Goal: Task Accomplishment & Management: Complete application form

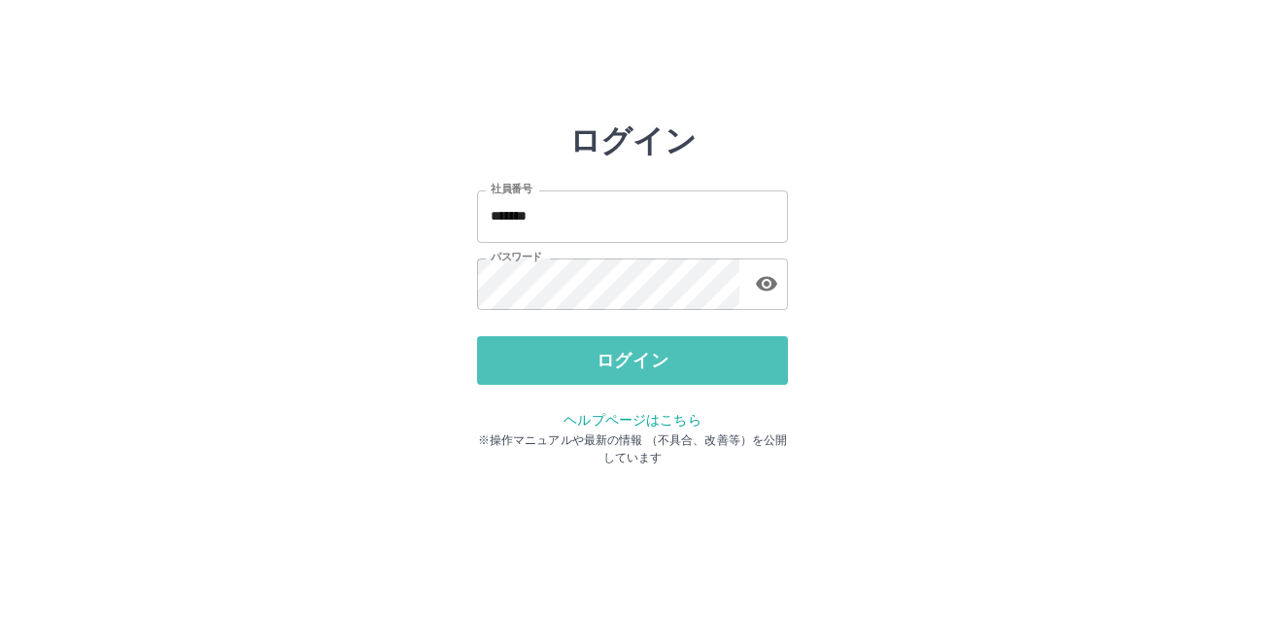
click at [634, 355] on button "ログイン" at bounding box center [632, 360] width 311 height 49
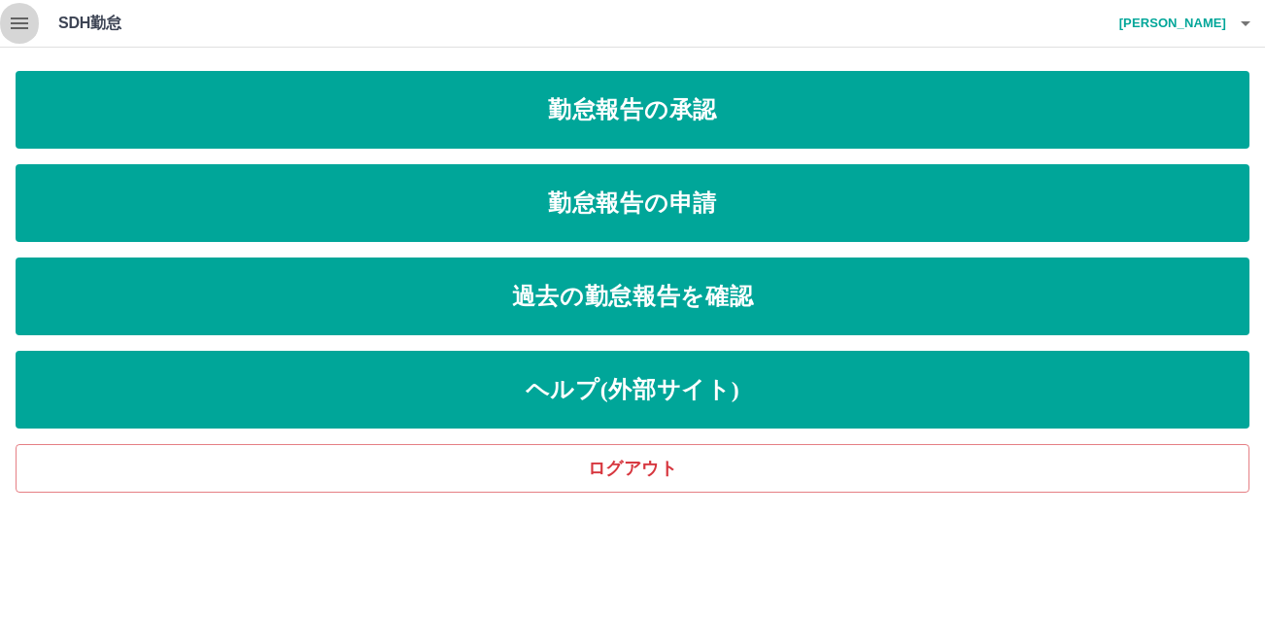
click at [14, 21] on icon "button" at bounding box center [19, 23] width 23 height 23
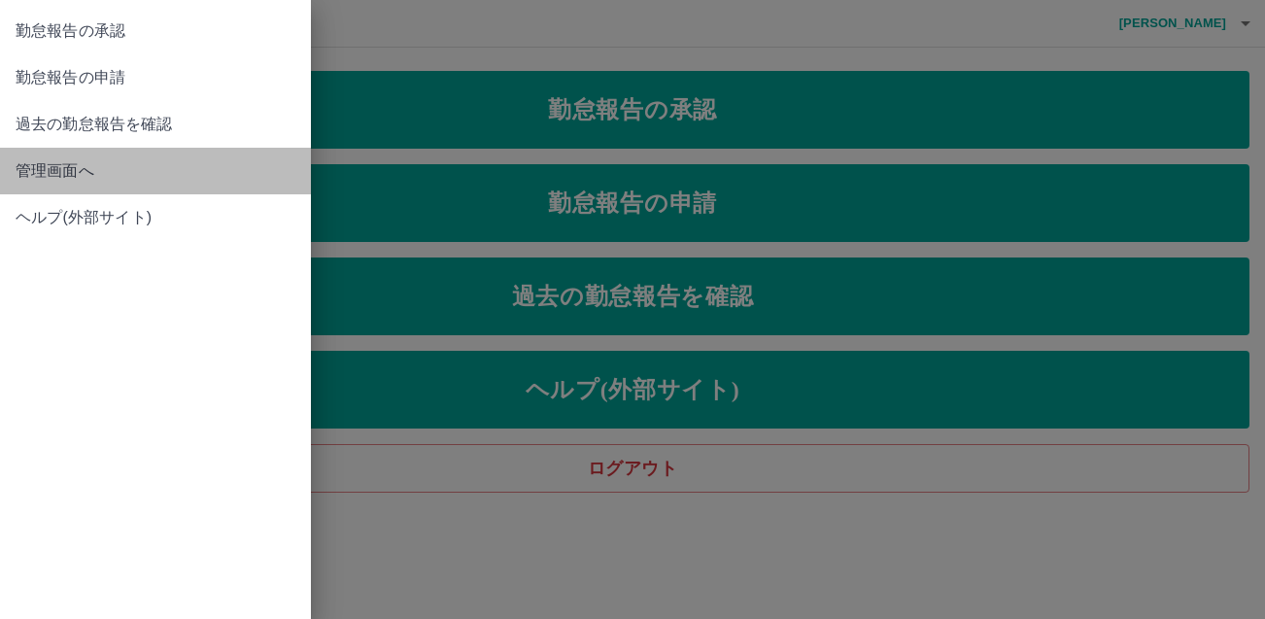
click at [34, 157] on link "管理画面へ" at bounding box center [155, 171] width 311 height 47
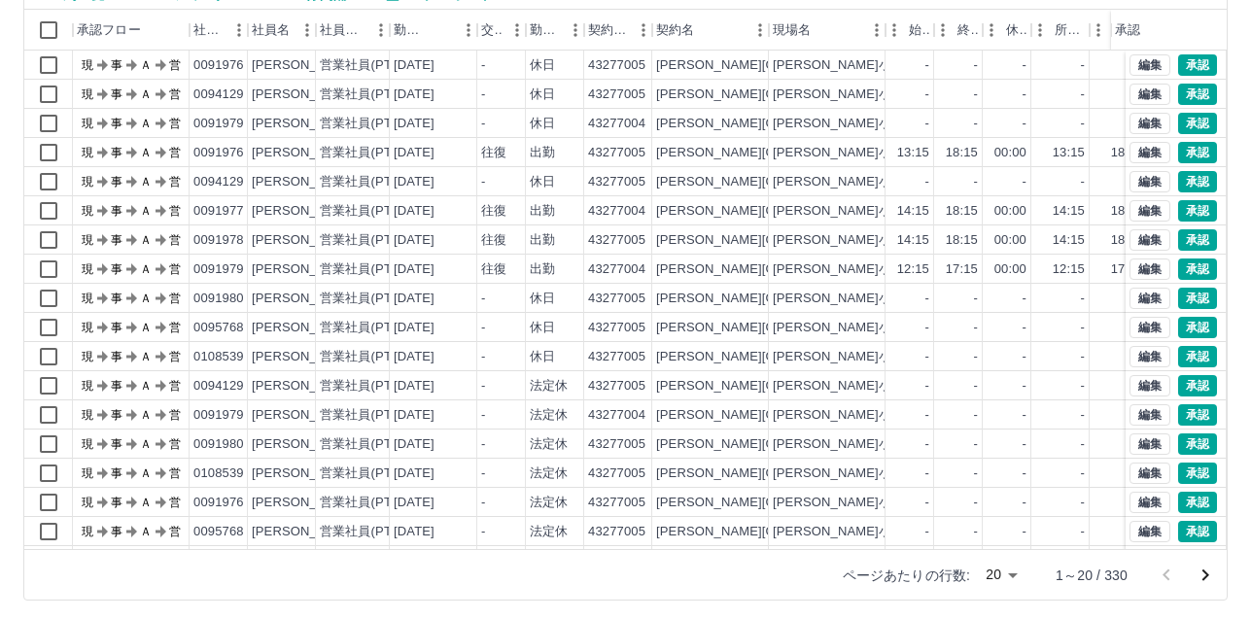
scroll to position [202, 0]
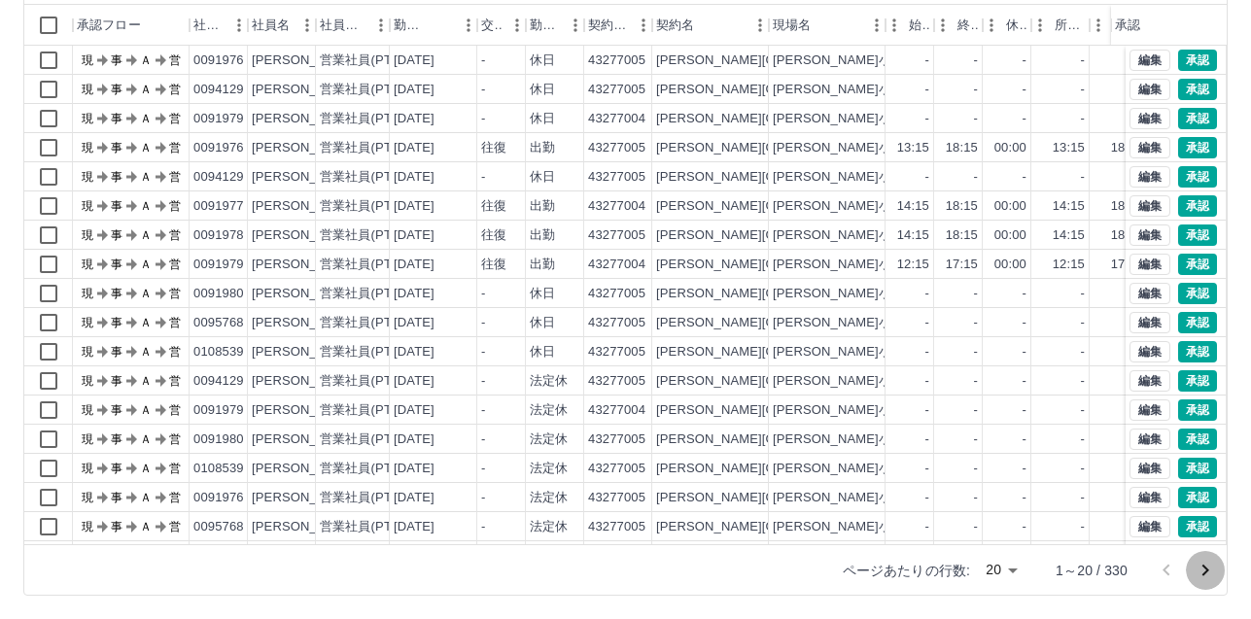
click at [1200, 569] on icon "次のページへ" at bounding box center [1204, 570] width 23 height 23
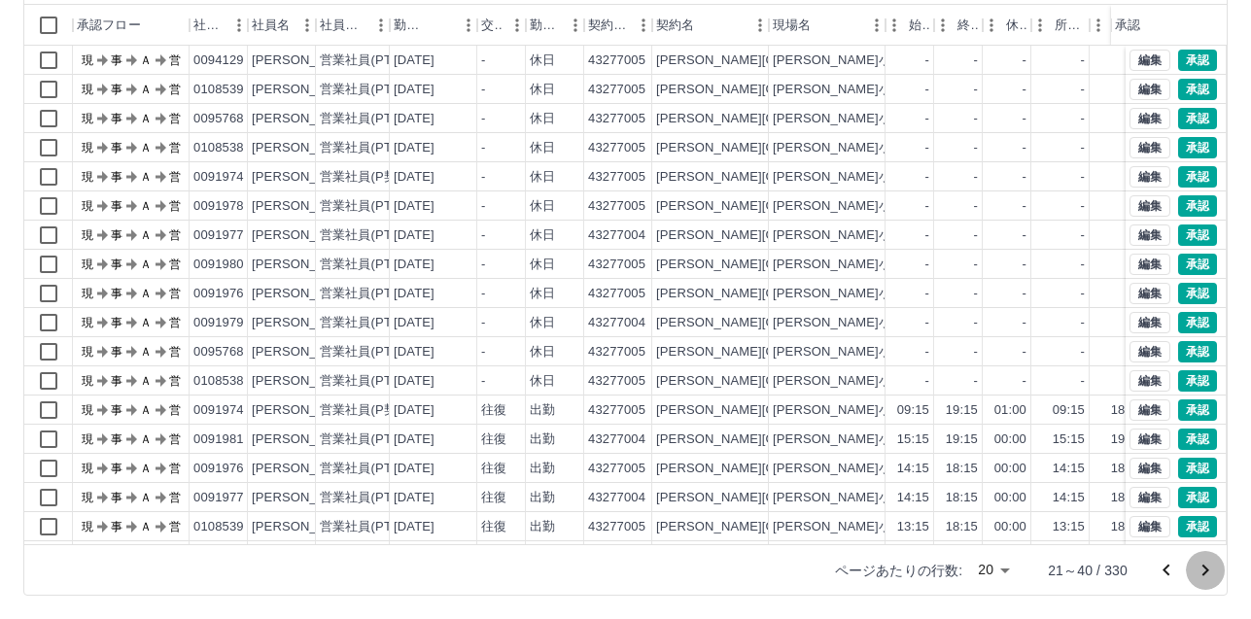
click at [1200, 569] on icon "次のページへ" at bounding box center [1204, 570] width 23 height 23
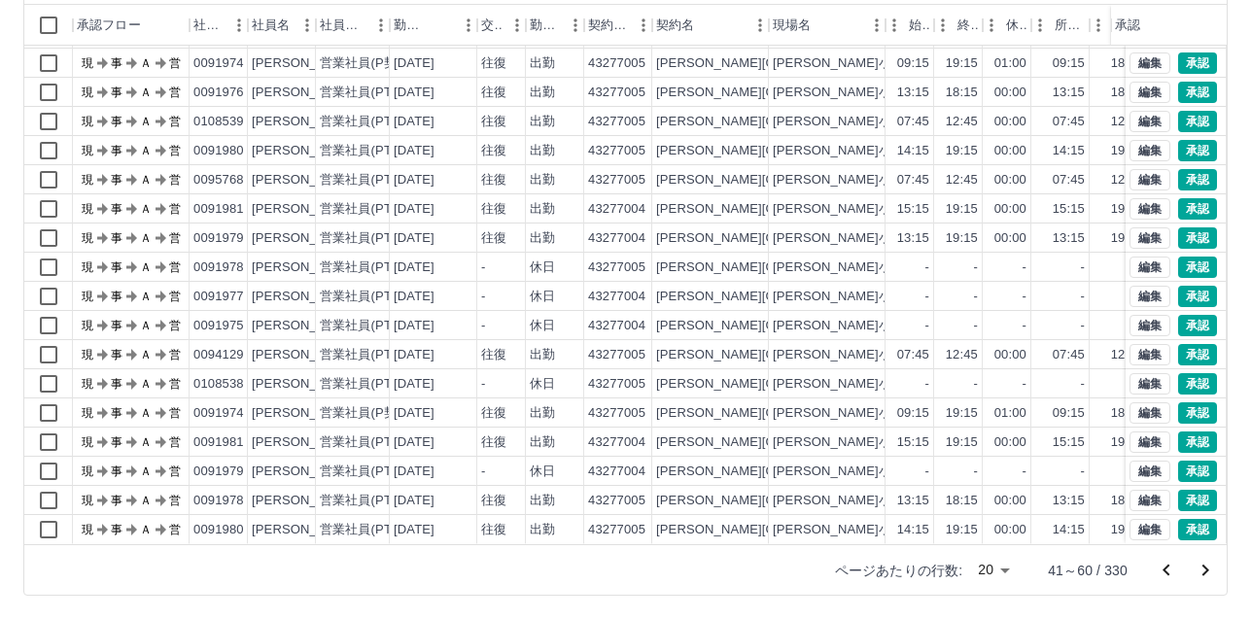
scroll to position [99, 0]
click at [1212, 566] on icon "次のページへ" at bounding box center [1204, 570] width 23 height 23
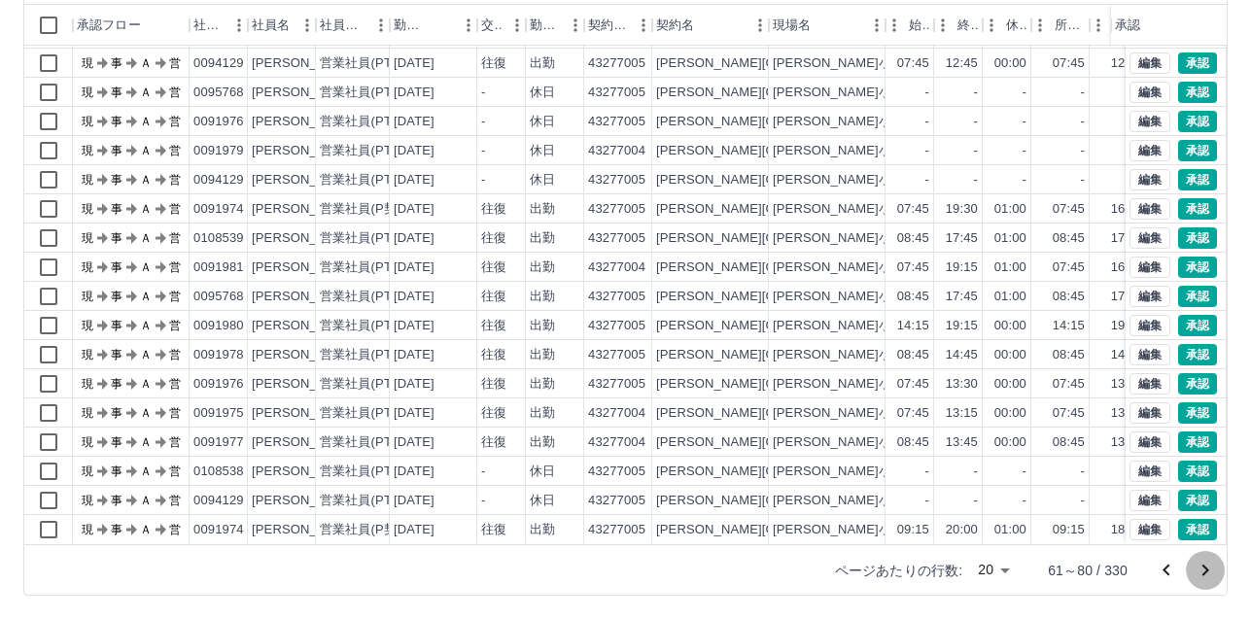
click at [1193, 564] on icon "次のページへ" at bounding box center [1204, 570] width 23 height 23
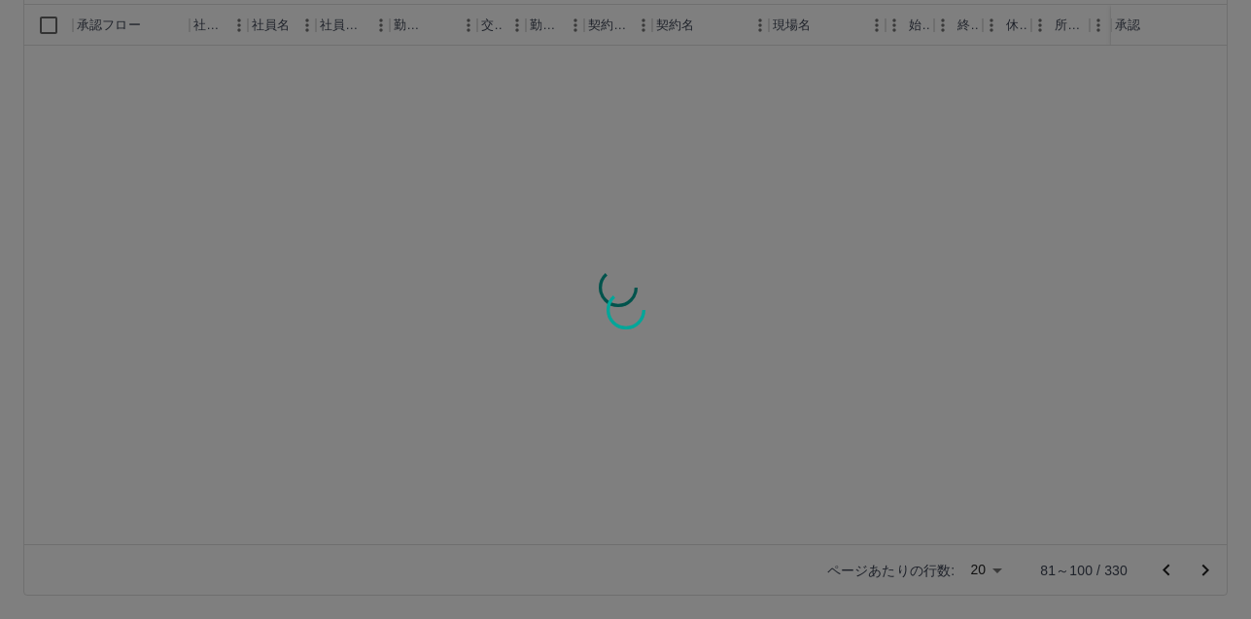
scroll to position [0, 0]
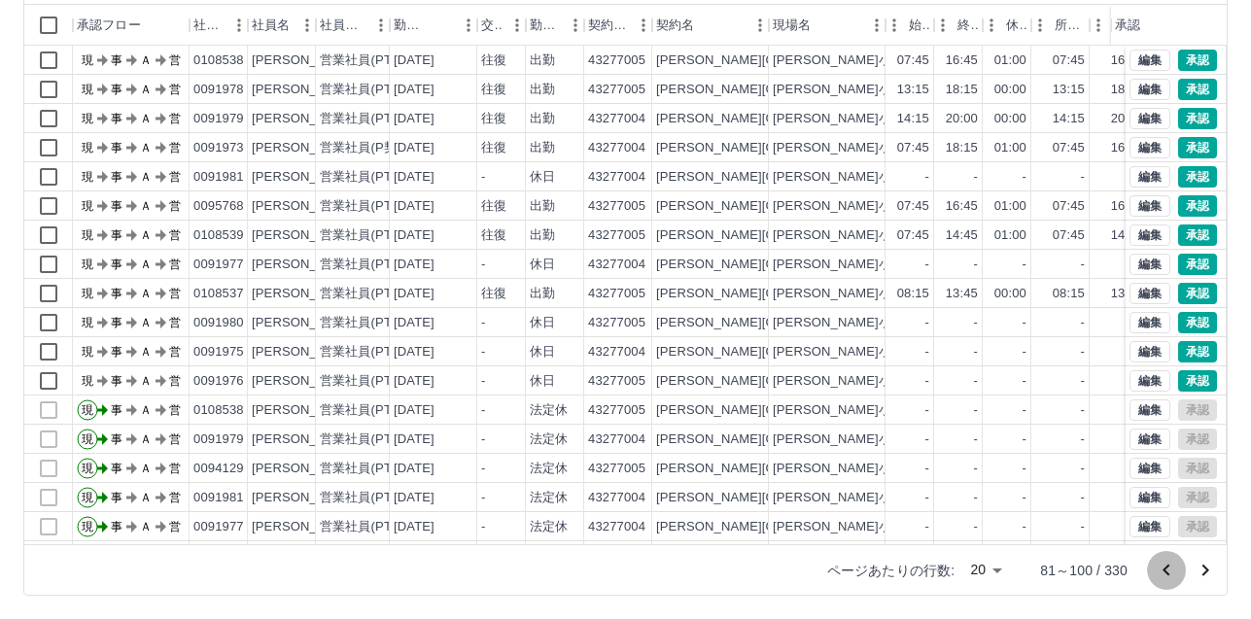
click at [1164, 573] on icon "前のページへ" at bounding box center [1165, 570] width 23 height 23
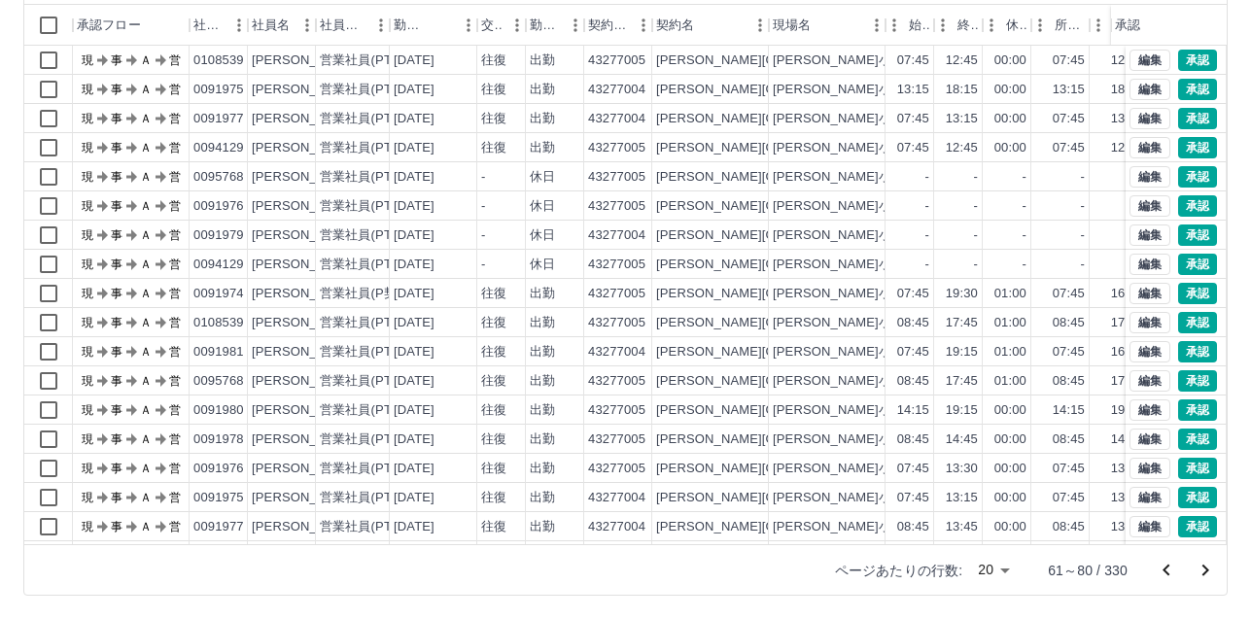
scroll to position [99, 0]
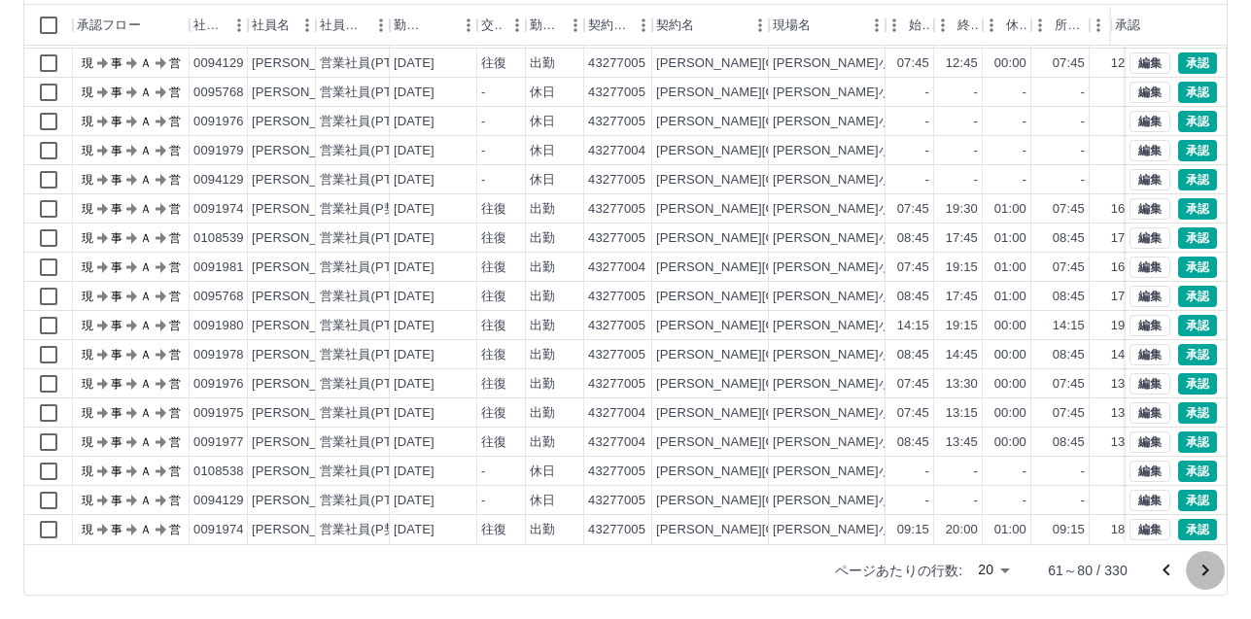
click at [1202, 569] on icon "次のページへ" at bounding box center [1204, 570] width 23 height 23
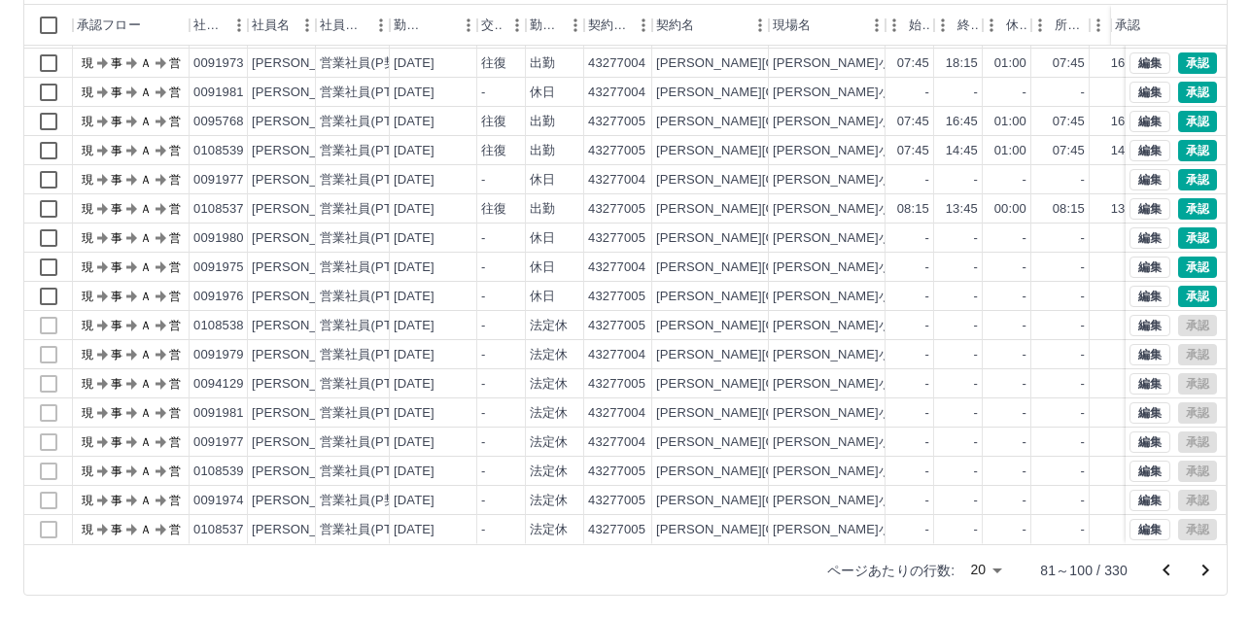
scroll to position [0, 0]
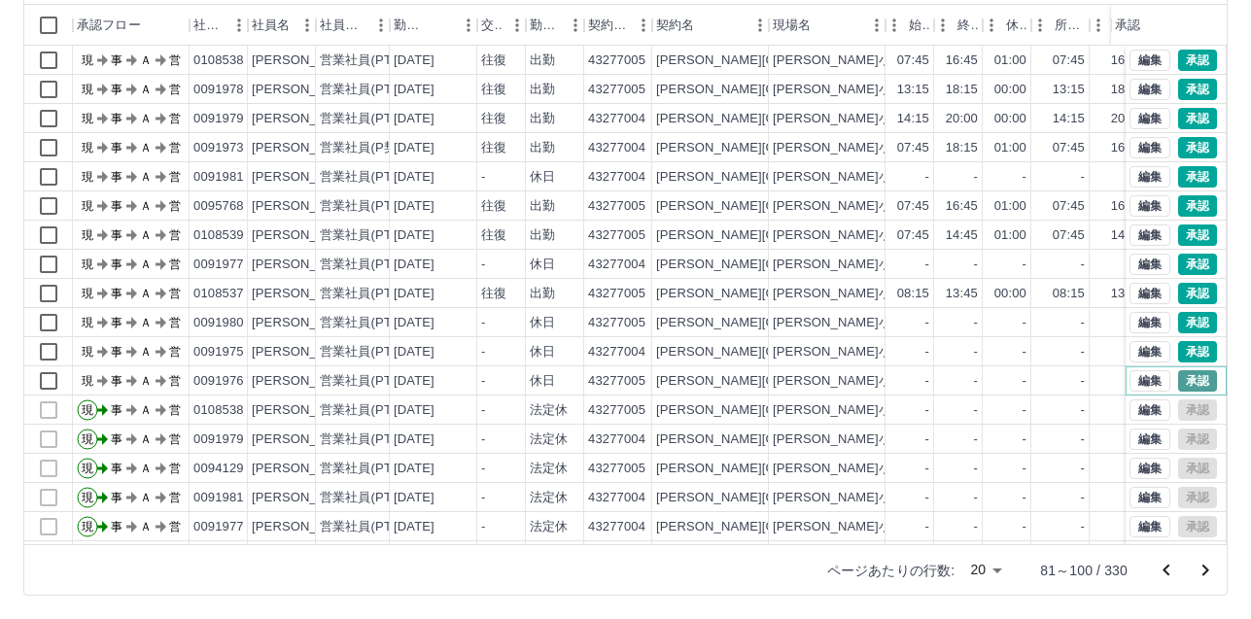
click at [1186, 376] on button "承認" at bounding box center [1197, 380] width 39 height 21
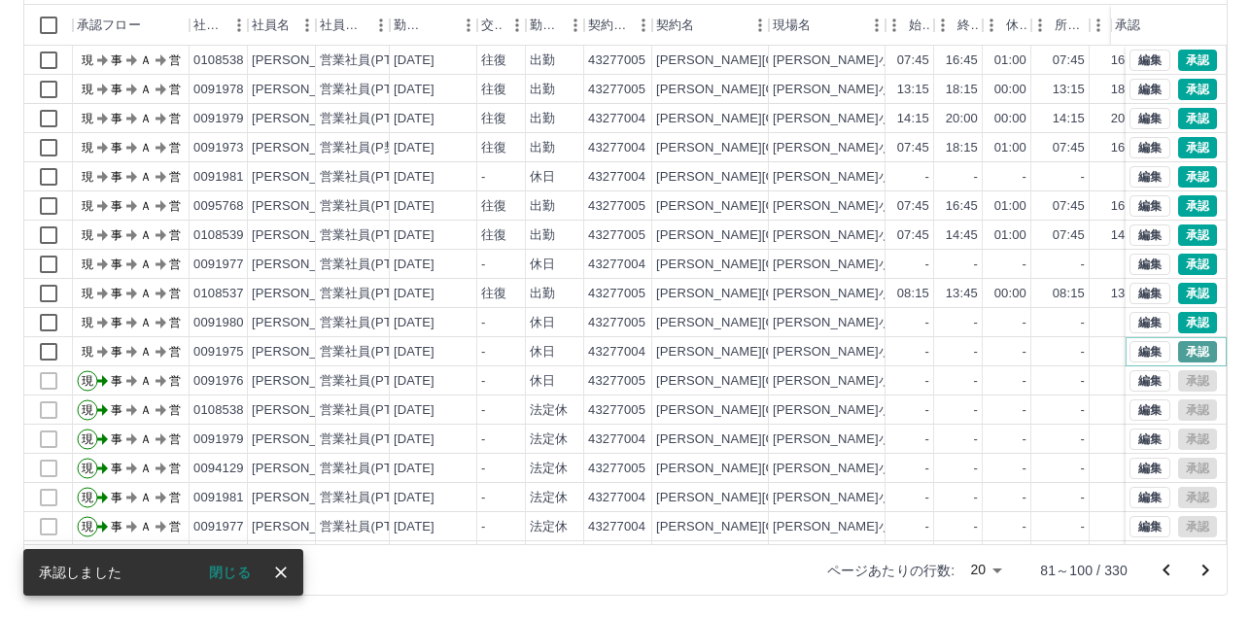
click at [1189, 345] on button "承認" at bounding box center [1197, 351] width 39 height 21
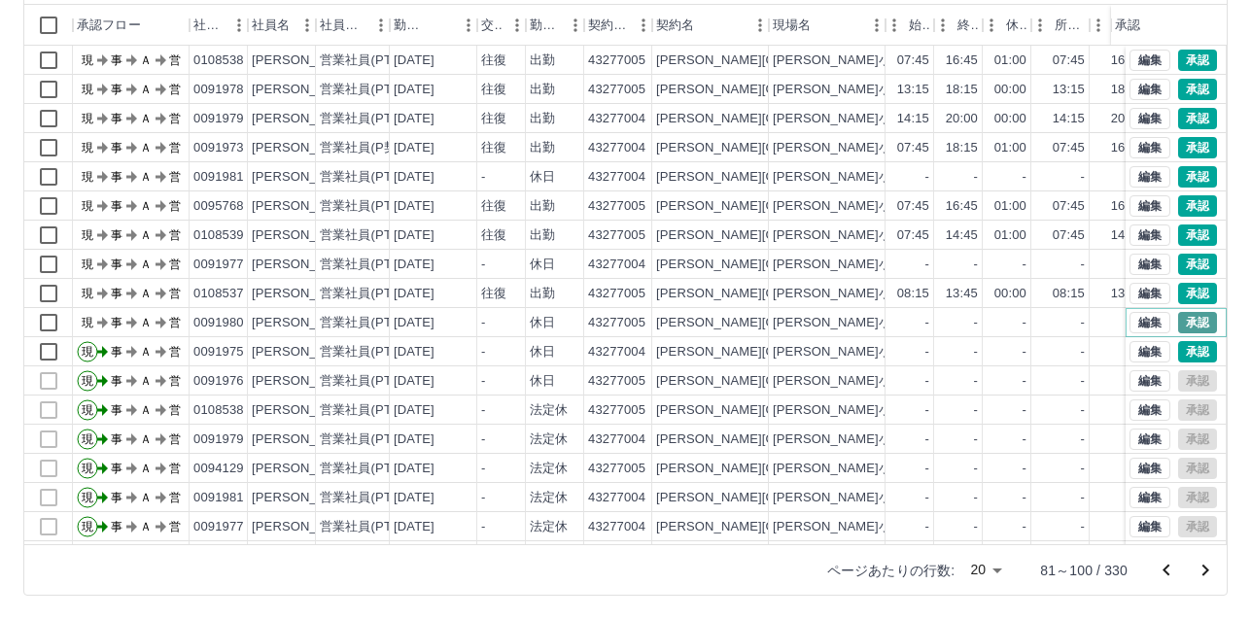
click at [1188, 316] on button "承認" at bounding box center [1197, 322] width 39 height 21
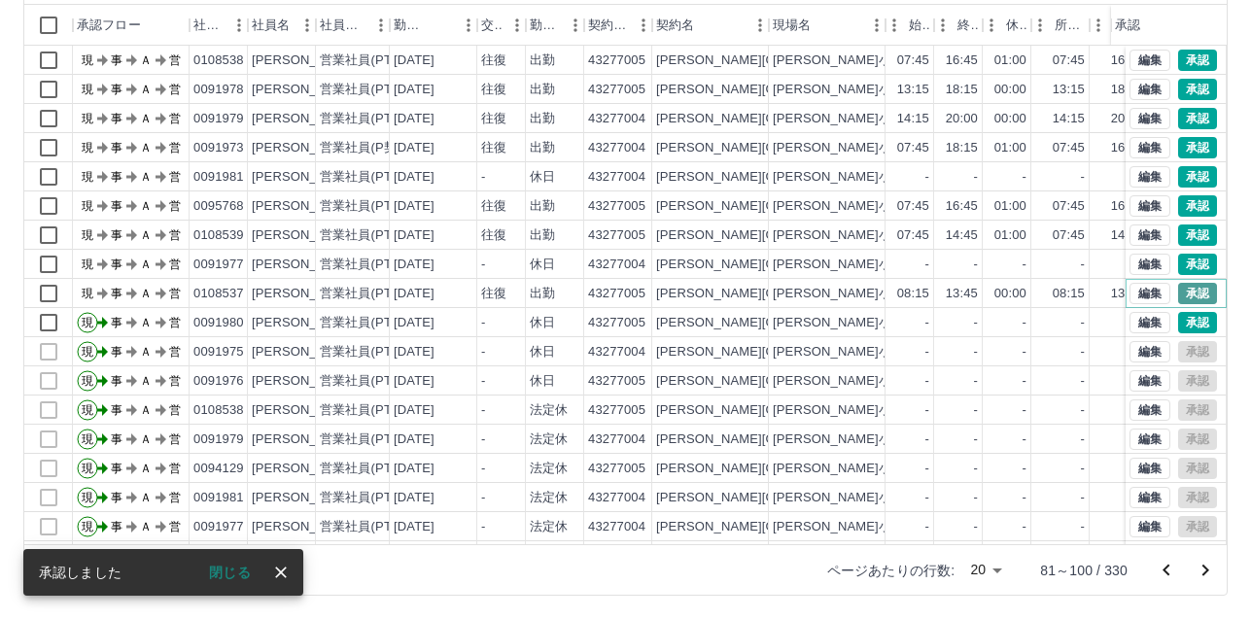
click at [1184, 293] on button "承認" at bounding box center [1197, 293] width 39 height 21
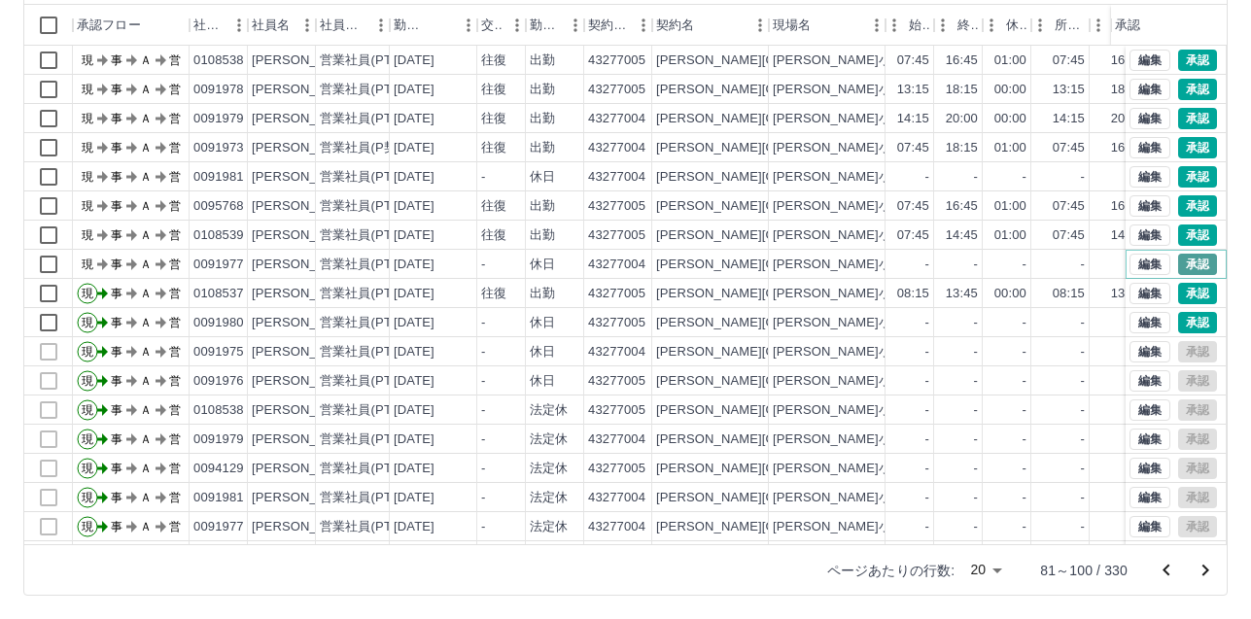
click at [1186, 259] on button "承認" at bounding box center [1197, 264] width 39 height 21
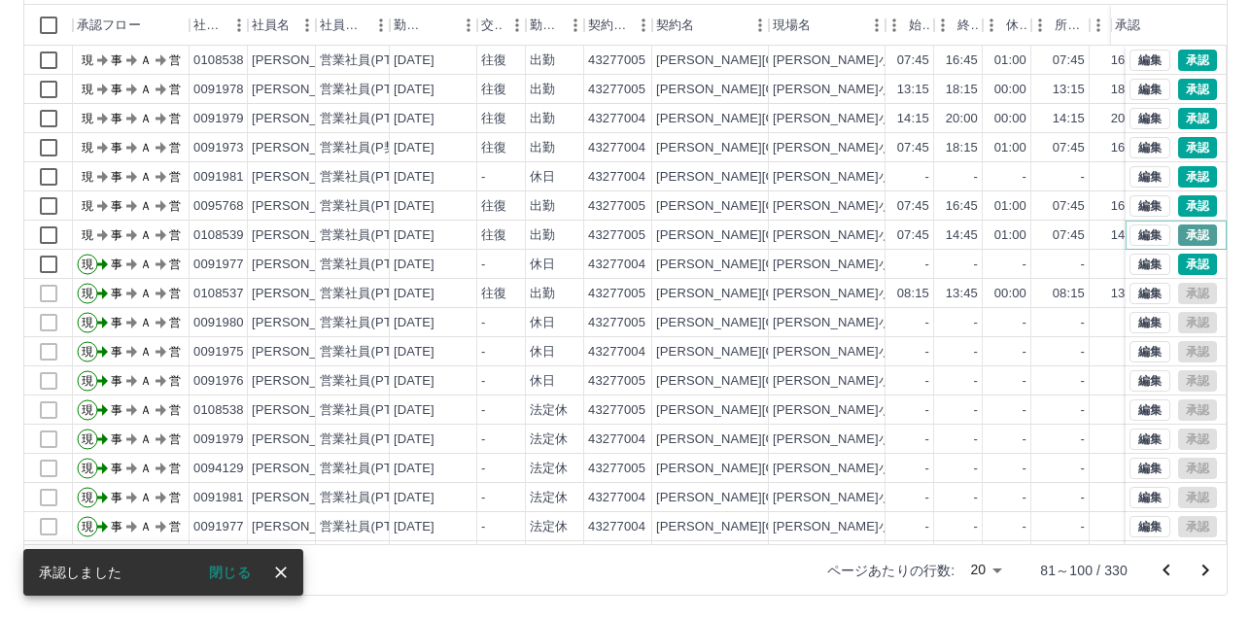
click at [1185, 229] on button "承認" at bounding box center [1197, 234] width 39 height 21
click at [1181, 208] on button "承認" at bounding box center [1197, 205] width 39 height 21
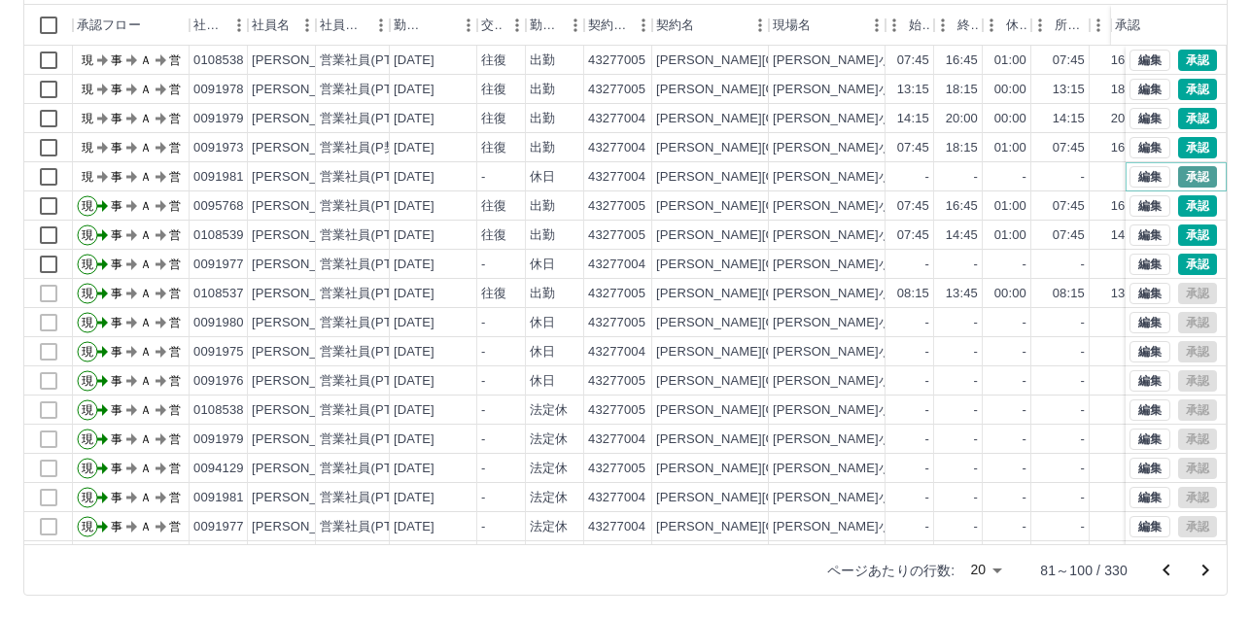
click at [1187, 172] on button "承認" at bounding box center [1197, 176] width 39 height 21
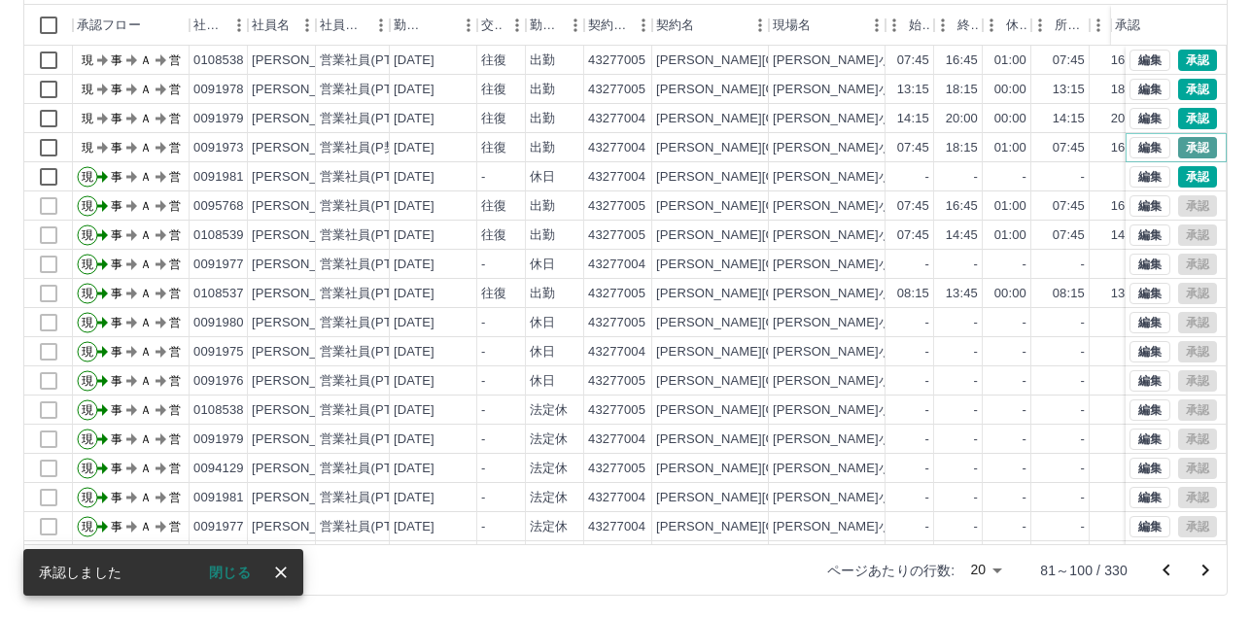
click at [1187, 148] on button "承認" at bounding box center [1197, 147] width 39 height 21
click at [1192, 115] on button "承認" at bounding box center [1197, 118] width 39 height 21
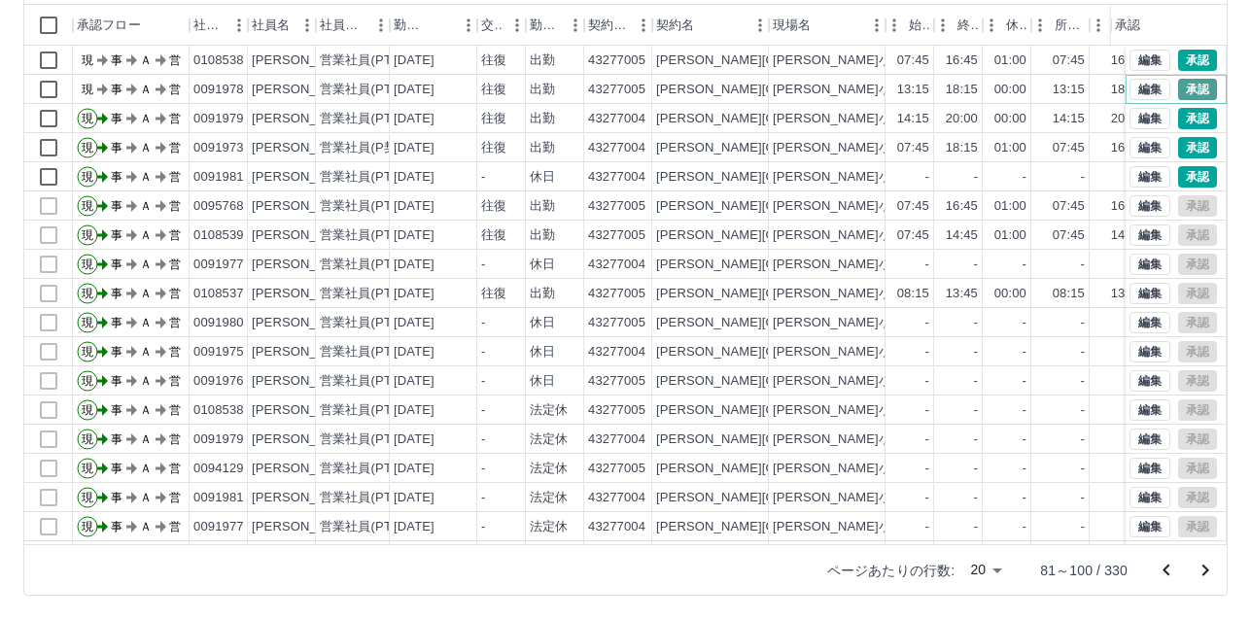
click at [1190, 92] on button "承認" at bounding box center [1197, 89] width 39 height 21
click at [1188, 62] on button "承認" at bounding box center [1197, 60] width 39 height 21
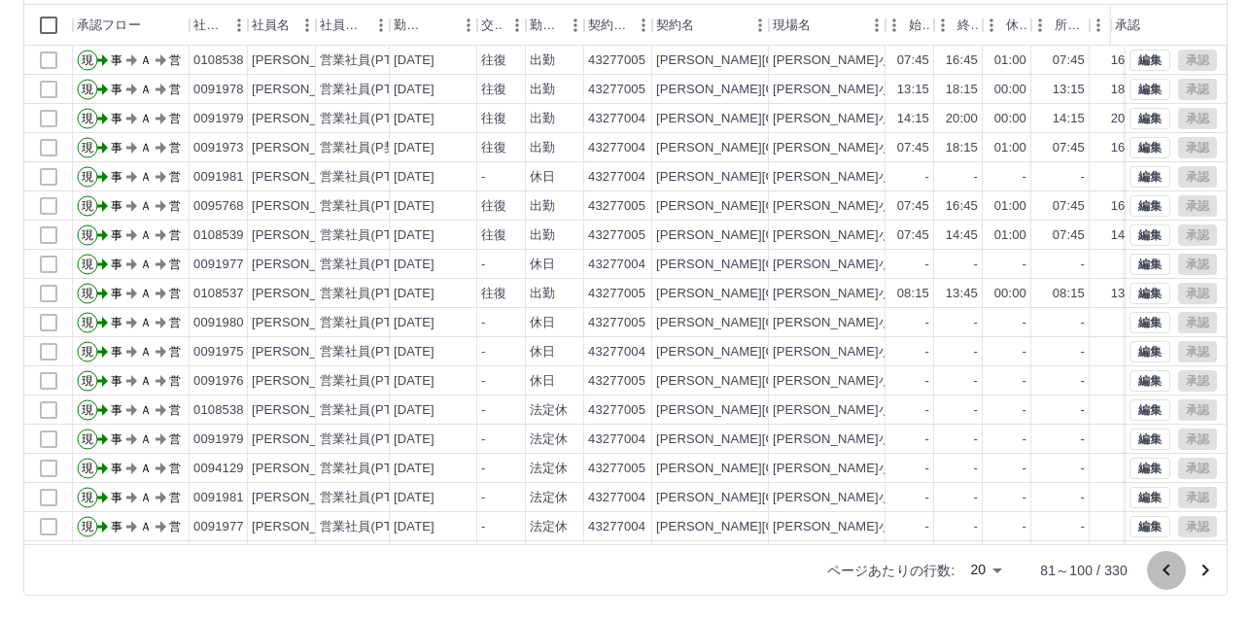
click at [1173, 572] on icon "前のページへ" at bounding box center [1165, 570] width 23 height 23
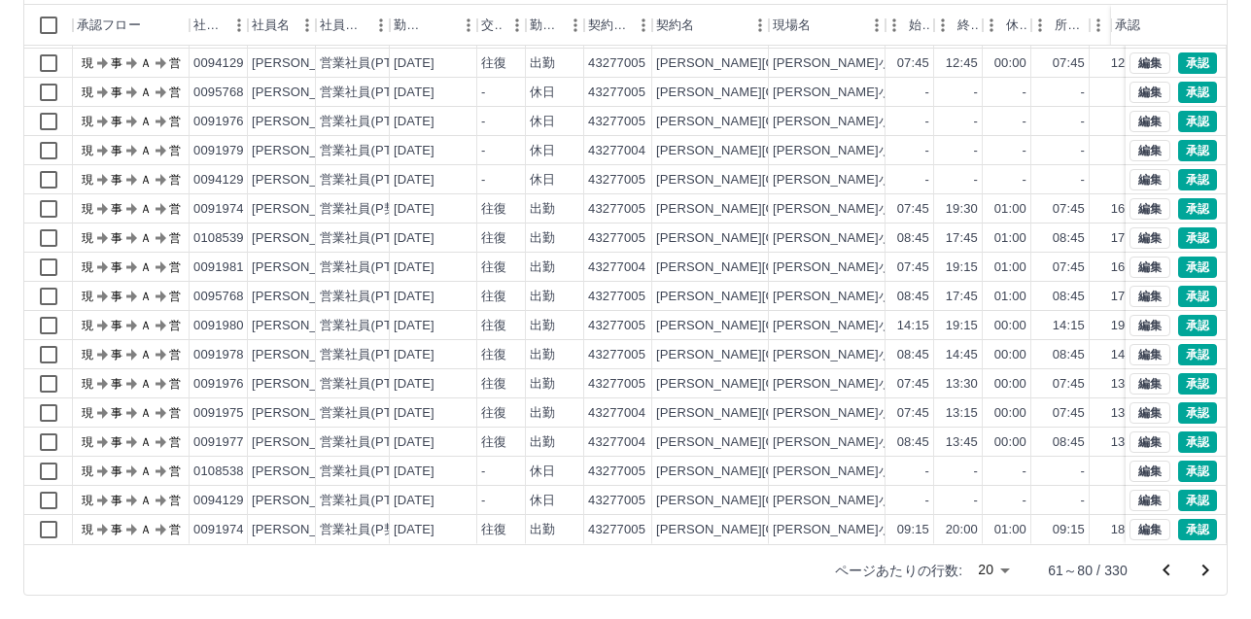
scroll to position [99, 0]
click at [1178, 519] on button "承認" at bounding box center [1197, 529] width 39 height 21
click at [1184, 490] on button "承認" at bounding box center [1197, 500] width 39 height 21
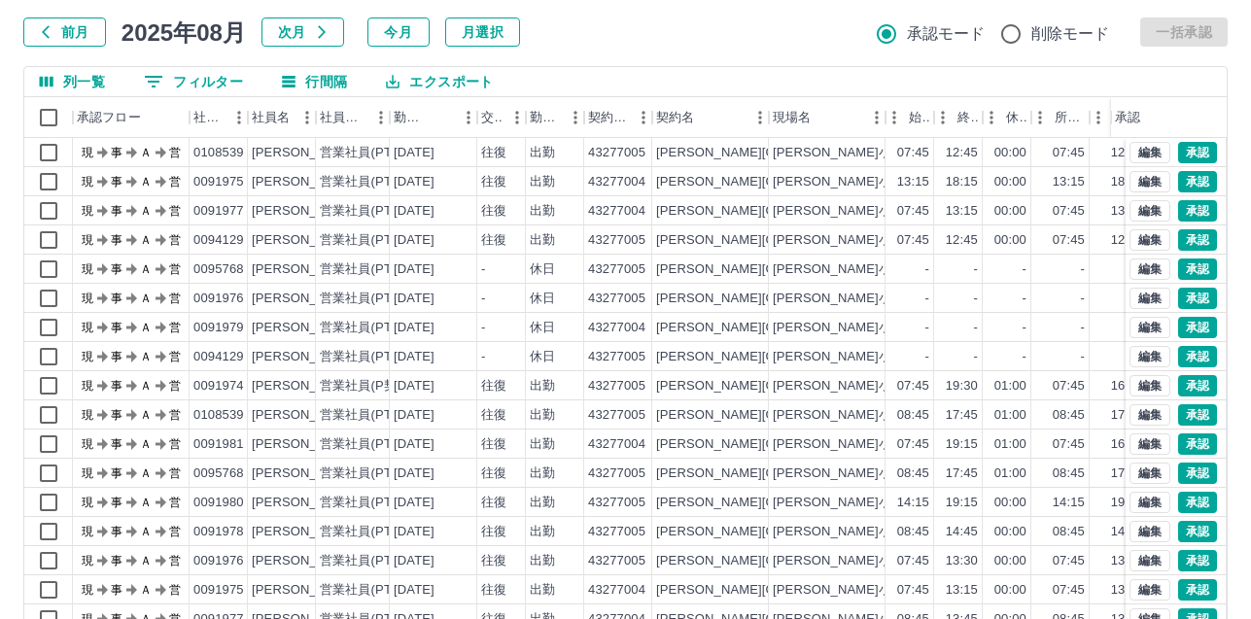
scroll to position [109, 0]
drag, startPoint x: 9, startPoint y: 208, endPoint x: 813, endPoint y: 17, distance: 827.1
click at [813, 17] on div "勤務実績承認 前月 2025年08月 次月 今月 月選択 承認モード 削除モード 一括承認" at bounding box center [625, 5] width 1204 height 86
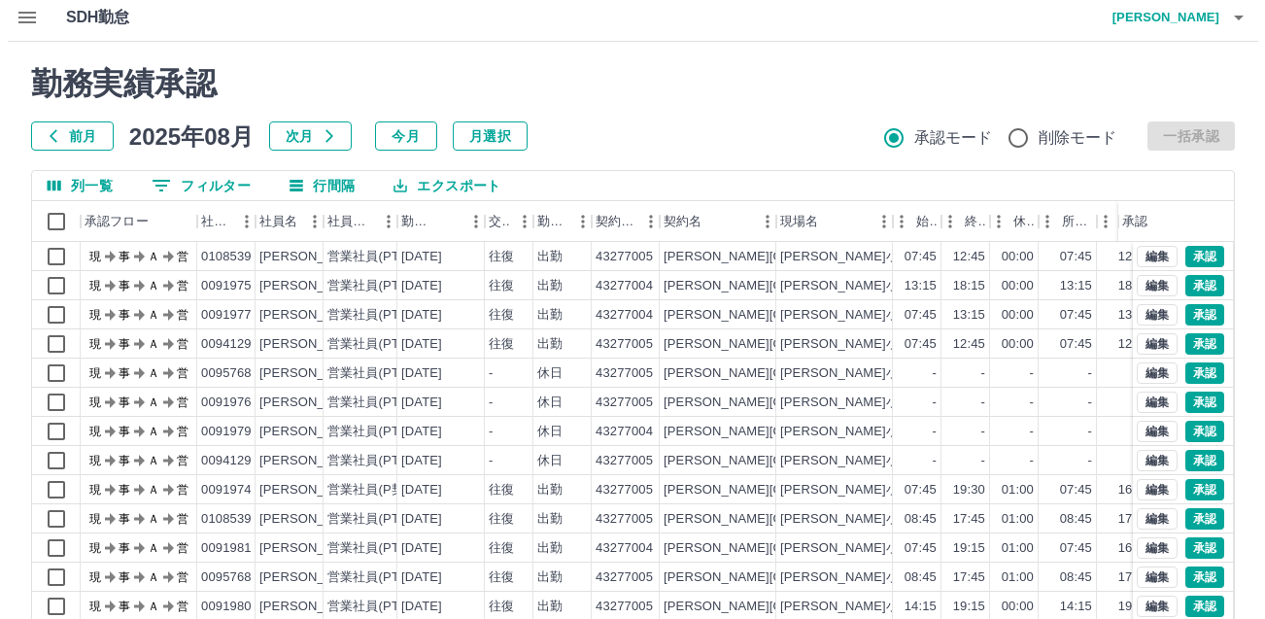
scroll to position [0, 0]
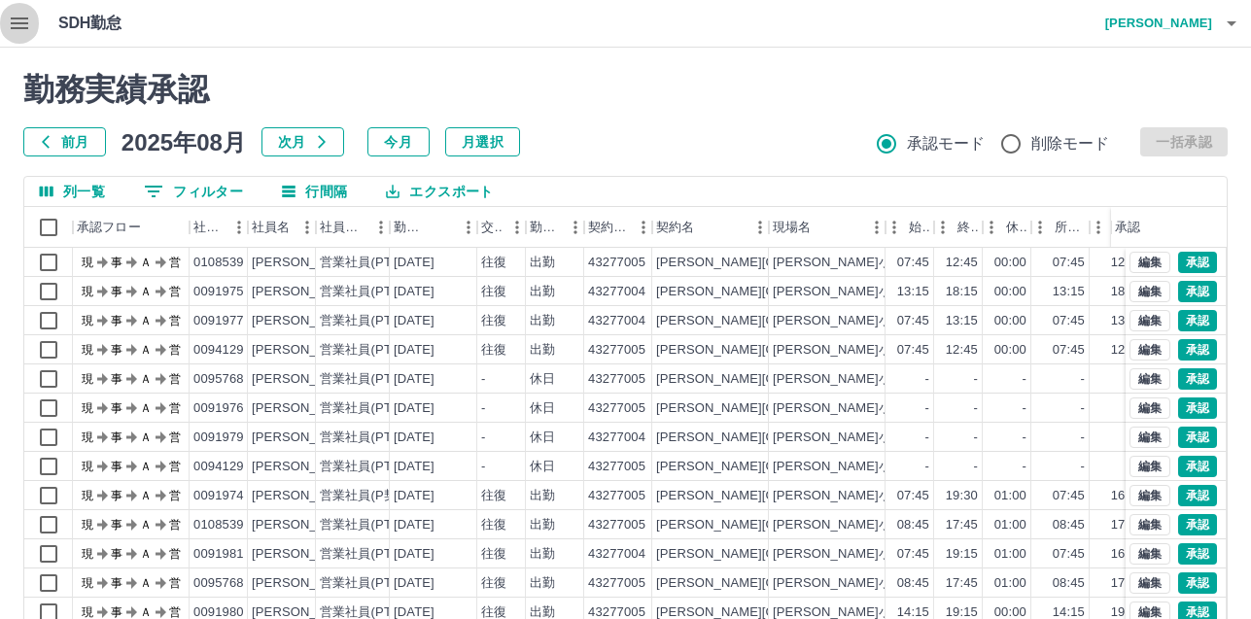
click at [27, 25] on icon "button" at bounding box center [19, 23] width 23 height 23
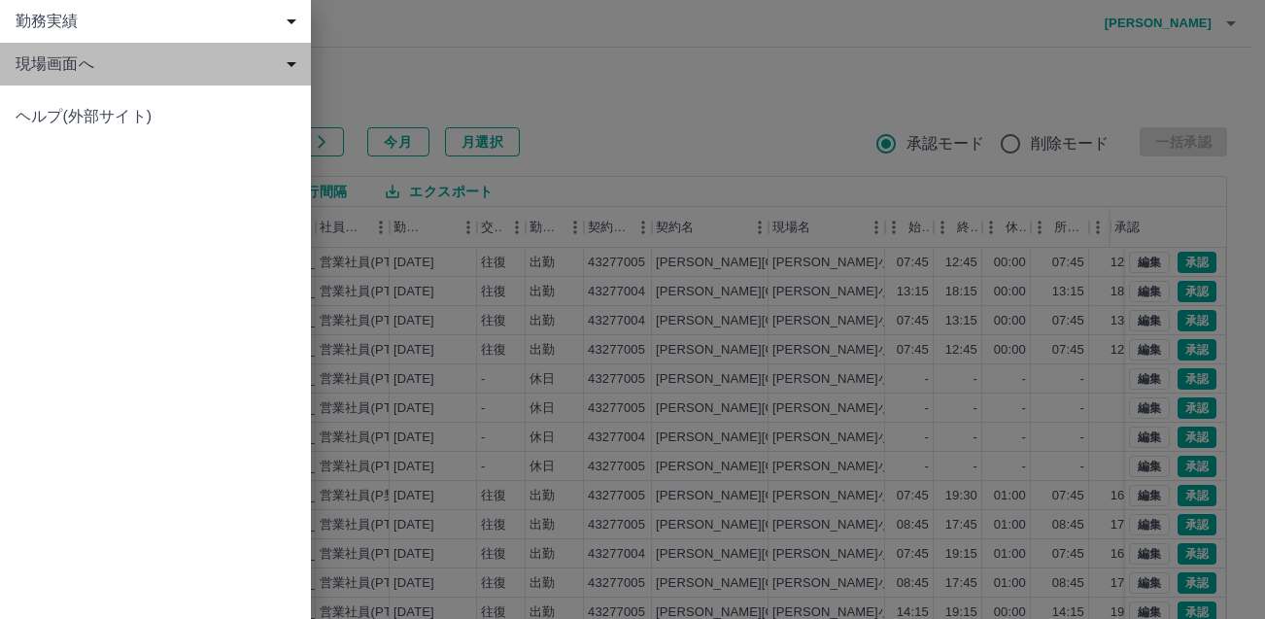
click at [57, 78] on div "現場画面へ" at bounding box center [155, 64] width 311 height 43
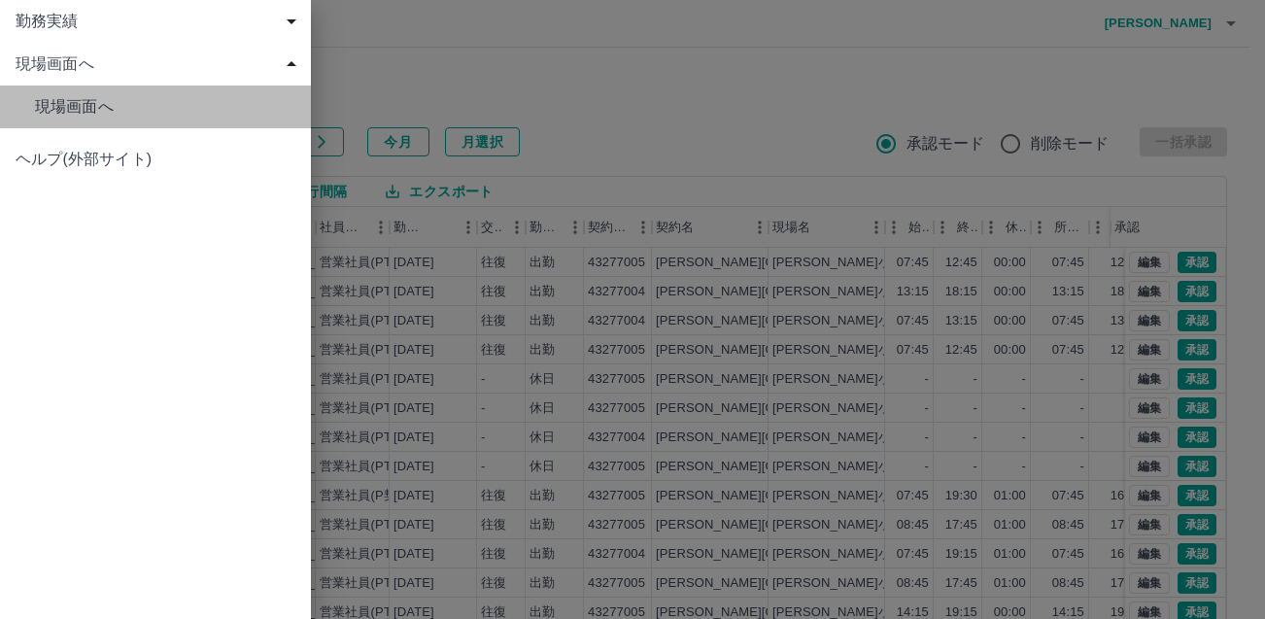
click at [83, 115] on span "現場画面へ" at bounding box center [165, 106] width 260 height 23
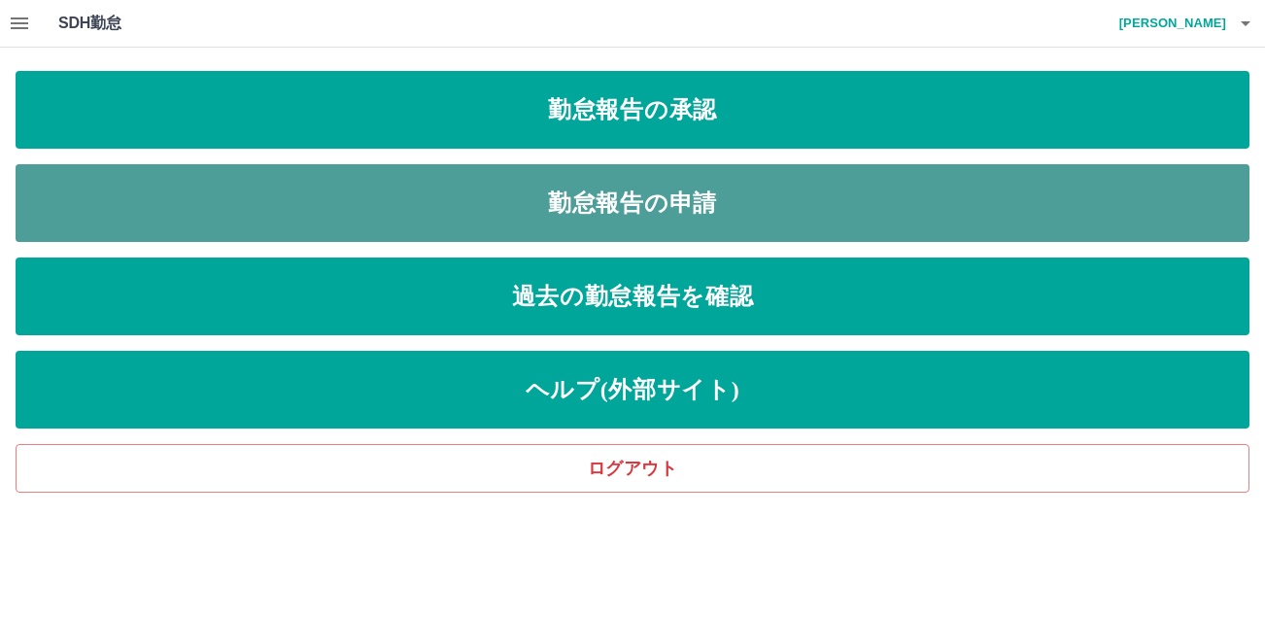
click at [674, 203] on link "勤怠報告の申請" at bounding box center [633, 203] width 1234 height 78
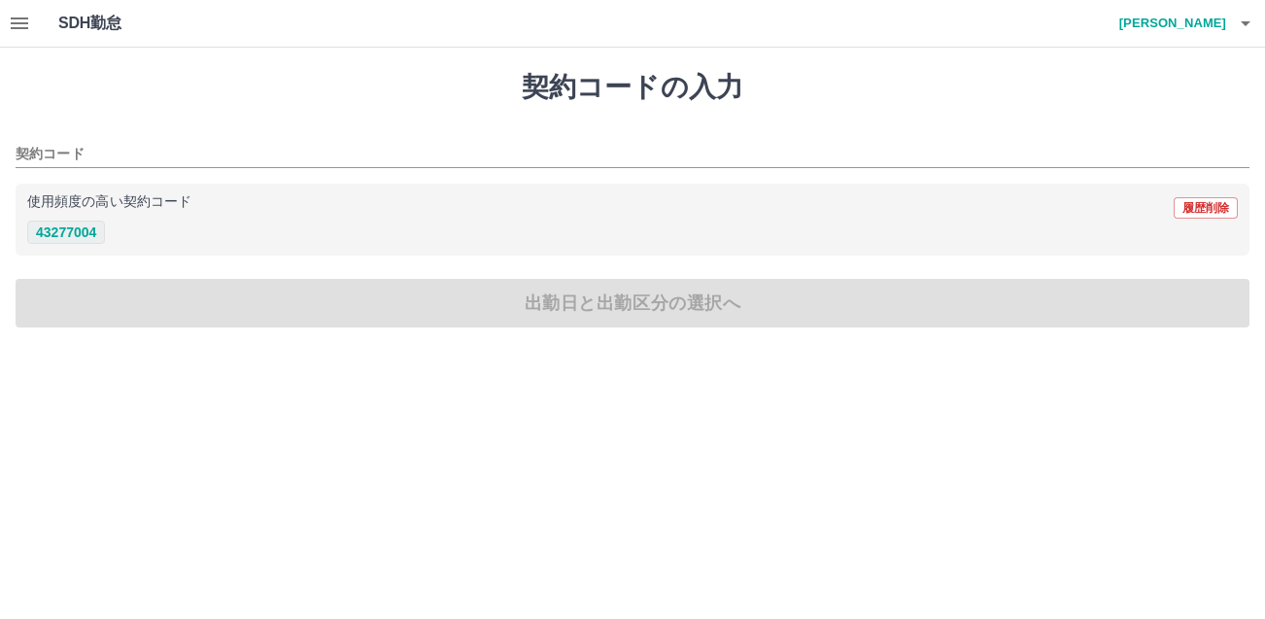
click at [41, 234] on button "43277004" at bounding box center [66, 232] width 78 height 23
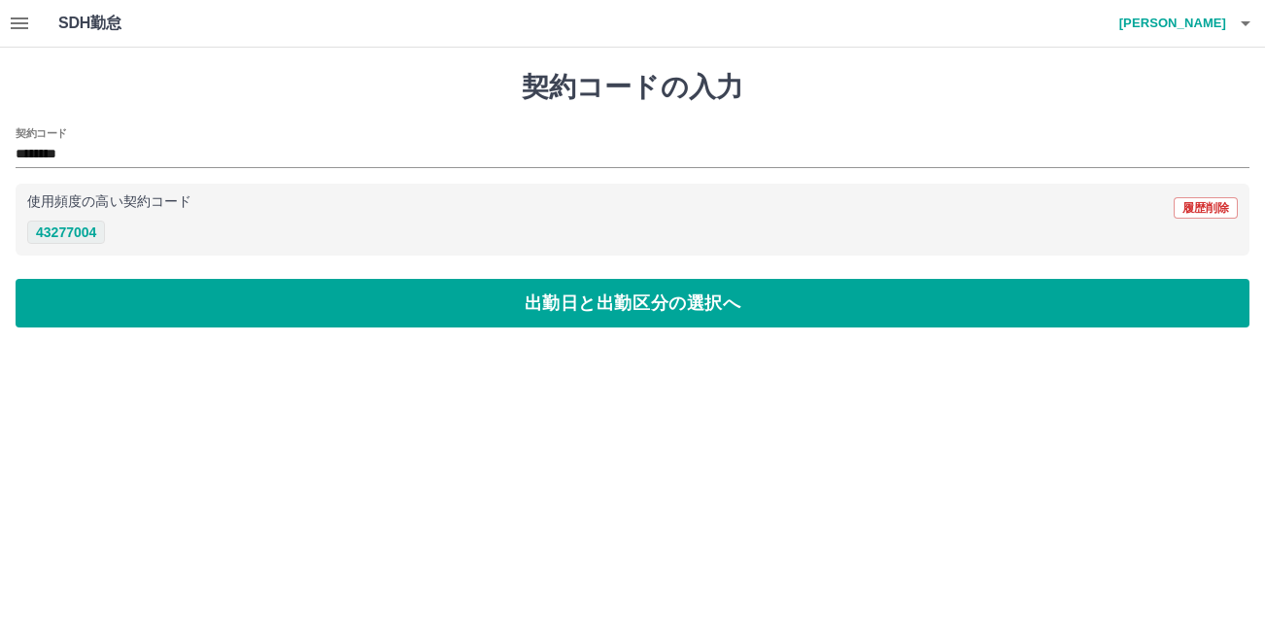
type input "********"
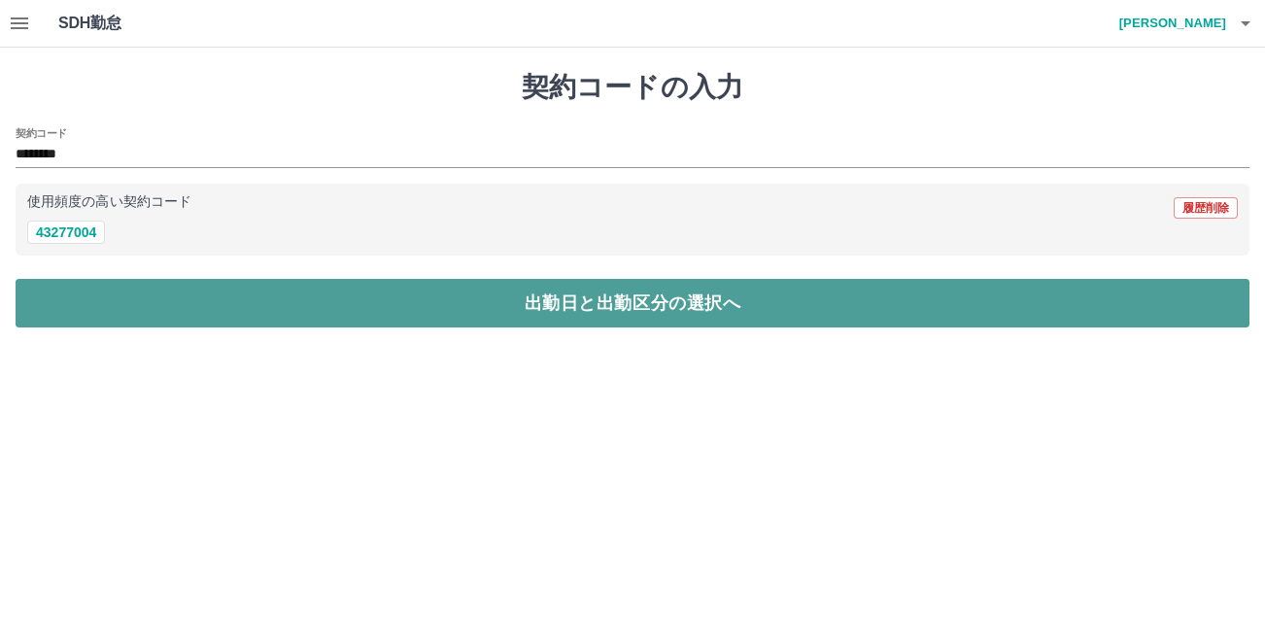
click at [546, 296] on button "出勤日と出勤区分の選択へ" at bounding box center [633, 303] width 1234 height 49
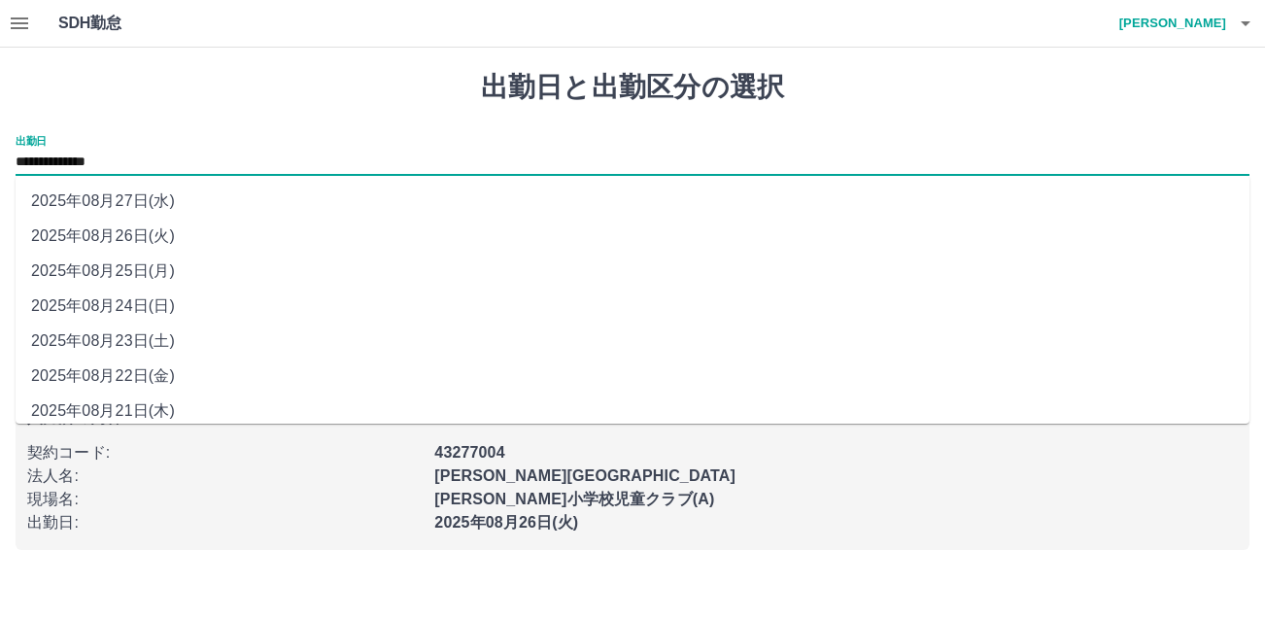
click at [423, 158] on input "**********" at bounding box center [633, 163] width 1234 height 24
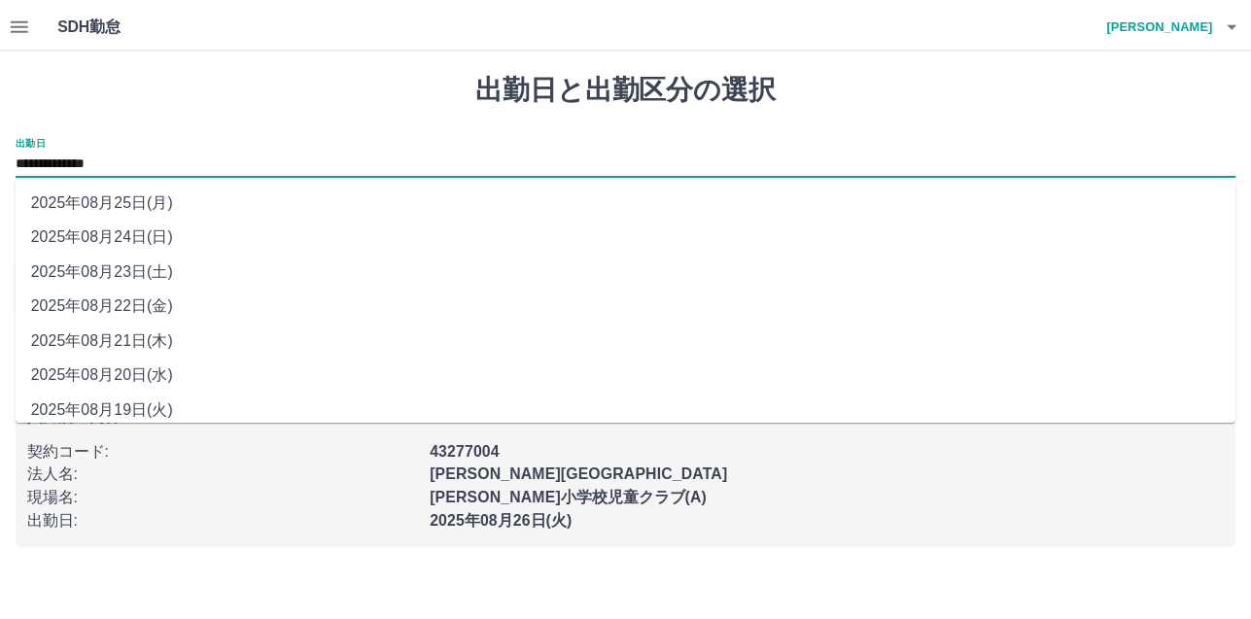
scroll to position [75, 0]
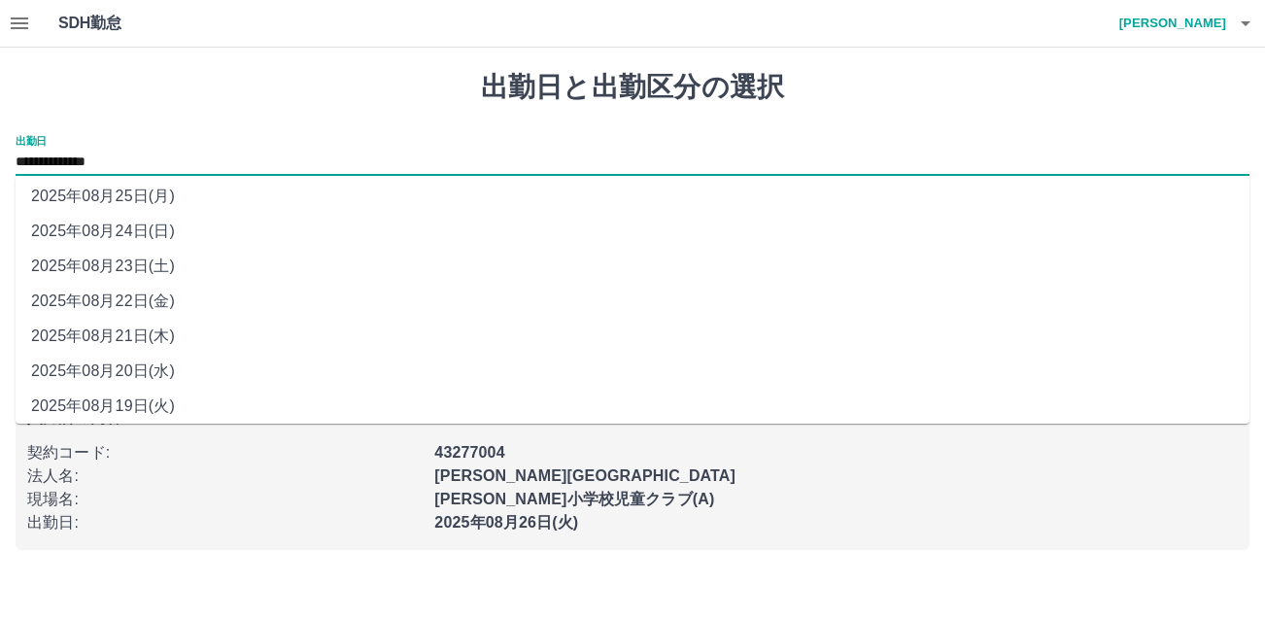
click at [341, 392] on li "2025年08月19日(火)" at bounding box center [633, 406] width 1234 height 35
type input "**********"
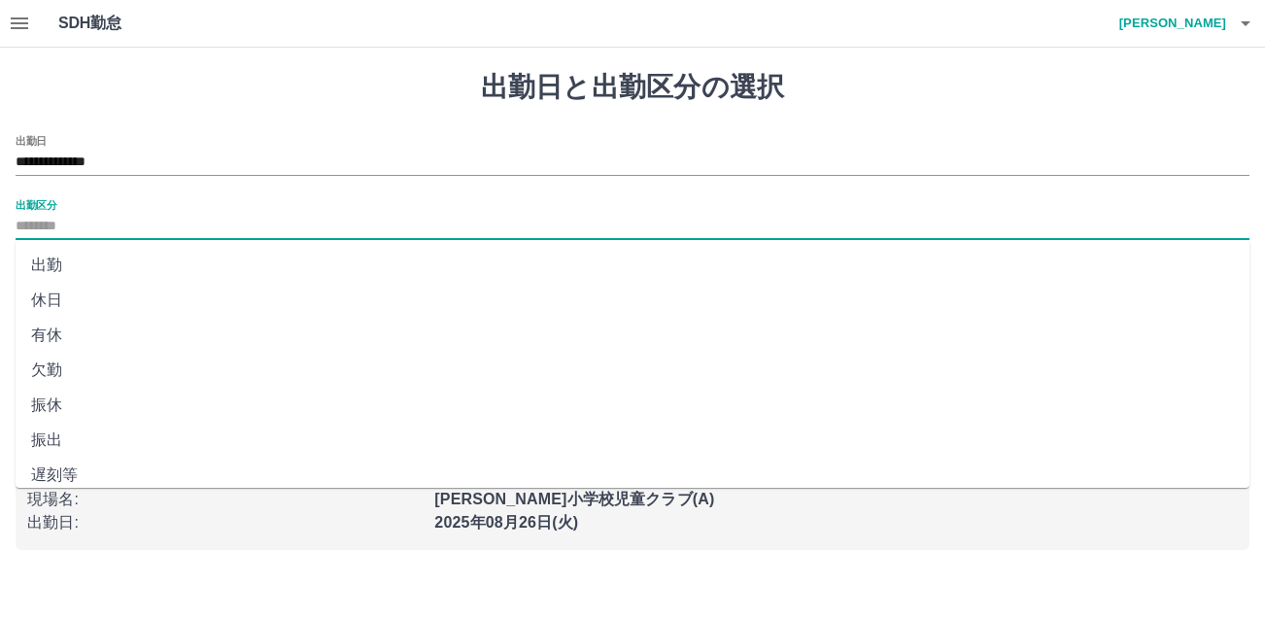
click at [330, 217] on input "出勤区分" at bounding box center [633, 227] width 1234 height 24
click at [117, 252] on li "出勤" at bounding box center [633, 265] width 1234 height 35
type input "**"
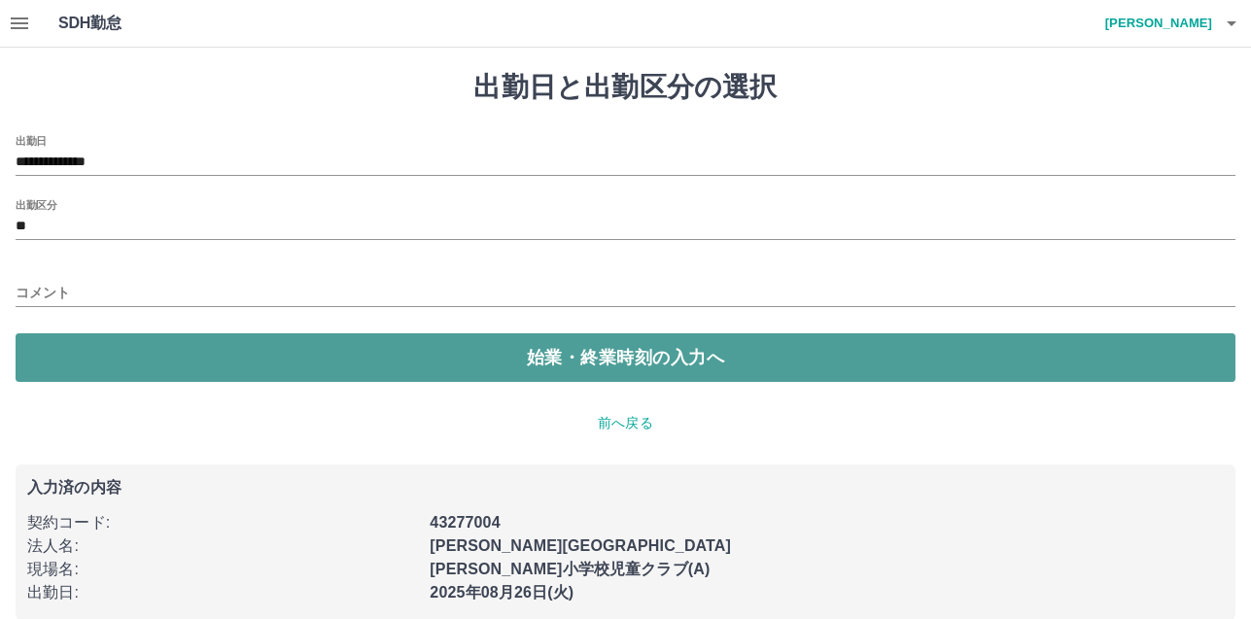
click at [628, 359] on button "始業・終業時刻の入力へ" at bounding box center [626, 357] width 1220 height 49
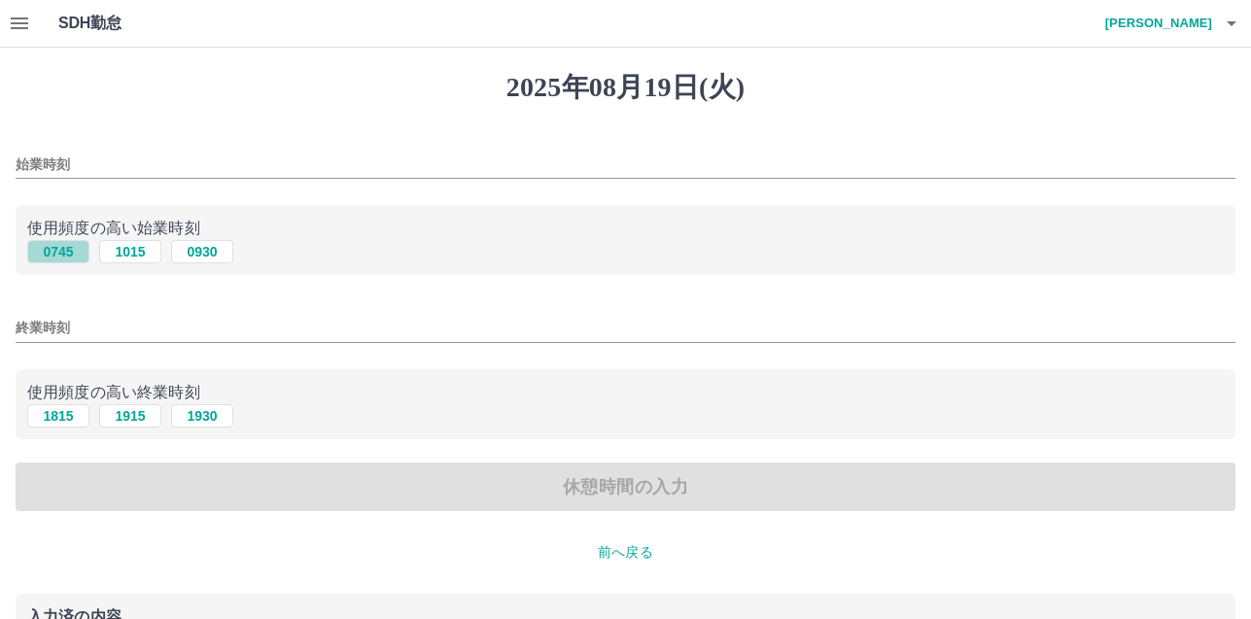
click at [75, 256] on button "0745" at bounding box center [58, 251] width 62 height 23
type input "****"
click at [43, 422] on button "1815" at bounding box center [58, 415] width 62 height 23
type input "****"
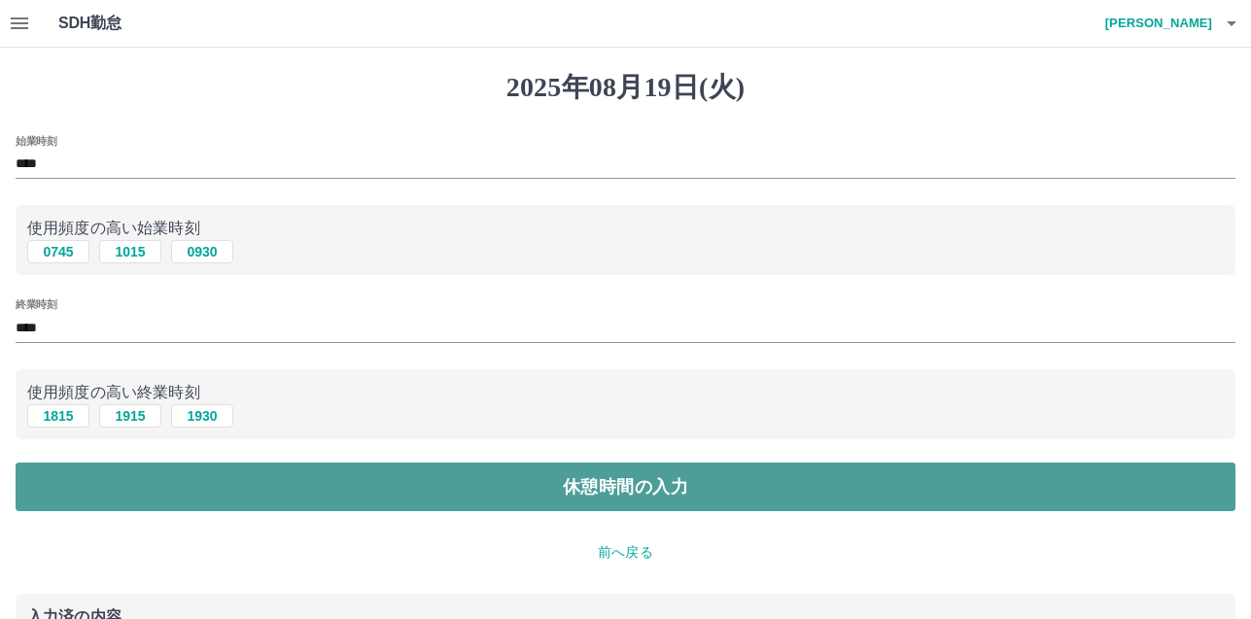
click at [660, 490] on button "休憩時間の入力" at bounding box center [626, 487] width 1220 height 49
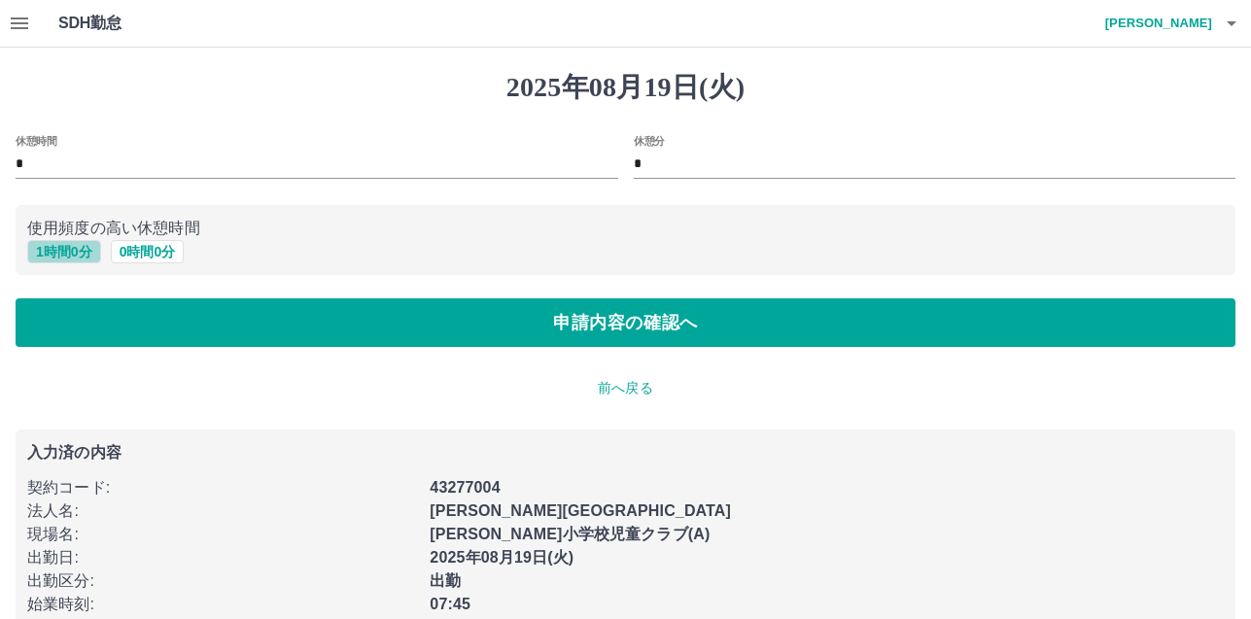
click at [76, 247] on button "1 時間 0 分" at bounding box center [64, 251] width 74 height 23
type input "*"
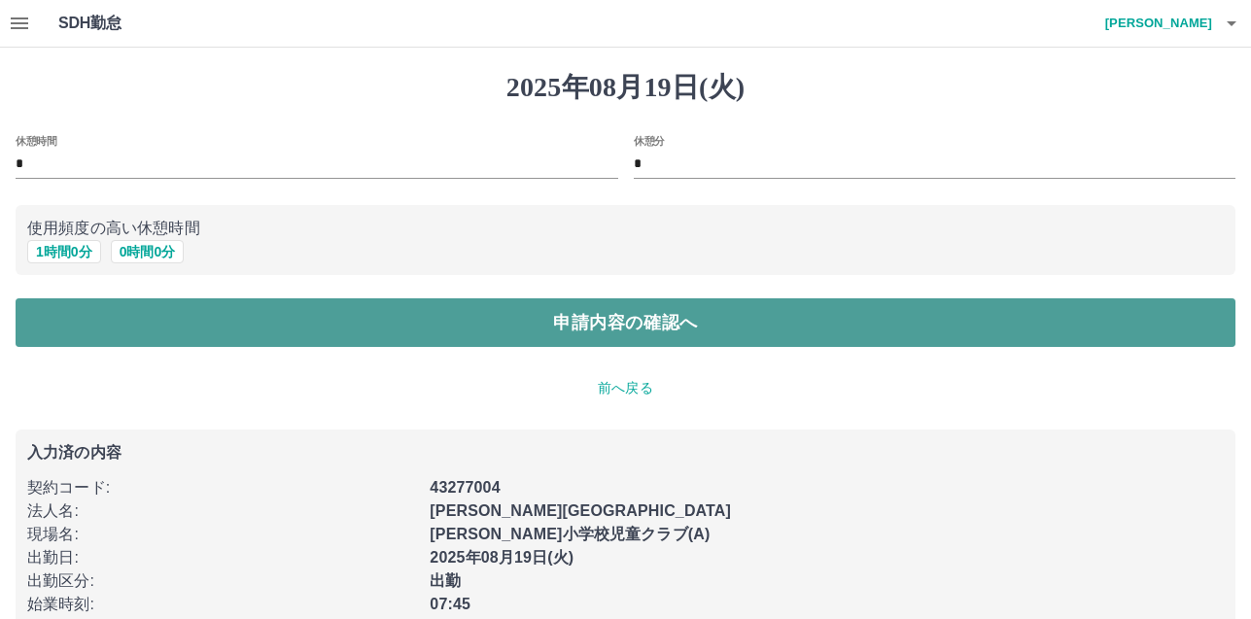
click at [706, 329] on button "申請内容の確認へ" at bounding box center [626, 322] width 1220 height 49
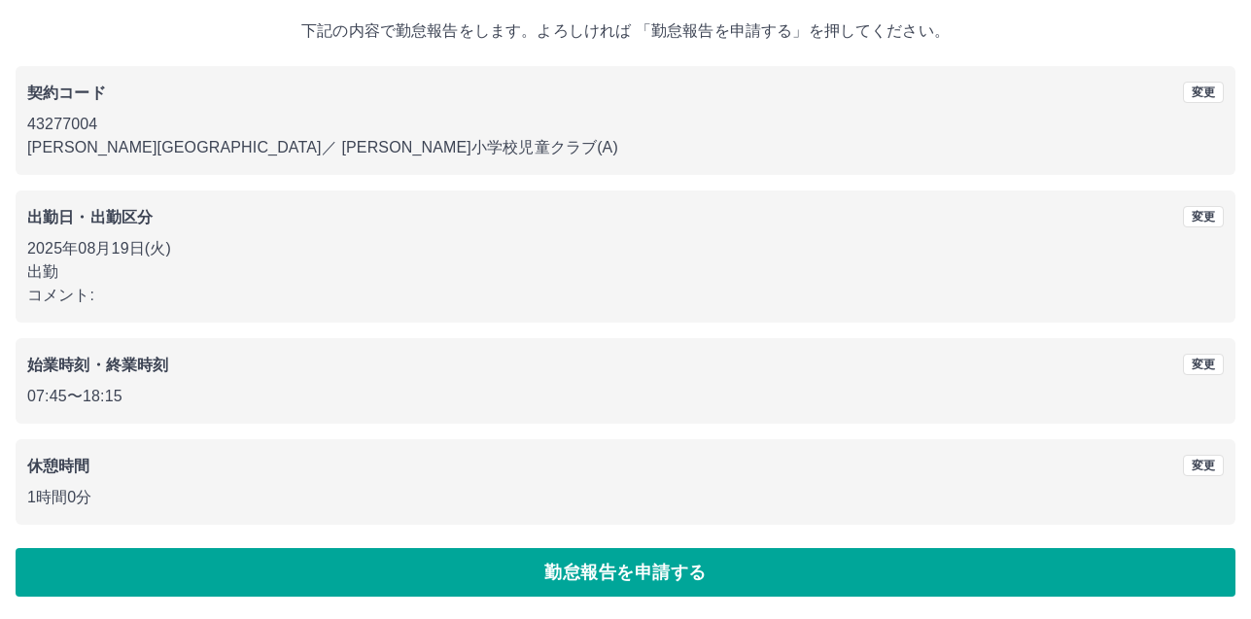
scroll to position [109, 0]
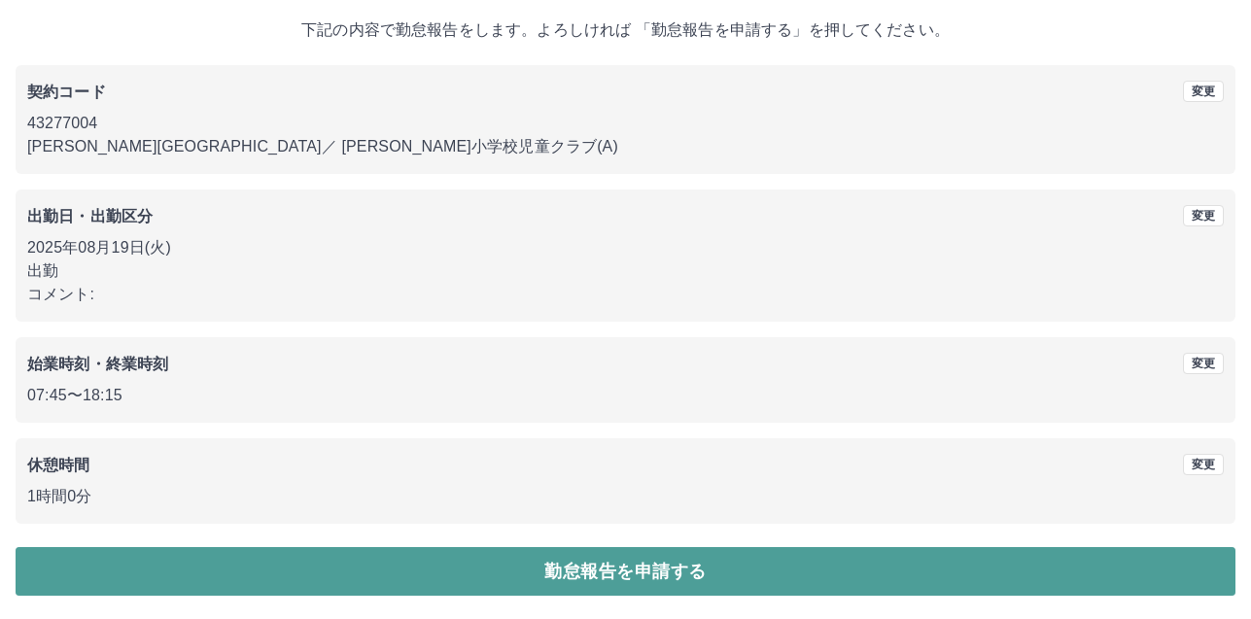
click at [661, 560] on button "勤怠報告を申請する" at bounding box center [626, 571] width 1220 height 49
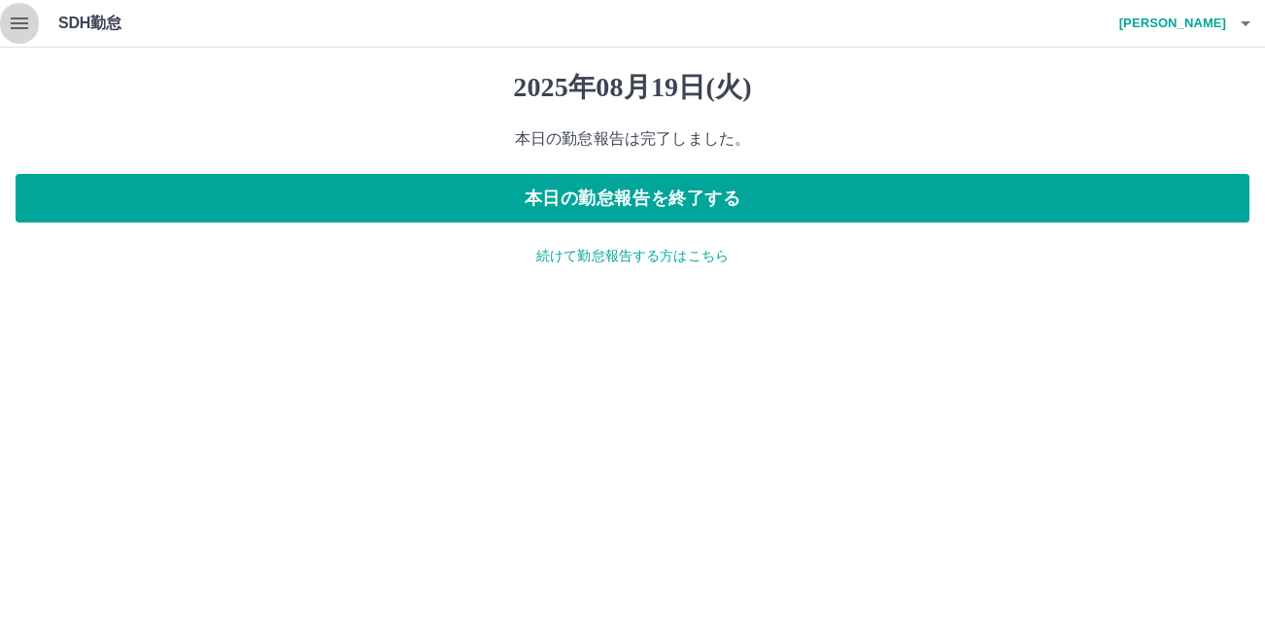
click at [24, 25] on icon "button" at bounding box center [19, 23] width 23 height 23
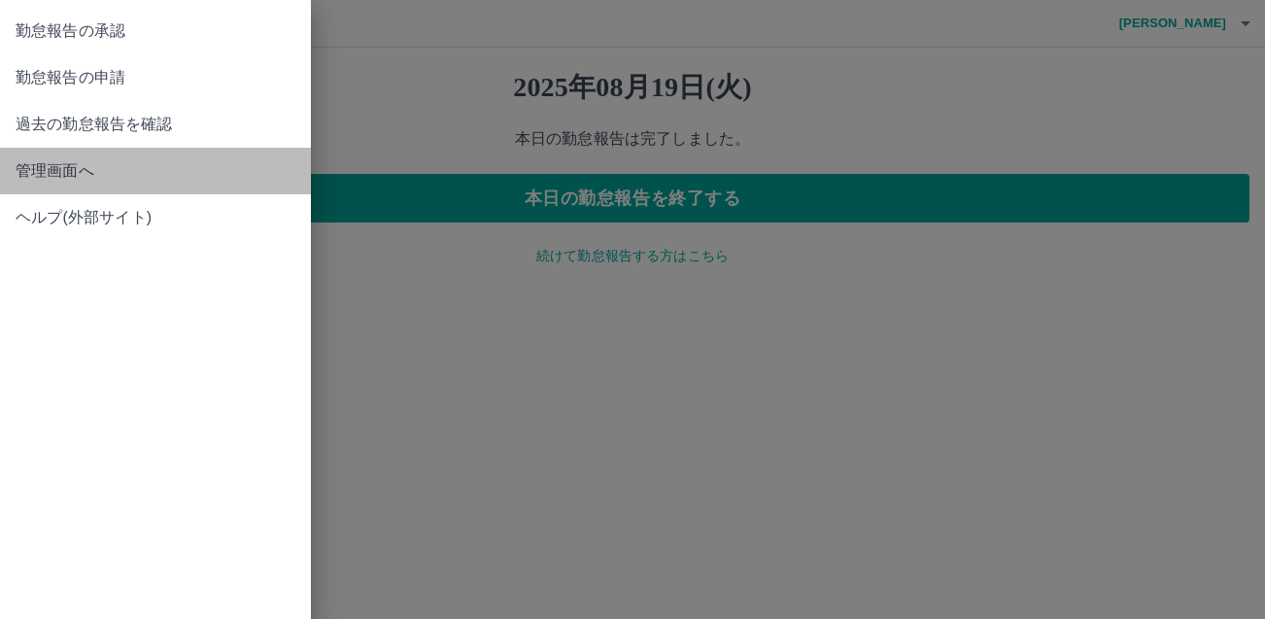
click at [25, 170] on span "管理画面へ" at bounding box center [156, 170] width 280 height 23
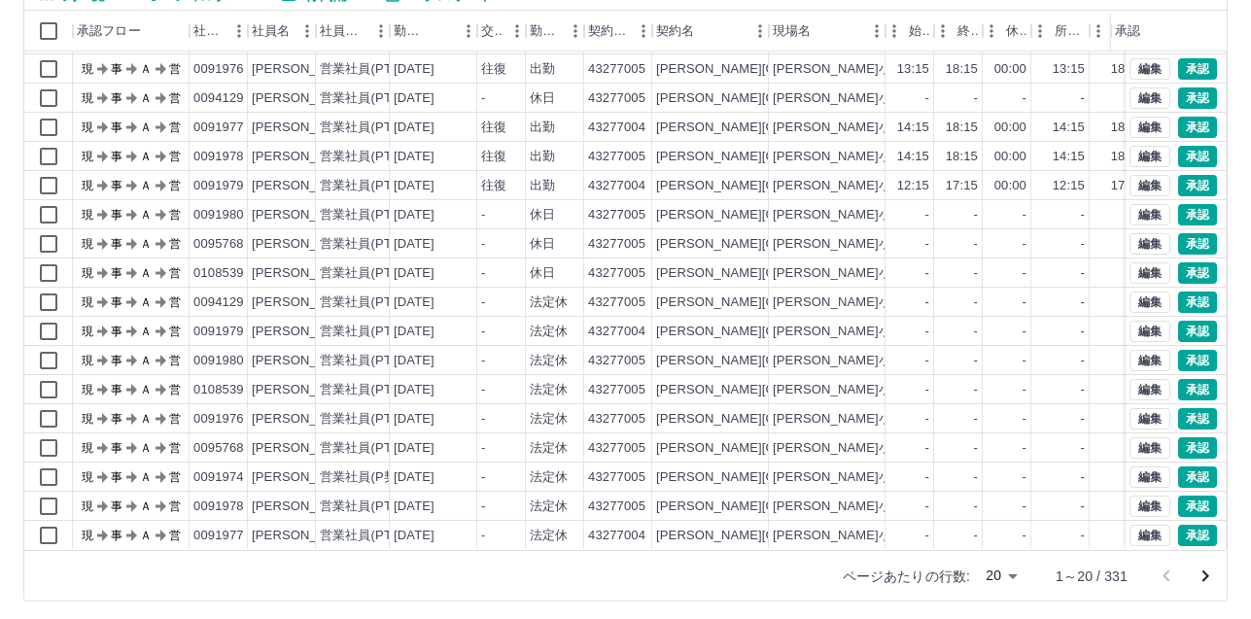
scroll to position [202, 0]
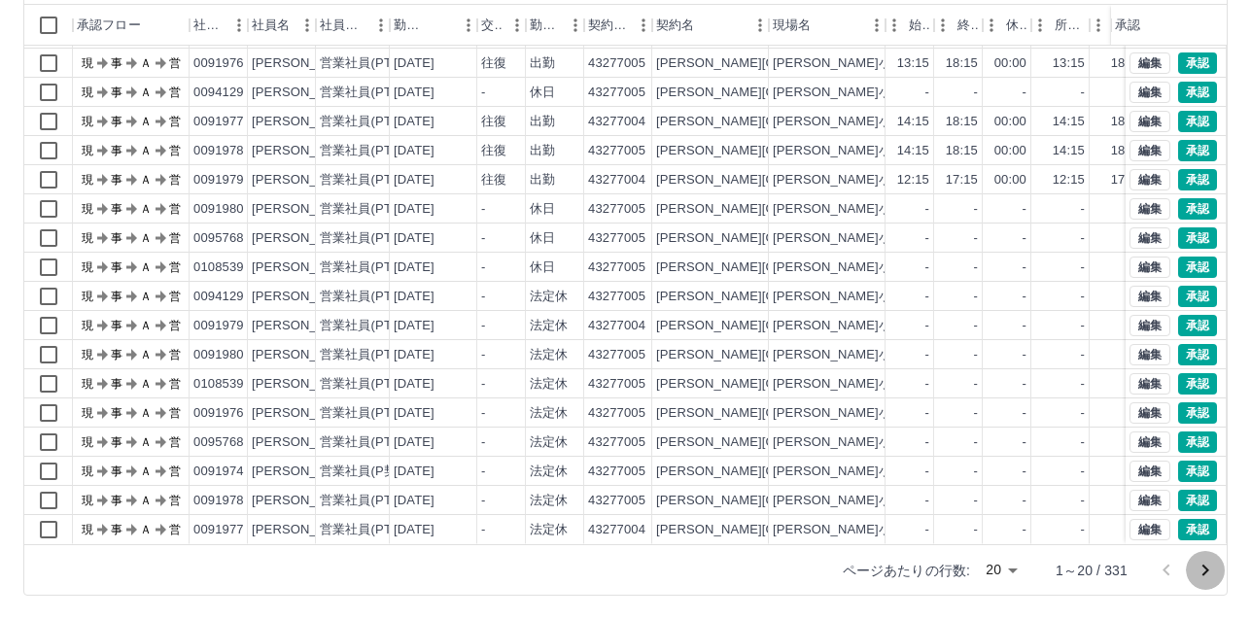
click at [1197, 574] on icon "次のページへ" at bounding box center [1204, 570] width 23 height 23
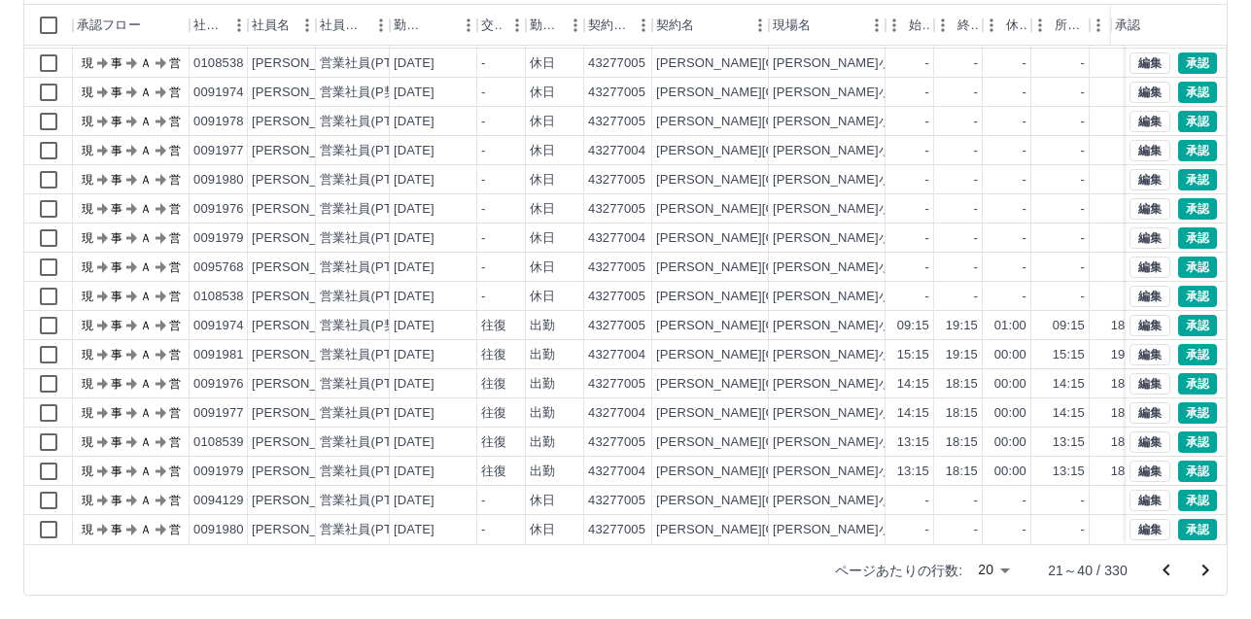
scroll to position [0, 0]
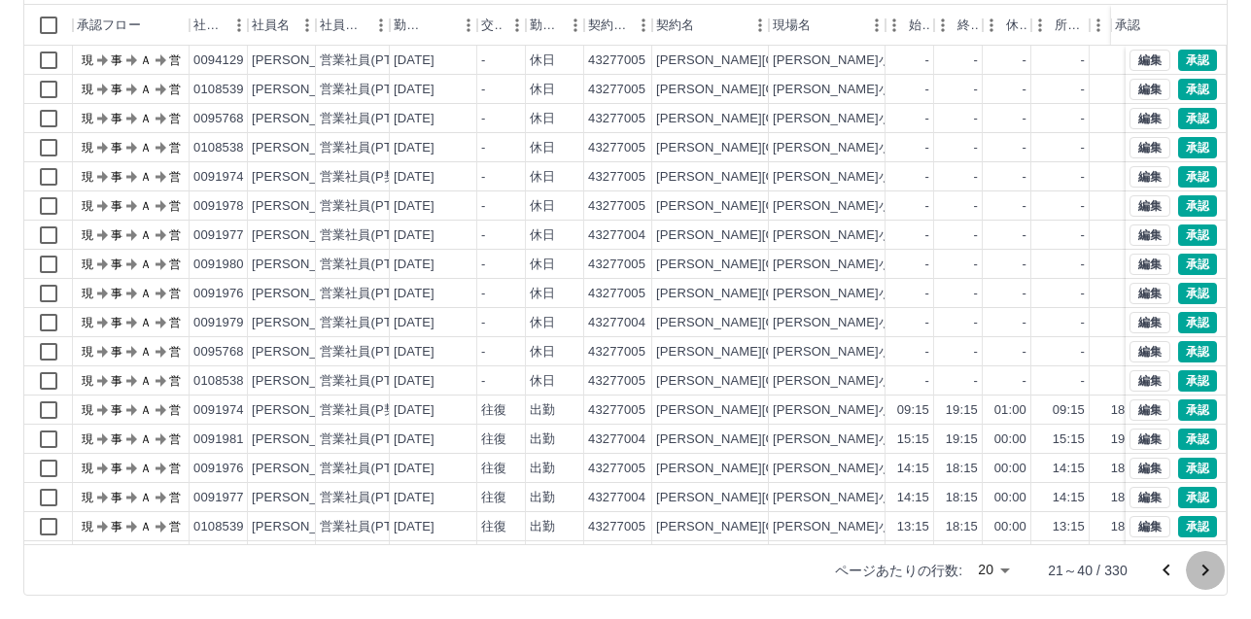
click at [1197, 574] on icon "次のページへ" at bounding box center [1204, 570] width 23 height 23
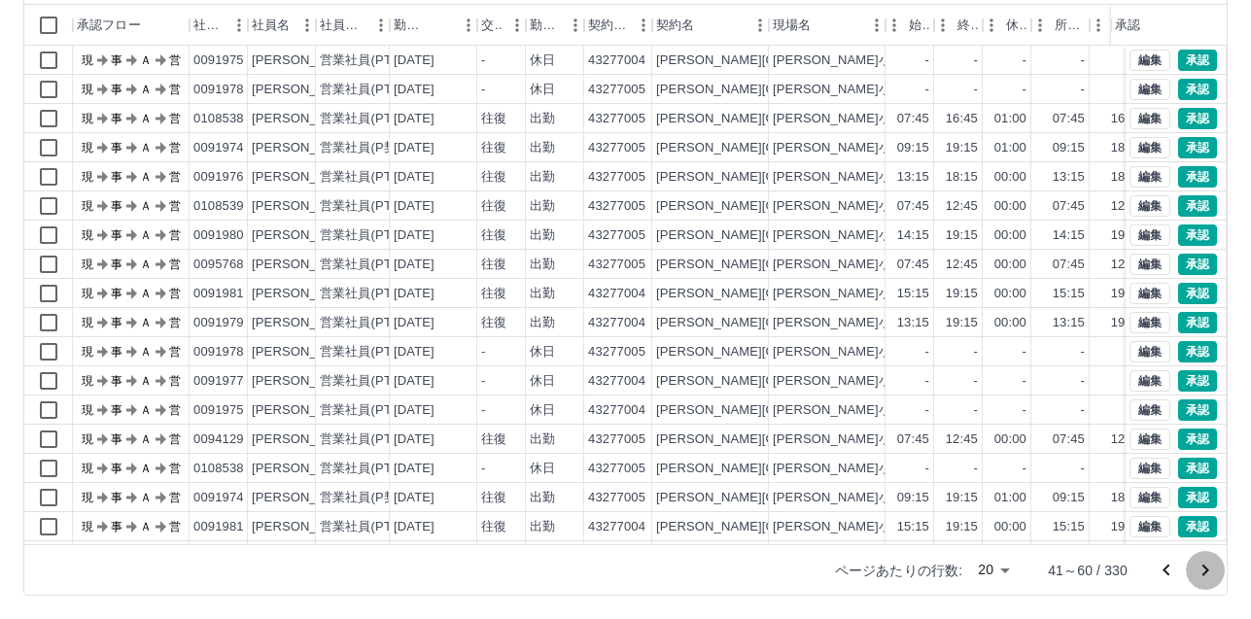
click at [1197, 574] on icon "次のページへ" at bounding box center [1204, 570] width 23 height 23
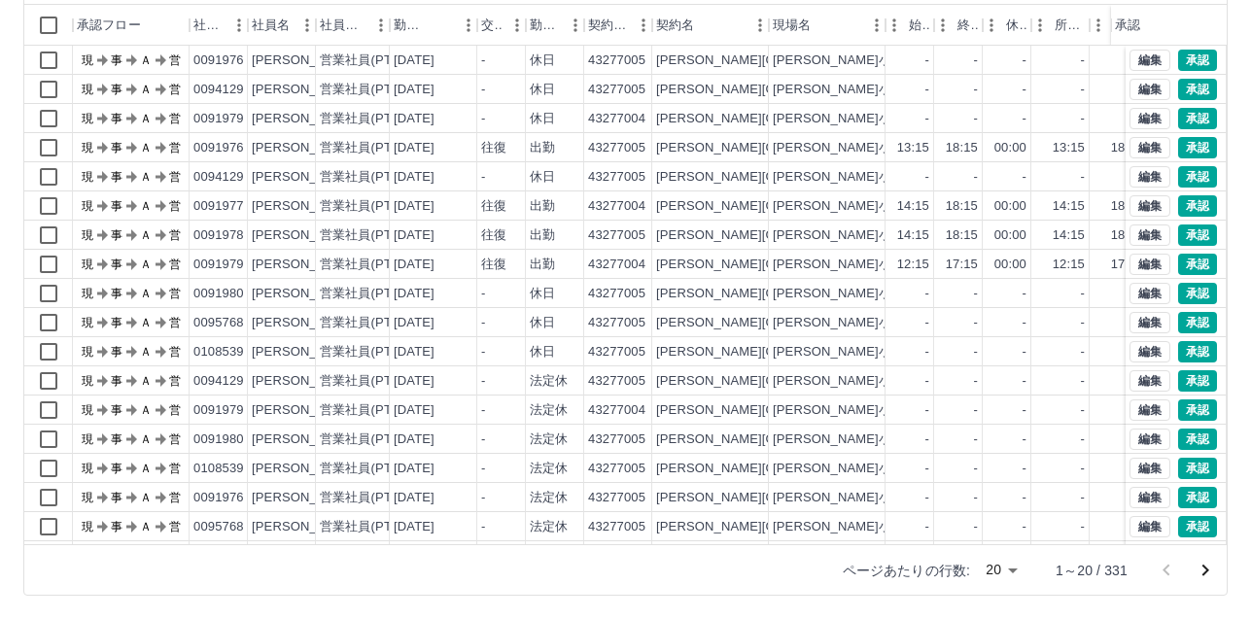
scroll to position [99, 0]
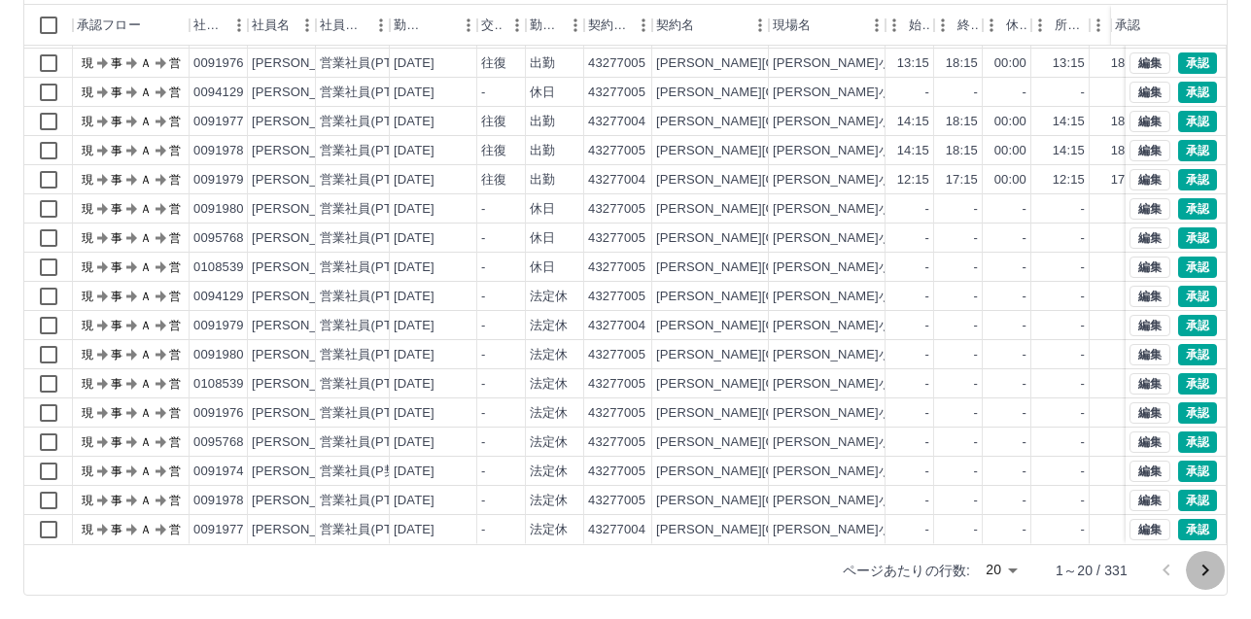
click at [1202, 562] on icon "次のページへ" at bounding box center [1204, 570] width 23 height 23
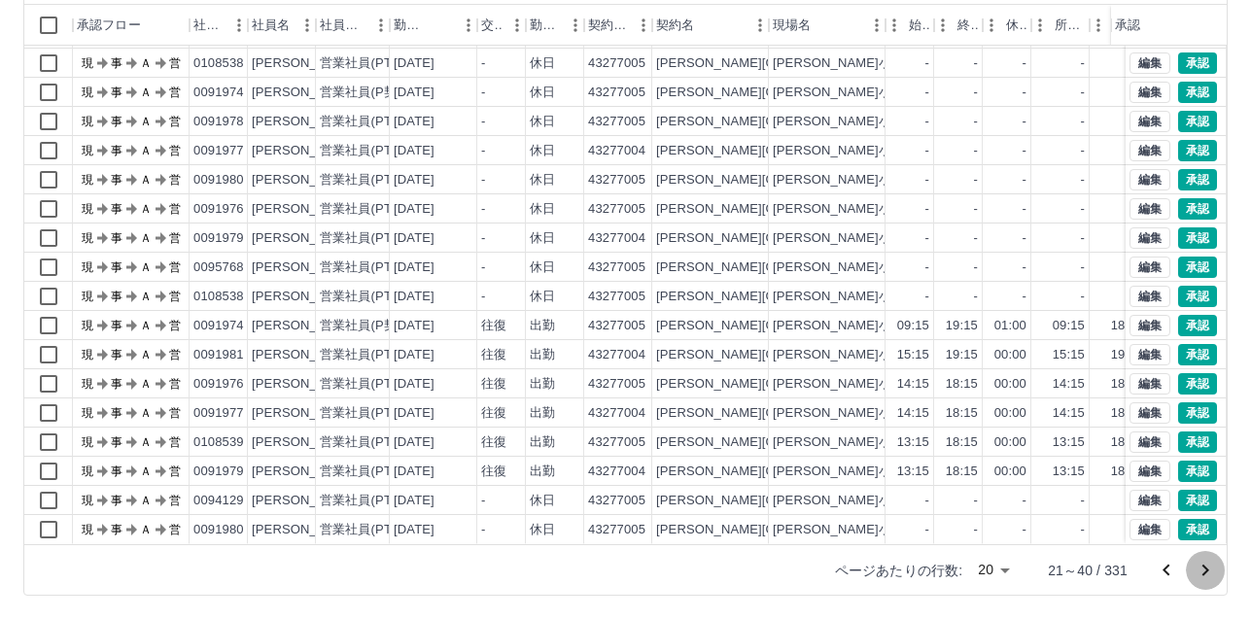
click at [1200, 568] on icon "次のページへ" at bounding box center [1204, 570] width 23 height 23
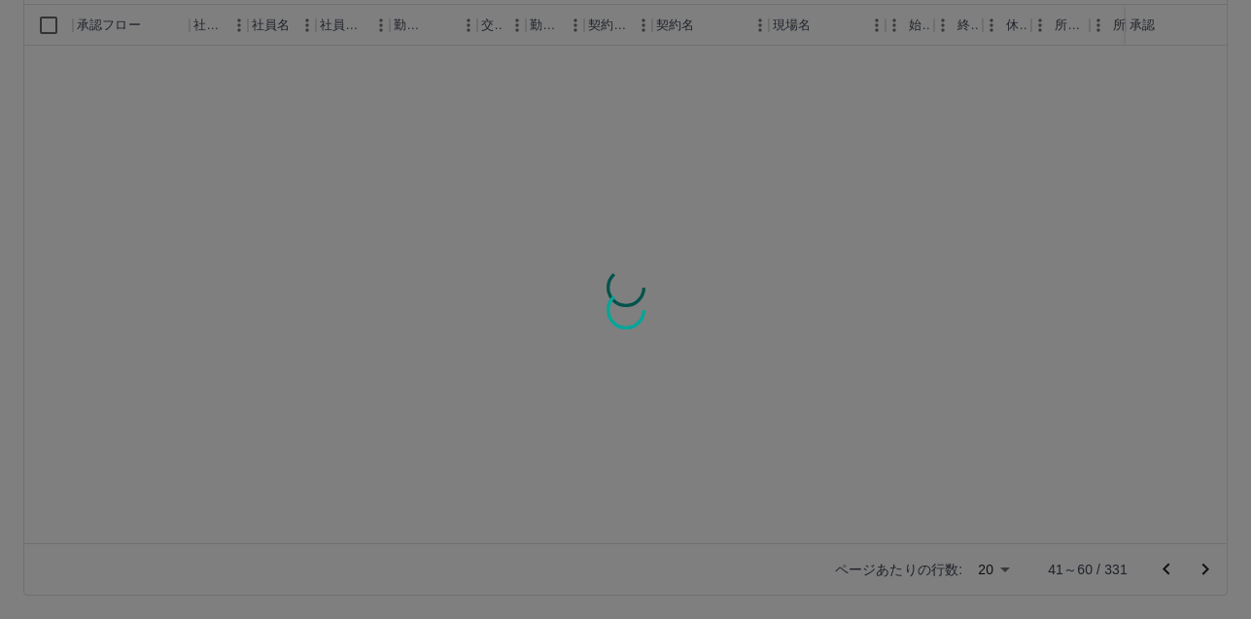
scroll to position [0, 0]
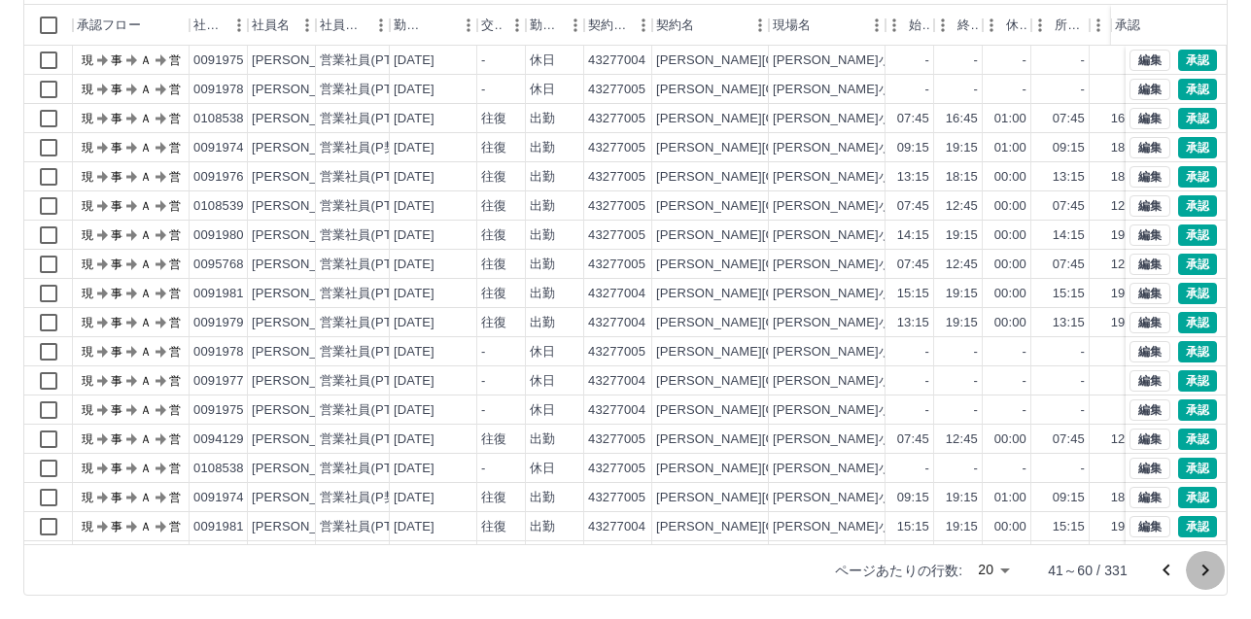
click at [1200, 568] on icon "次のページへ" at bounding box center [1204, 570] width 23 height 23
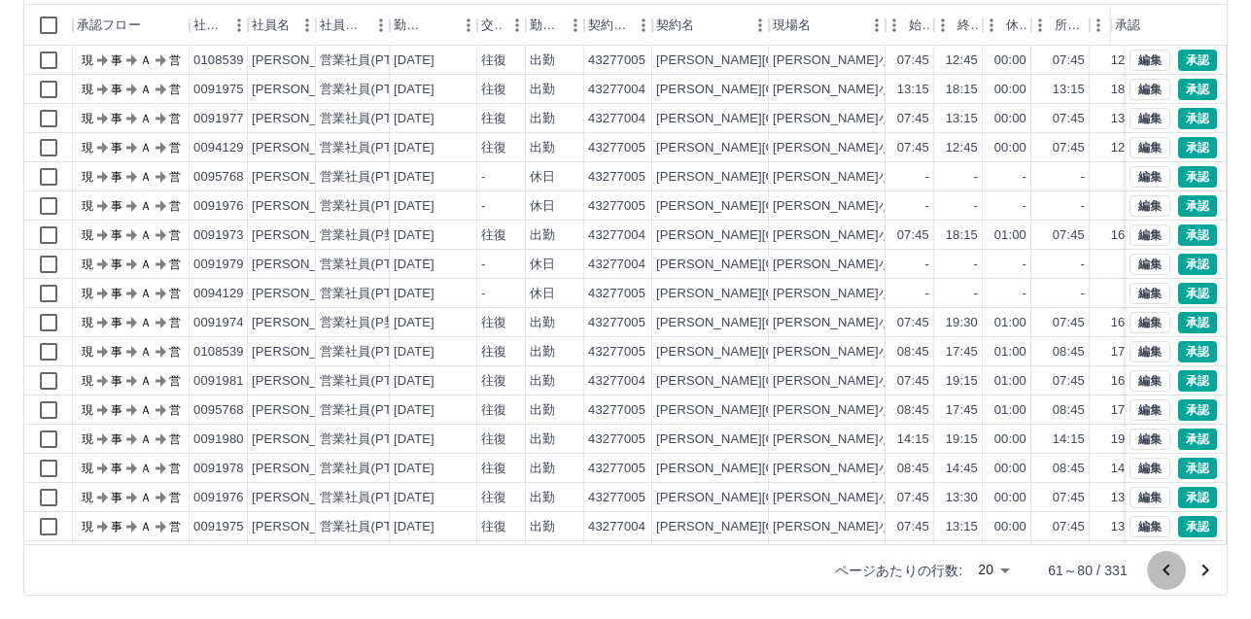
click at [1168, 579] on icon "前のページへ" at bounding box center [1165, 570] width 23 height 23
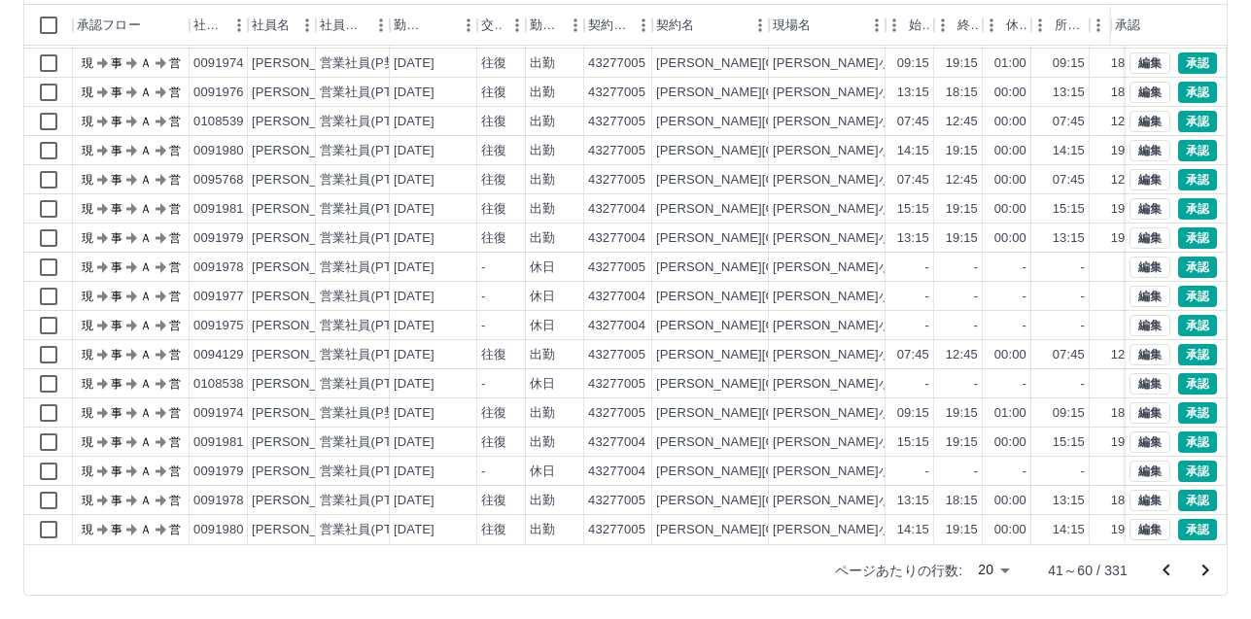
scroll to position [99, 0]
click at [1209, 577] on icon "次のページへ" at bounding box center [1204, 570] width 23 height 23
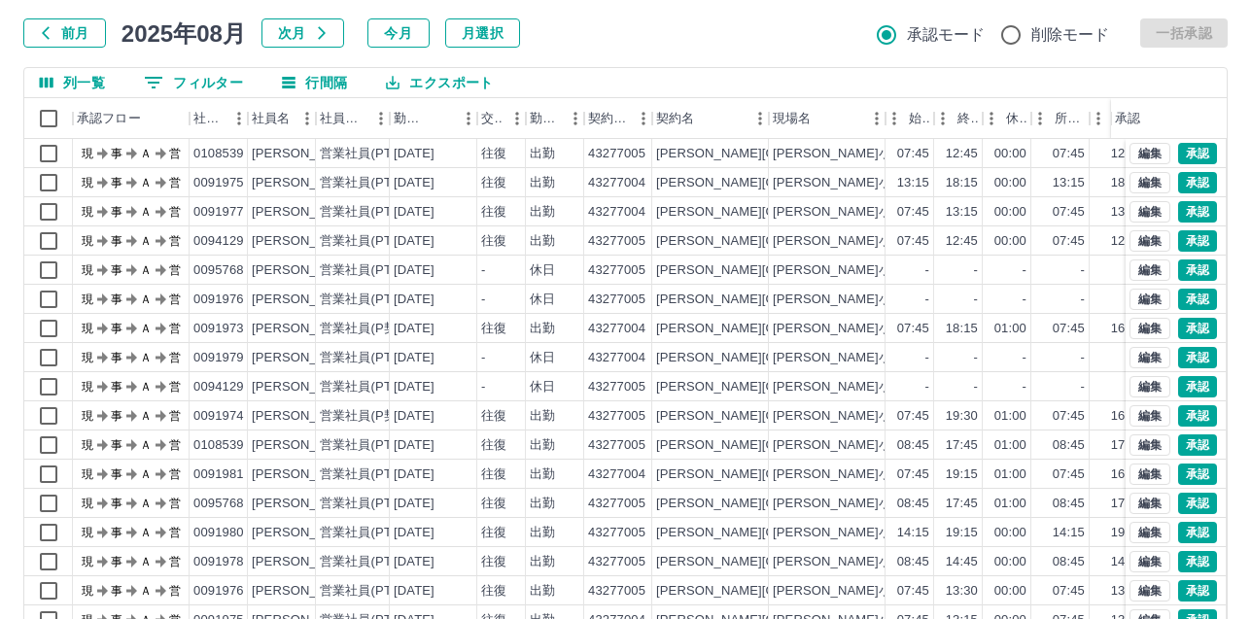
scroll to position [202, 0]
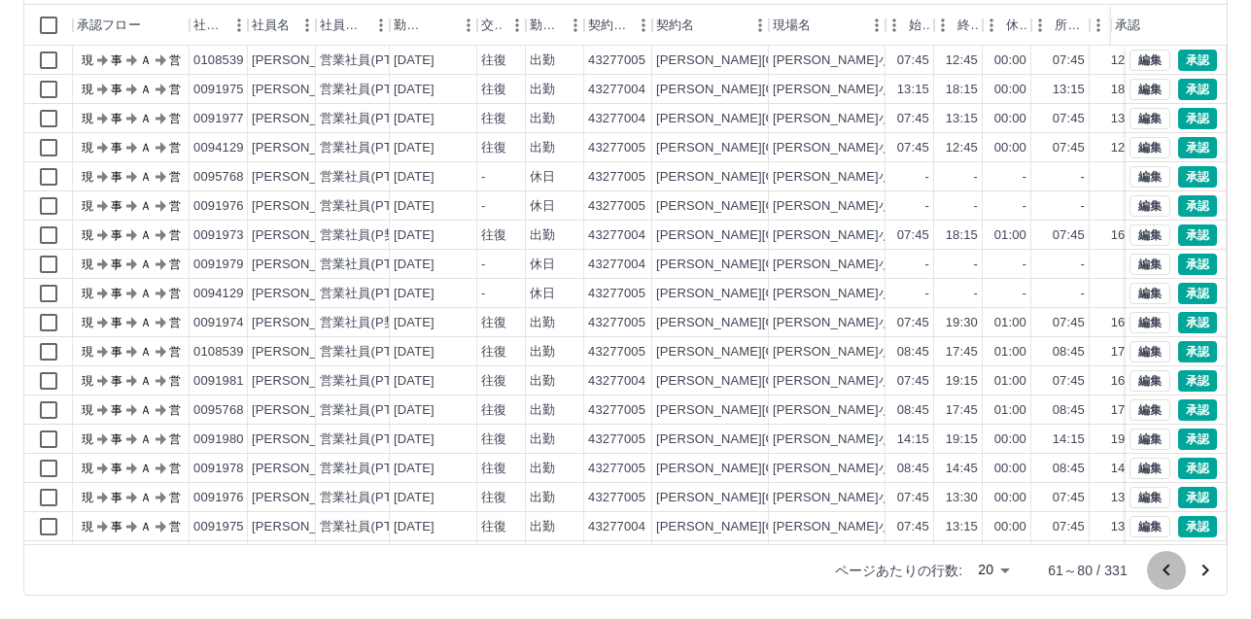
click at [1158, 575] on icon "前のページへ" at bounding box center [1165, 570] width 23 height 23
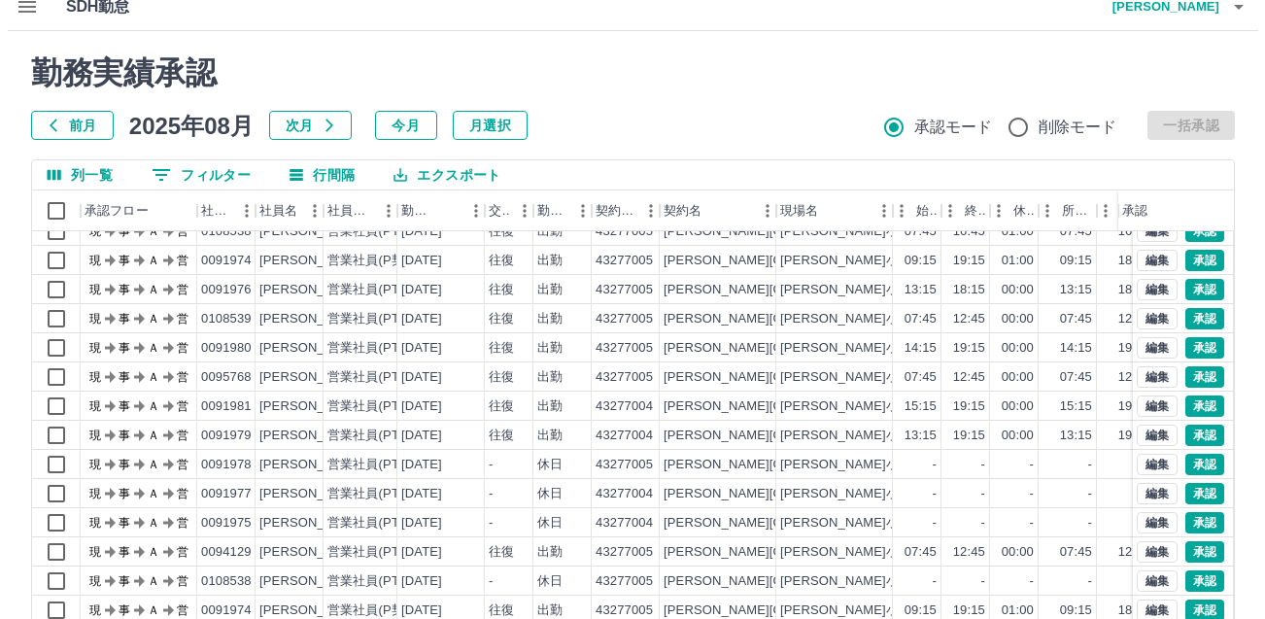
scroll to position [0, 0]
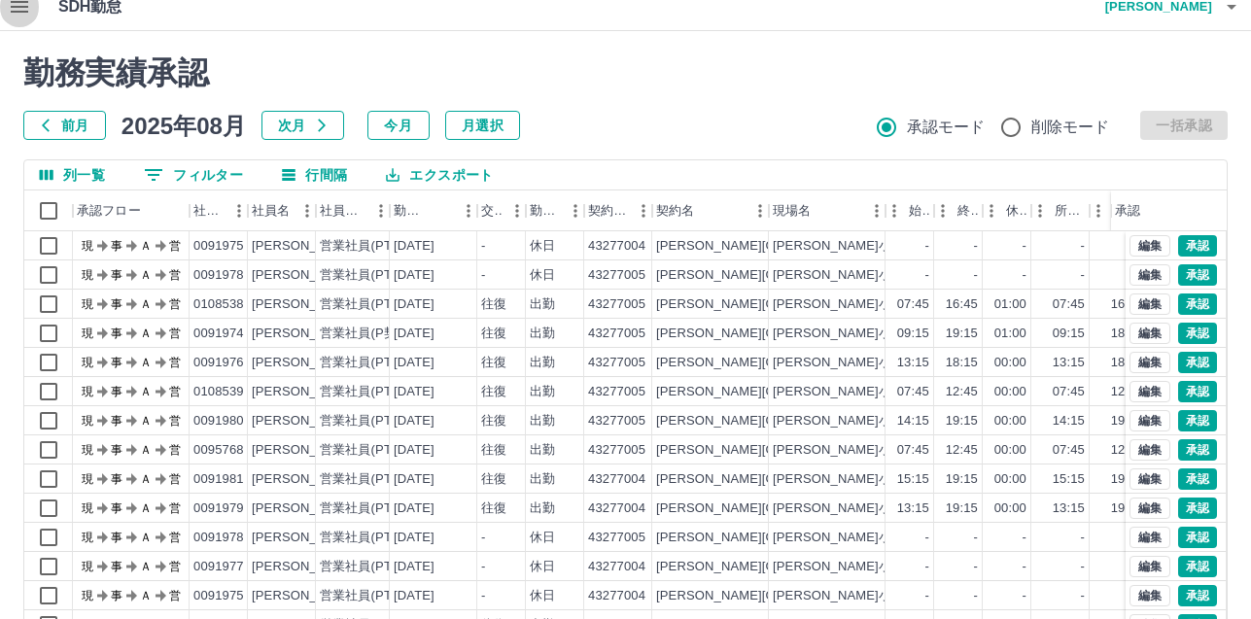
click at [14, 13] on icon "button" at bounding box center [19, 7] width 17 height 12
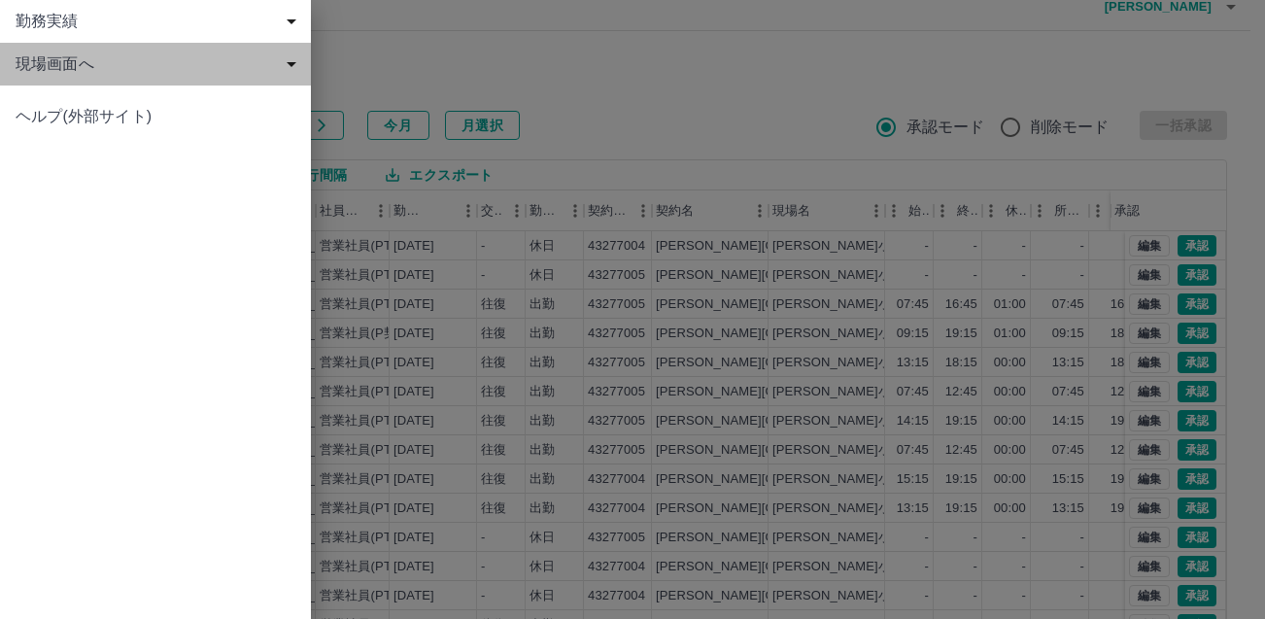
click at [84, 74] on span "現場画面へ" at bounding box center [160, 63] width 288 height 23
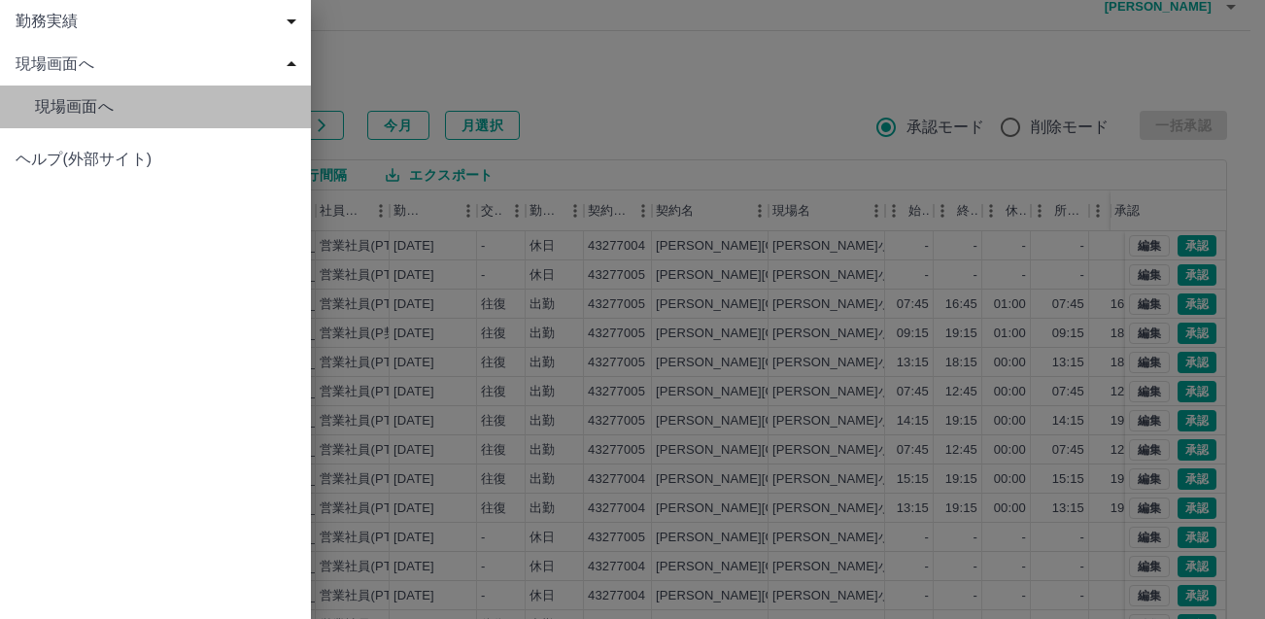
click at [76, 116] on span "現場画面へ" at bounding box center [165, 106] width 260 height 23
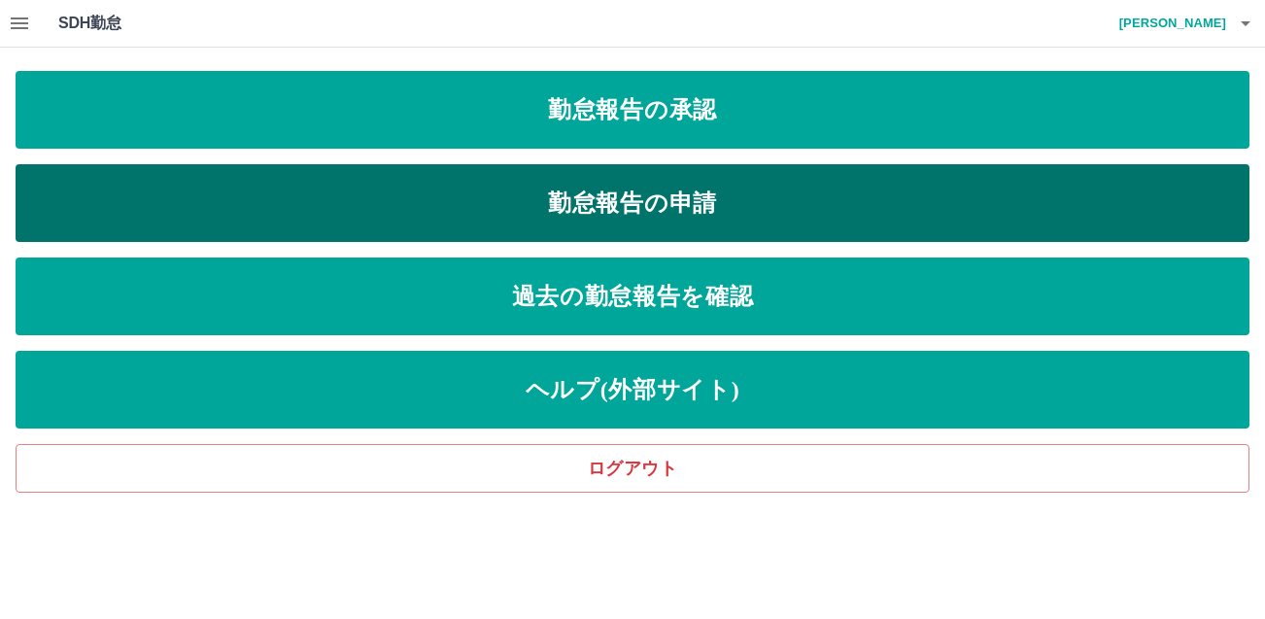
click at [666, 202] on link "勤怠報告の申請" at bounding box center [633, 203] width 1234 height 78
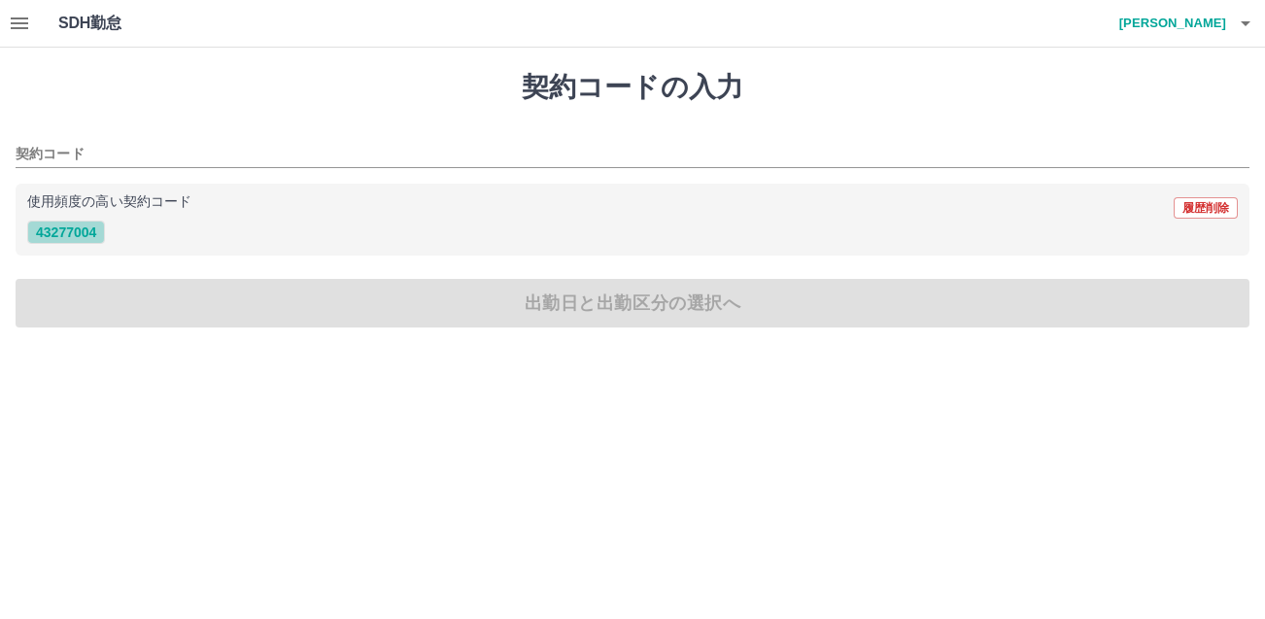
click at [60, 236] on button "43277004" at bounding box center [66, 232] width 78 height 23
type input "********"
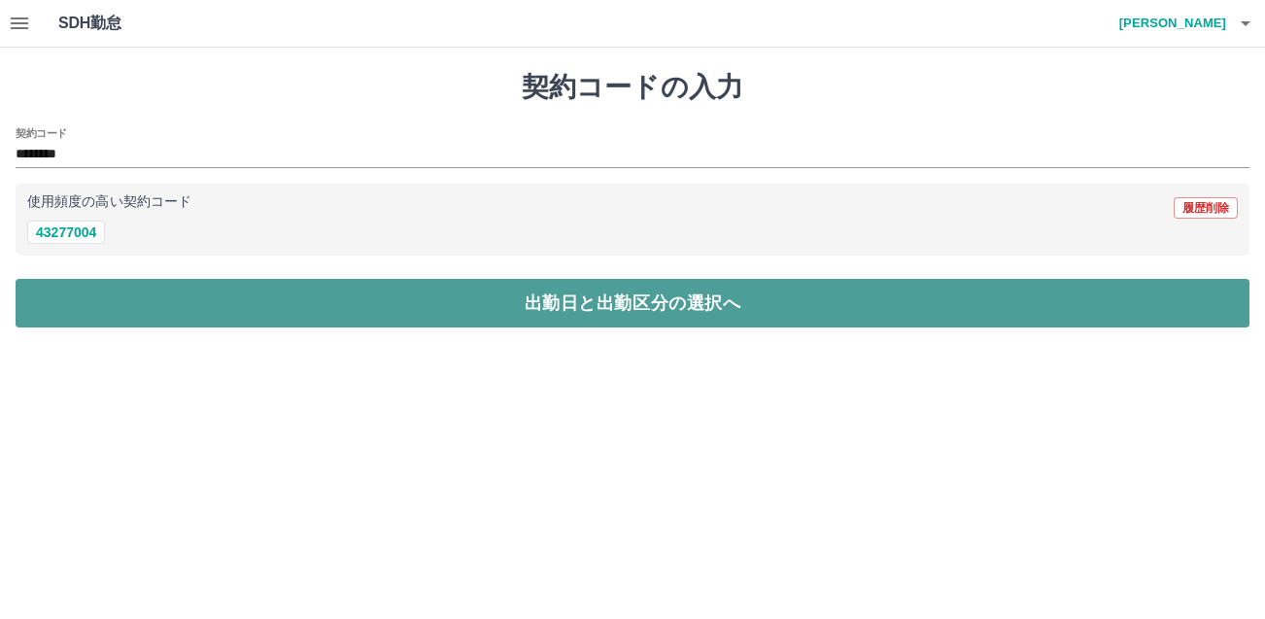
click at [467, 306] on button "出勤日と出勤区分の選択へ" at bounding box center [633, 303] width 1234 height 49
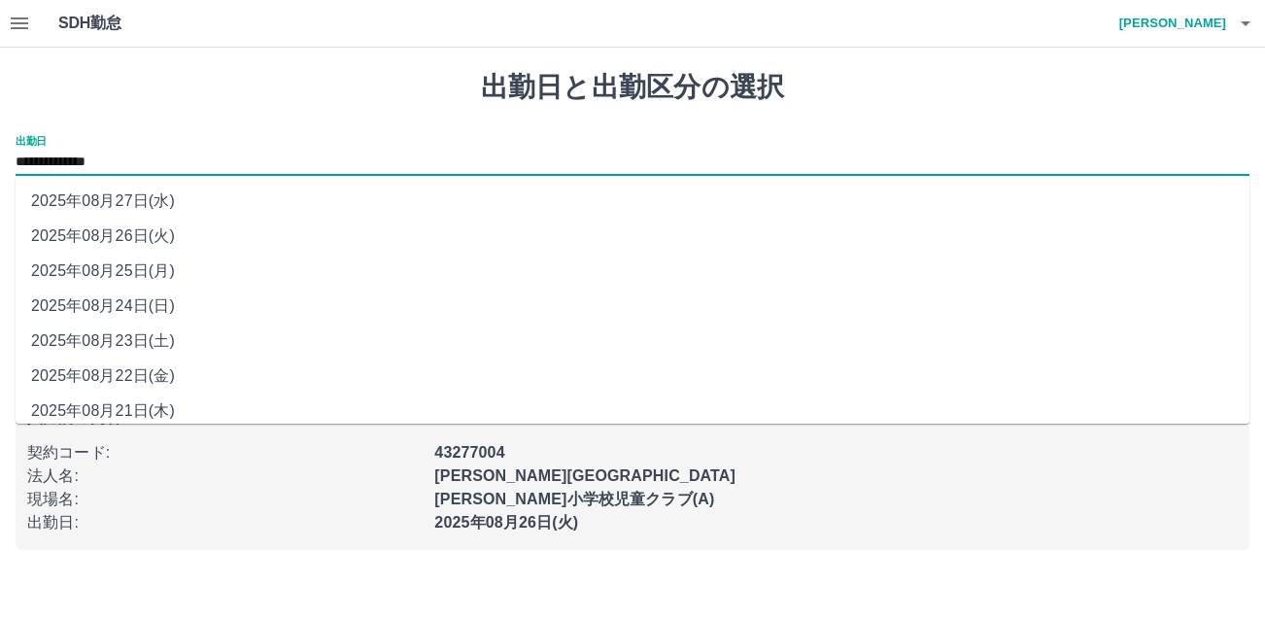
click at [130, 170] on input "**********" at bounding box center [633, 163] width 1234 height 24
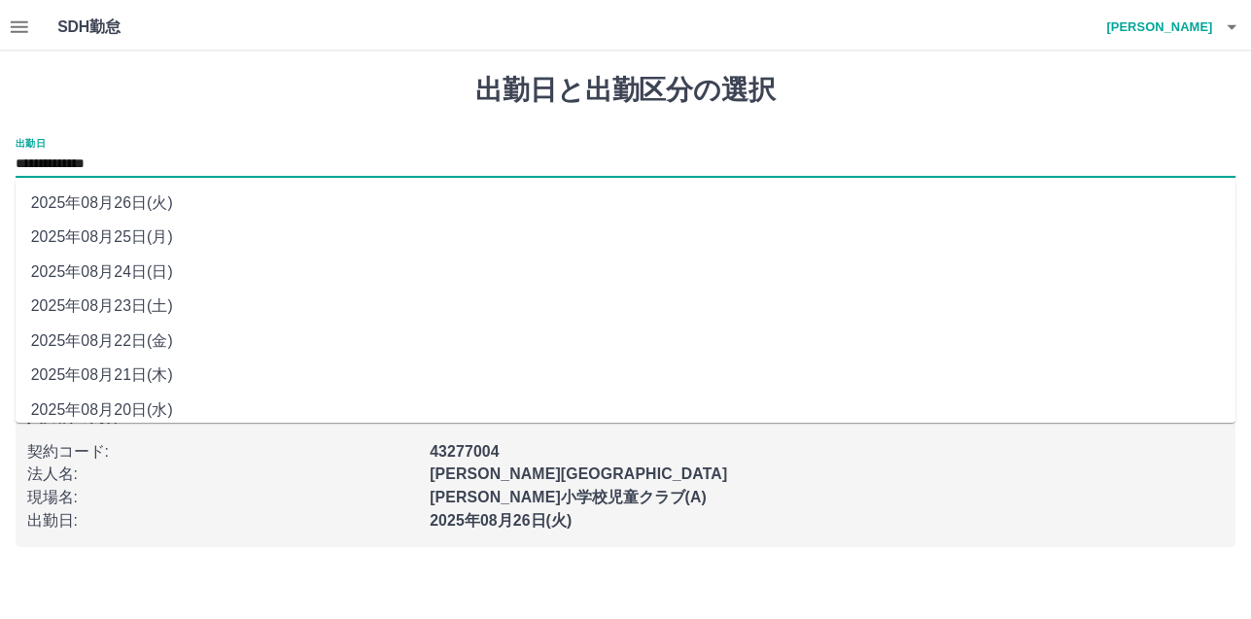
scroll to position [37, 0]
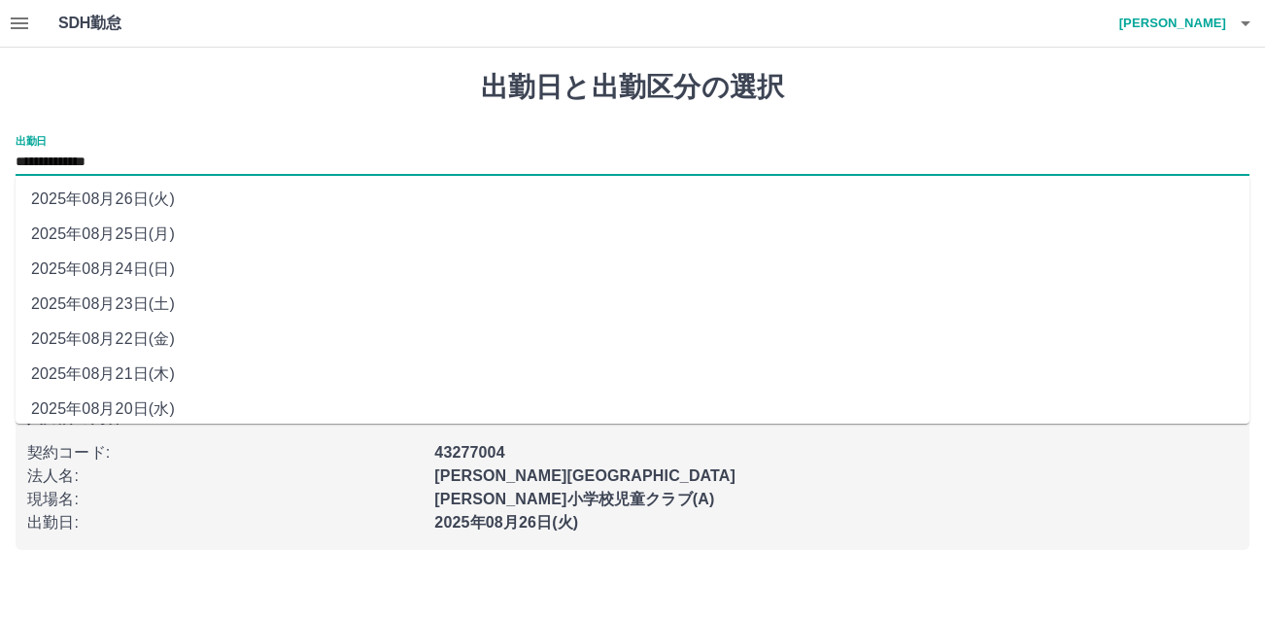
click at [155, 396] on li "2025年08月20日(水)" at bounding box center [633, 409] width 1234 height 35
type input "**********"
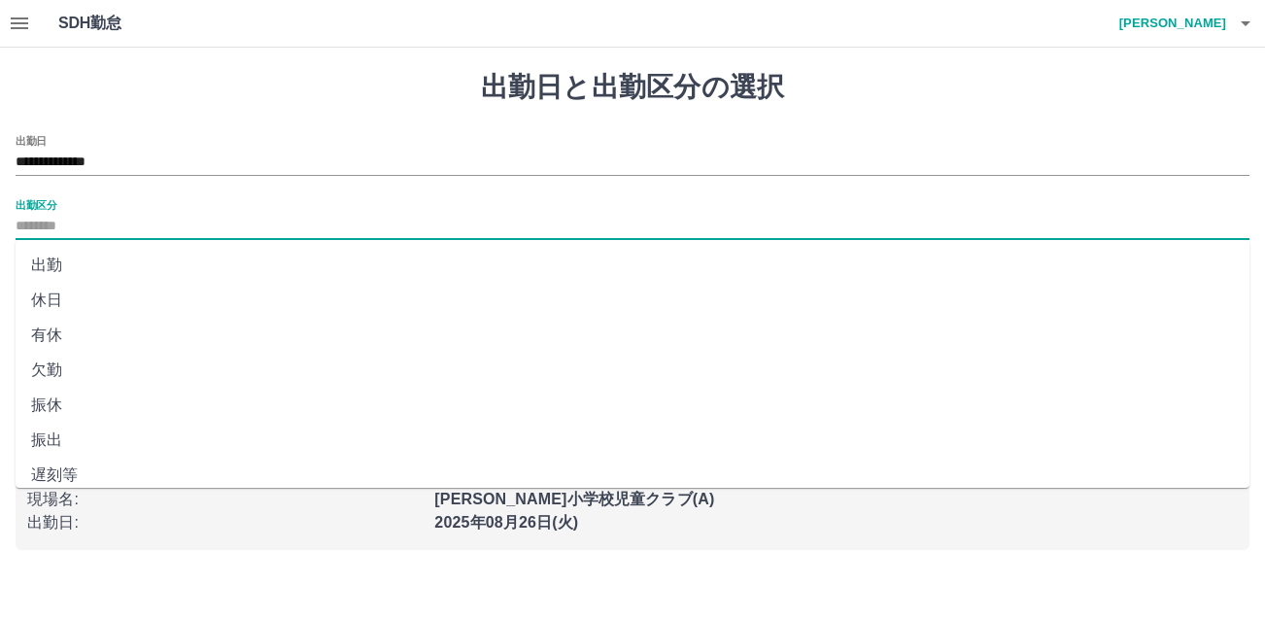
click at [37, 231] on input "出勤区分" at bounding box center [633, 227] width 1234 height 24
click at [37, 269] on li "出勤" at bounding box center [633, 265] width 1234 height 35
type input "**"
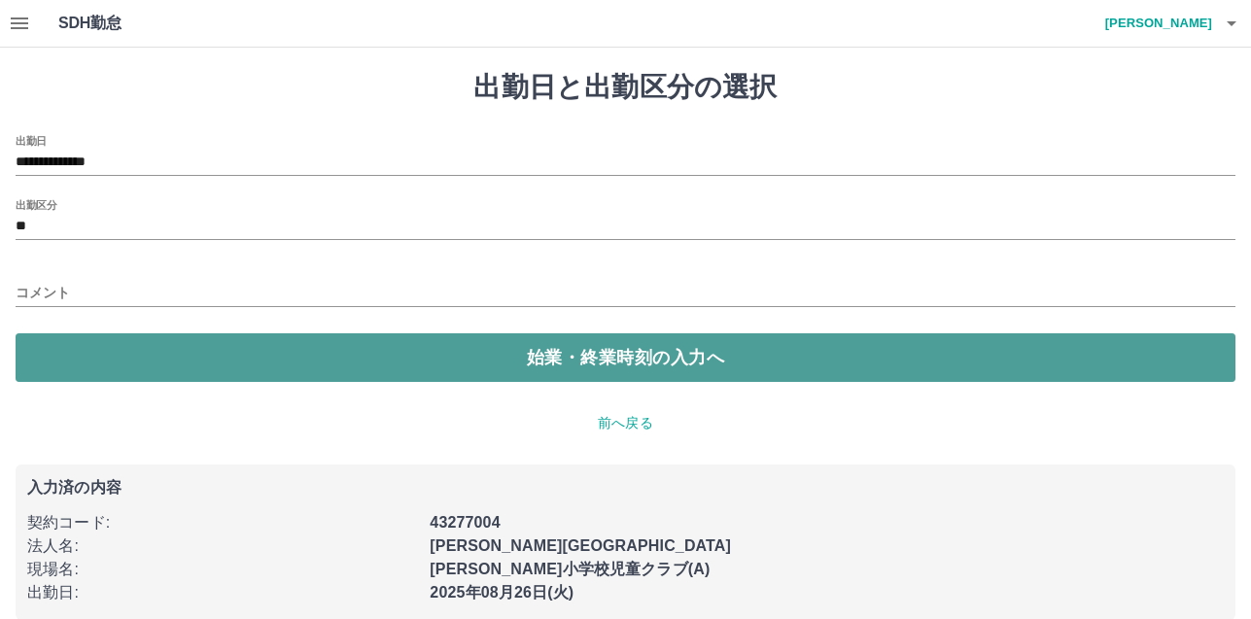
click at [429, 344] on button "始業・終業時刻の入力へ" at bounding box center [626, 357] width 1220 height 49
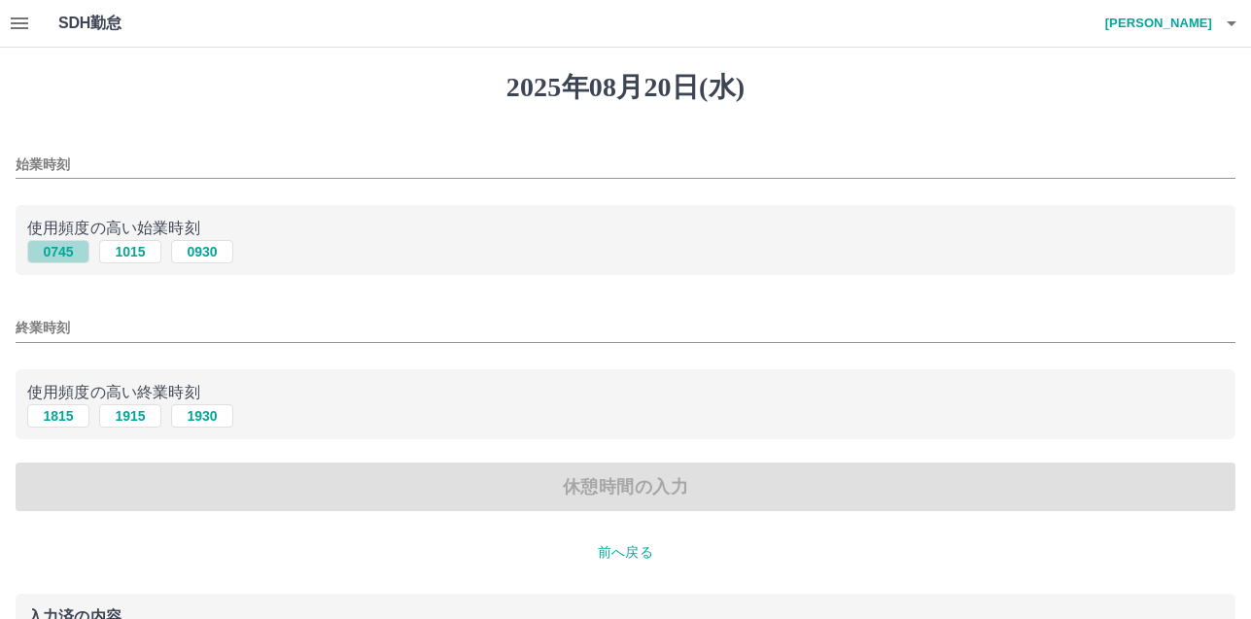
click at [68, 253] on button "0745" at bounding box center [58, 251] width 62 height 23
type input "****"
click at [69, 421] on button "1815" at bounding box center [58, 415] width 62 height 23
type input "****"
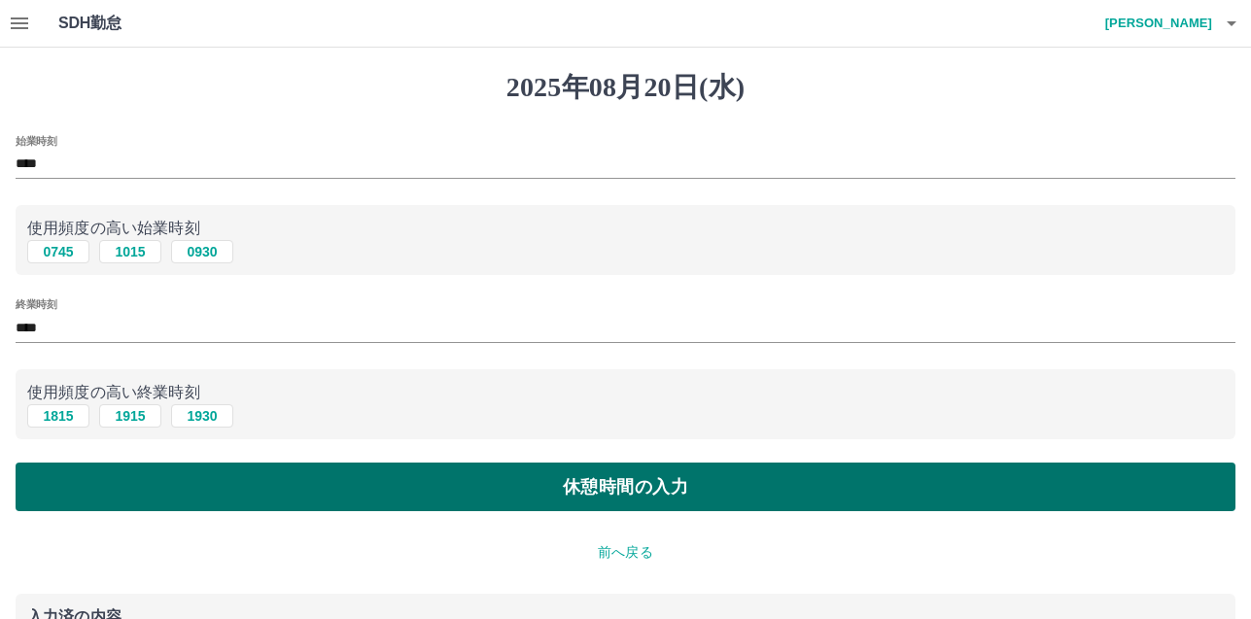
click at [723, 498] on button "休憩時間の入力" at bounding box center [626, 487] width 1220 height 49
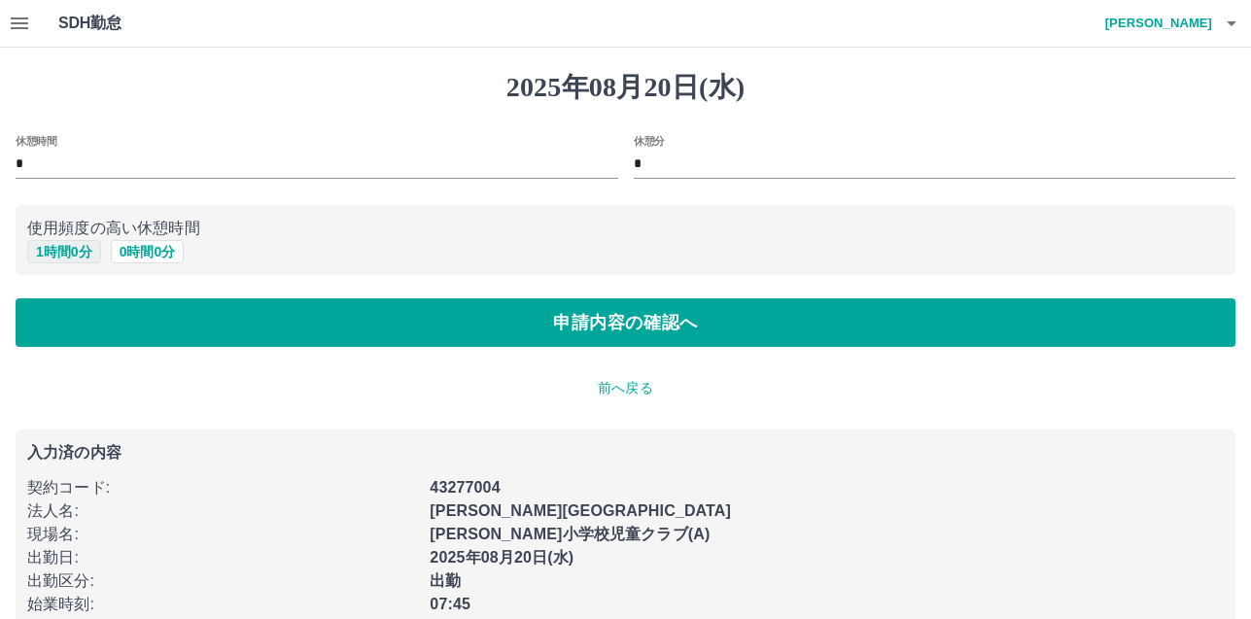
click at [77, 248] on button "1 時間 0 分" at bounding box center [64, 251] width 74 height 23
type input "*"
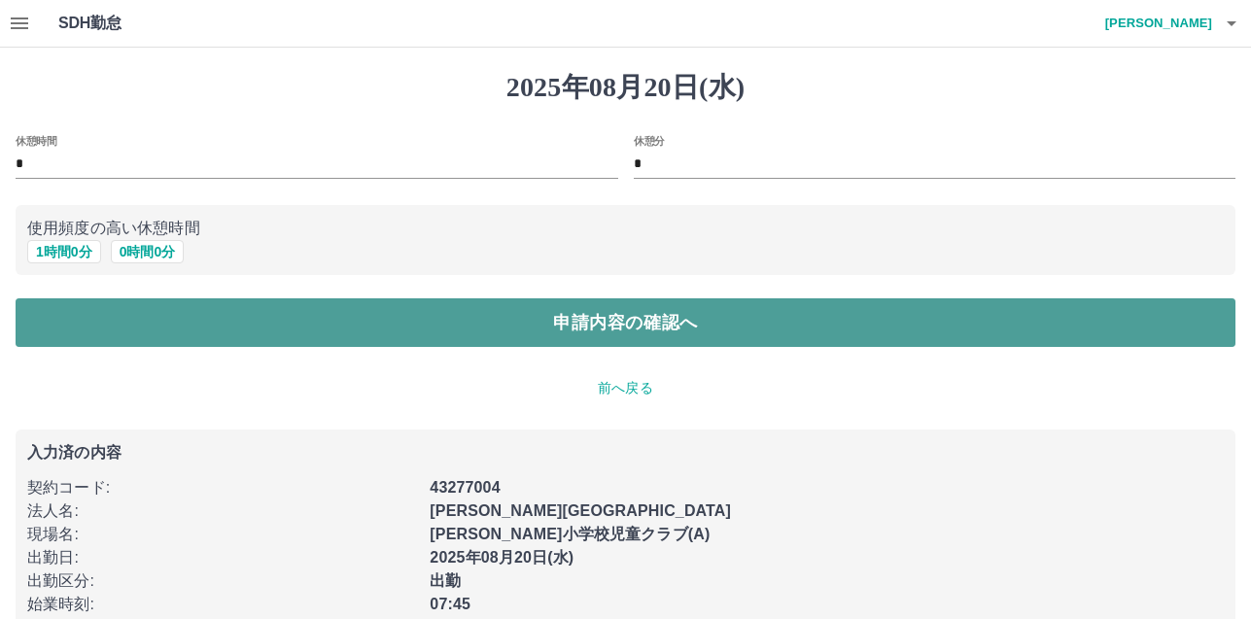
click at [601, 333] on button "申請内容の確認へ" at bounding box center [626, 322] width 1220 height 49
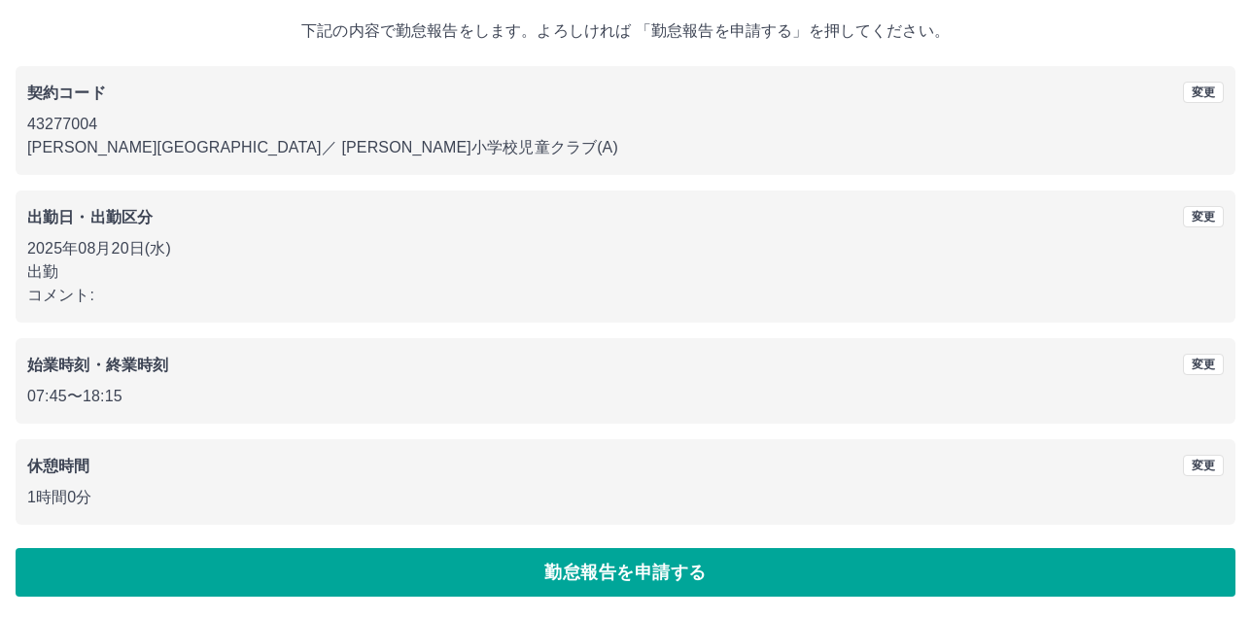
scroll to position [109, 0]
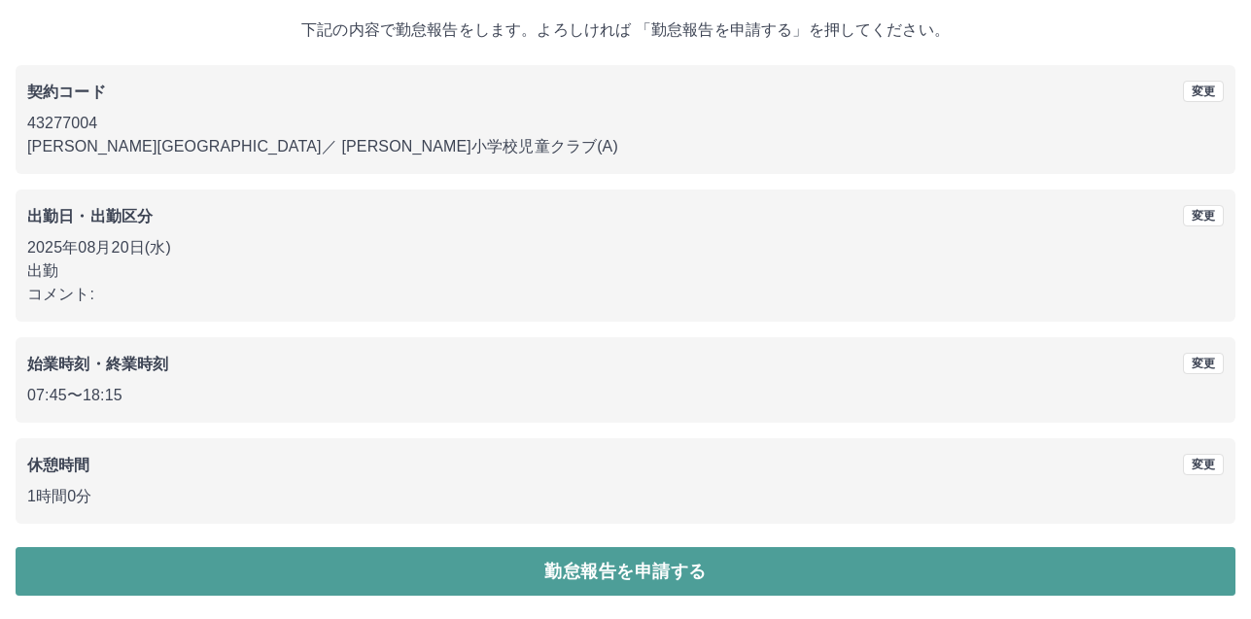
click at [707, 576] on button "勤怠報告を申請する" at bounding box center [626, 571] width 1220 height 49
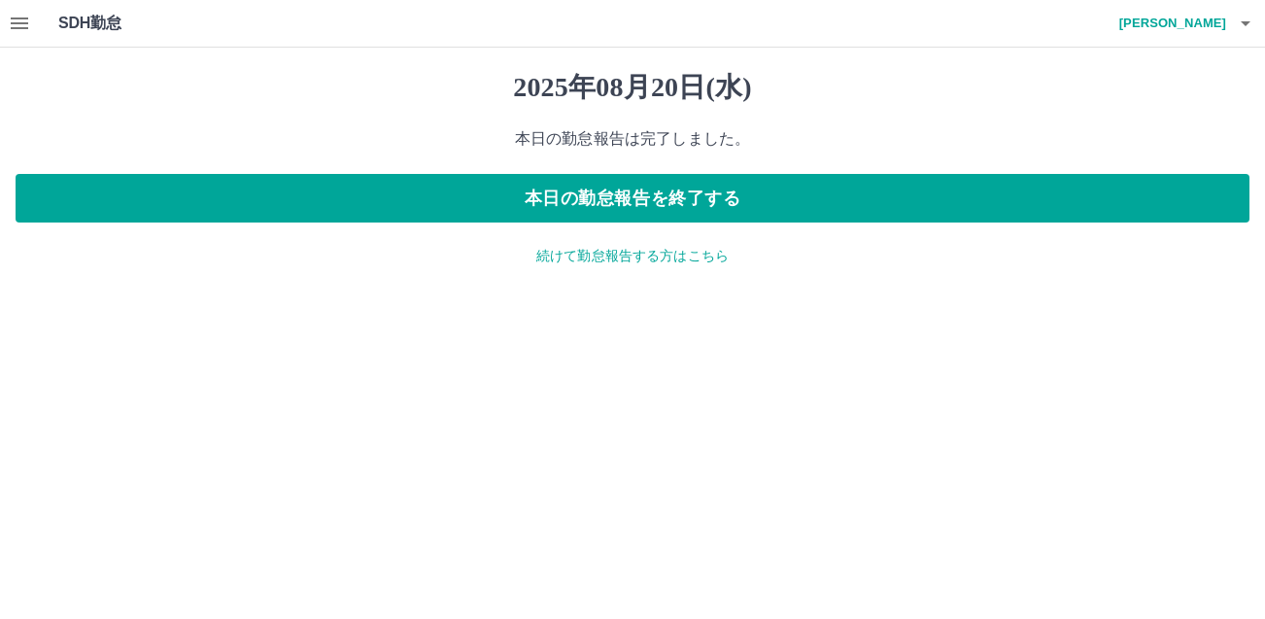
click at [687, 253] on p "続けて勤怠報告する方はこちら" at bounding box center [633, 256] width 1234 height 20
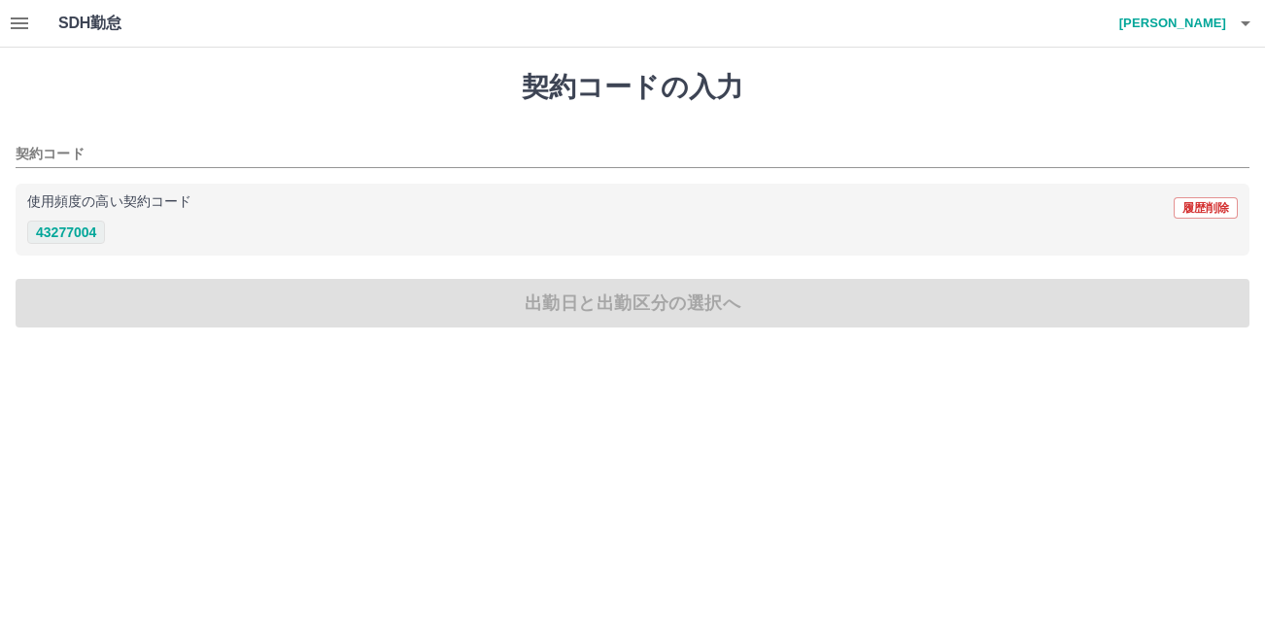
click at [78, 224] on button "43277004" at bounding box center [66, 232] width 78 height 23
type input "********"
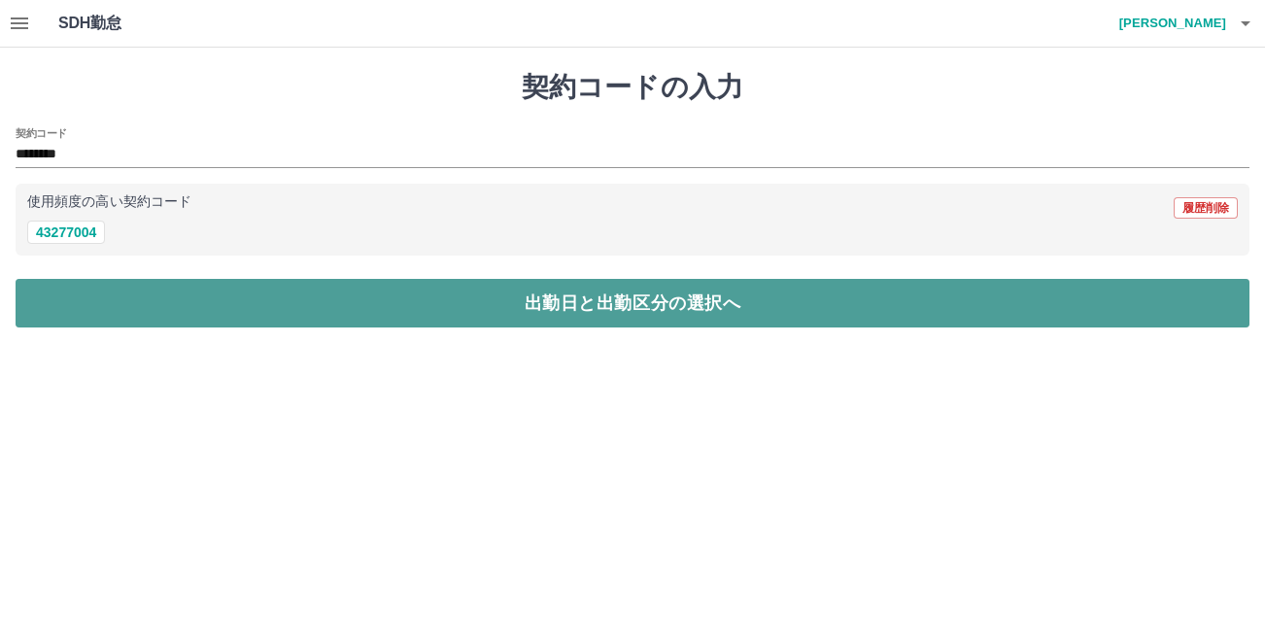
click at [512, 287] on button "出勤日と出勤区分の選択へ" at bounding box center [633, 303] width 1234 height 49
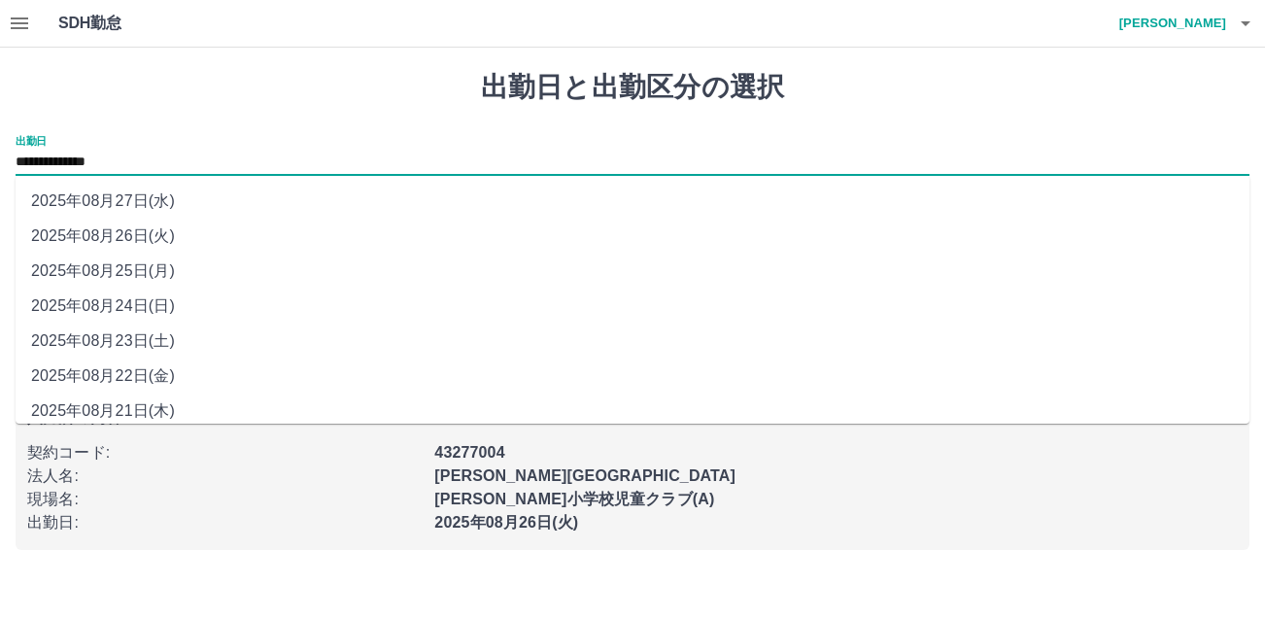
click at [228, 155] on input "**********" at bounding box center [633, 163] width 1234 height 24
click at [152, 411] on li "2025年08月21日(木)" at bounding box center [633, 411] width 1234 height 35
type input "**********"
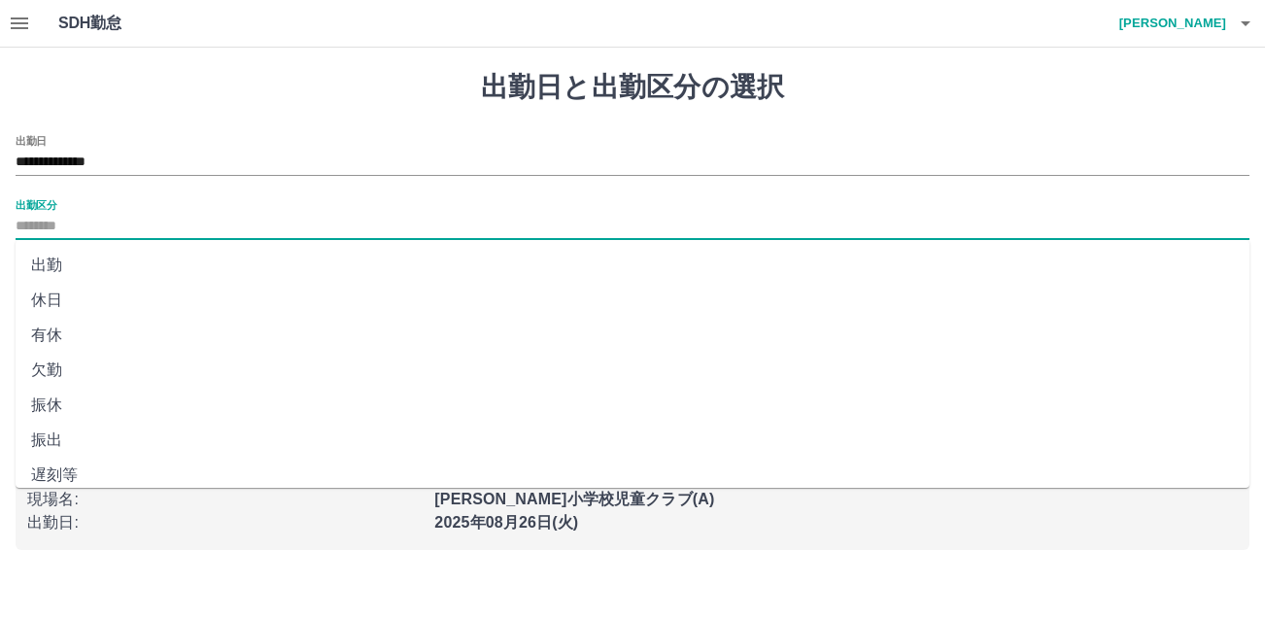
click at [135, 219] on input "出勤区分" at bounding box center [633, 227] width 1234 height 24
click at [88, 272] on li "出勤" at bounding box center [633, 265] width 1234 height 35
type input "**"
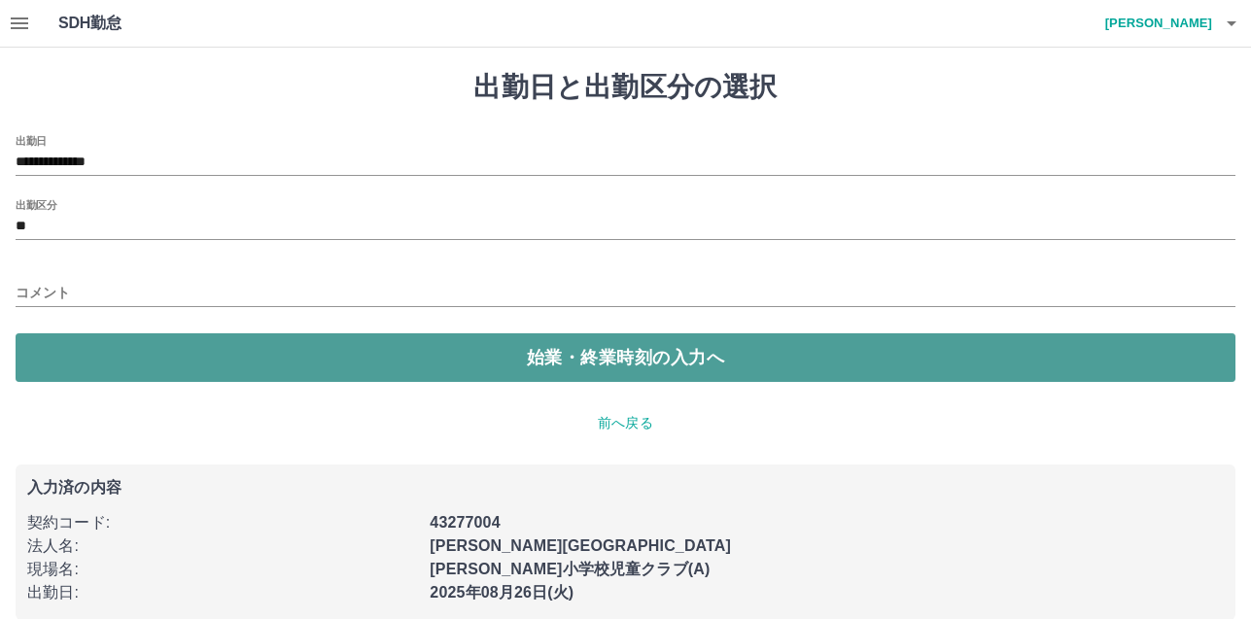
click at [425, 377] on button "始業・終業時刻の入力へ" at bounding box center [626, 357] width 1220 height 49
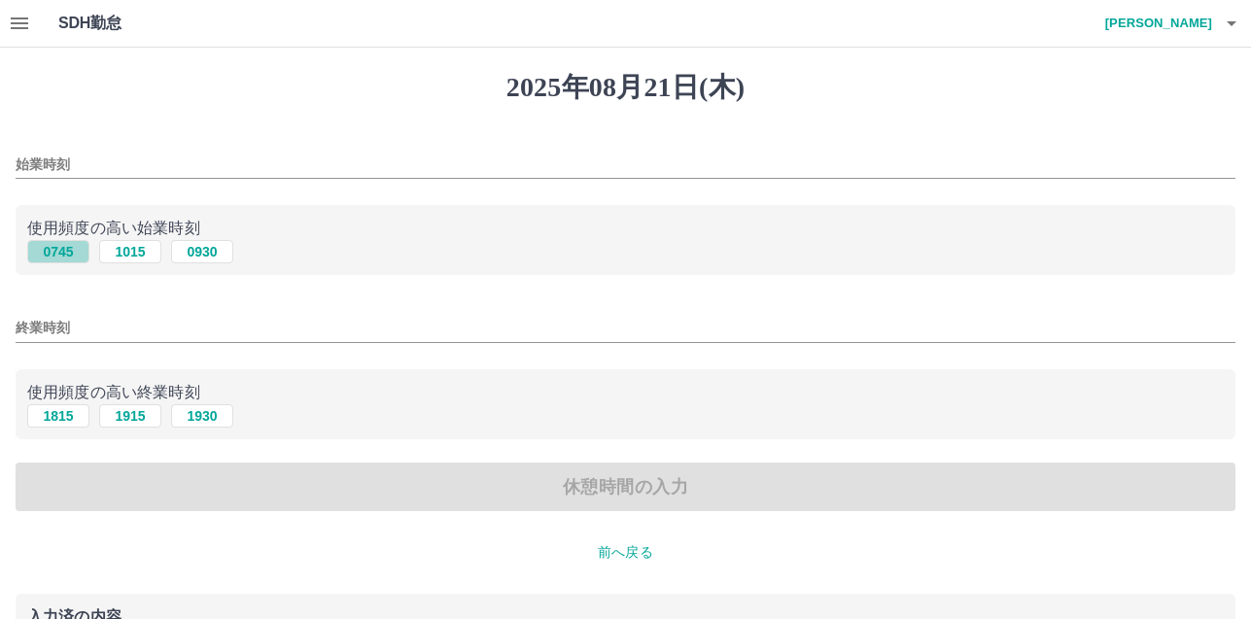
click at [62, 247] on button "0745" at bounding box center [58, 251] width 62 height 23
type input "****"
click at [64, 417] on button "1815" at bounding box center [58, 415] width 62 height 23
type input "****"
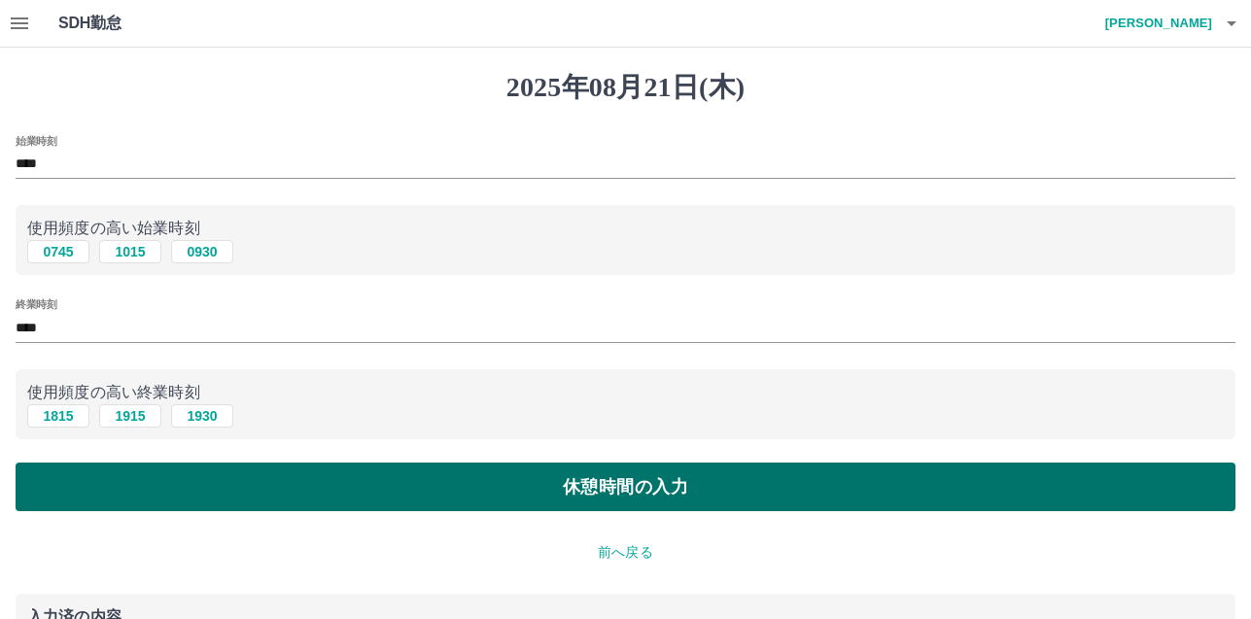
click at [685, 497] on button "休憩時間の入力" at bounding box center [626, 487] width 1220 height 49
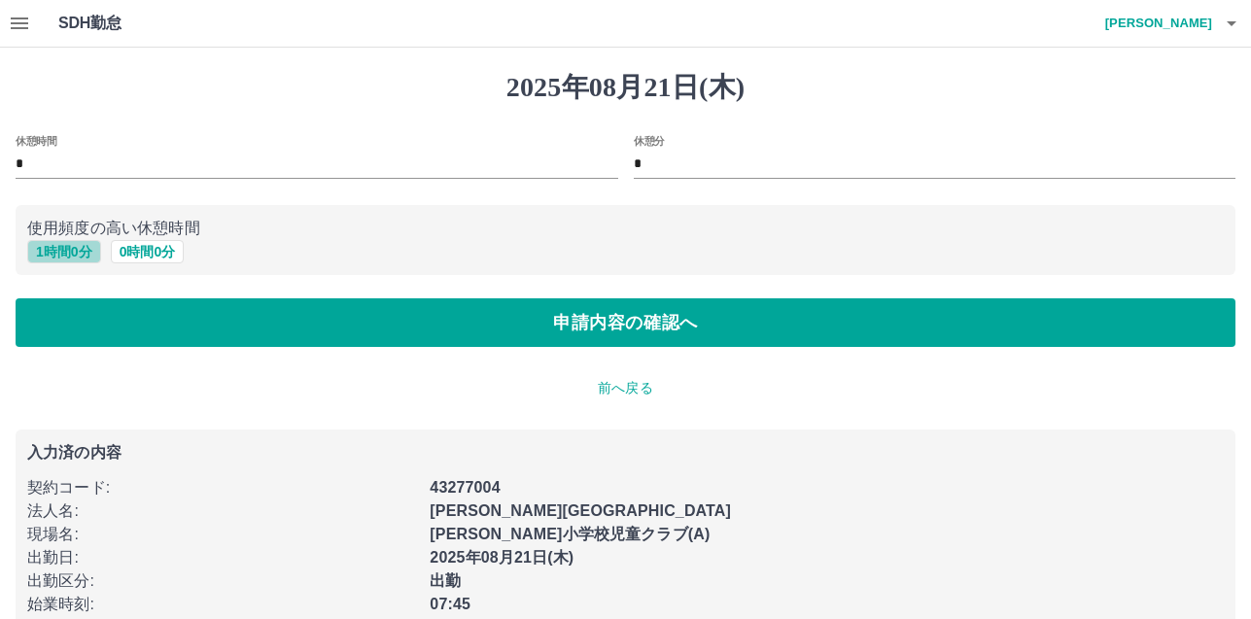
click at [59, 254] on button "1 時間 0 分" at bounding box center [64, 251] width 74 height 23
type input "*"
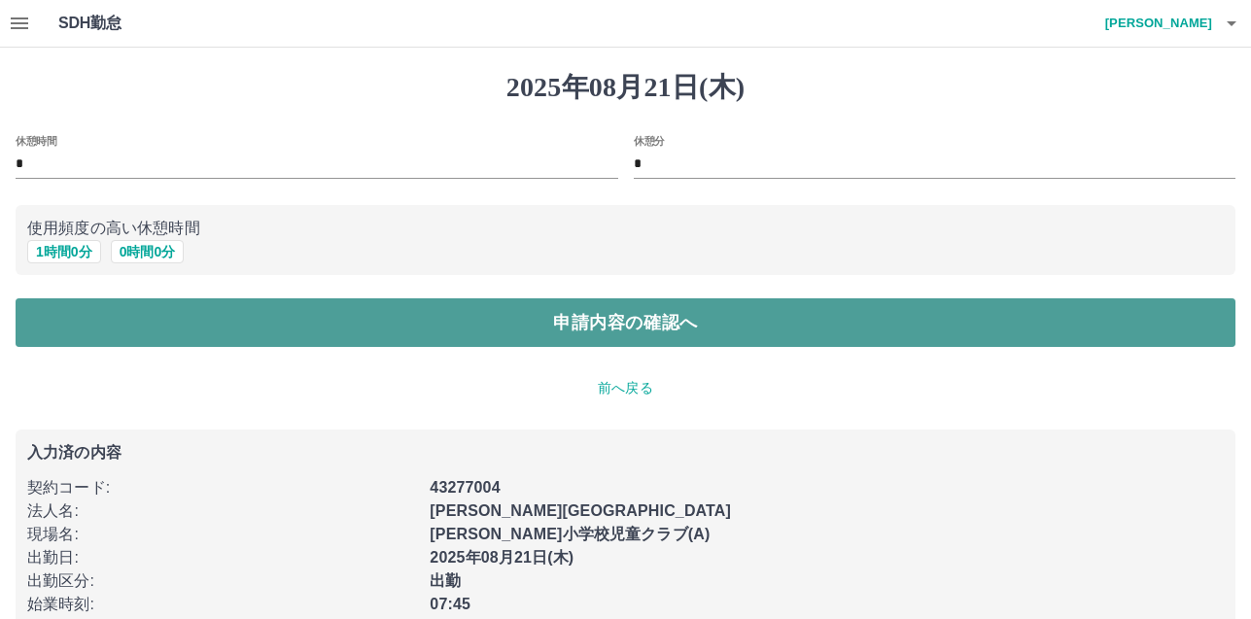
click at [632, 325] on button "申請内容の確認へ" at bounding box center [626, 322] width 1220 height 49
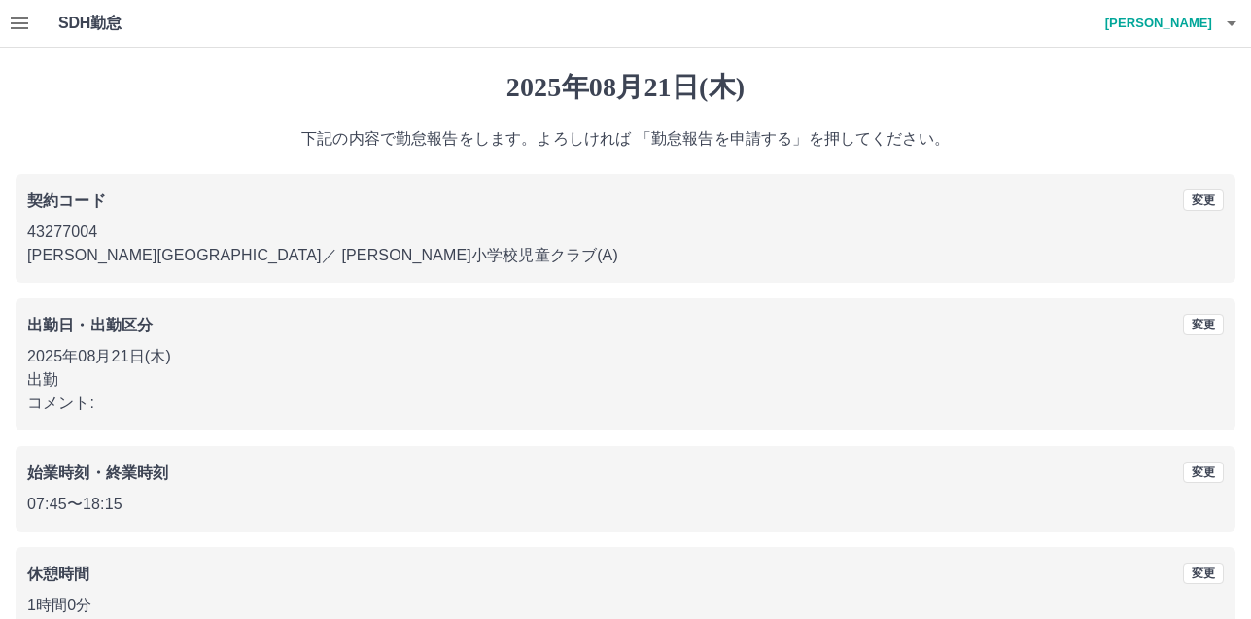
scroll to position [109, 0]
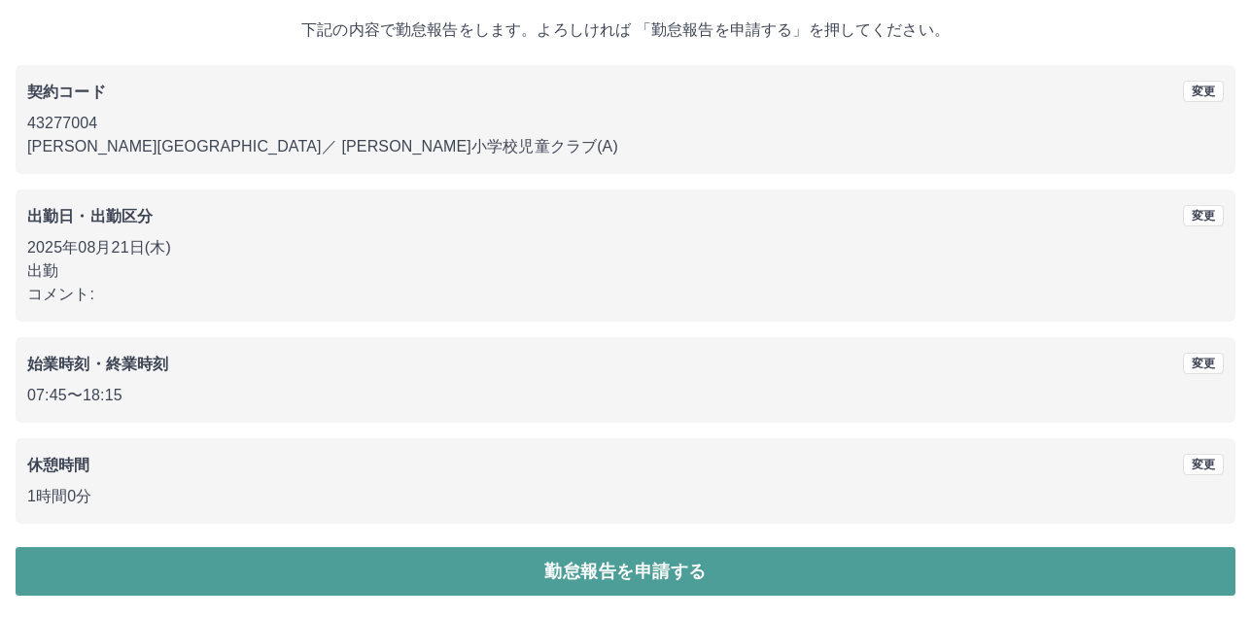
click at [699, 560] on button "勤怠報告を申請する" at bounding box center [626, 571] width 1220 height 49
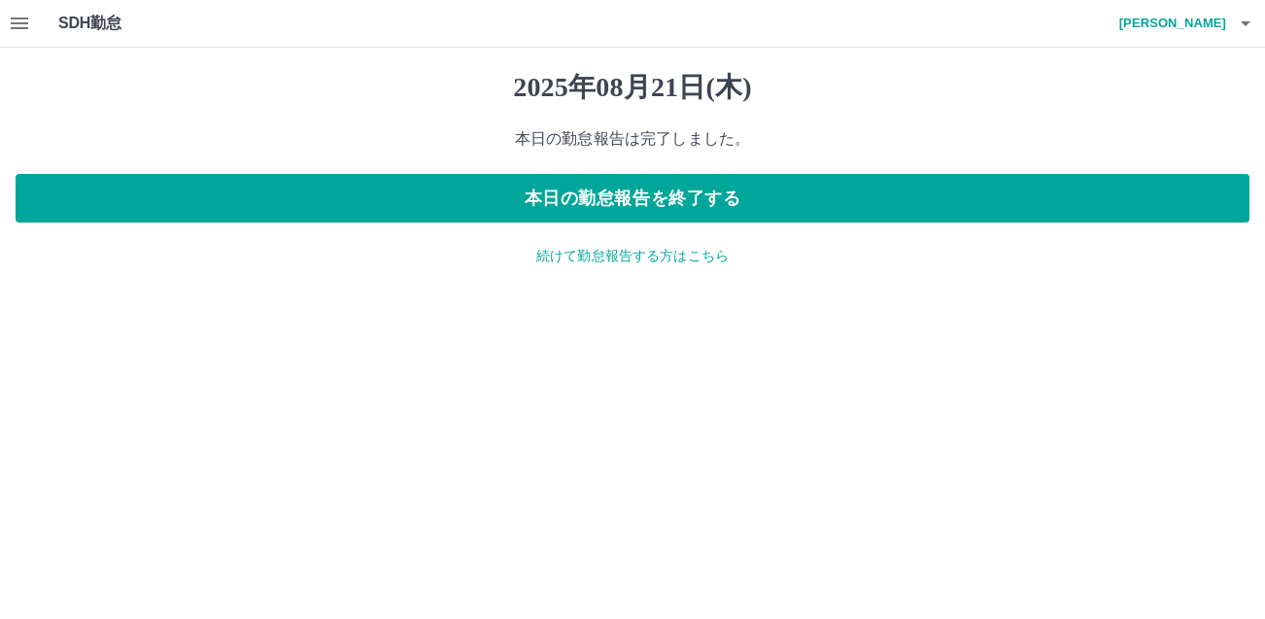
click at [638, 256] on p "続けて勤怠報告する方はこちら" at bounding box center [633, 256] width 1234 height 20
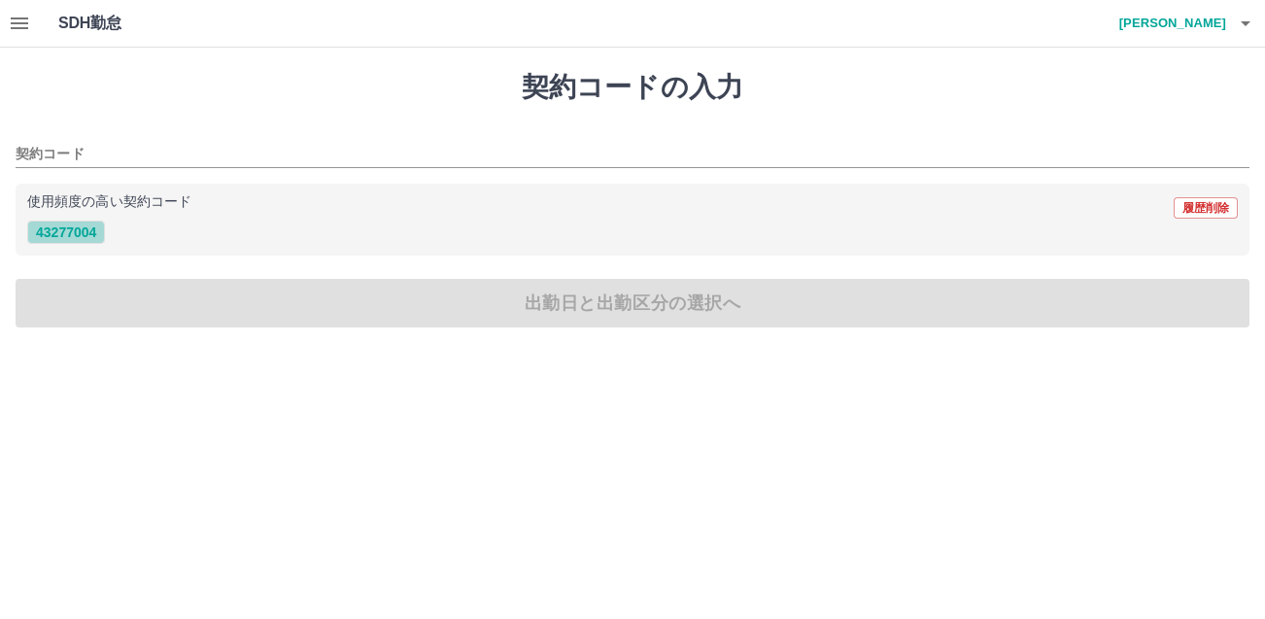
click at [61, 232] on button "43277004" at bounding box center [66, 232] width 78 height 23
type input "********"
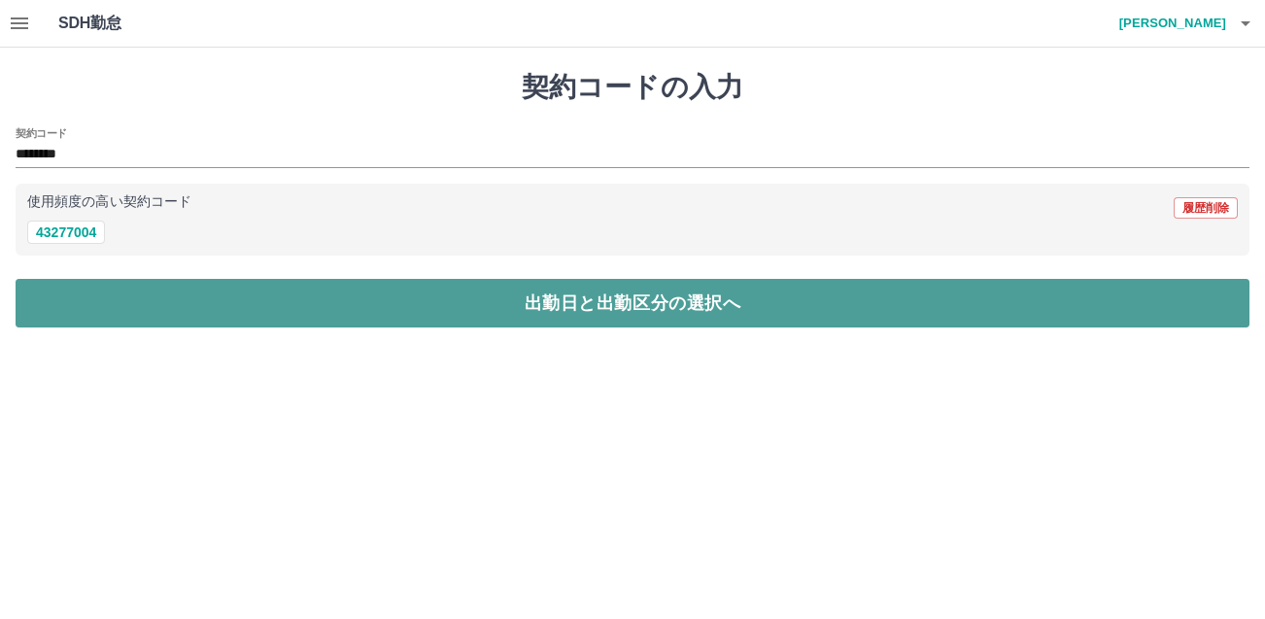
click at [410, 318] on button "出勤日と出勤区分の選択へ" at bounding box center [633, 303] width 1234 height 49
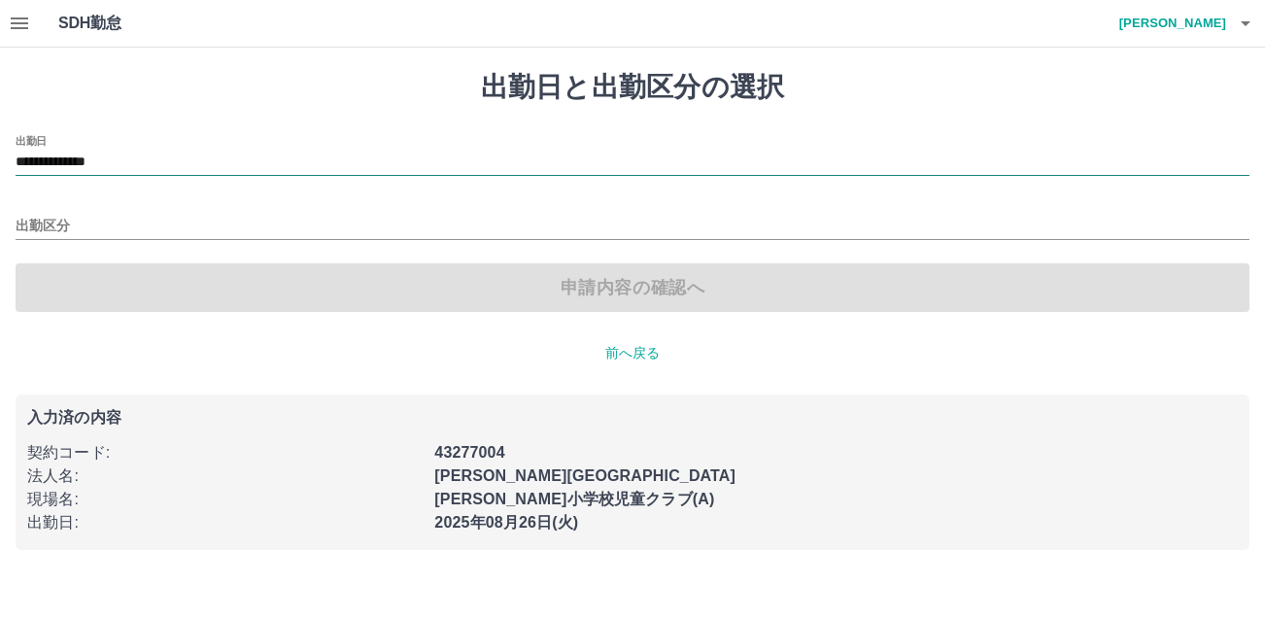
click at [112, 159] on input "**********" at bounding box center [633, 163] width 1234 height 24
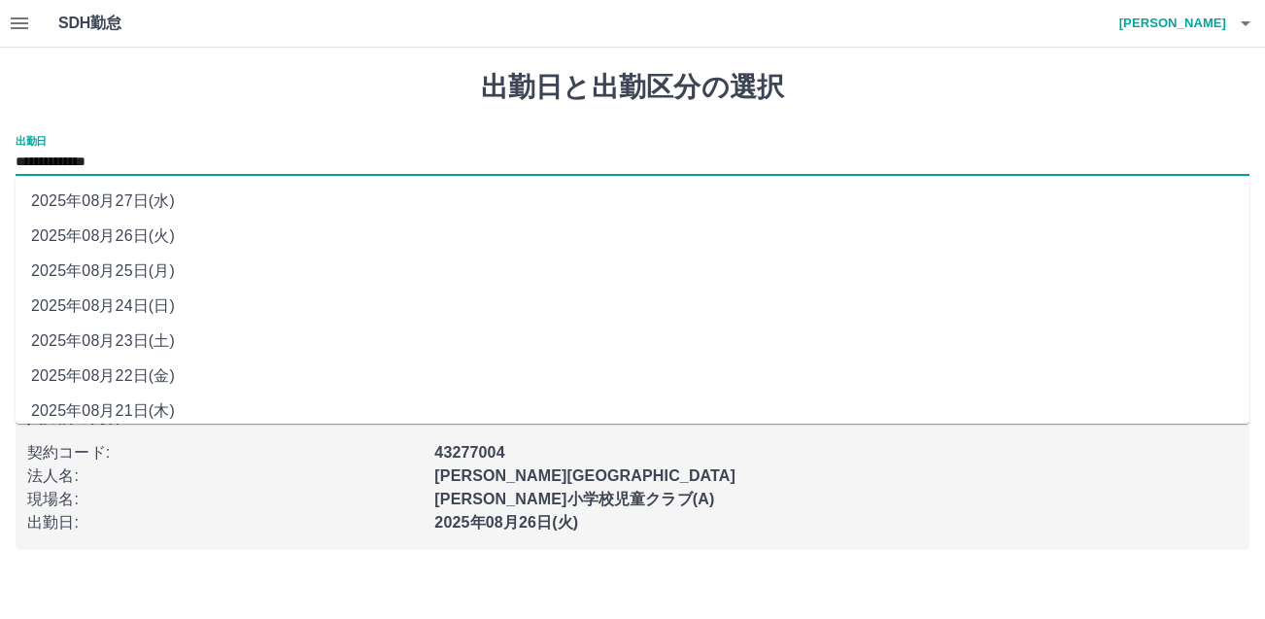
click at [148, 378] on li "2025年08月22日(金)" at bounding box center [633, 376] width 1234 height 35
type input "**********"
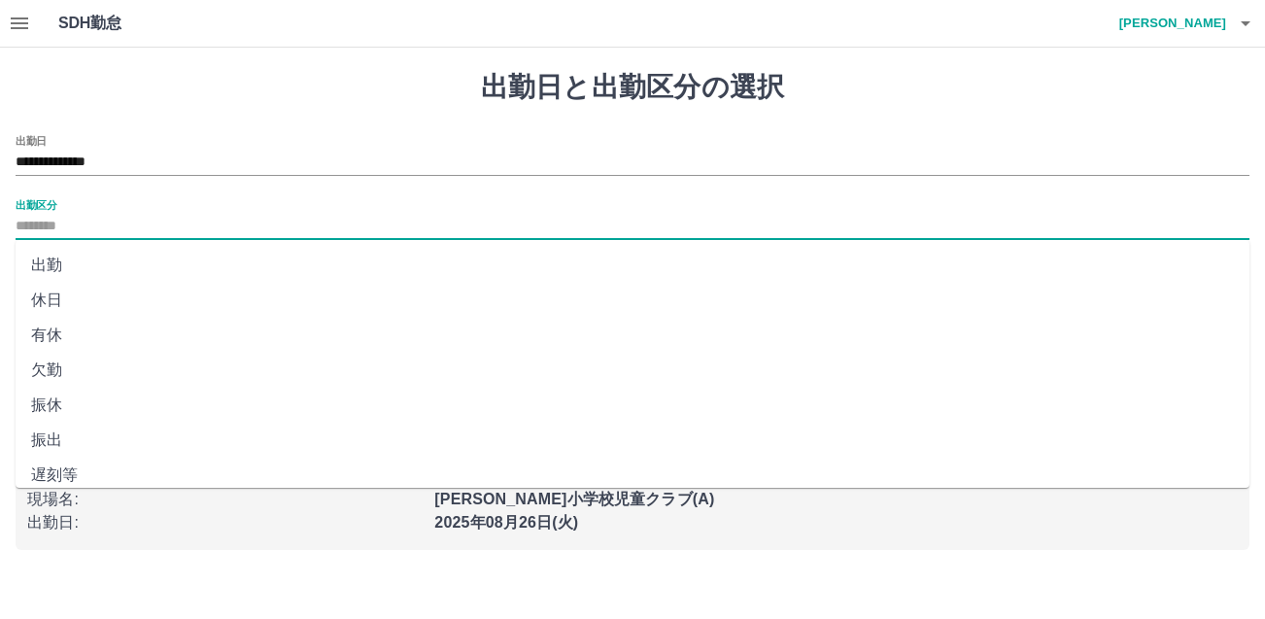
click at [101, 216] on input "出勤区分" at bounding box center [633, 227] width 1234 height 24
click at [33, 265] on li "出勤" at bounding box center [633, 265] width 1234 height 35
type input "**"
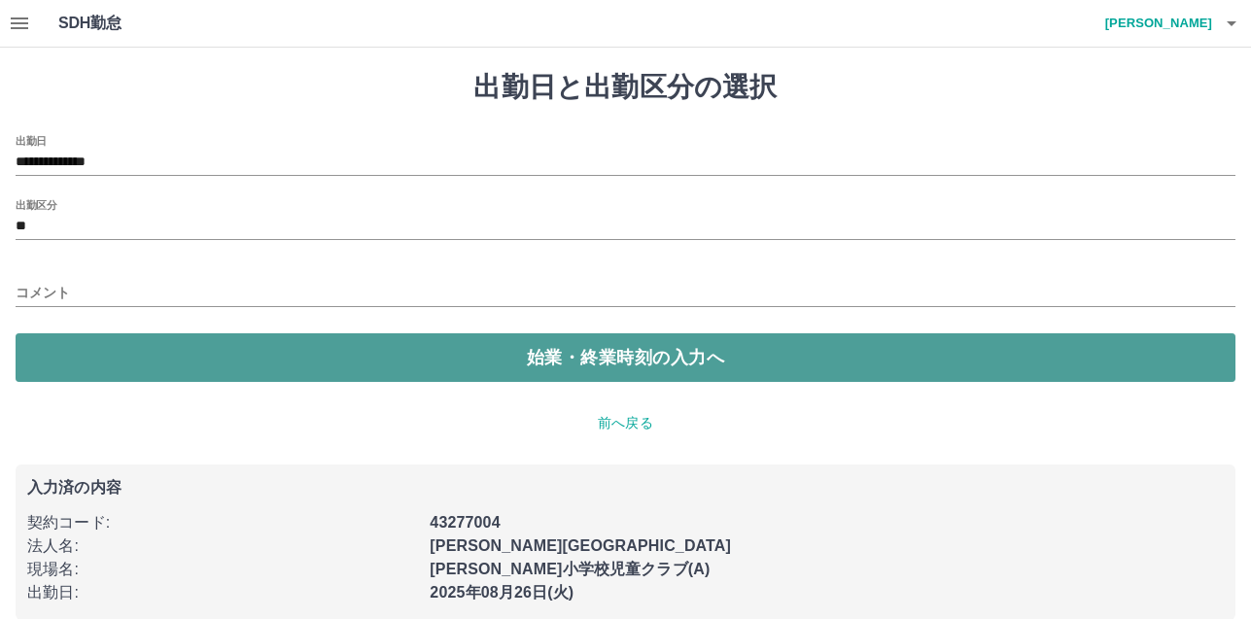
click at [297, 362] on button "始業・終業時刻の入力へ" at bounding box center [626, 357] width 1220 height 49
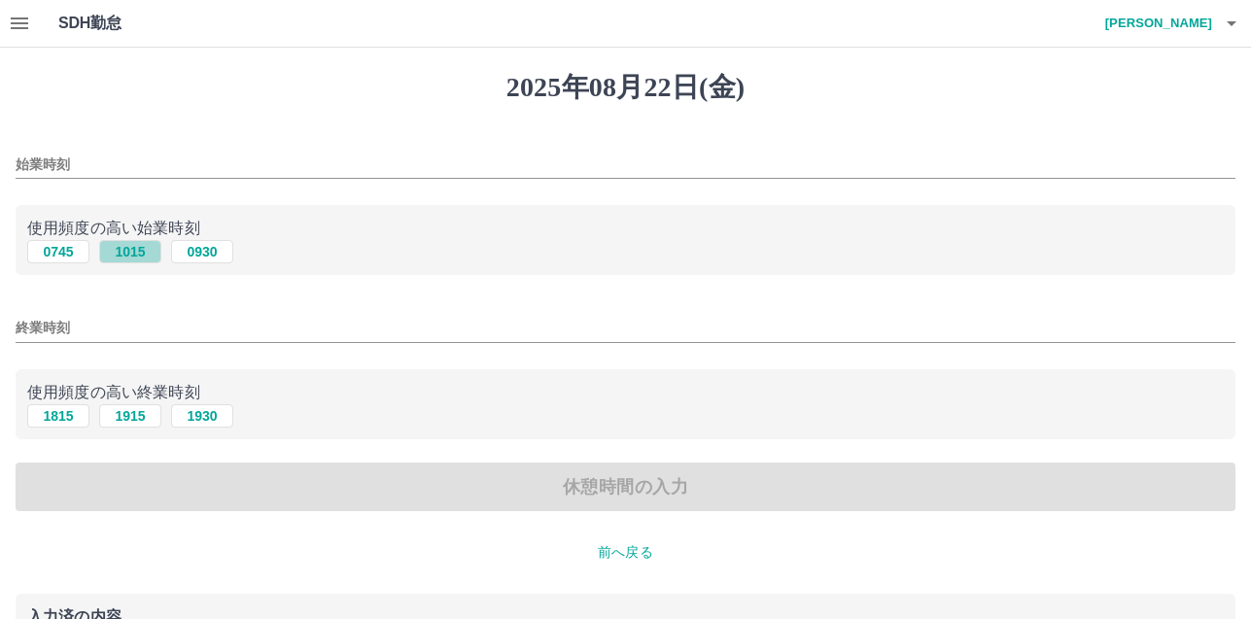
click at [130, 251] on button "1015" at bounding box center [130, 251] width 62 height 23
type input "****"
click at [130, 409] on button "1915" at bounding box center [130, 415] width 62 height 23
type input "****"
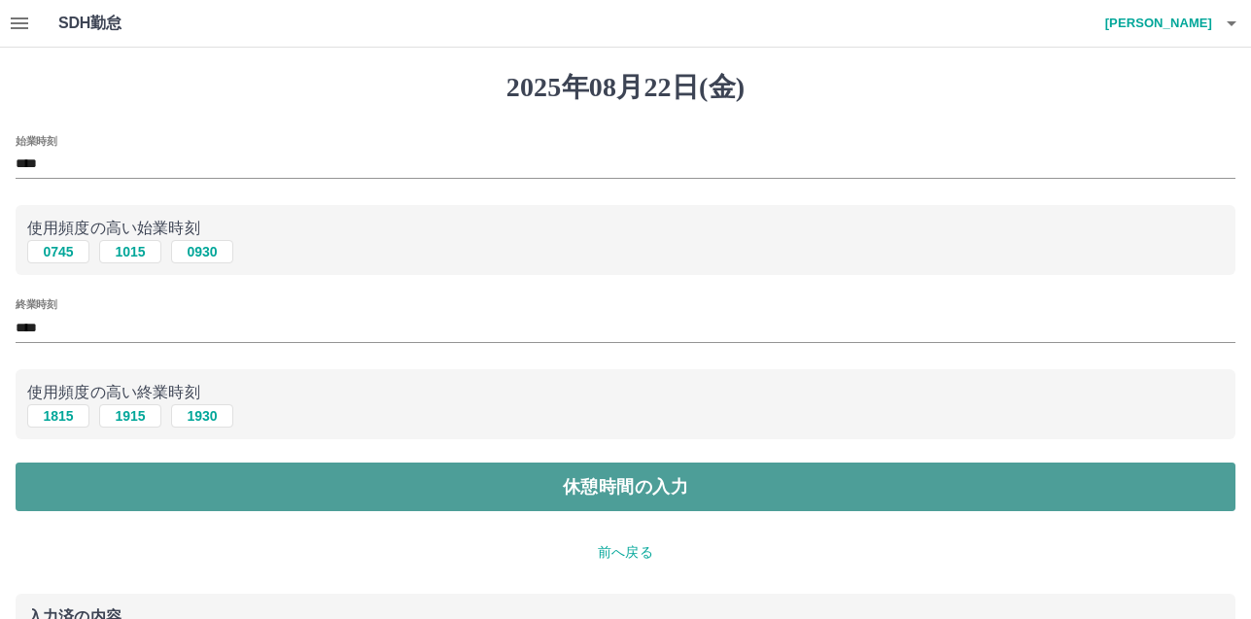
click at [718, 489] on button "休憩時間の入力" at bounding box center [626, 487] width 1220 height 49
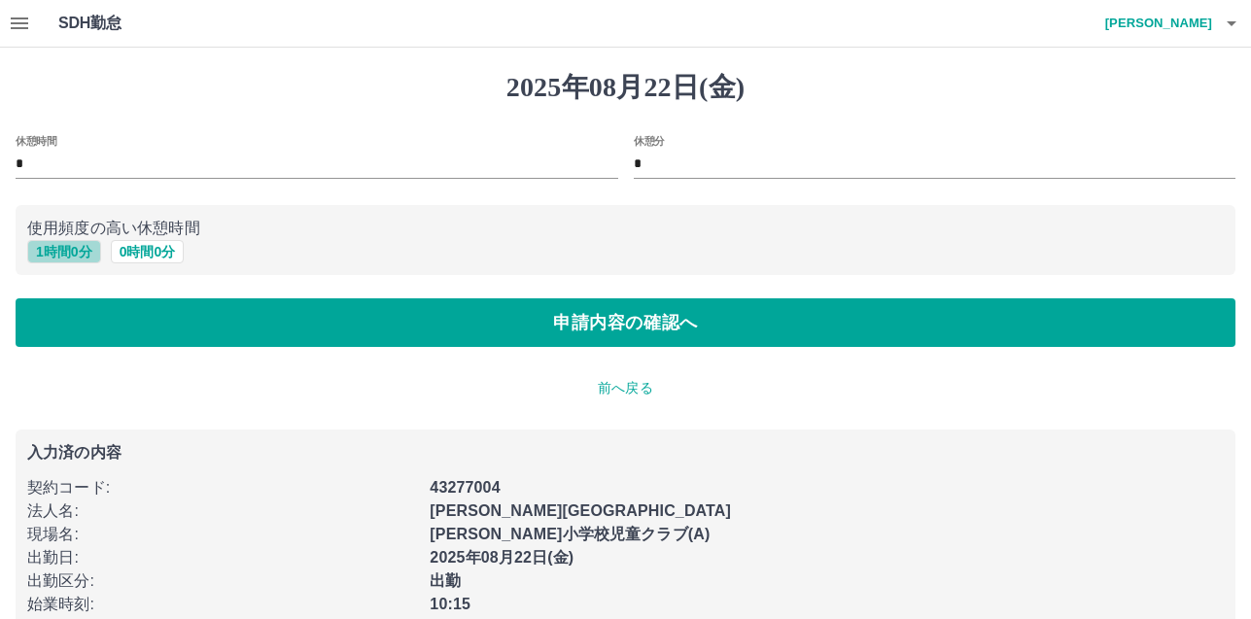
click at [68, 255] on button "1 時間 0 分" at bounding box center [64, 251] width 74 height 23
type input "*"
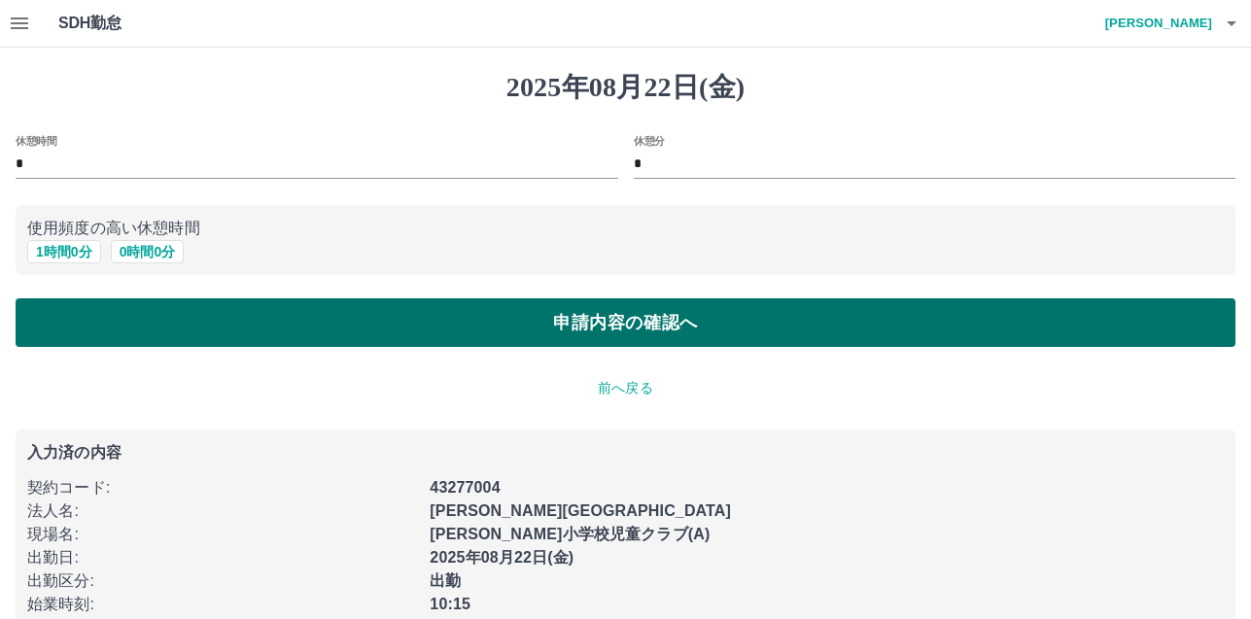
click at [667, 333] on button "申請内容の確認へ" at bounding box center [626, 322] width 1220 height 49
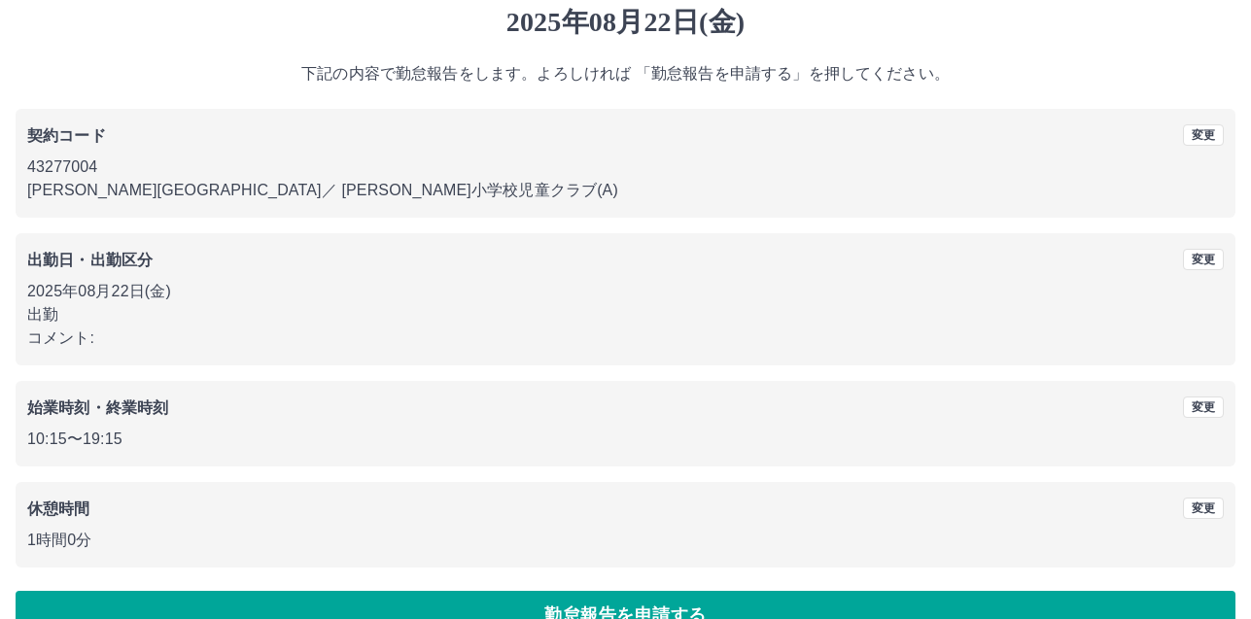
scroll to position [109, 0]
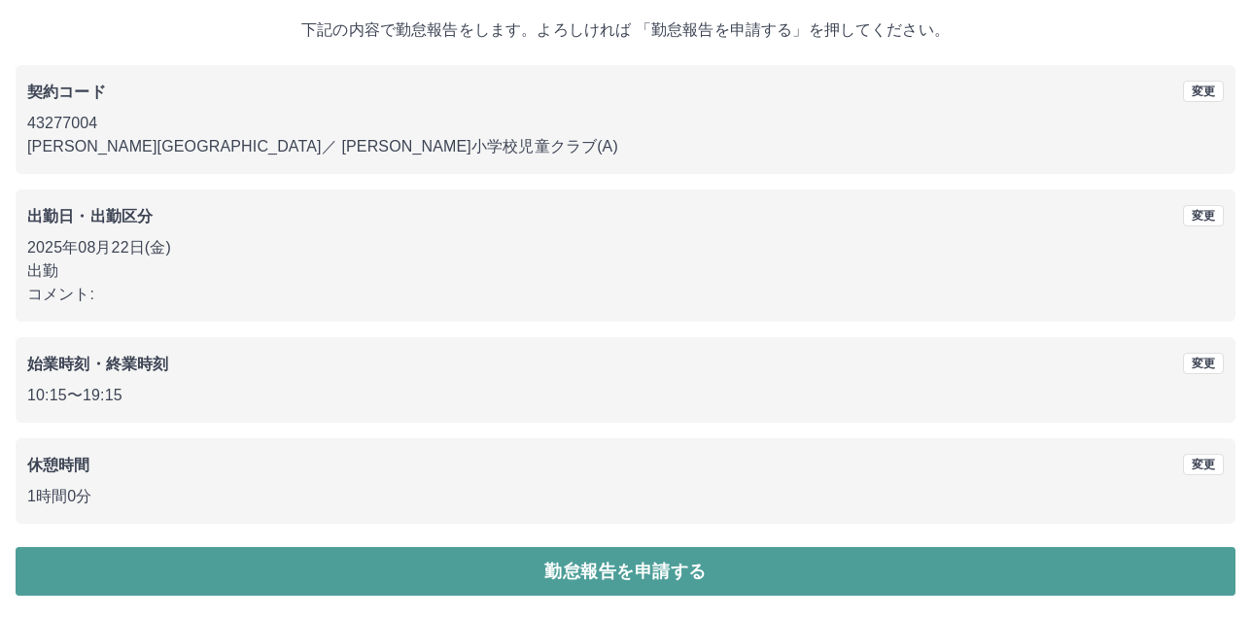
click at [651, 577] on button "勤怠報告を申請する" at bounding box center [626, 571] width 1220 height 49
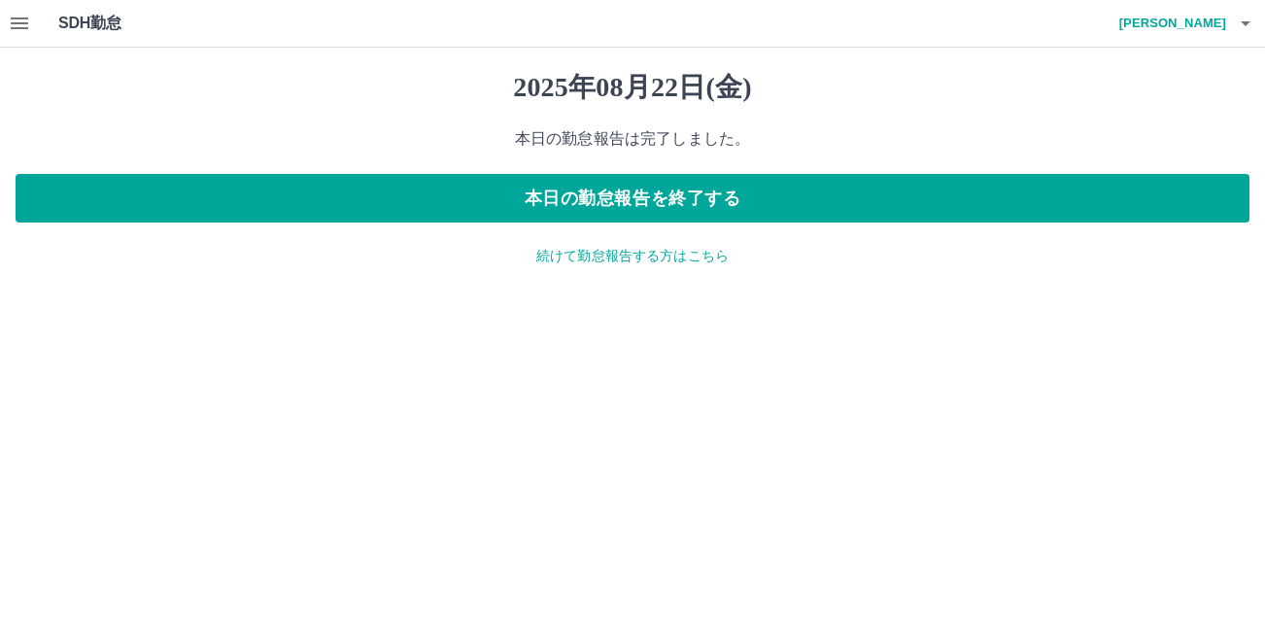
click at [607, 260] on p "続けて勤怠報告する方はこちら" at bounding box center [633, 256] width 1234 height 20
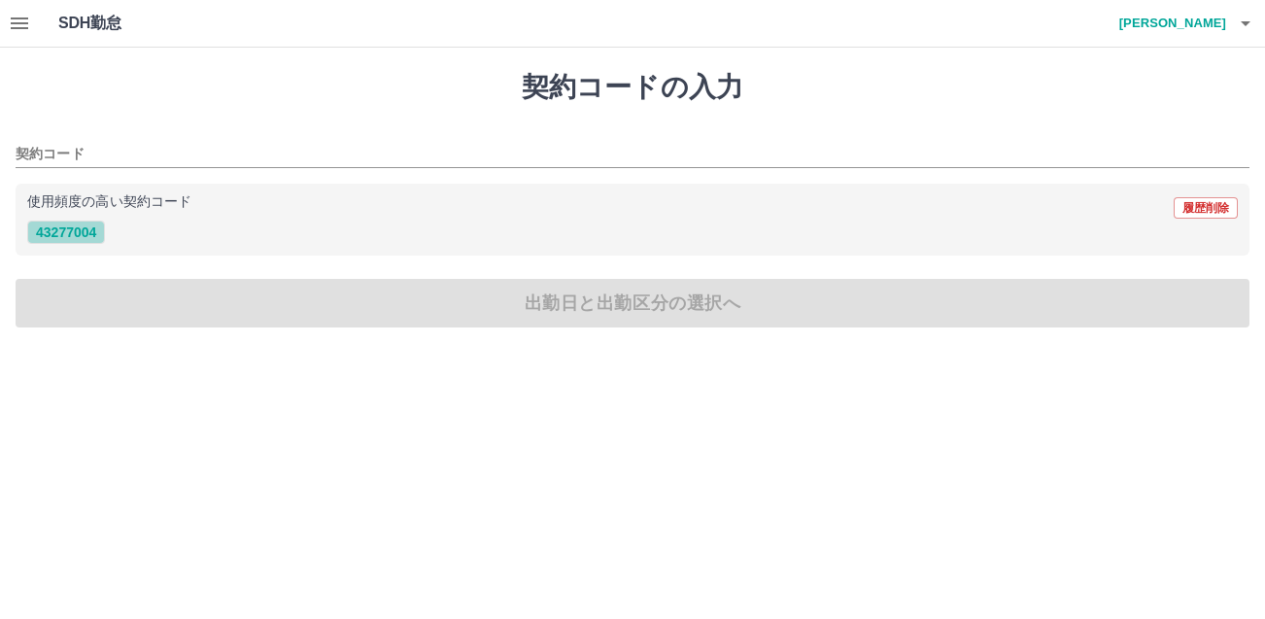
click at [42, 228] on button "43277004" at bounding box center [66, 232] width 78 height 23
type input "********"
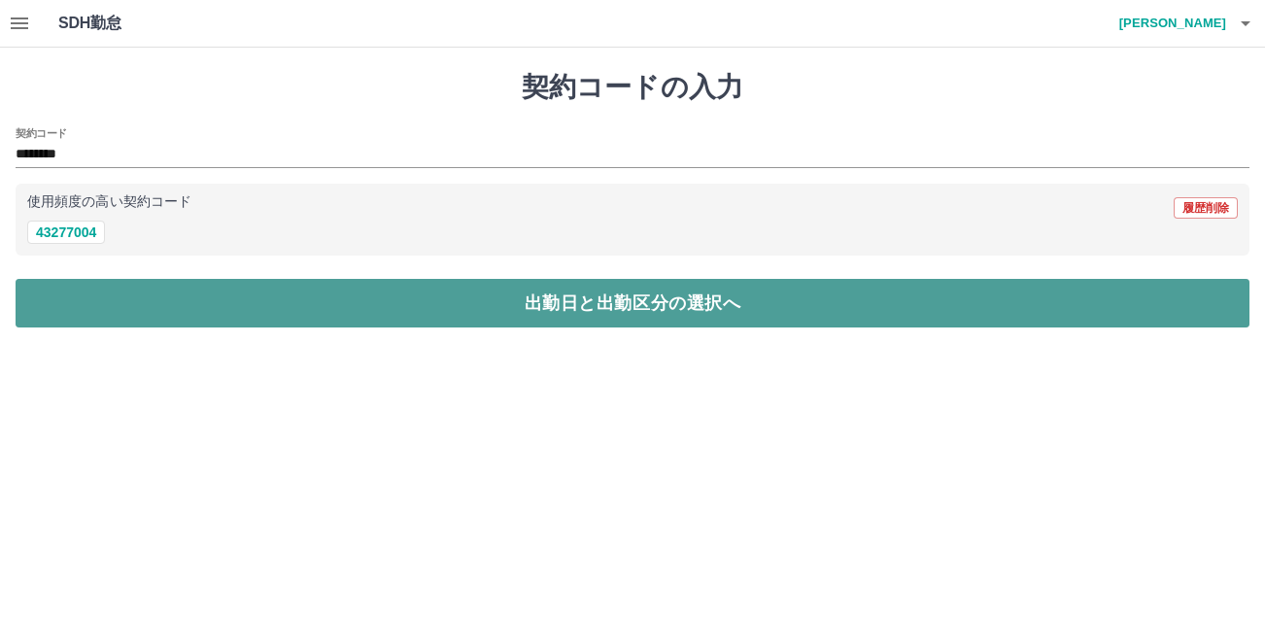
click at [417, 302] on button "出勤日と出勤区分の選択へ" at bounding box center [633, 303] width 1234 height 49
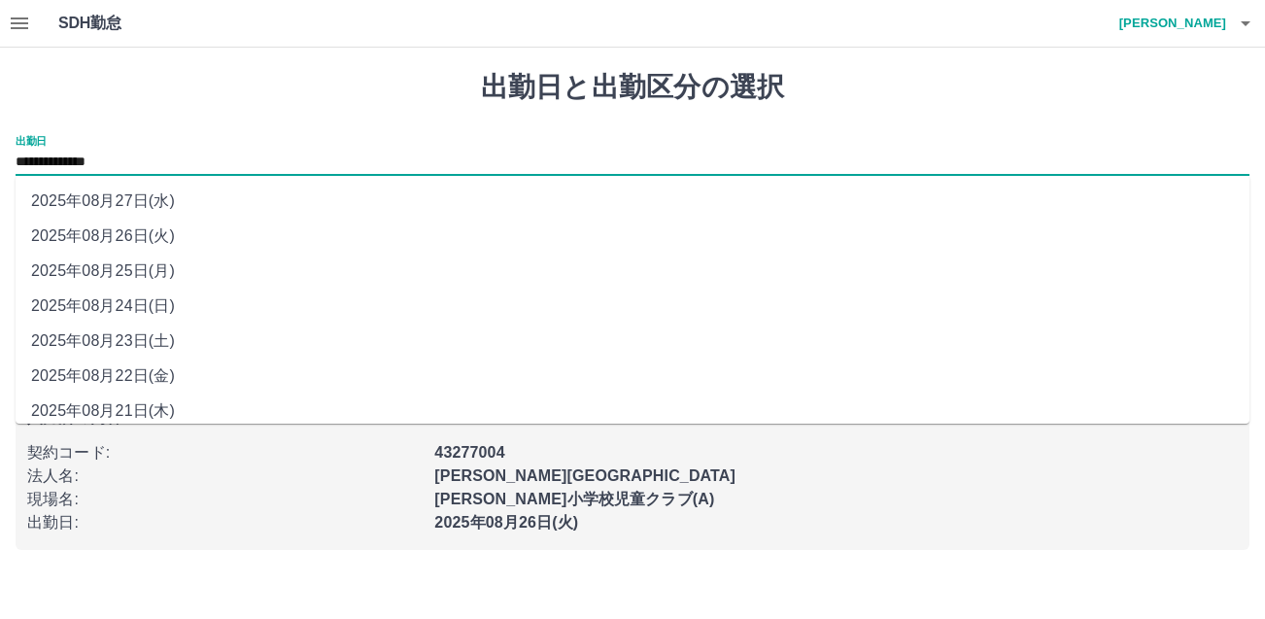
click at [117, 162] on input "**********" at bounding box center [633, 163] width 1234 height 24
click at [139, 342] on li "2025年08月23日(土)" at bounding box center [633, 341] width 1234 height 35
type input "**********"
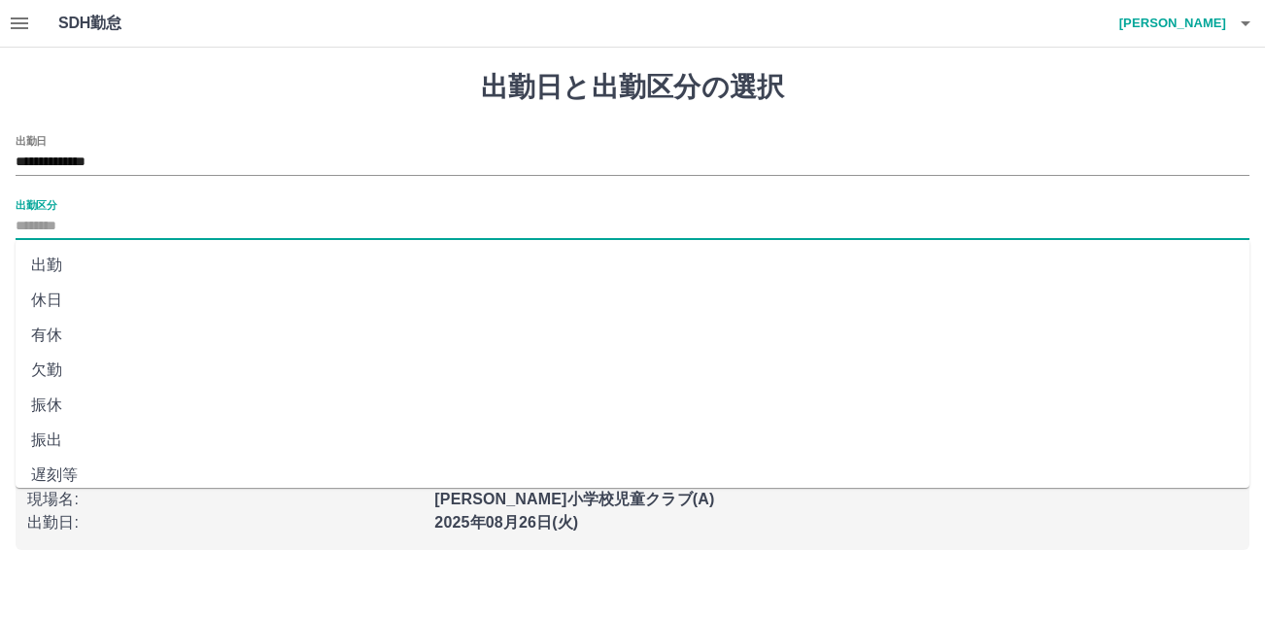
click at [72, 219] on input "出勤区分" at bounding box center [633, 227] width 1234 height 24
click at [58, 266] on li "出勤" at bounding box center [633, 265] width 1234 height 35
type input "**"
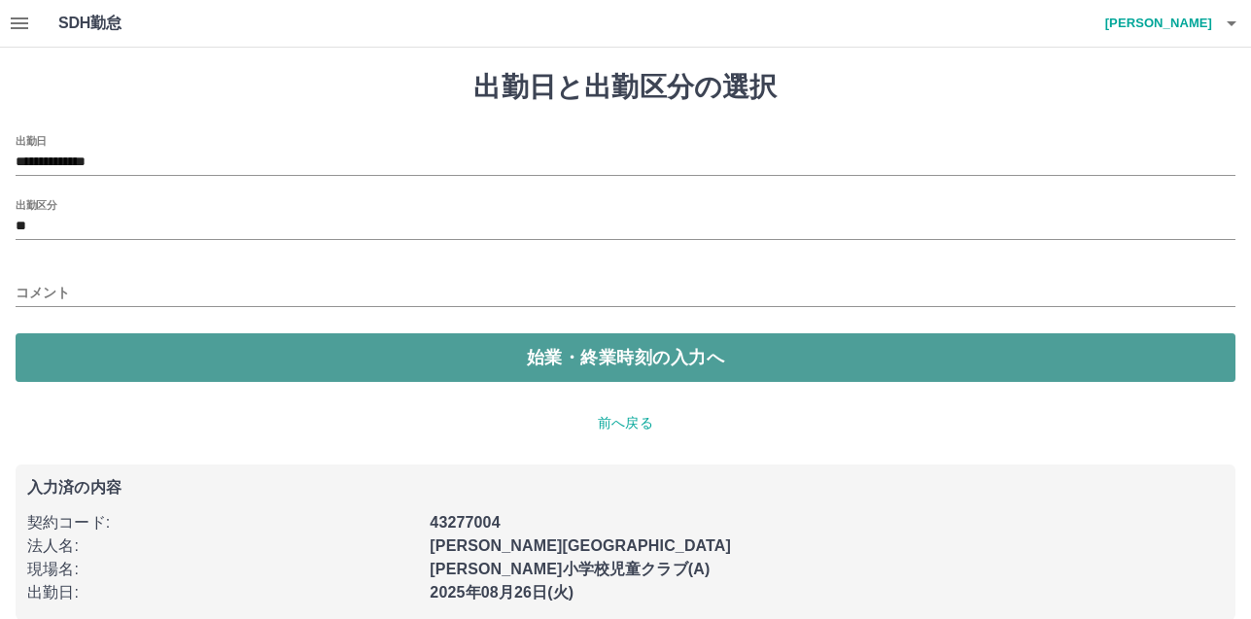
click at [138, 356] on button "始業・終業時刻の入力へ" at bounding box center [626, 357] width 1220 height 49
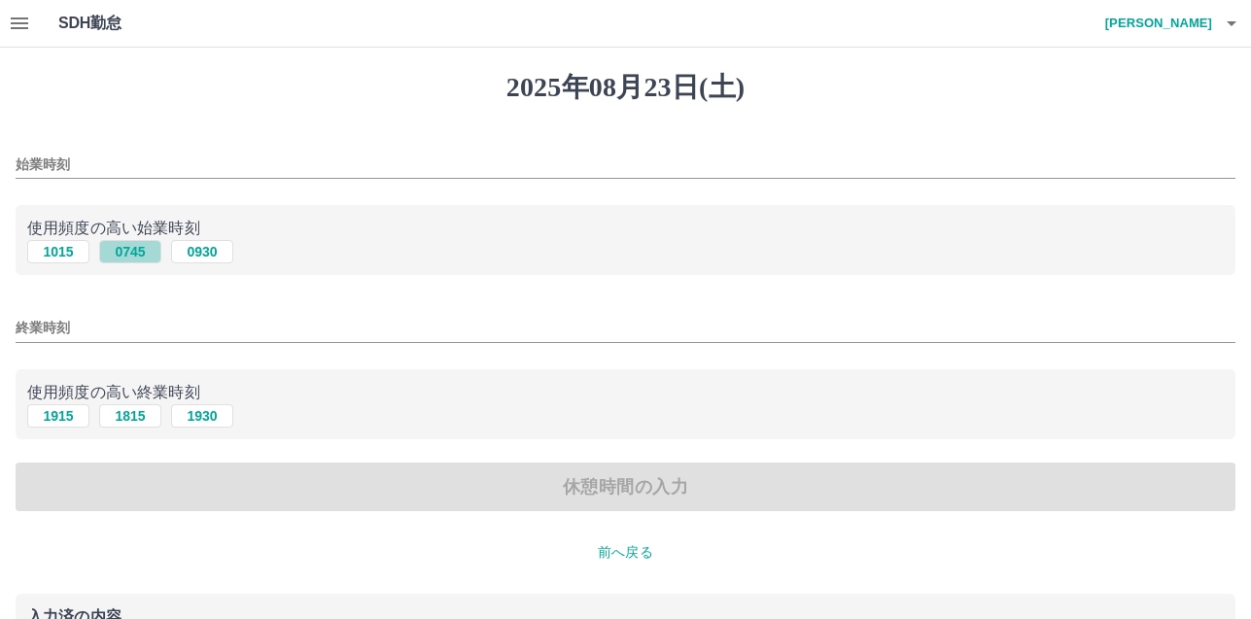
click at [122, 258] on button "0745" at bounding box center [130, 251] width 62 height 23
type input "****"
click at [129, 415] on button "1815" at bounding box center [130, 415] width 62 height 23
type input "****"
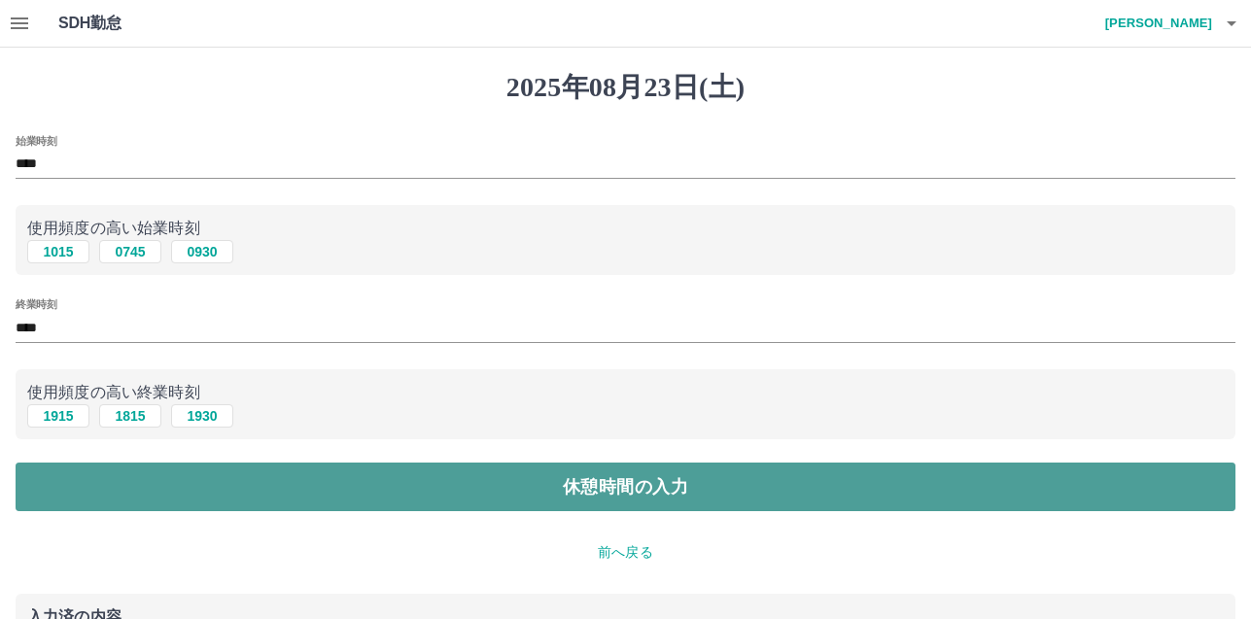
click at [637, 475] on button "休憩時間の入力" at bounding box center [626, 487] width 1220 height 49
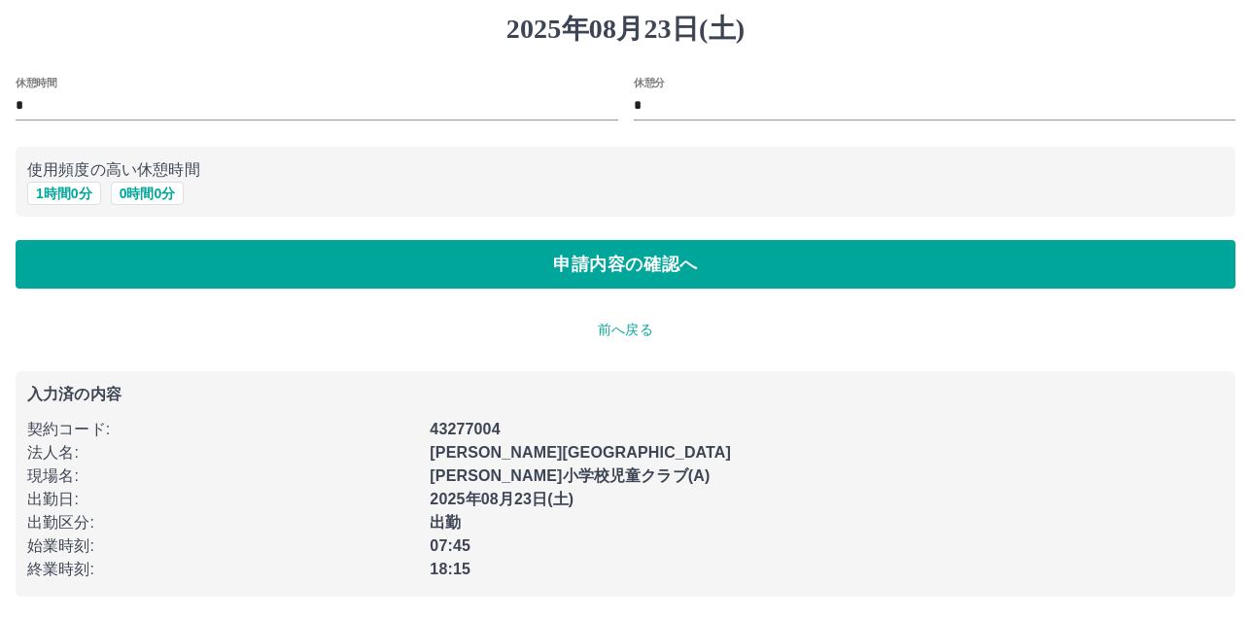
scroll to position [59, 0]
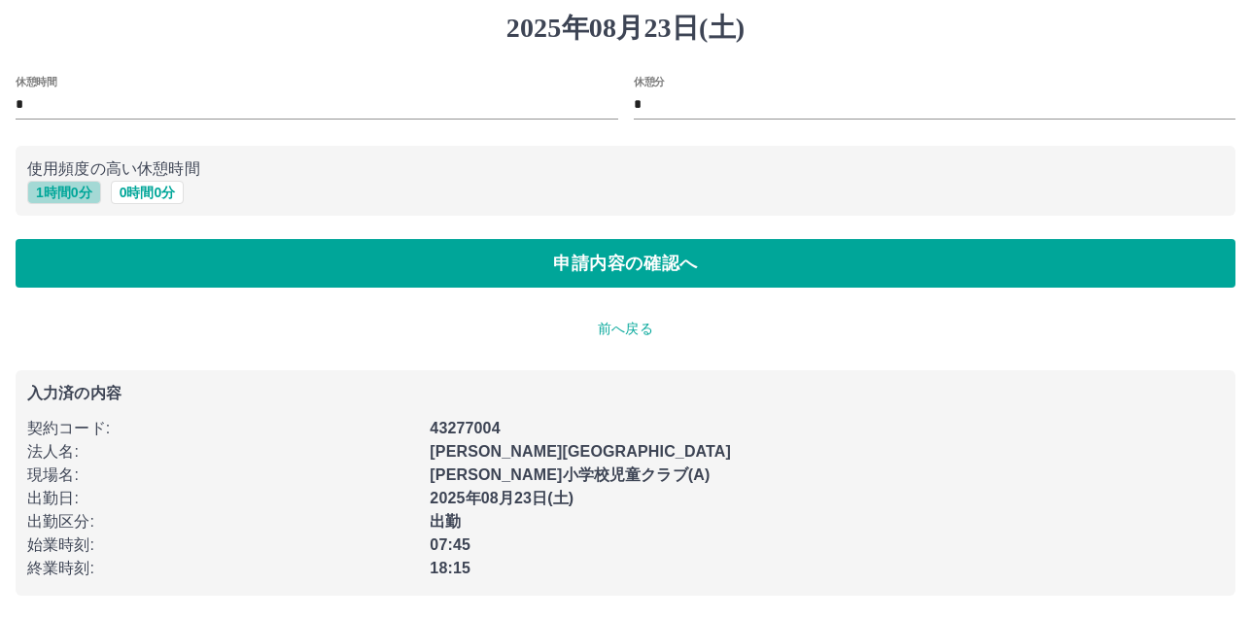
click at [43, 189] on button "1 時間 0 分" at bounding box center [64, 192] width 74 height 23
type input "*"
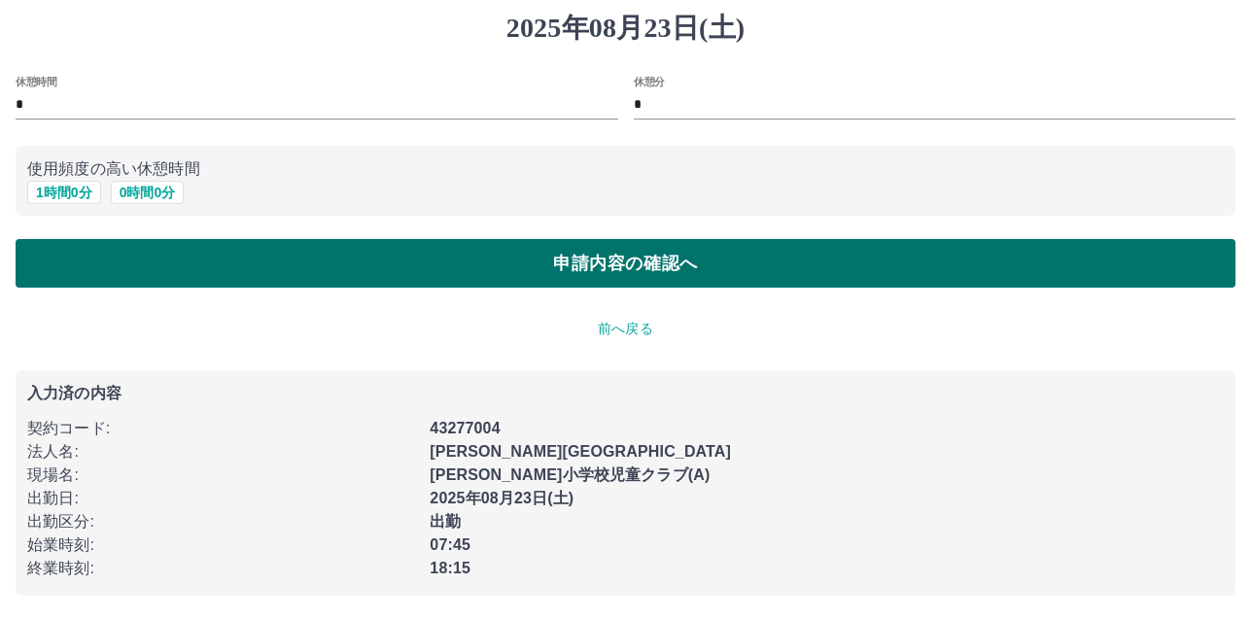
click at [637, 265] on button "申請内容の確認へ" at bounding box center [626, 263] width 1220 height 49
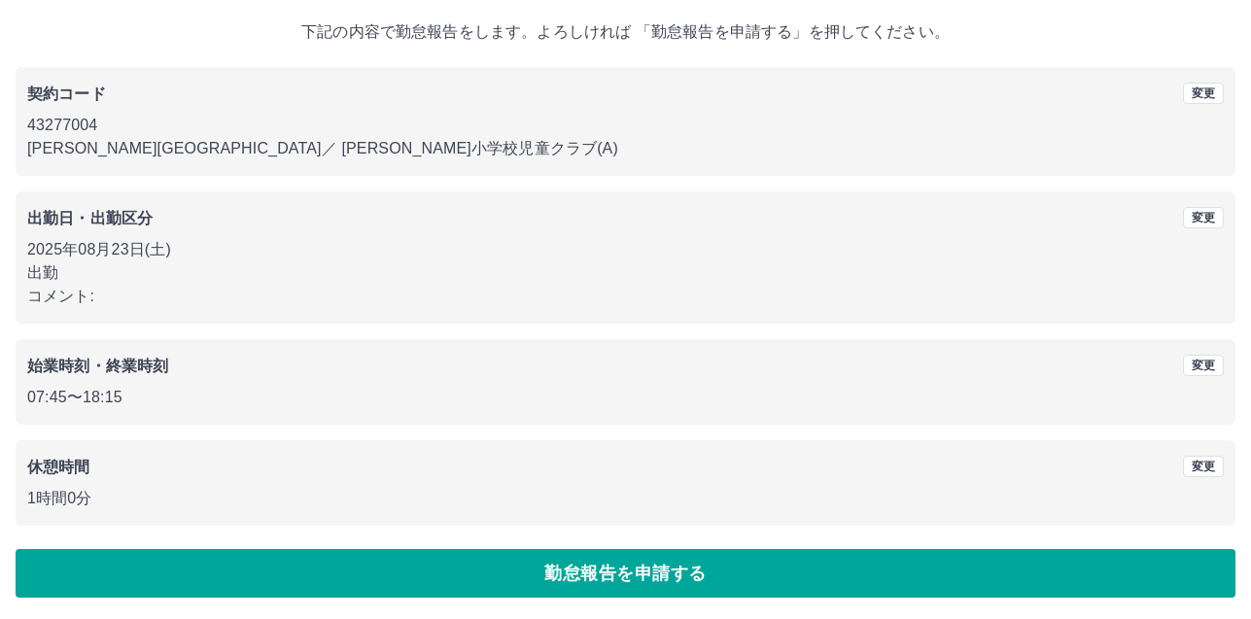
scroll to position [109, 0]
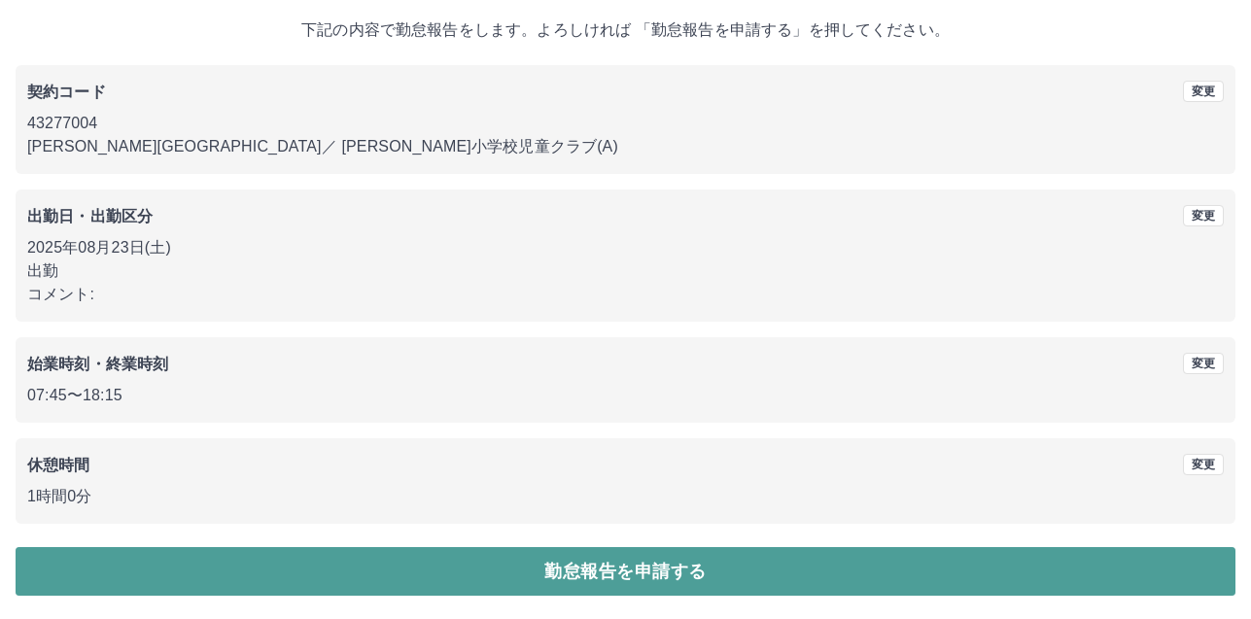
click at [636, 563] on button "勤怠報告を申請する" at bounding box center [626, 571] width 1220 height 49
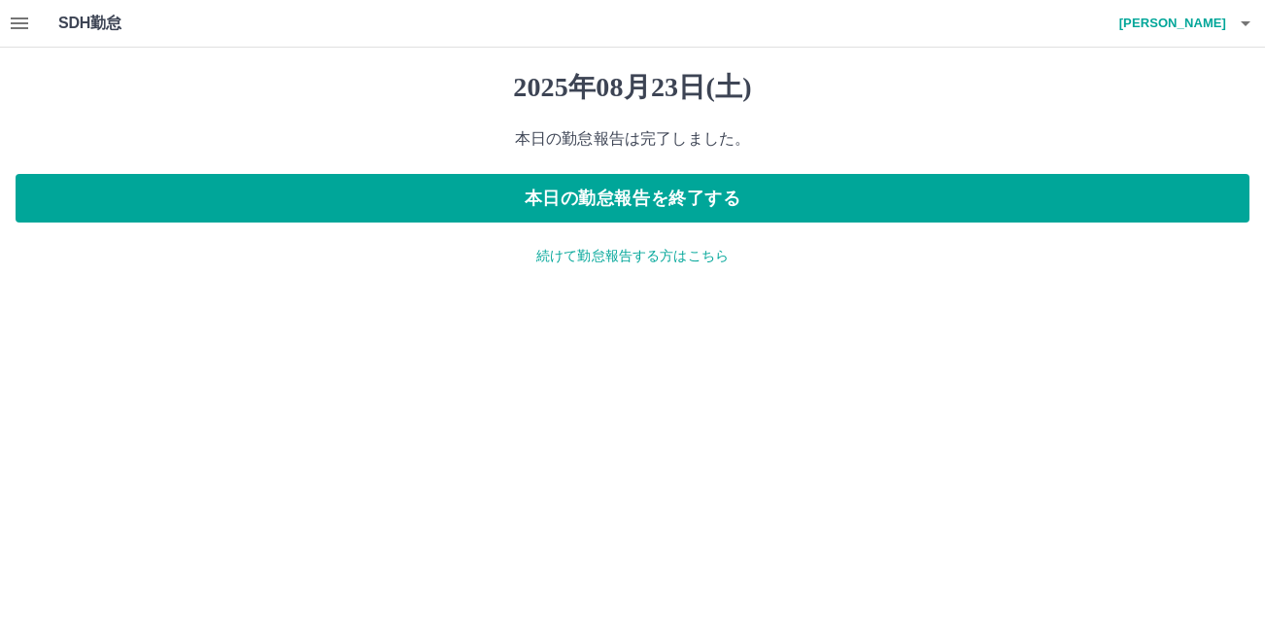
click at [607, 255] on p "続けて勤怠報告する方はこちら" at bounding box center [633, 256] width 1234 height 20
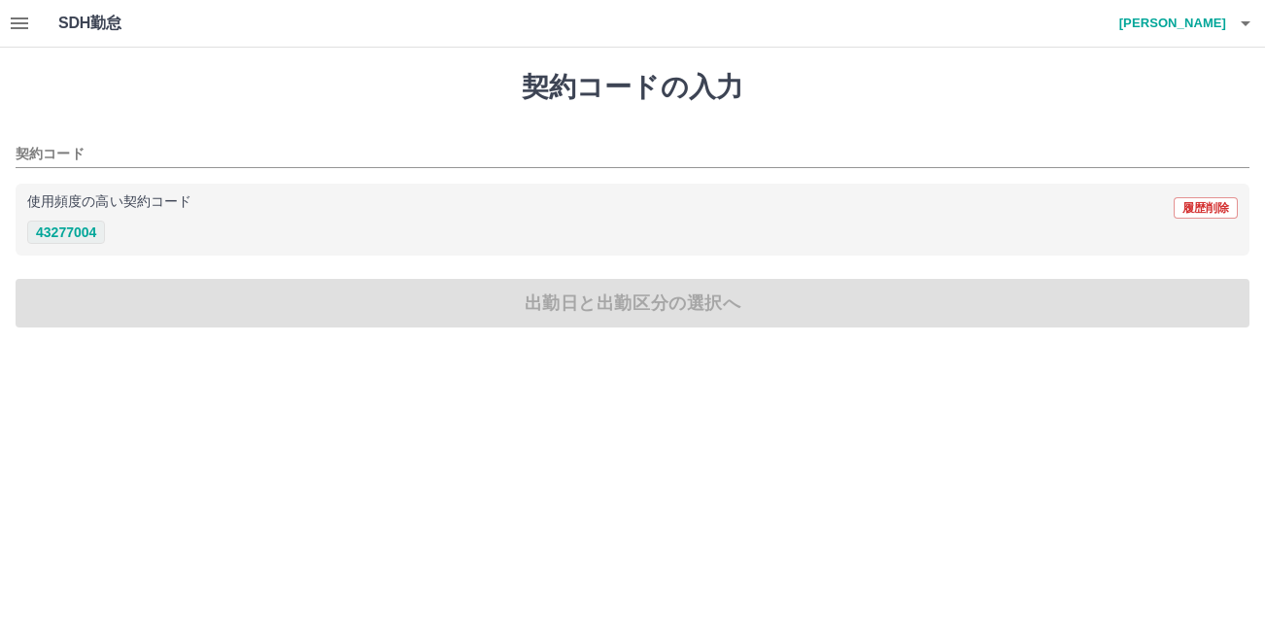
click at [46, 226] on button "43277004" at bounding box center [66, 232] width 78 height 23
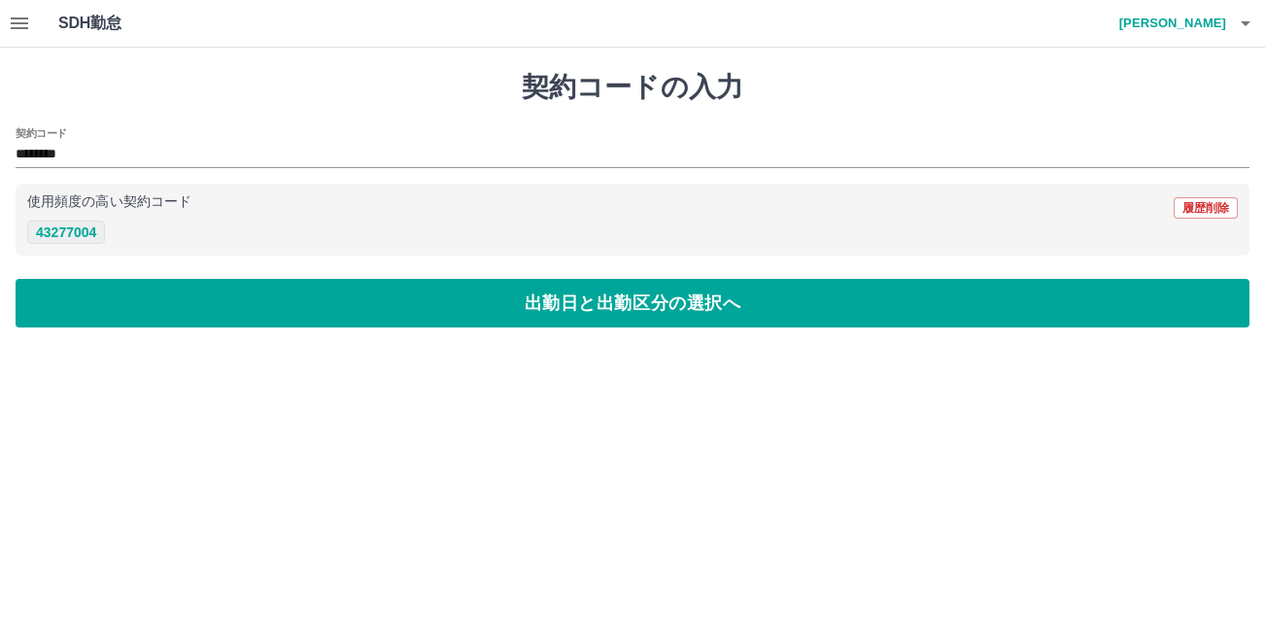
type input "********"
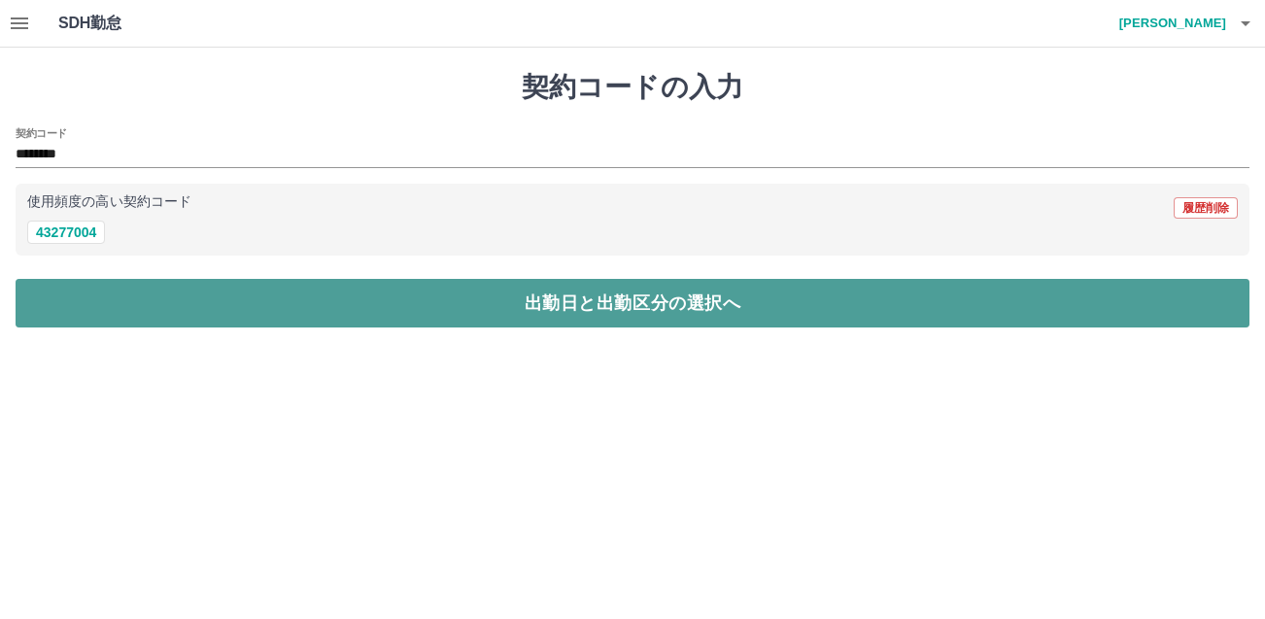
click at [540, 312] on button "出勤日と出勤区分の選択へ" at bounding box center [633, 303] width 1234 height 49
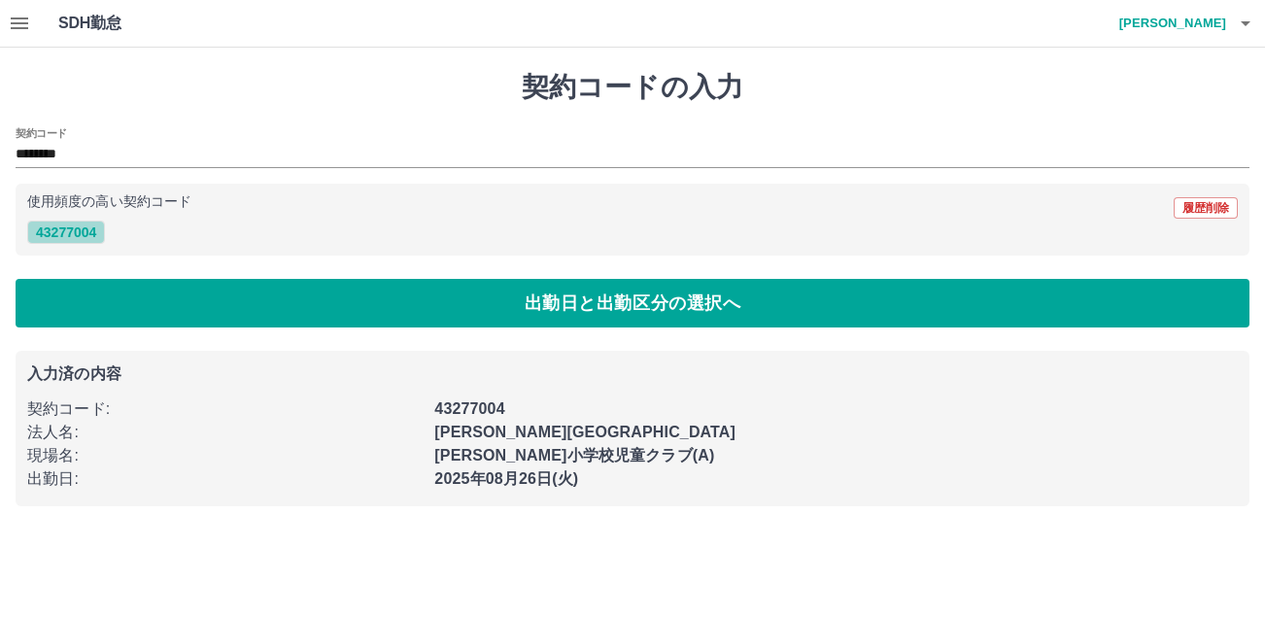
click at [77, 232] on button "43277004" at bounding box center [66, 232] width 78 height 23
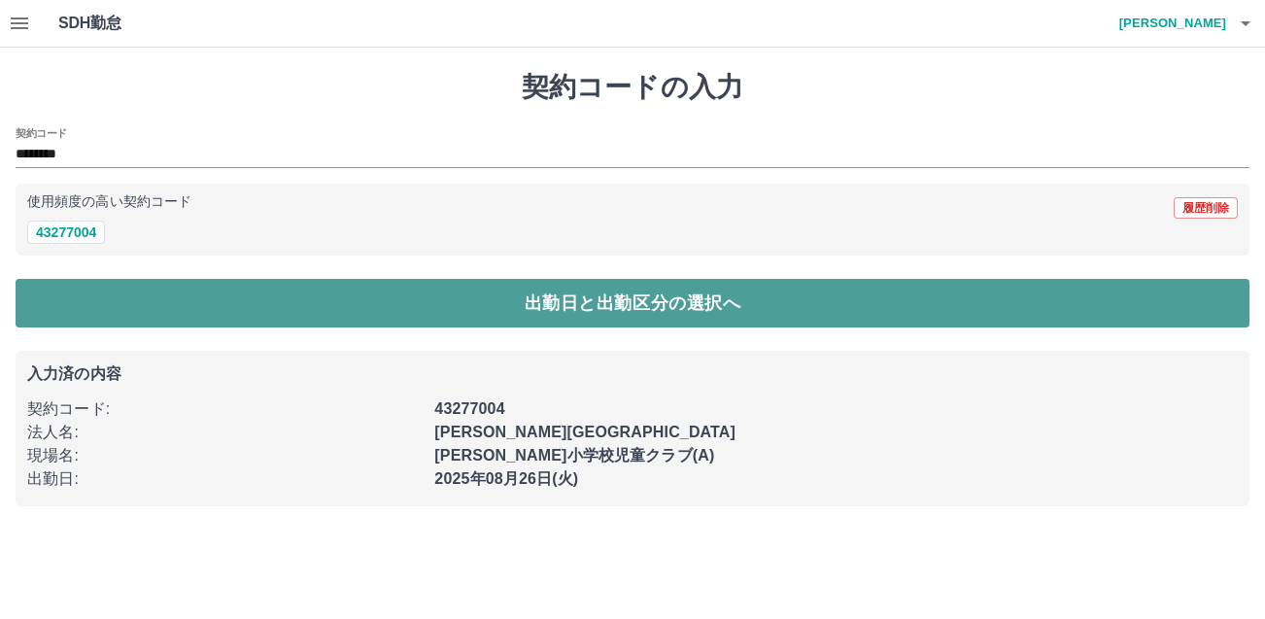
click at [479, 301] on button "出勤日と出勤区分の選択へ" at bounding box center [633, 303] width 1234 height 49
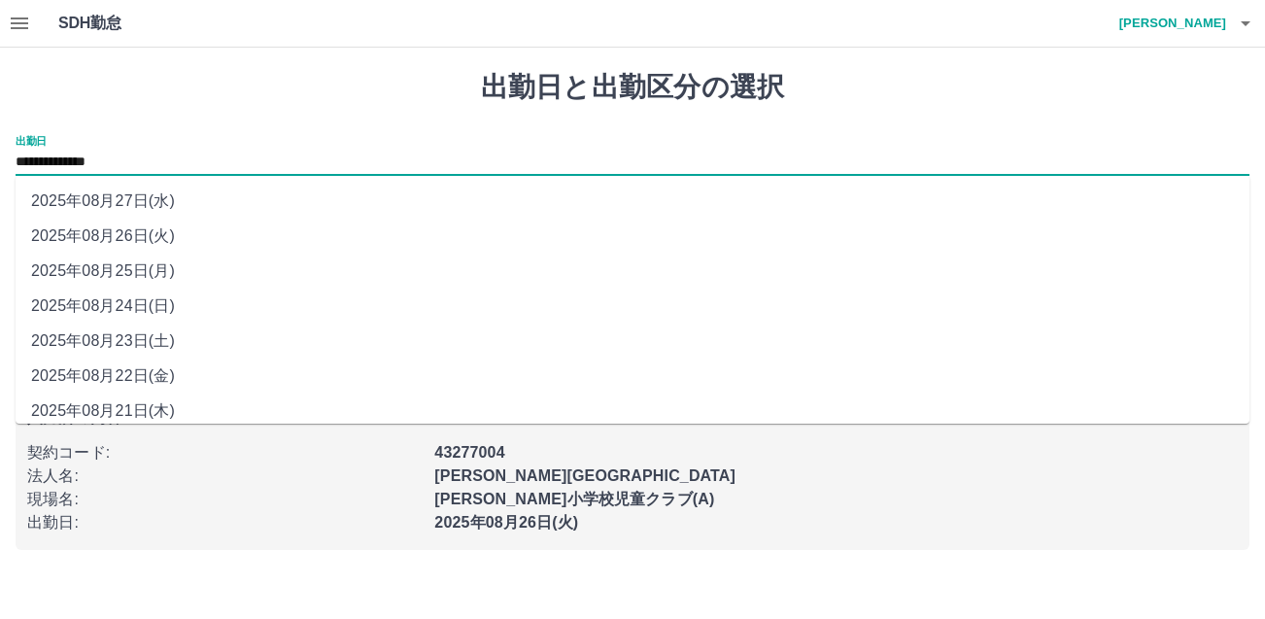
click at [125, 157] on input "**********" at bounding box center [633, 163] width 1234 height 24
drag, startPoint x: 125, startPoint y: 157, endPoint x: 141, endPoint y: 307, distance: 150.5
click at [141, 307] on li "2025年08月24日(日)" at bounding box center [633, 306] width 1234 height 35
type input "**********"
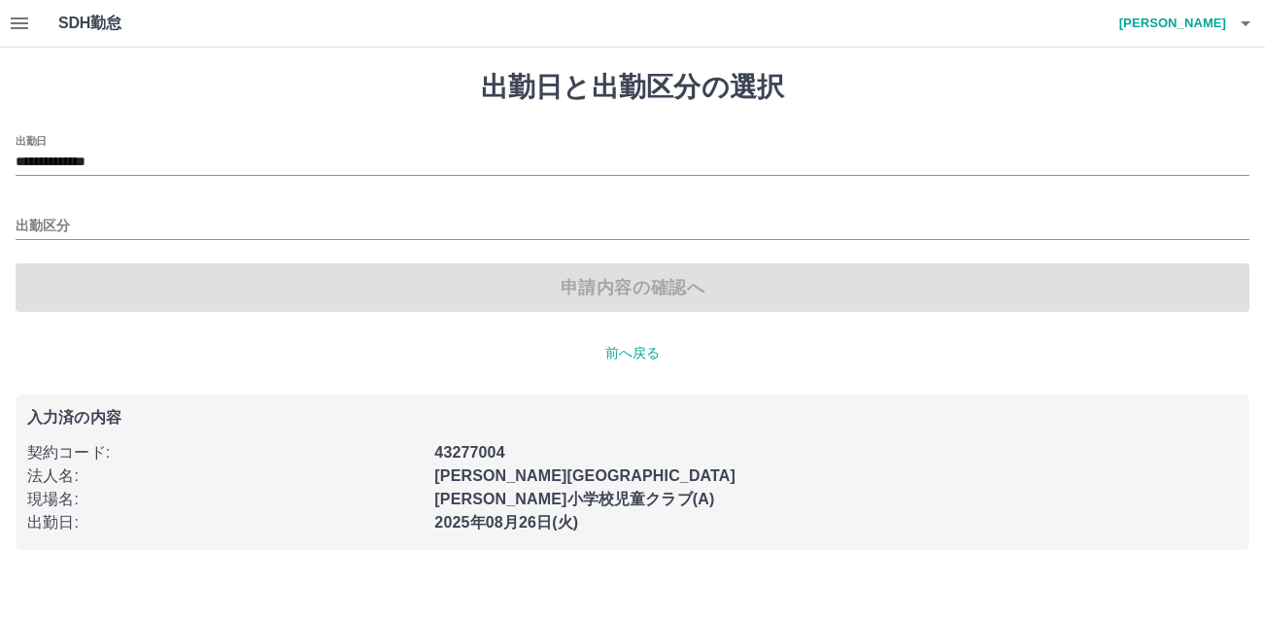
click at [624, 356] on p "前へ戻る" at bounding box center [633, 353] width 1234 height 20
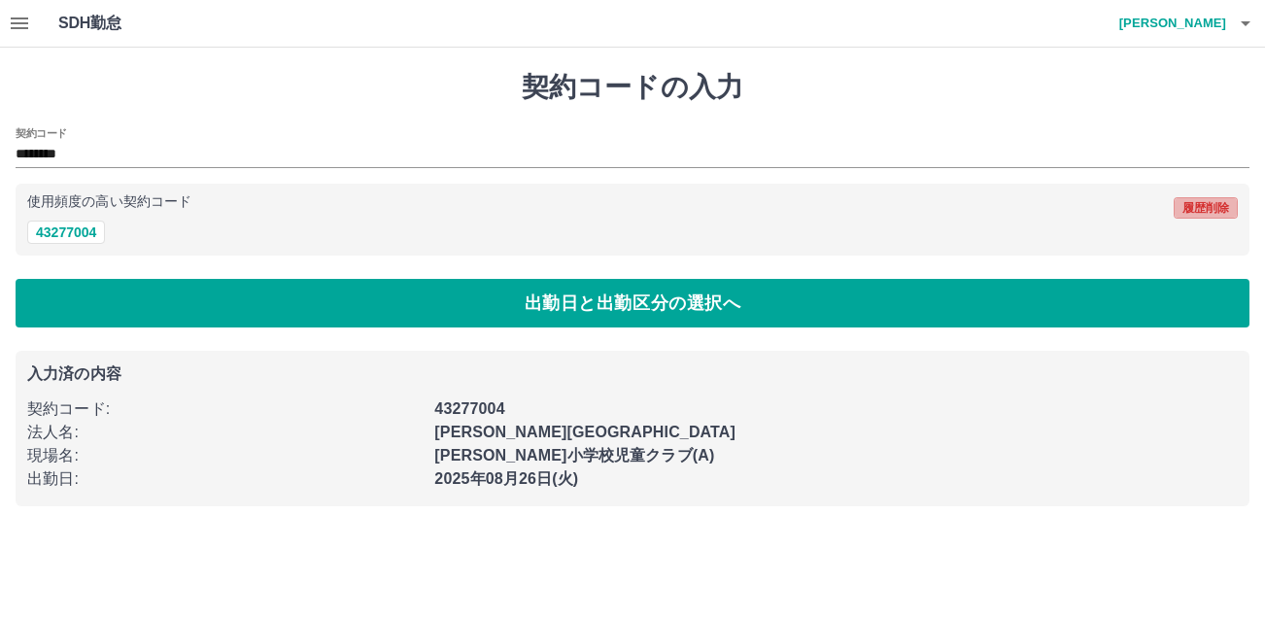
click at [1230, 216] on button "履歴削除" at bounding box center [1206, 207] width 64 height 21
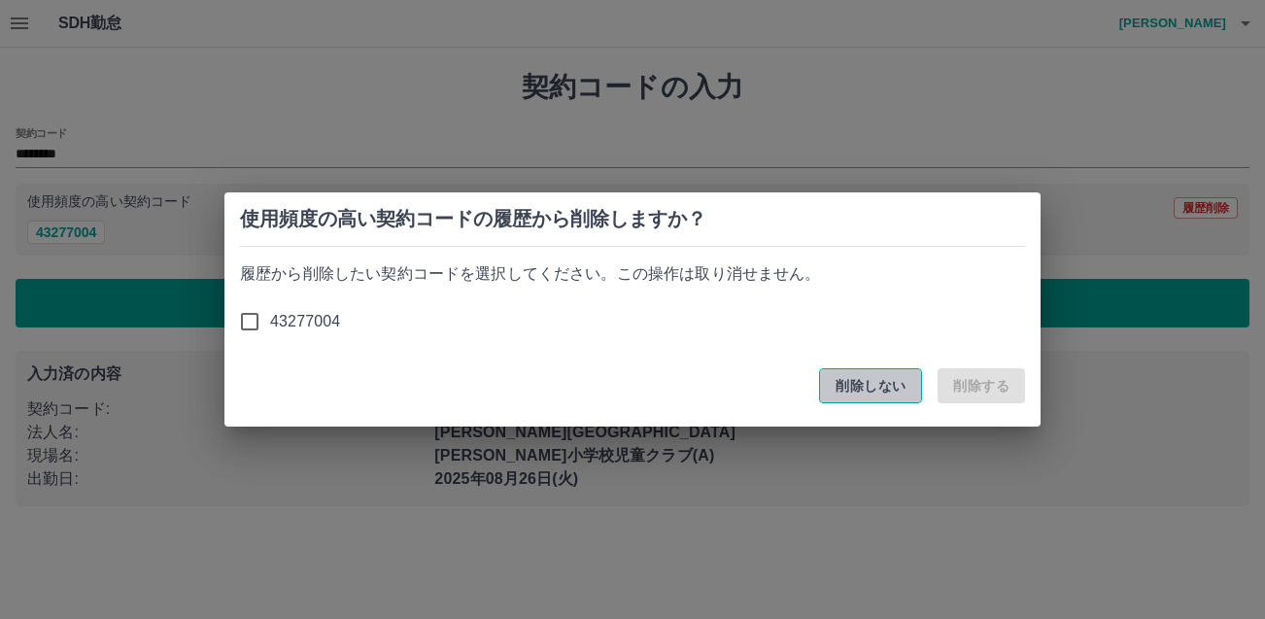
click at [896, 394] on button "削除しない" at bounding box center [870, 385] width 103 height 35
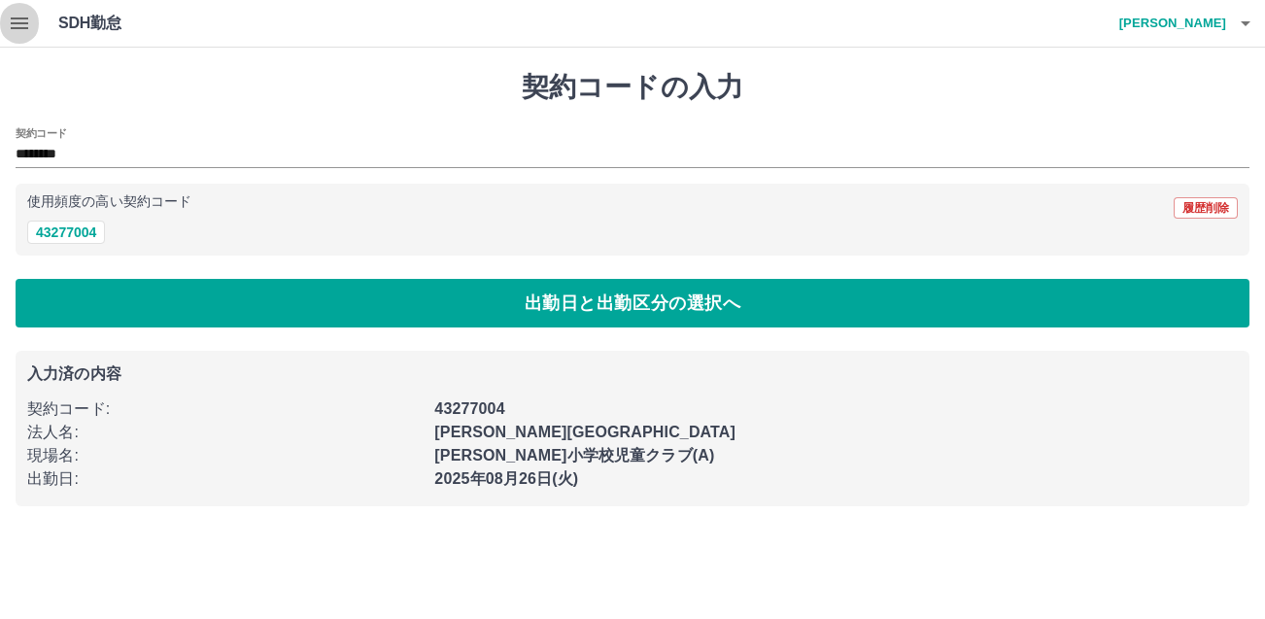
click at [19, 27] on icon "button" at bounding box center [19, 23] width 17 height 12
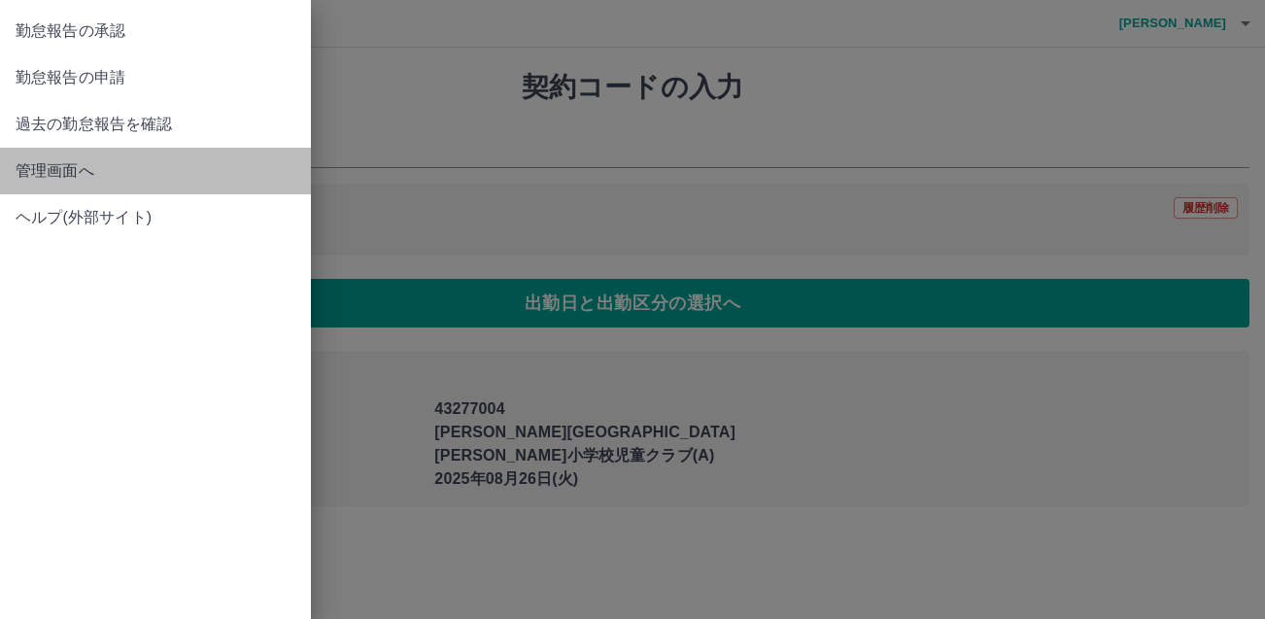
click at [46, 181] on span "管理画面へ" at bounding box center [156, 170] width 280 height 23
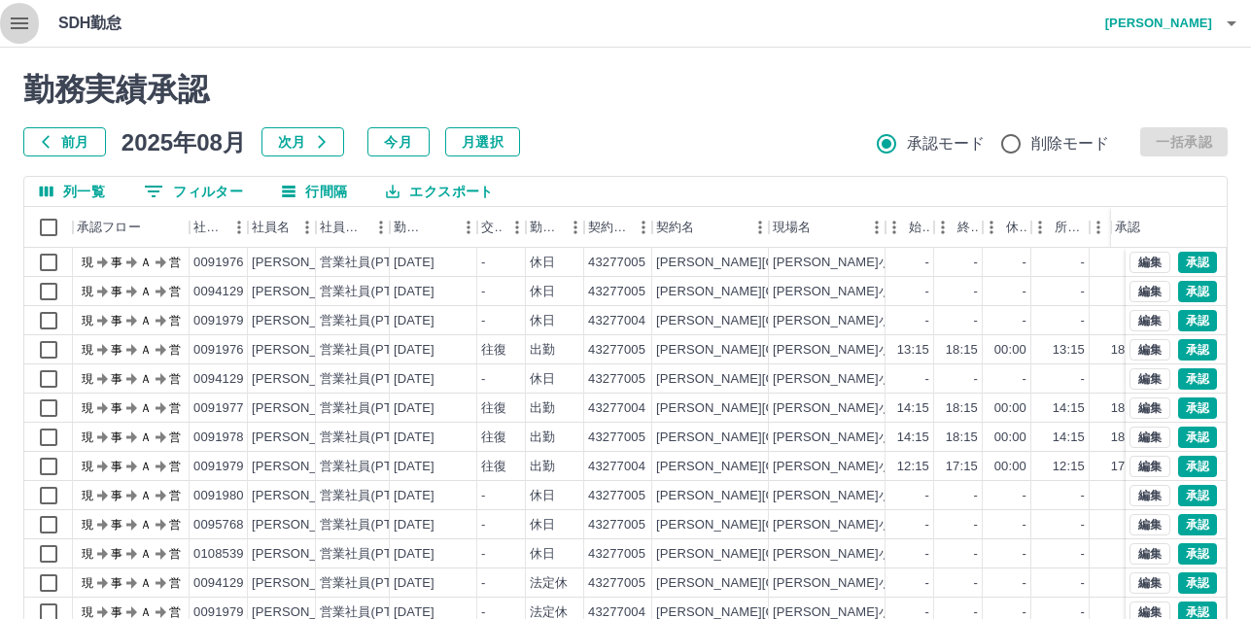
click at [17, 27] on icon "button" at bounding box center [19, 23] width 17 height 12
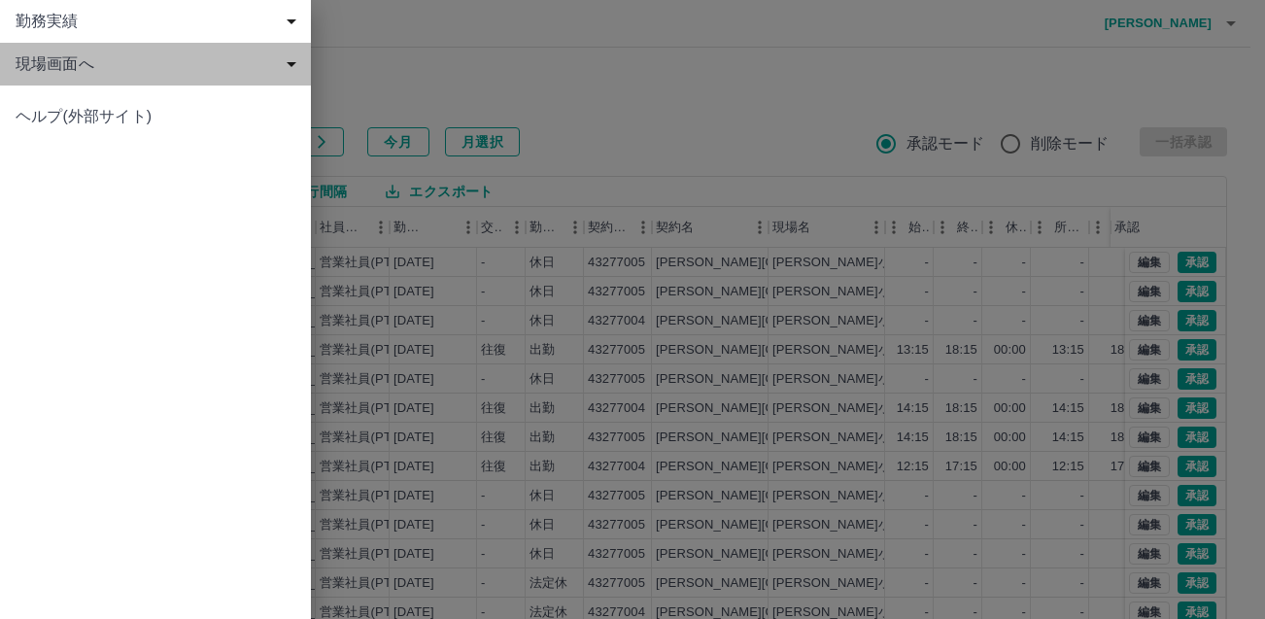
click at [51, 69] on span "現場画面へ" at bounding box center [160, 63] width 288 height 23
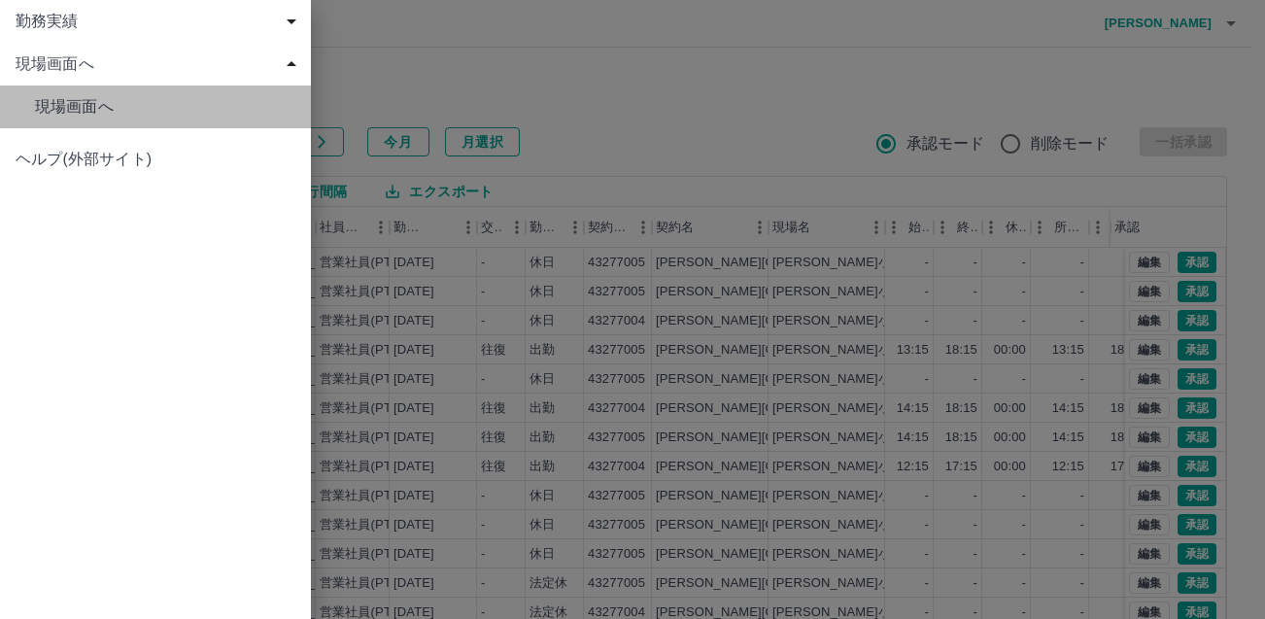
click at [61, 103] on span "現場画面へ" at bounding box center [165, 106] width 260 height 23
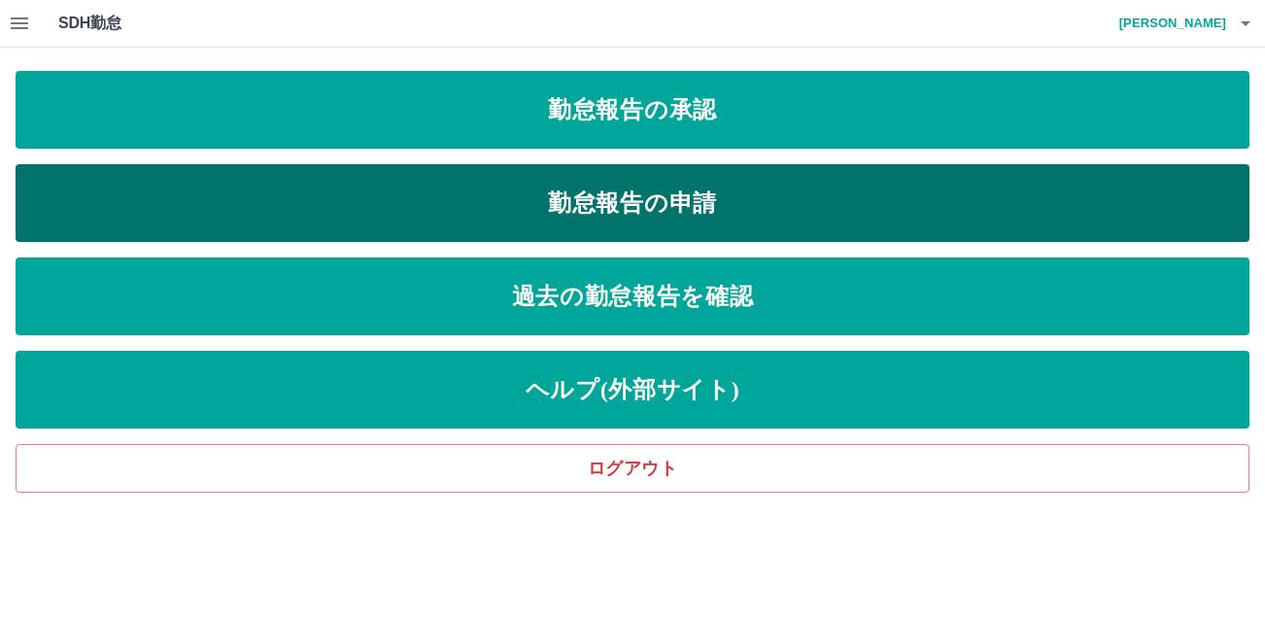
click at [622, 209] on link "勤怠報告の申請" at bounding box center [633, 203] width 1234 height 78
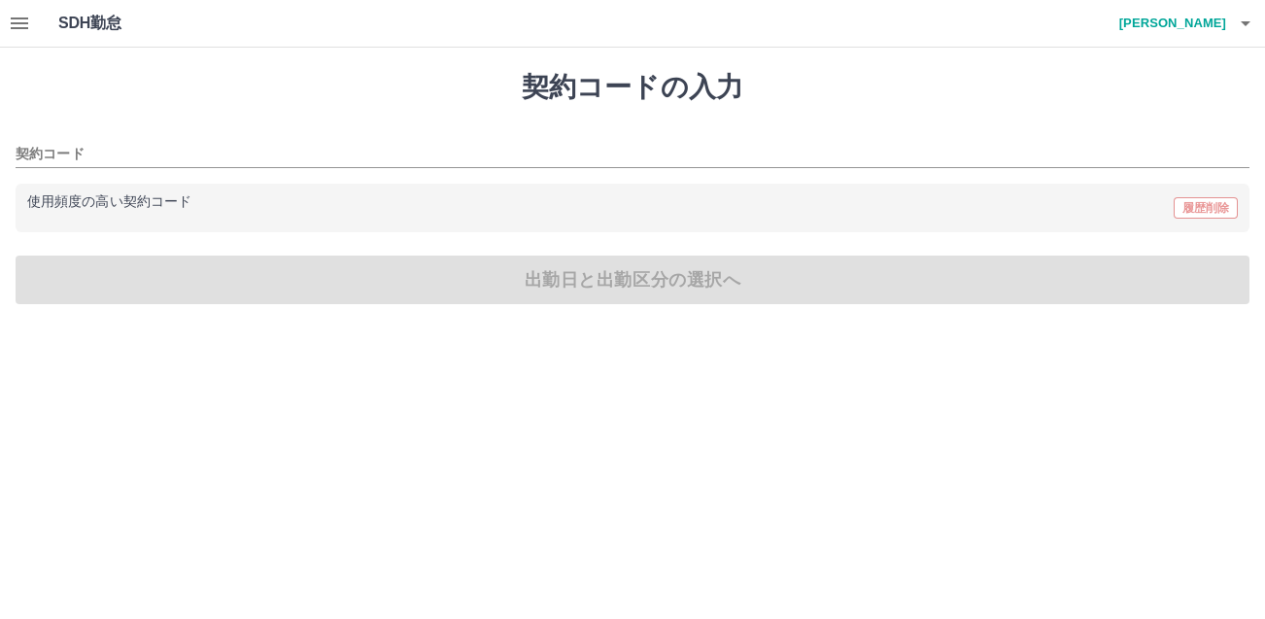
type input "********"
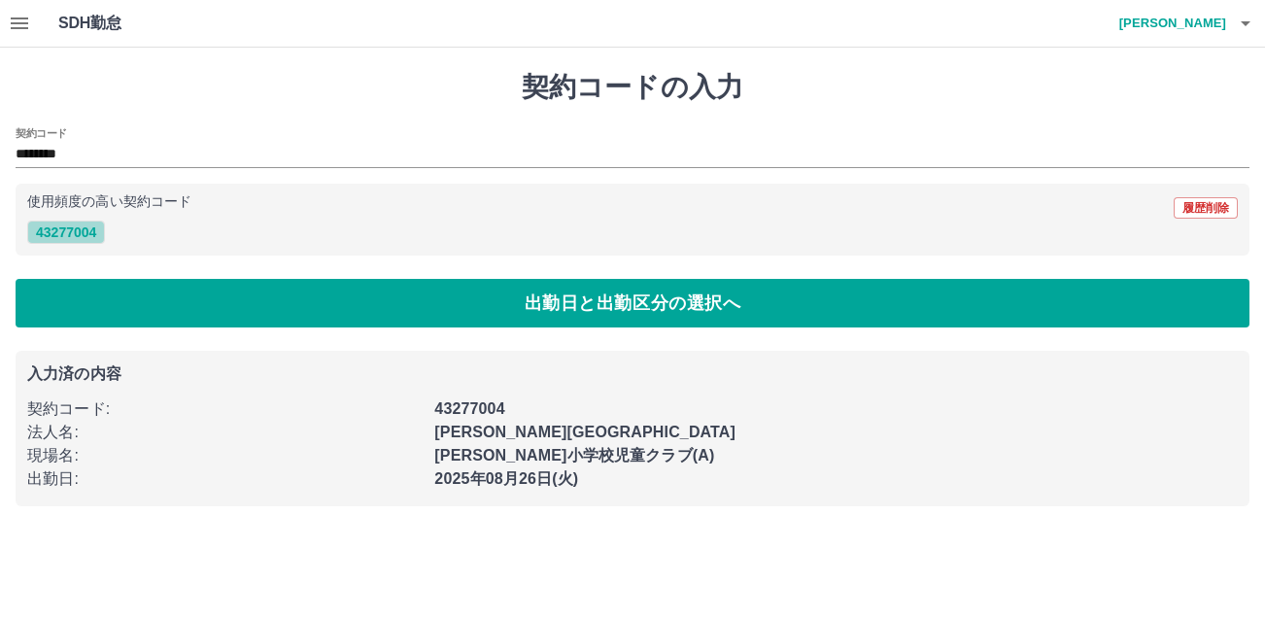
click at [84, 236] on button "43277004" at bounding box center [66, 232] width 78 height 23
click at [95, 139] on div "契約コード ********" at bounding box center [633, 147] width 1234 height 41
click at [48, 235] on button "43277004" at bounding box center [66, 232] width 78 height 23
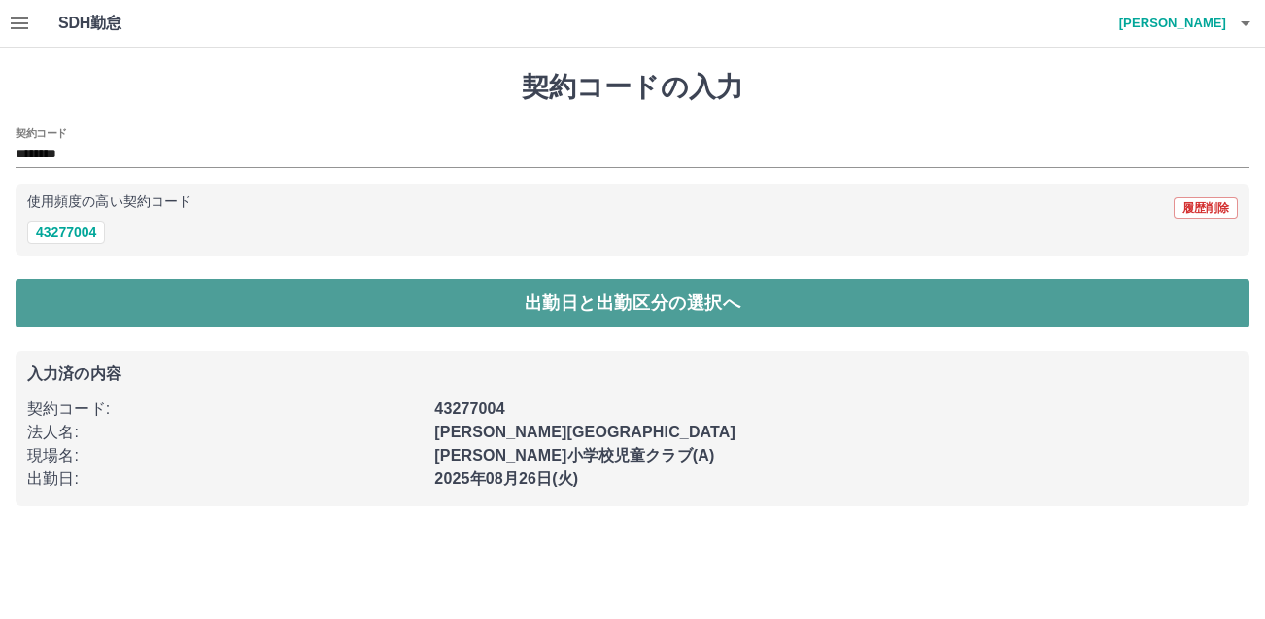
click at [444, 295] on button "出勤日と出勤区分の選択へ" at bounding box center [633, 303] width 1234 height 49
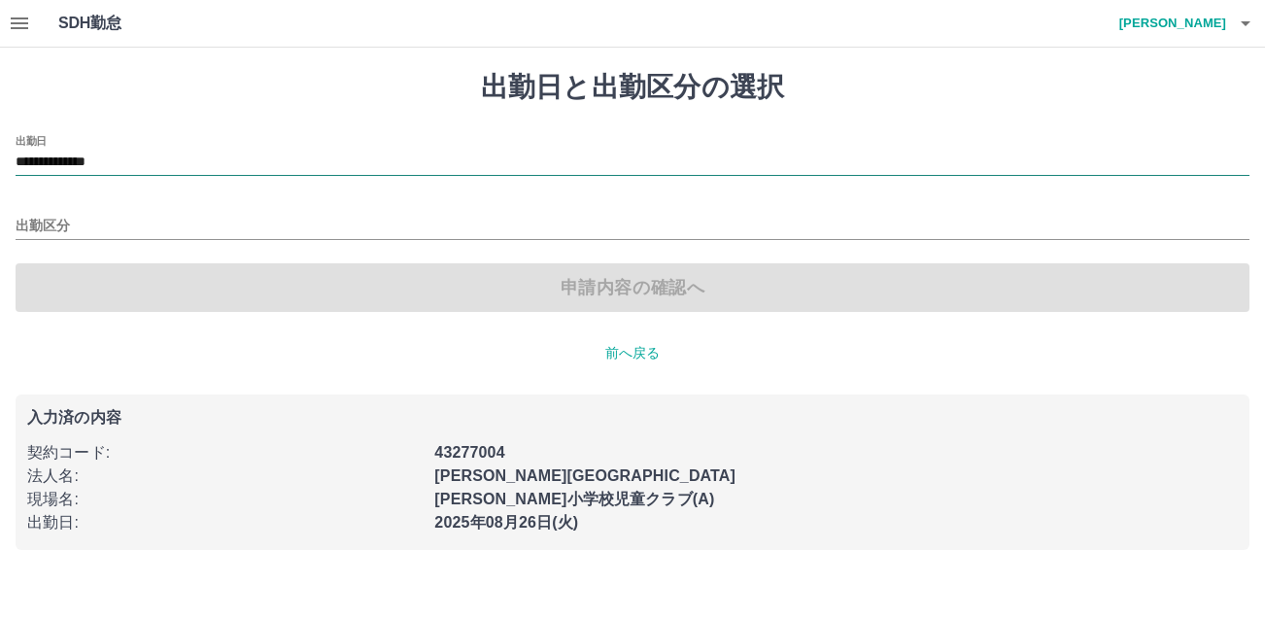
click at [148, 168] on input "**********" at bounding box center [633, 163] width 1234 height 24
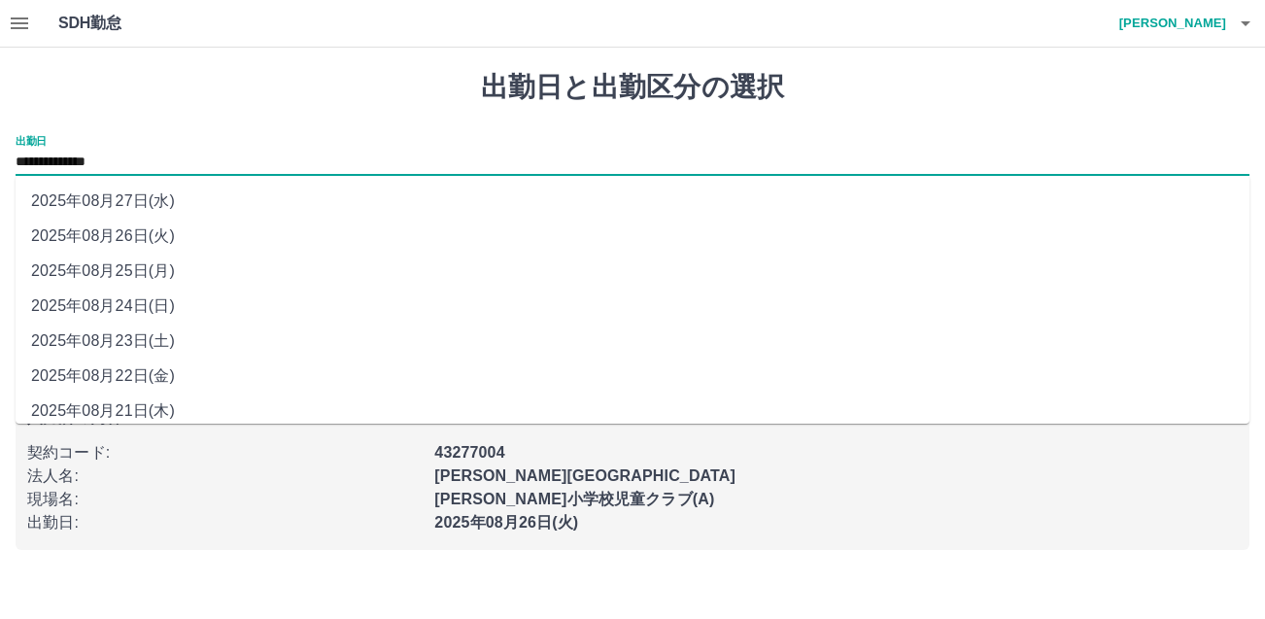
drag, startPoint x: 148, startPoint y: 168, endPoint x: 144, endPoint y: 315, distance: 146.8
click at [144, 315] on li "2025年08月24日(日)" at bounding box center [633, 306] width 1234 height 35
type input "**********"
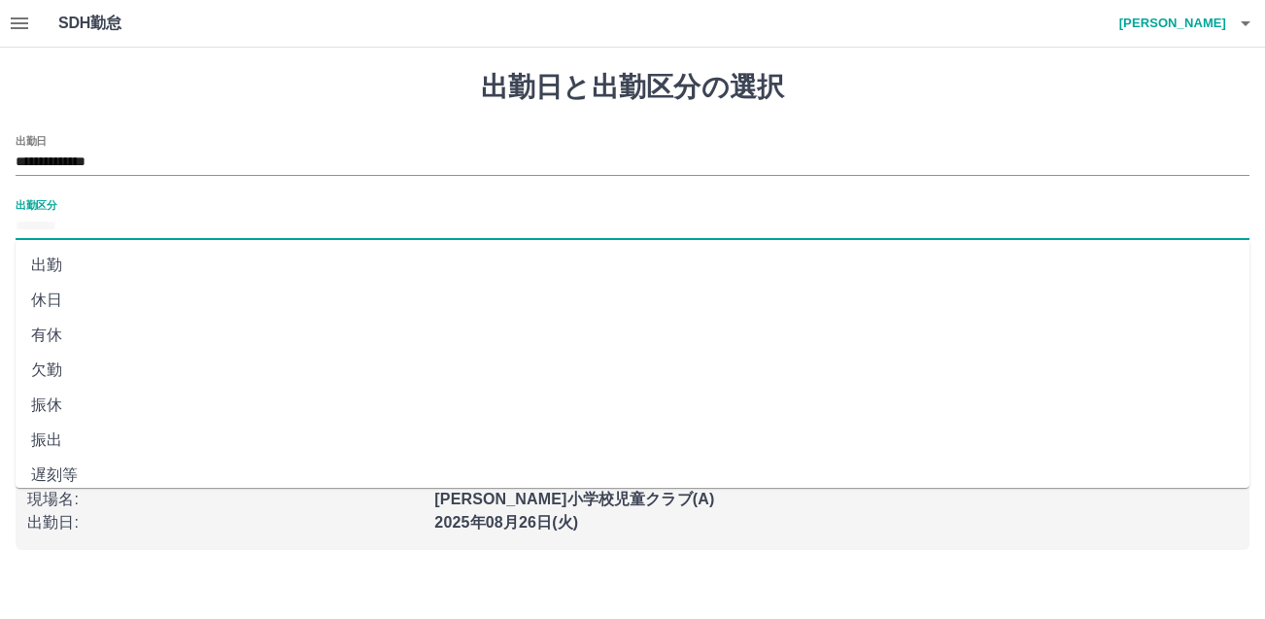
click at [135, 233] on input "出勤区分" at bounding box center [633, 227] width 1234 height 24
click at [88, 417] on li "法定休" at bounding box center [633, 427] width 1234 height 35
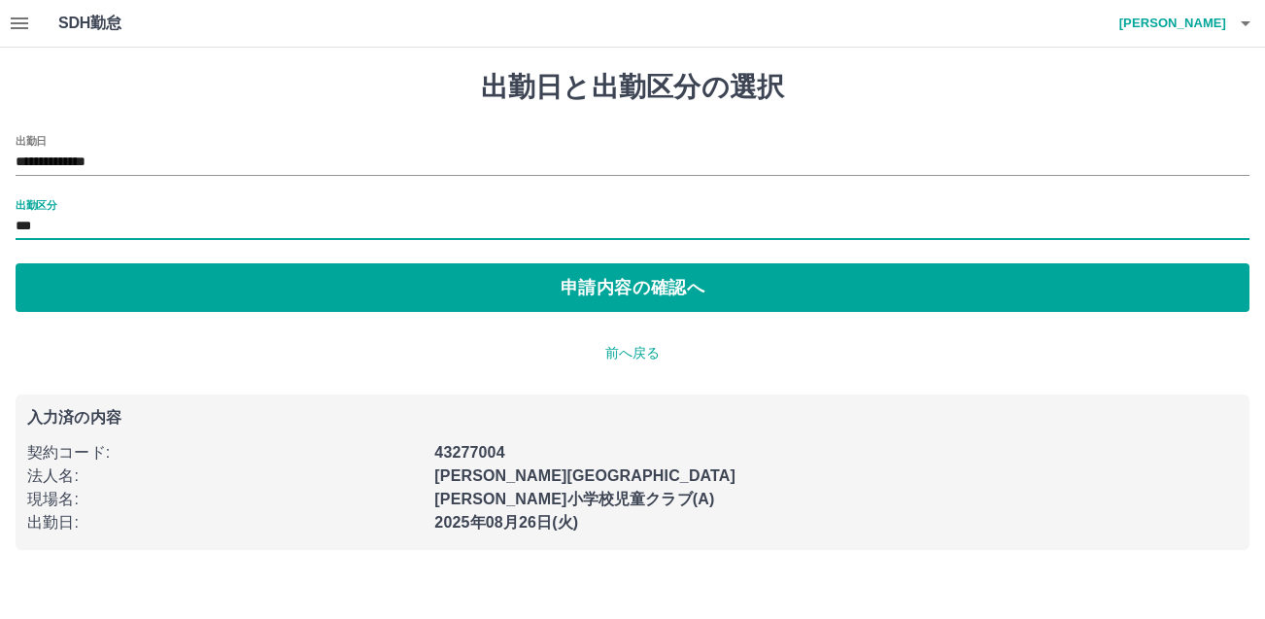
type input "***"
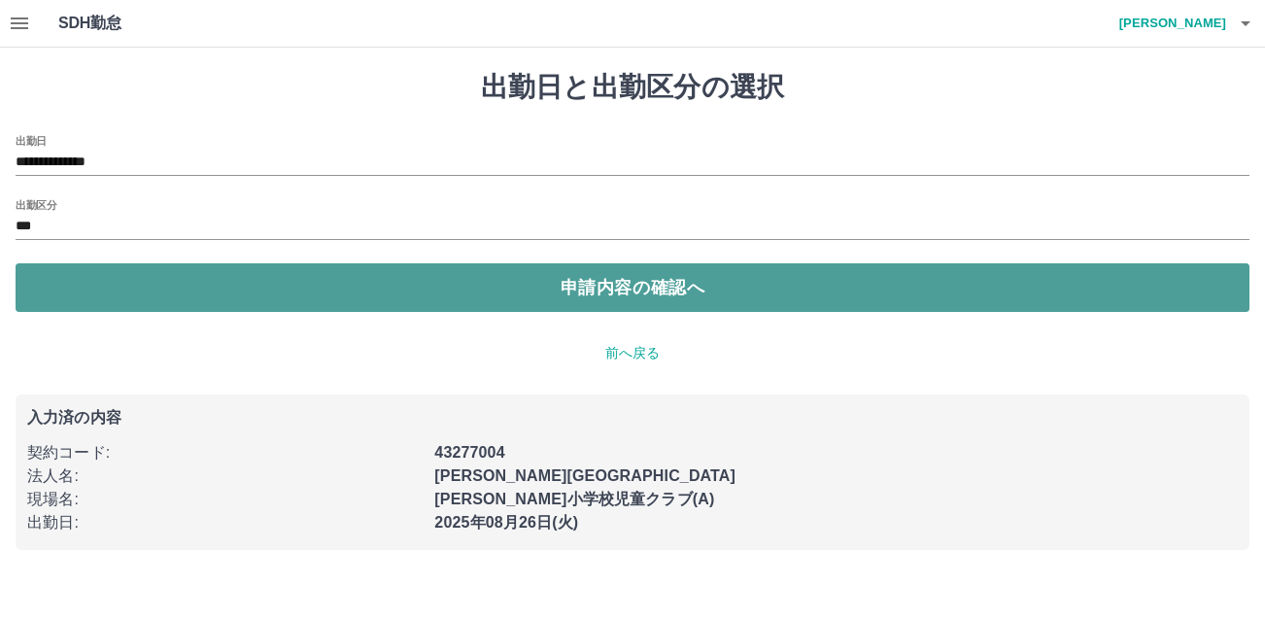
click at [637, 297] on button "申請内容の確認へ" at bounding box center [633, 287] width 1234 height 49
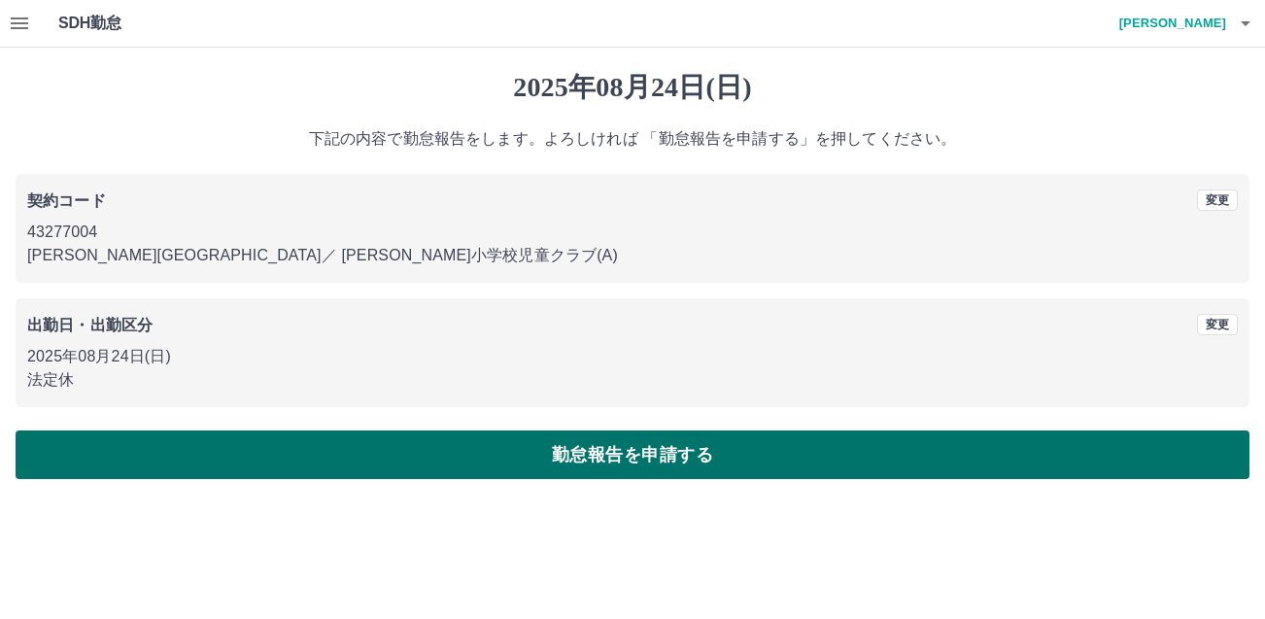
click at [637, 462] on button "勤怠報告を申請する" at bounding box center [633, 455] width 1234 height 49
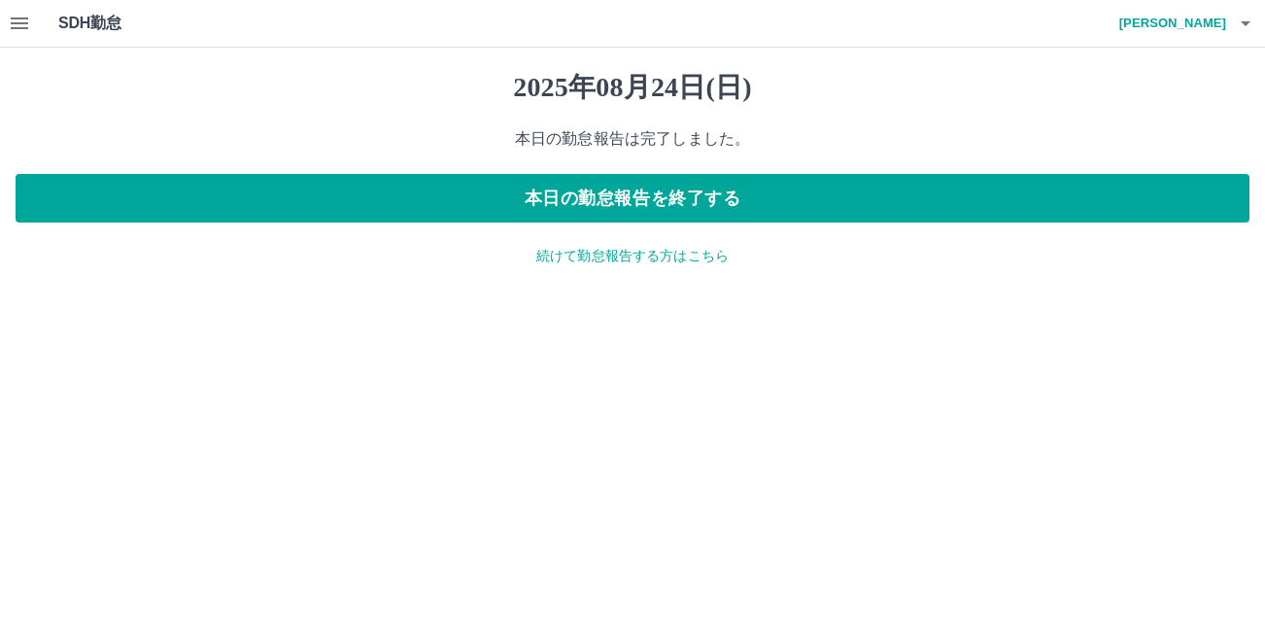
click at [625, 254] on p "続けて勤怠報告する方はこちら" at bounding box center [633, 256] width 1234 height 20
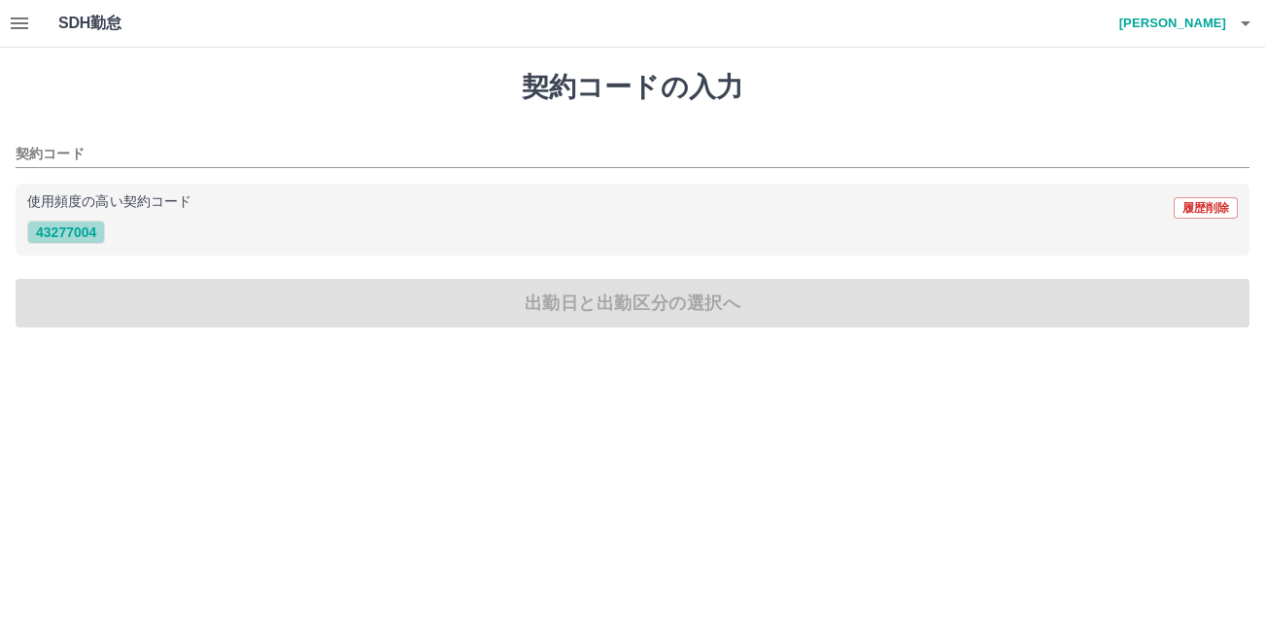
click at [60, 238] on button "43277004" at bounding box center [66, 232] width 78 height 23
type input "********"
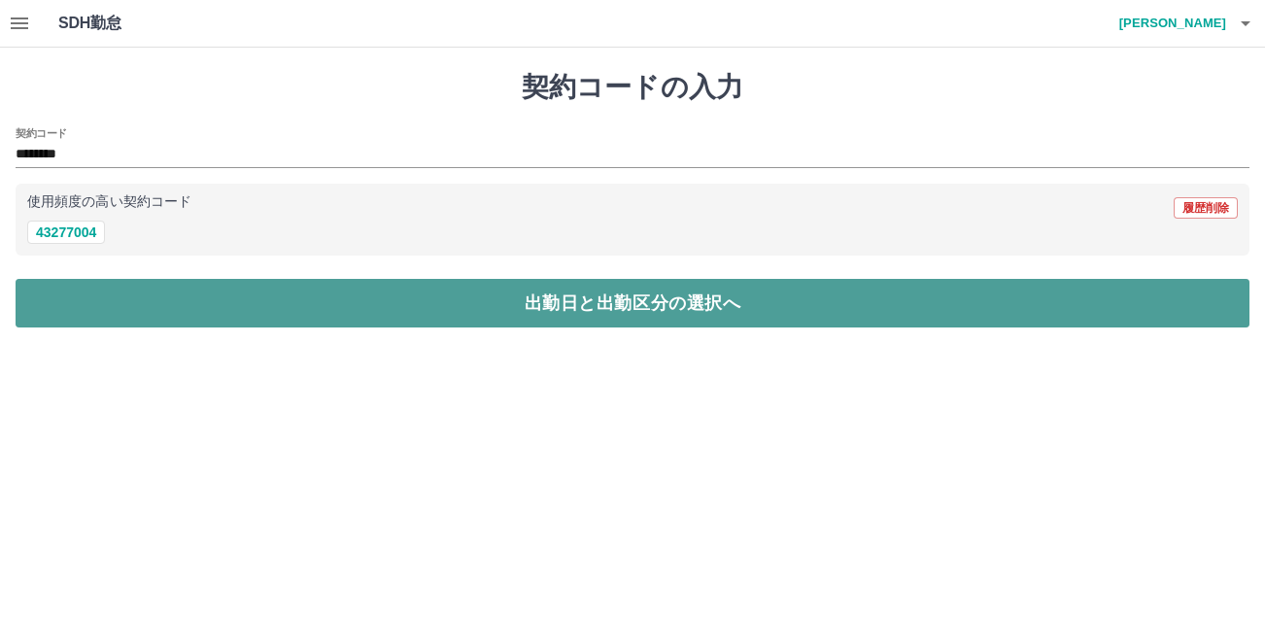
click at [570, 291] on button "出勤日と出勤区分の選択へ" at bounding box center [633, 303] width 1234 height 49
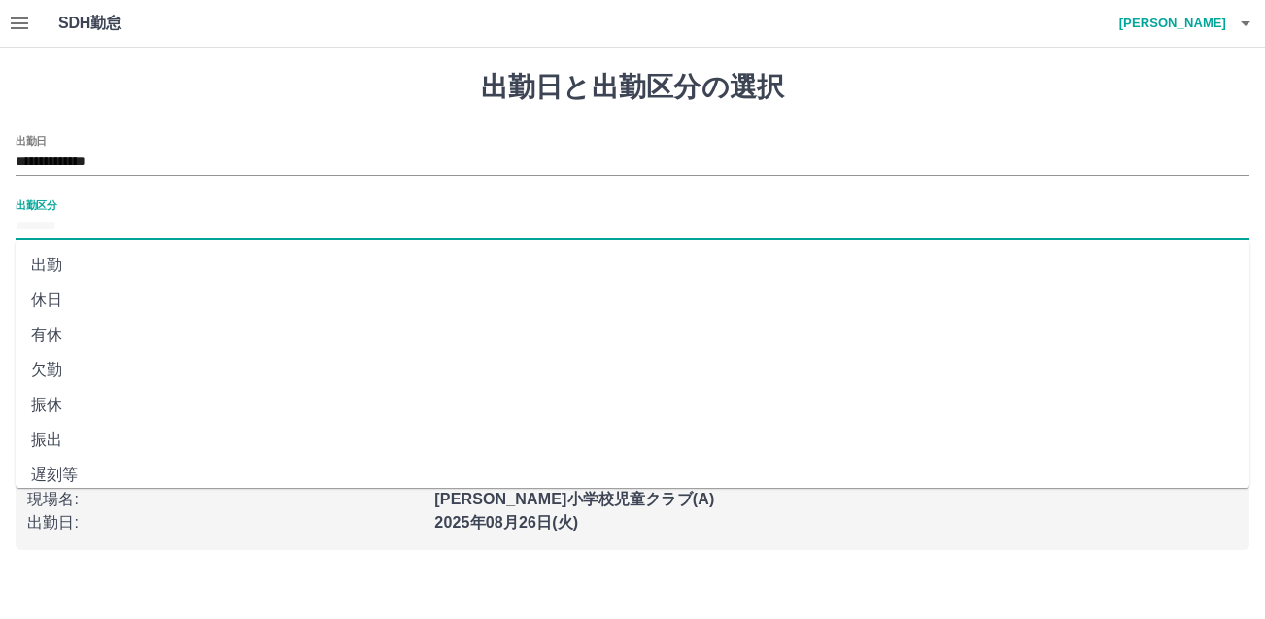
click at [99, 230] on input "出勤区分" at bounding box center [633, 227] width 1234 height 24
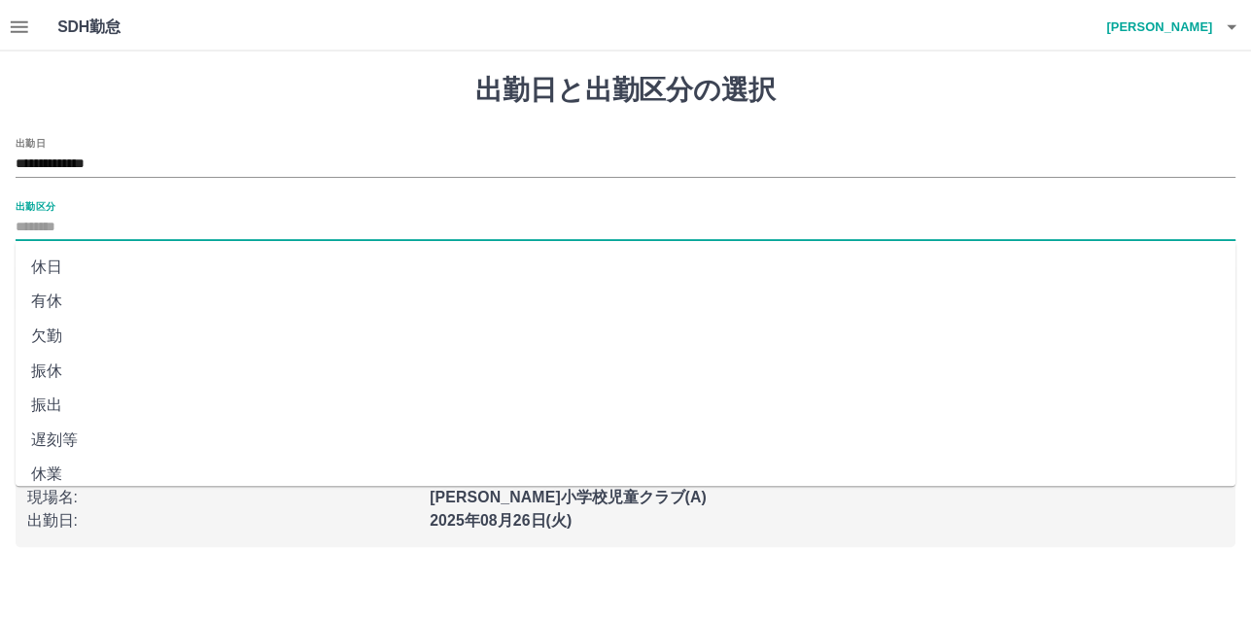
scroll to position [37, 0]
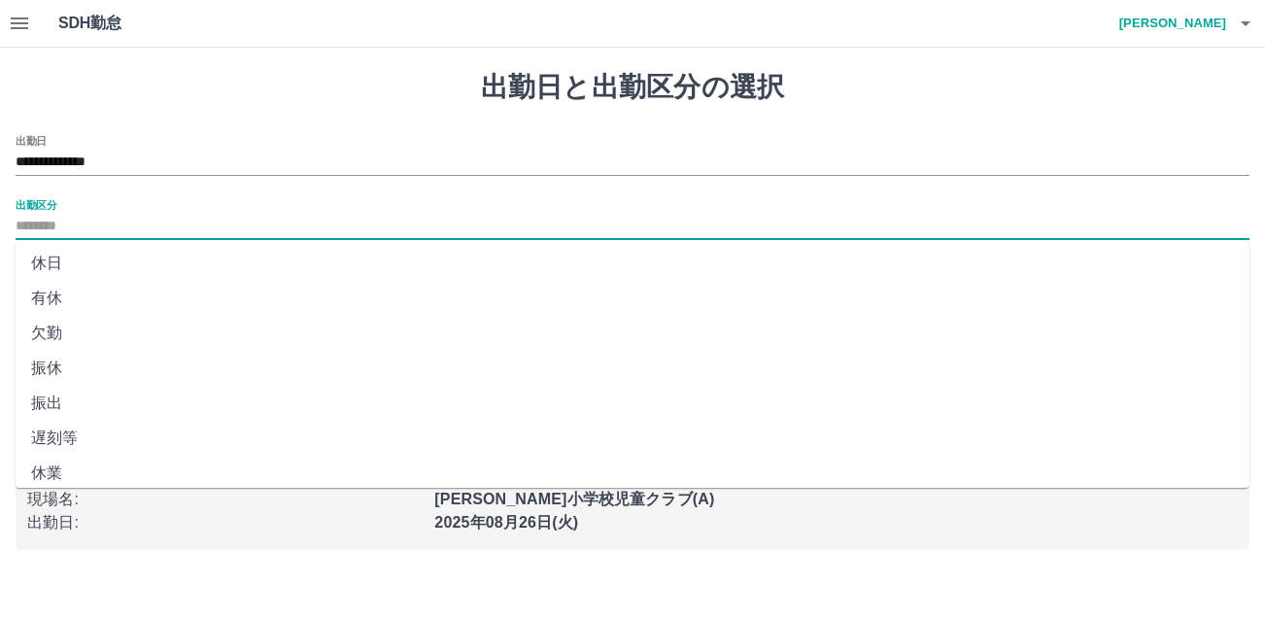
click at [103, 375] on li "振休" at bounding box center [633, 368] width 1234 height 35
type input "**"
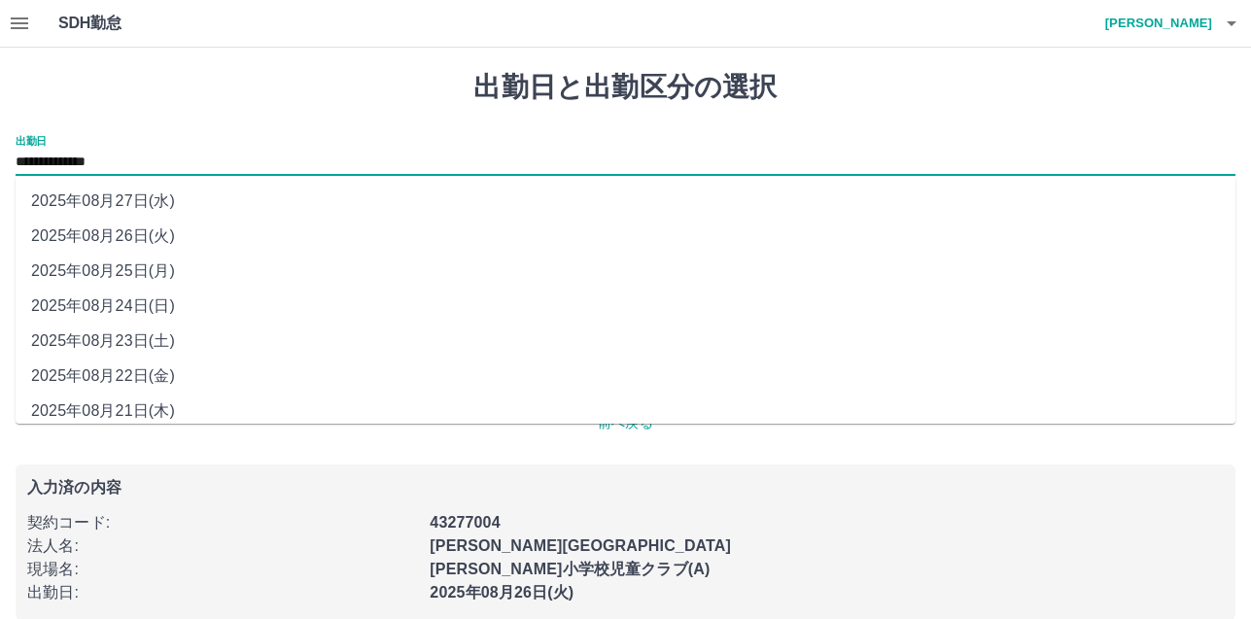
click at [50, 169] on input "**********" at bounding box center [626, 163] width 1220 height 24
drag, startPoint x: 50, startPoint y: 169, endPoint x: 155, endPoint y: 266, distance: 143.7
click at [155, 266] on li "2025年08月25日(月)" at bounding box center [626, 271] width 1220 height 35
type input "**********"
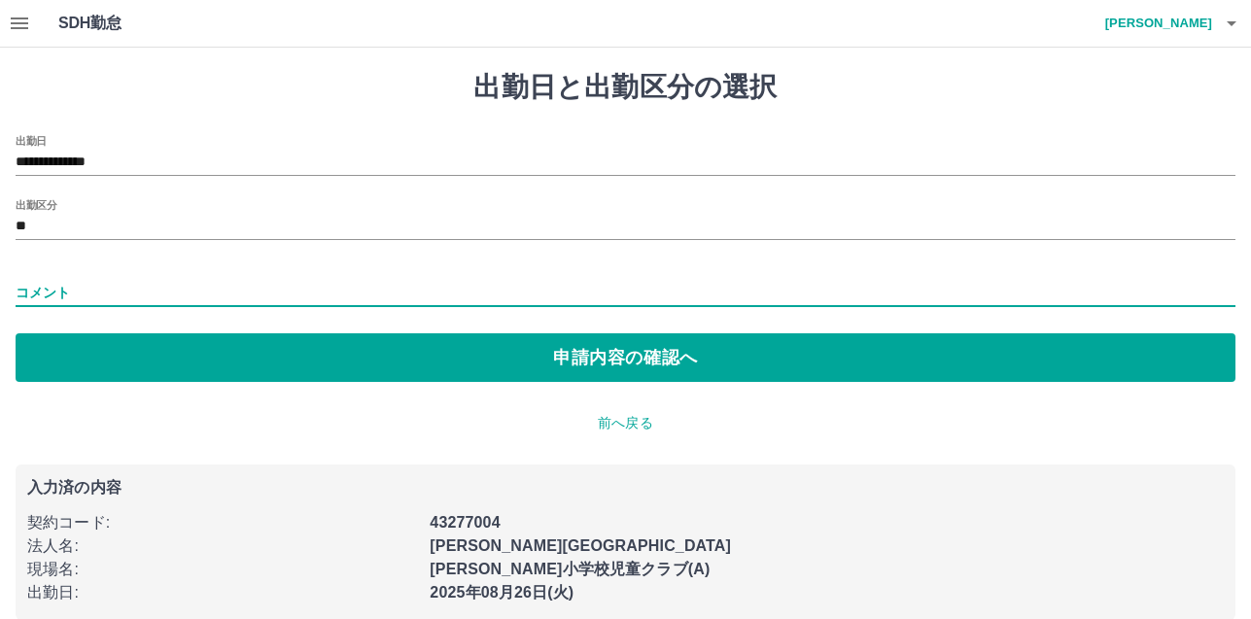
click at [173, 290] on input "コメント" at bounding box center [626, 293] width 1220 height 28
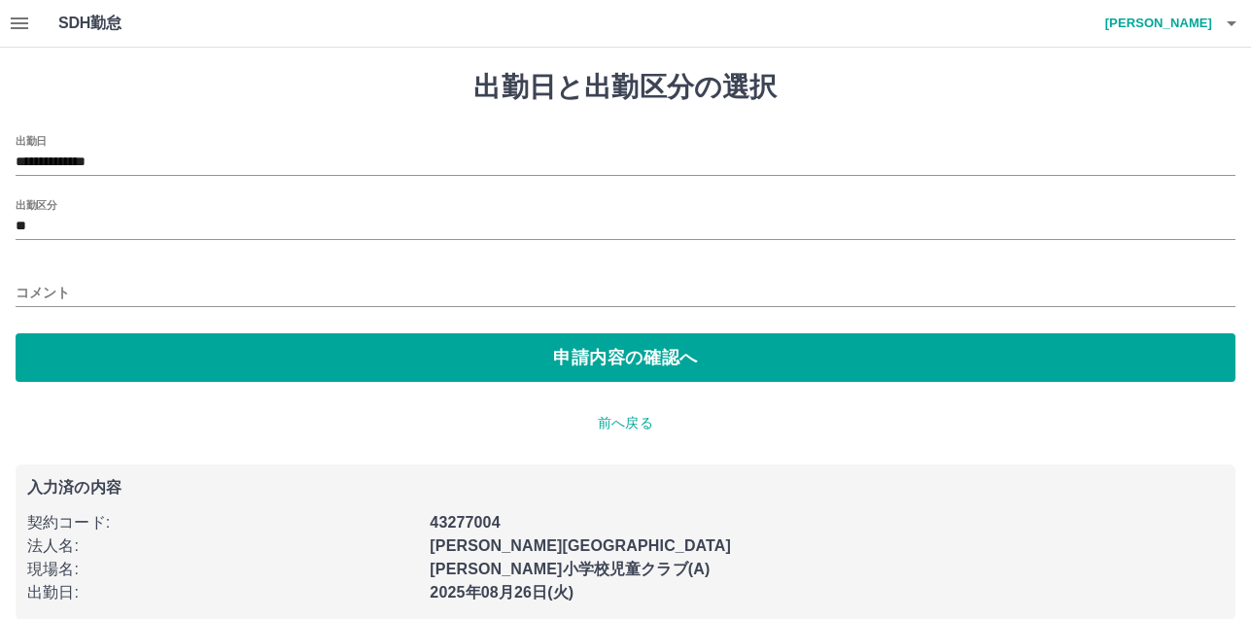
click at [853, 430] on p "前へ戻る" at bounding box center [626, 423] width 1220 height 20
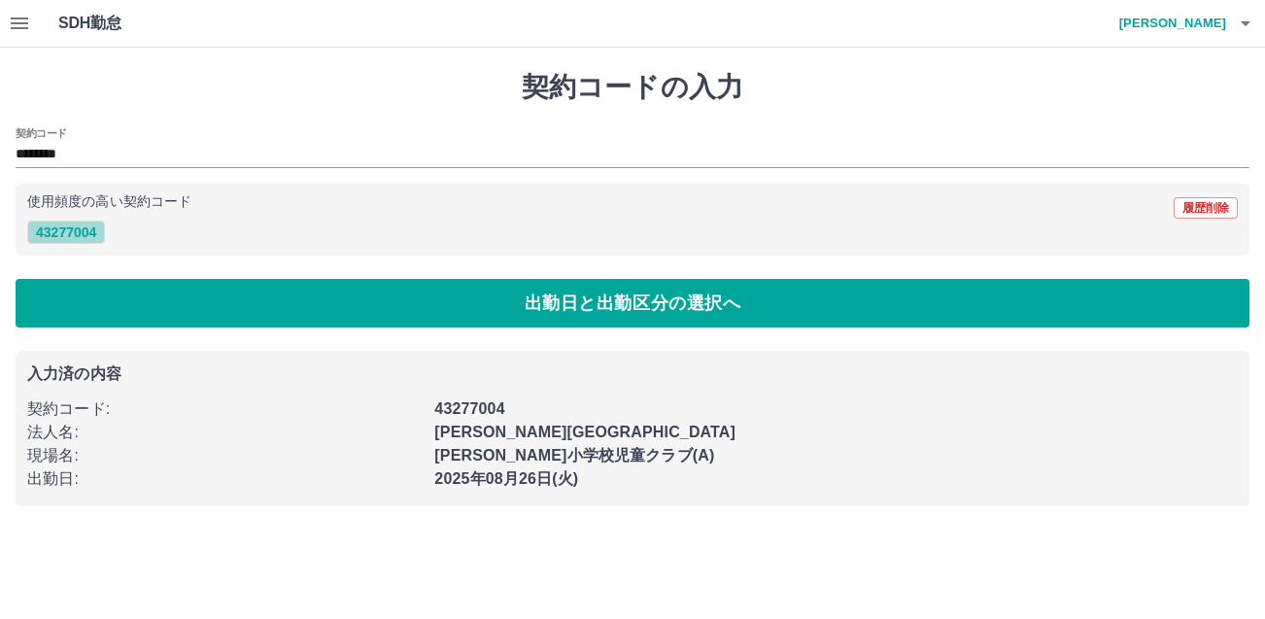
click at [68, 225] on button "43277004" at bounding box center [66, 232] width 78 height 23
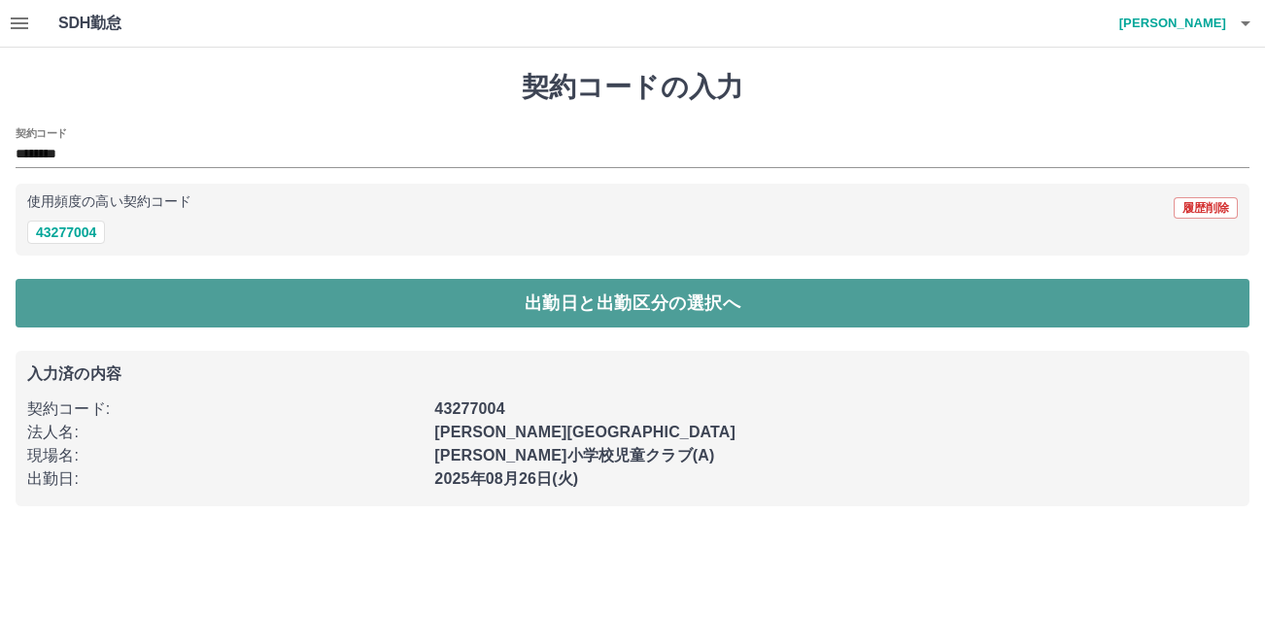
click at [432, 305] on button "出勤日と出勤区分の選択へ" at bounding box center [633, 303] width 1234 height 49
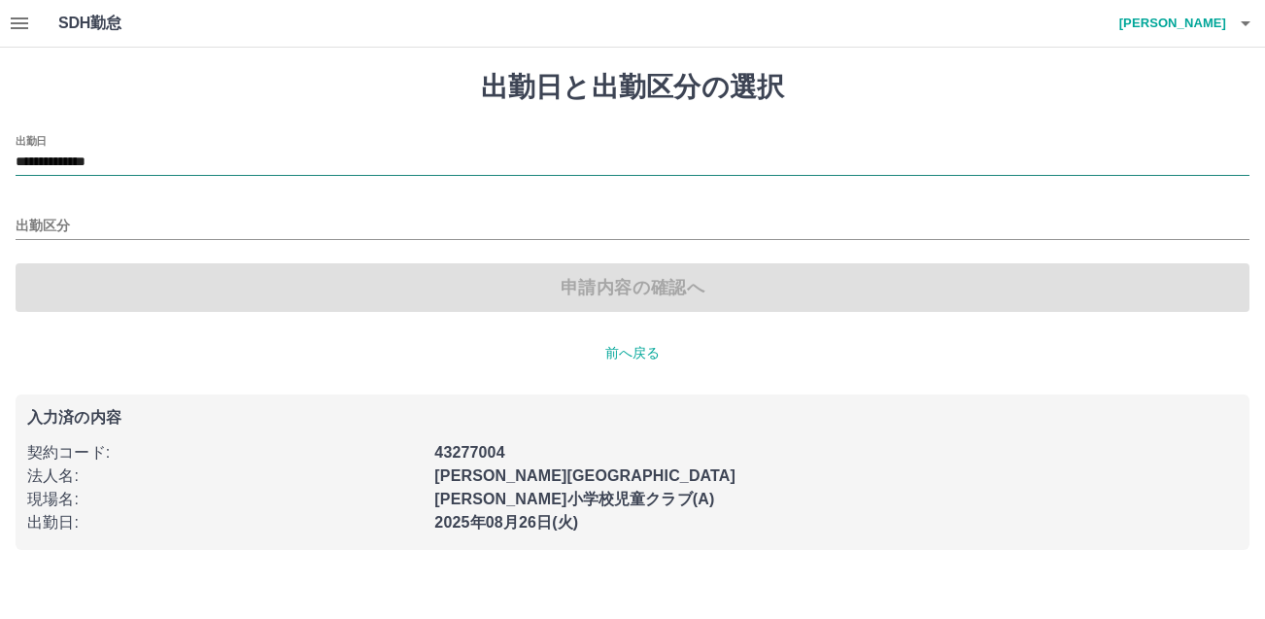
click at [129, 162] on input "**********" at bounding box center [633, 163] width 1234 height 24
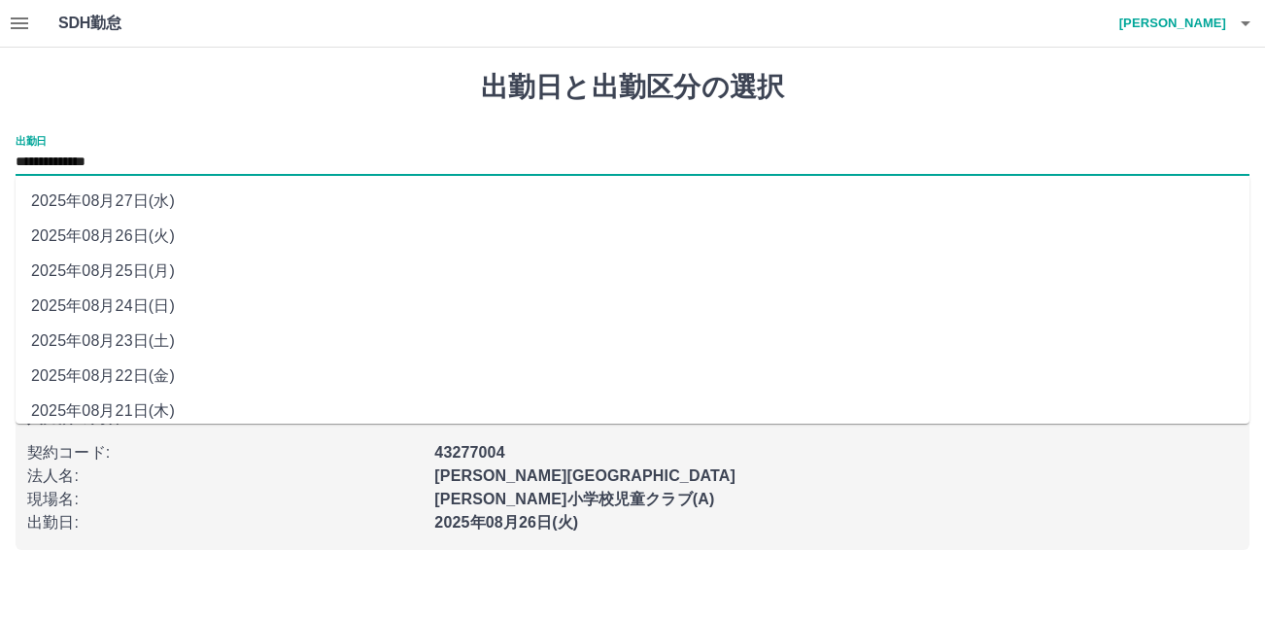
drag, startPoint x: 129, startPoint y: 162, endPoint x: 147, endPoint y: 272, distance: 111.2
click at [147, 272] on li "2025年08月25日(月)" at bounding box center [633, 271] width 1234 height 35
type input "**********"
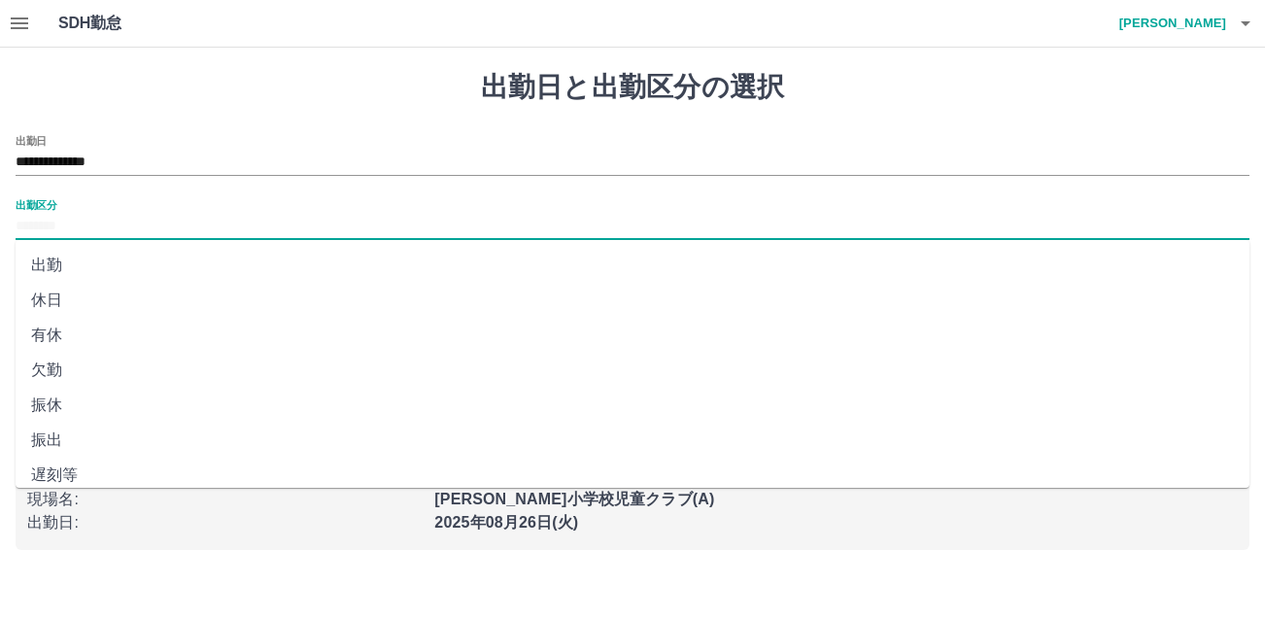
click at [73, 229] on input "出勤区分" at bounding box center [633, 227] width 1234 height 24
click at [64, 407] on li "振休" at bounding box center [633, 405] width 1234 height 35
type input "**"
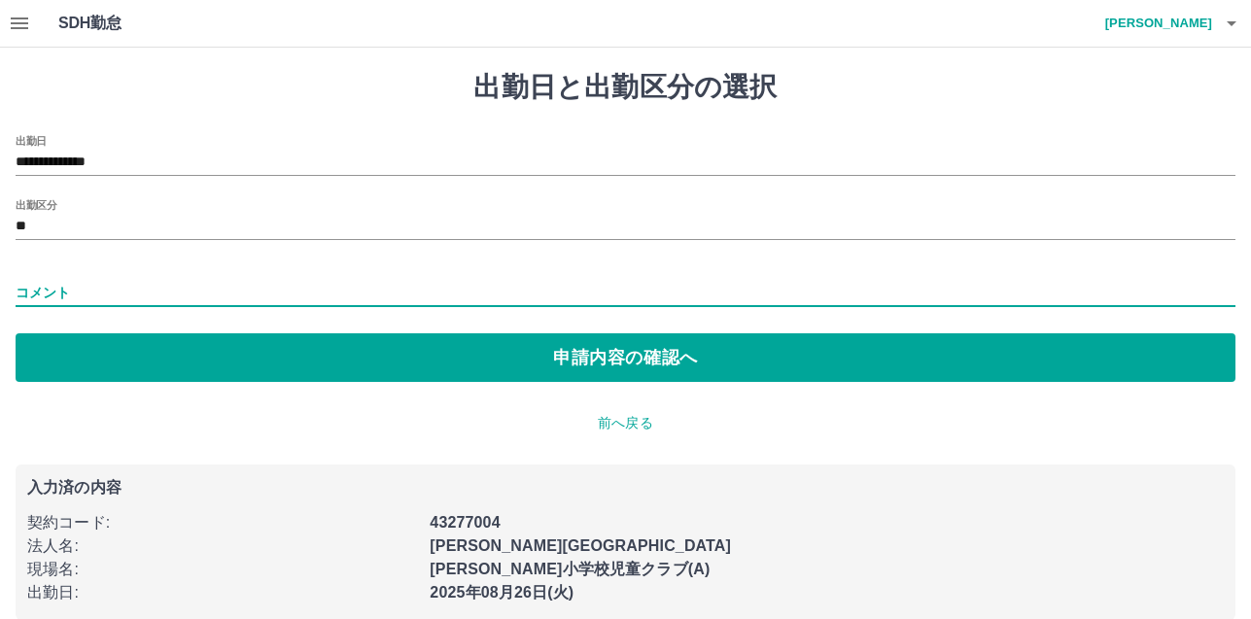
click at [484, 290] on input "コメント" at bounding box center [626, 293] width 1220 height 28
type input "*"
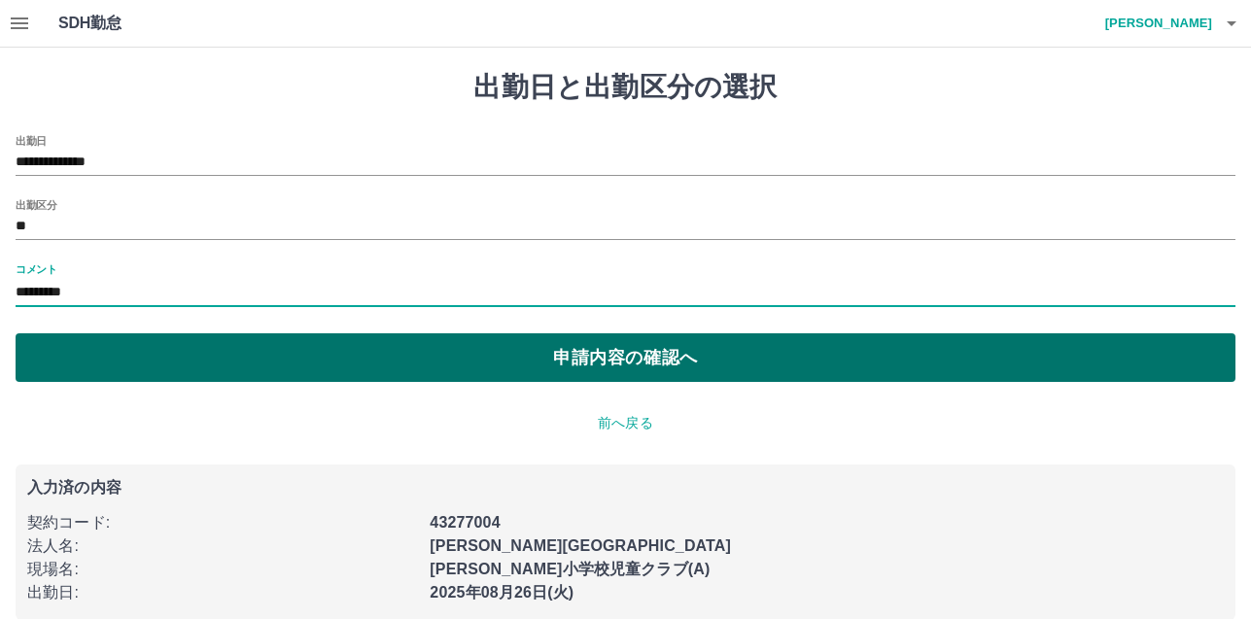
type input "*********"
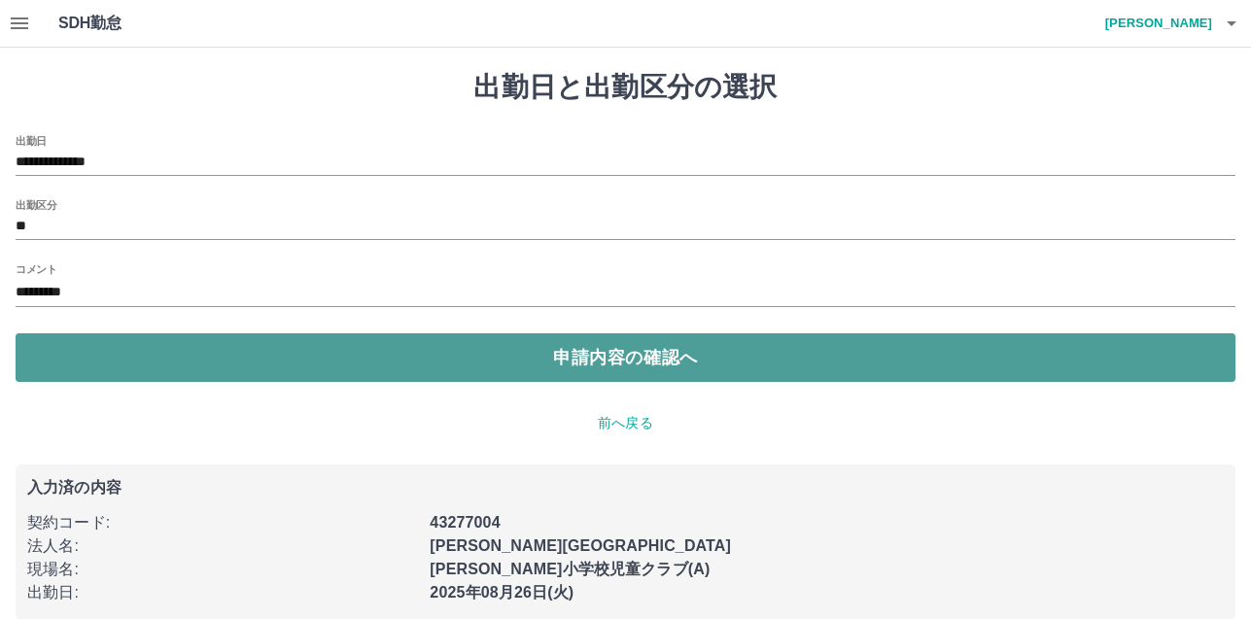
click at [663, 361] on button "申請内容の確認へ" at bounding box center [626, 357] width 1220 height 49
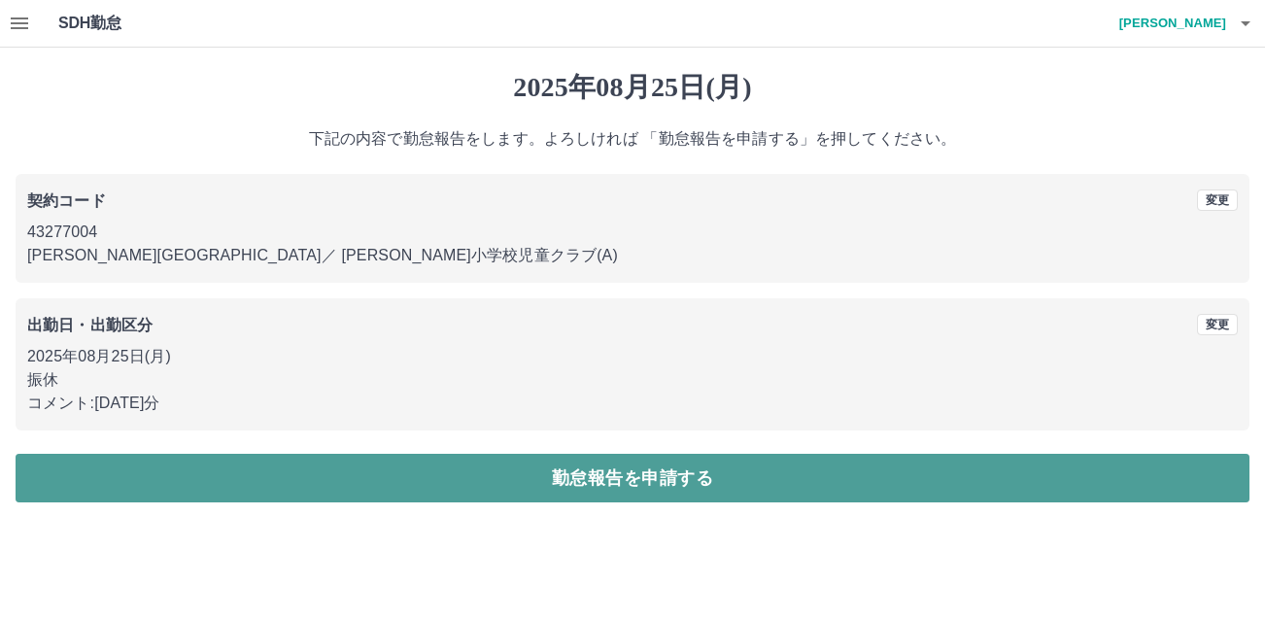
click at [554, 469] on button "勤怠報告を申請する" at bounding box center [633, 478] width 1234 height 49
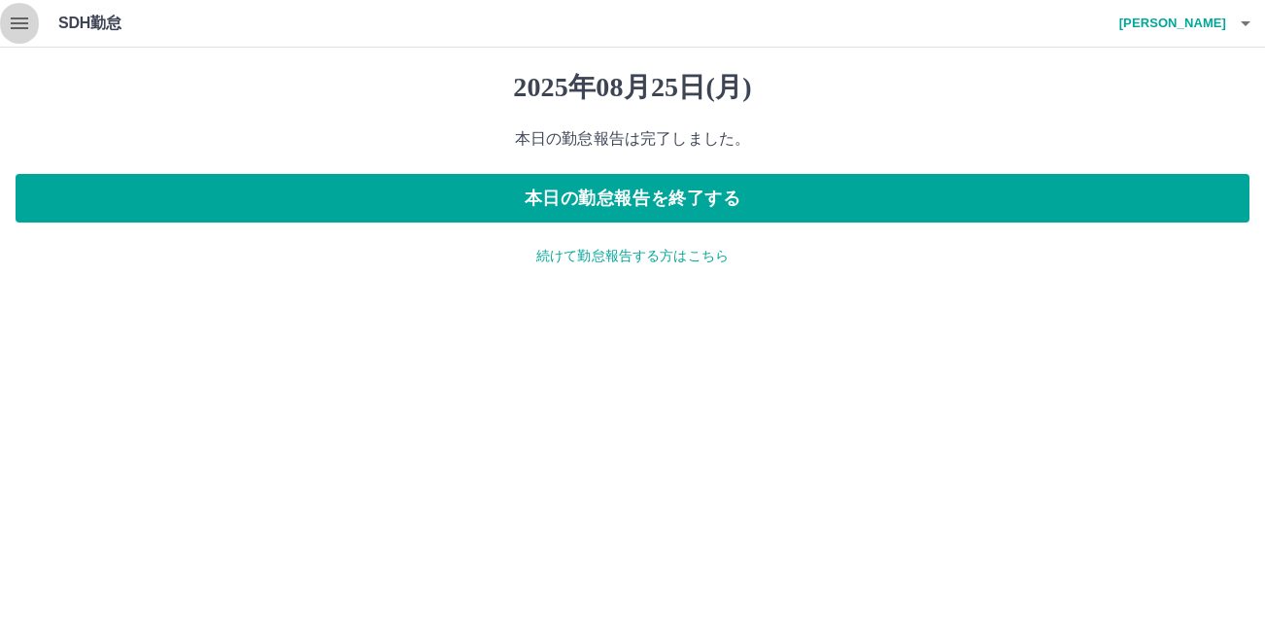
click at [20, 30] on icon "button" at bounding box center [19, 23] width 23 height 23
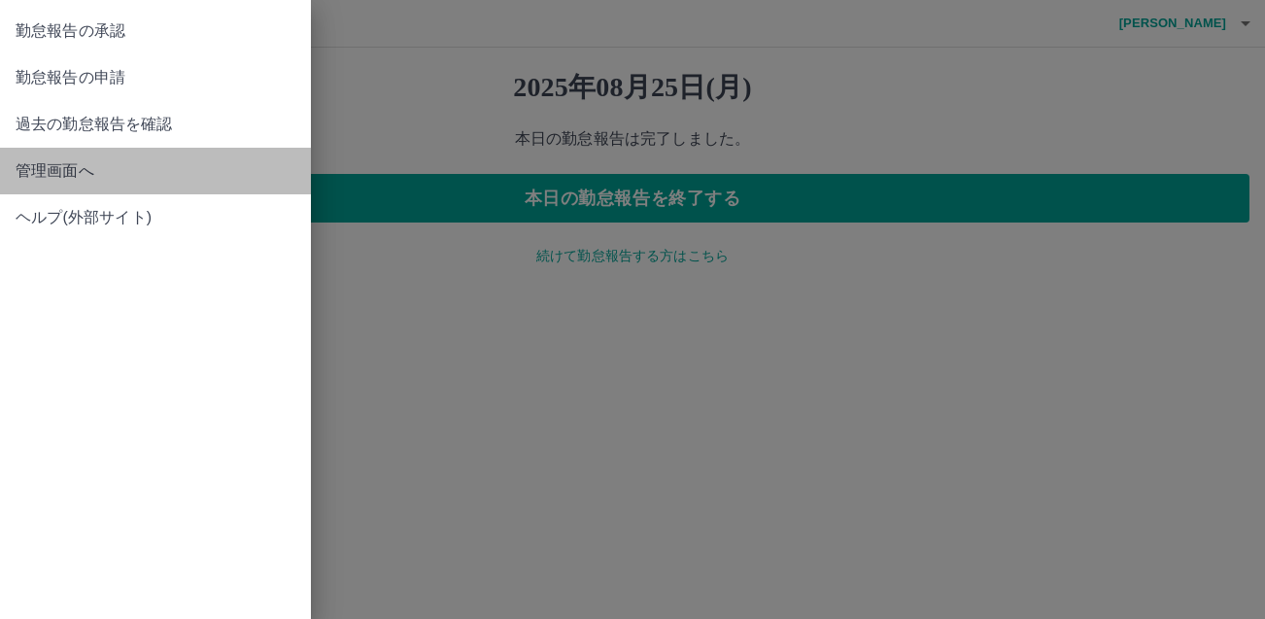
click at [57, 172] on span "管理画面へ" at bounding box center [156, 170] width 280 height 23
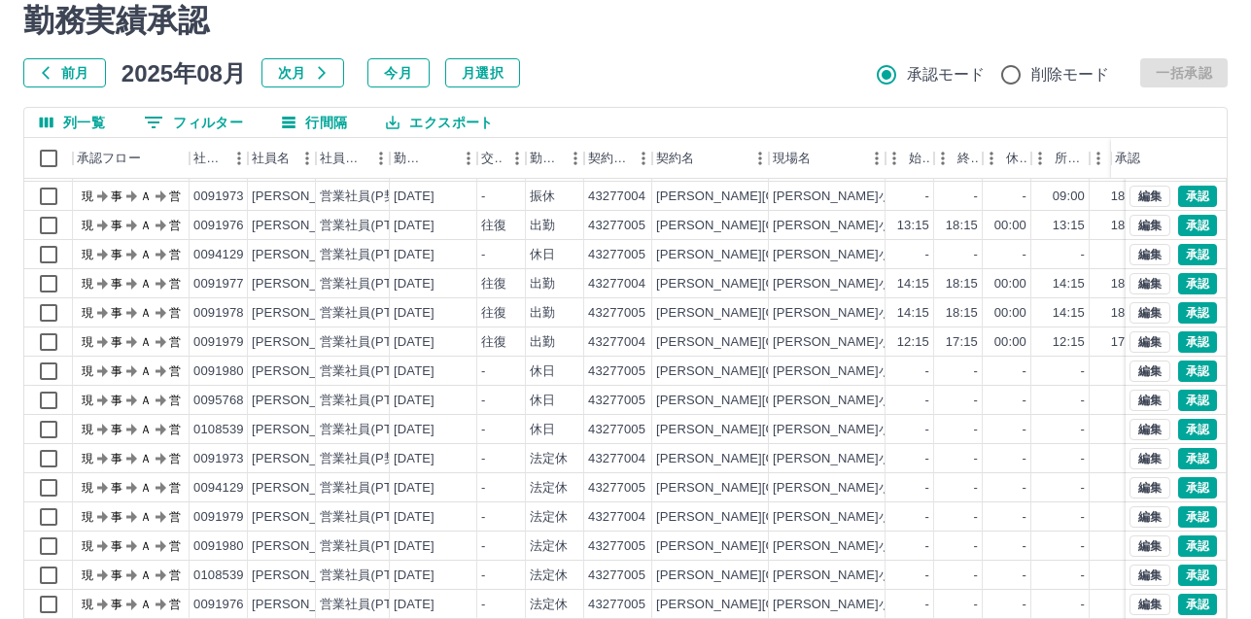
scroll to position [202, 0]
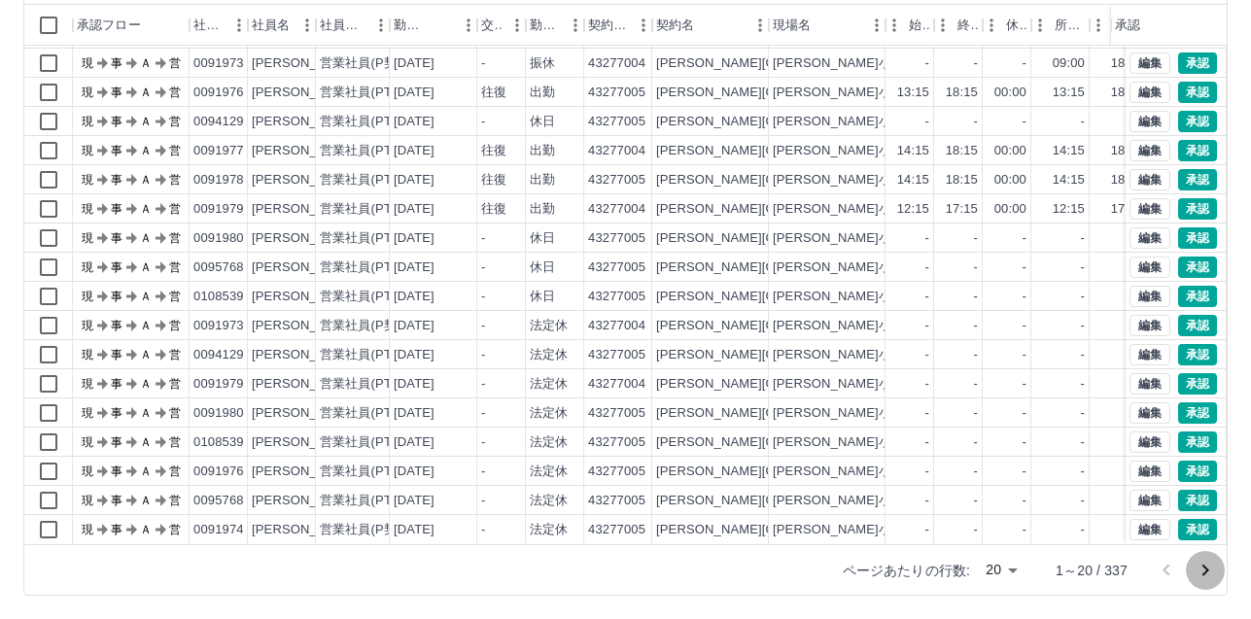
click at [1209, 579] on icon "次のページへ" at bounding box center [1204, 570] width 23 height 23
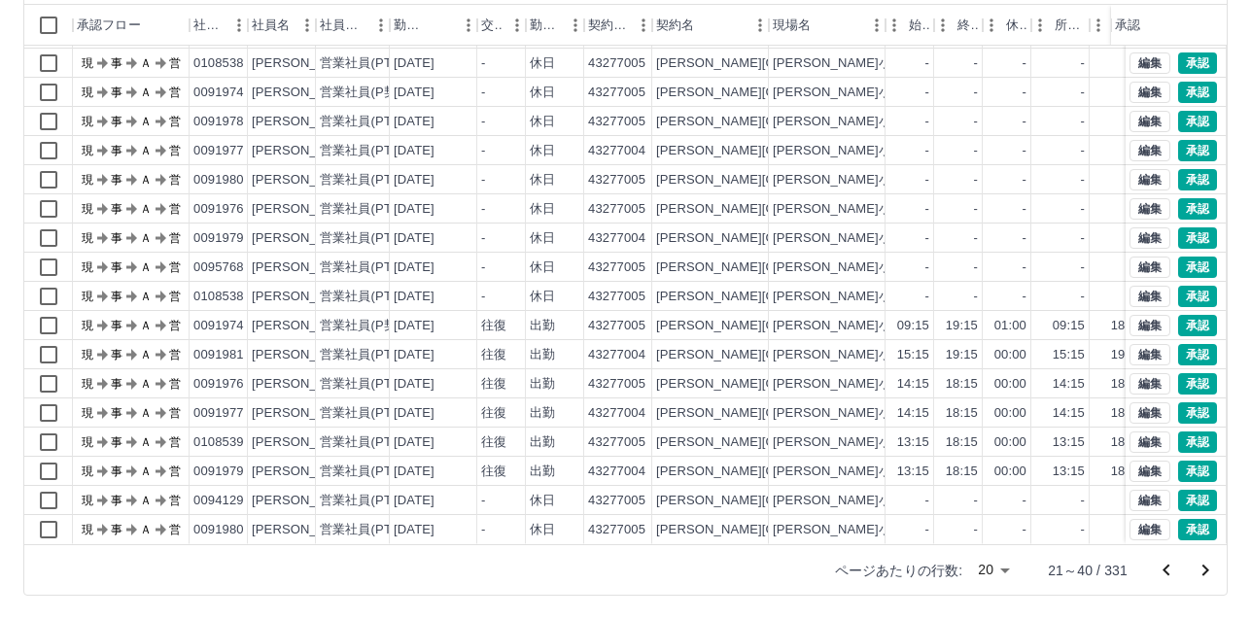
scroll to position [0, 0]
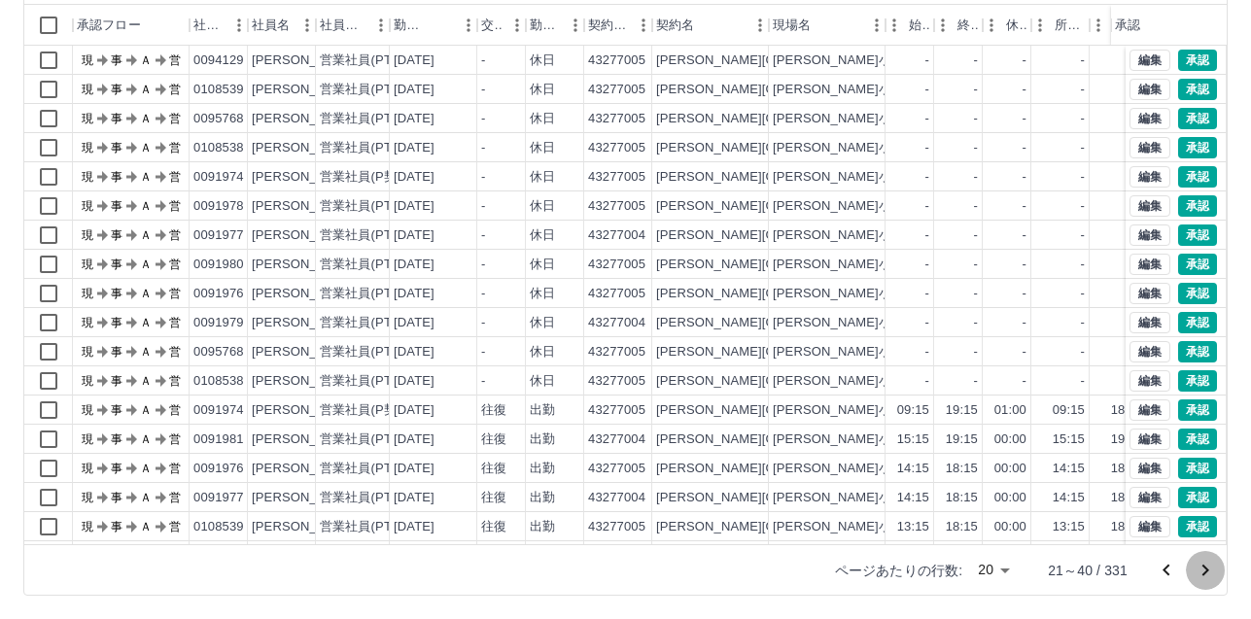
click at [1206, 581] on icon "次のページへ" at bounding box center [1204, 570] width 23 height 23
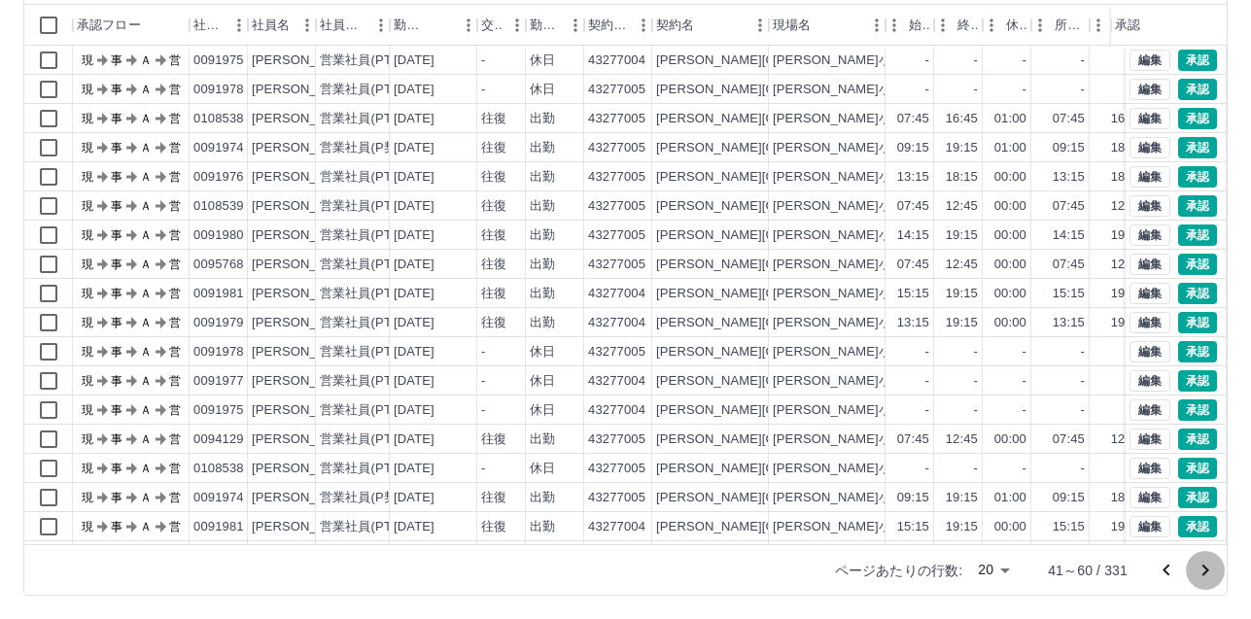
click at [1206, 581] on icon "次のページへ" at bounding box center [1204, 570] width 23 height 23
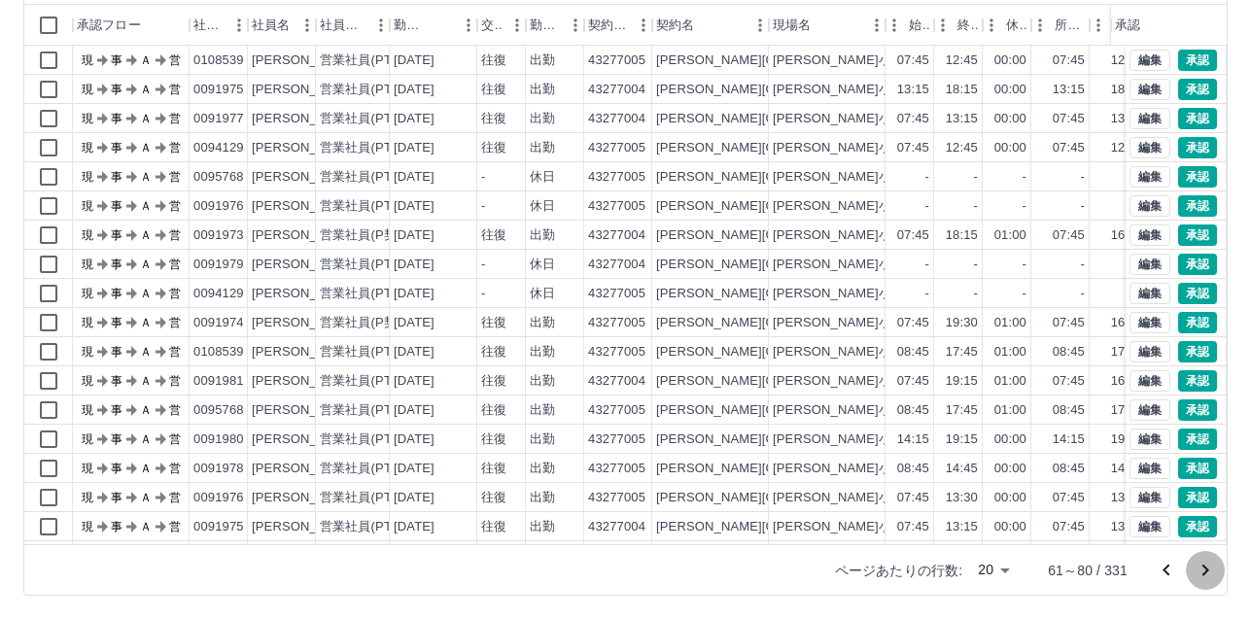
click at [1206, 581] on icon "次のページへ" at bounding box center [1204, 570] width 23 height 23
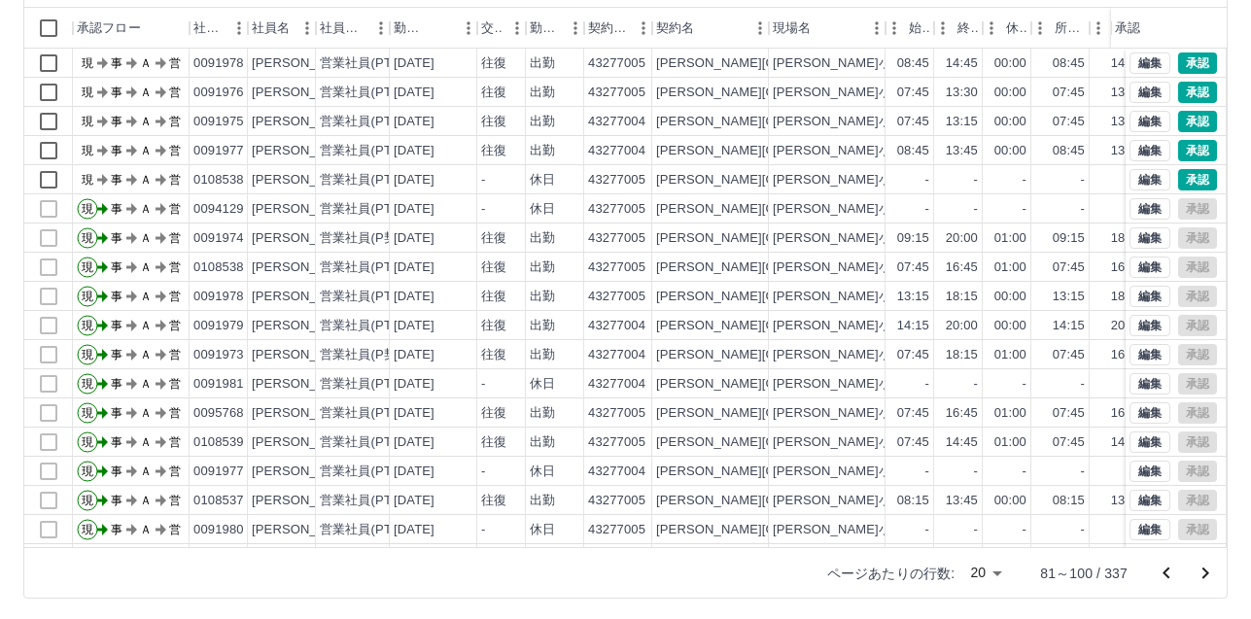
scroll to position [202, 0]
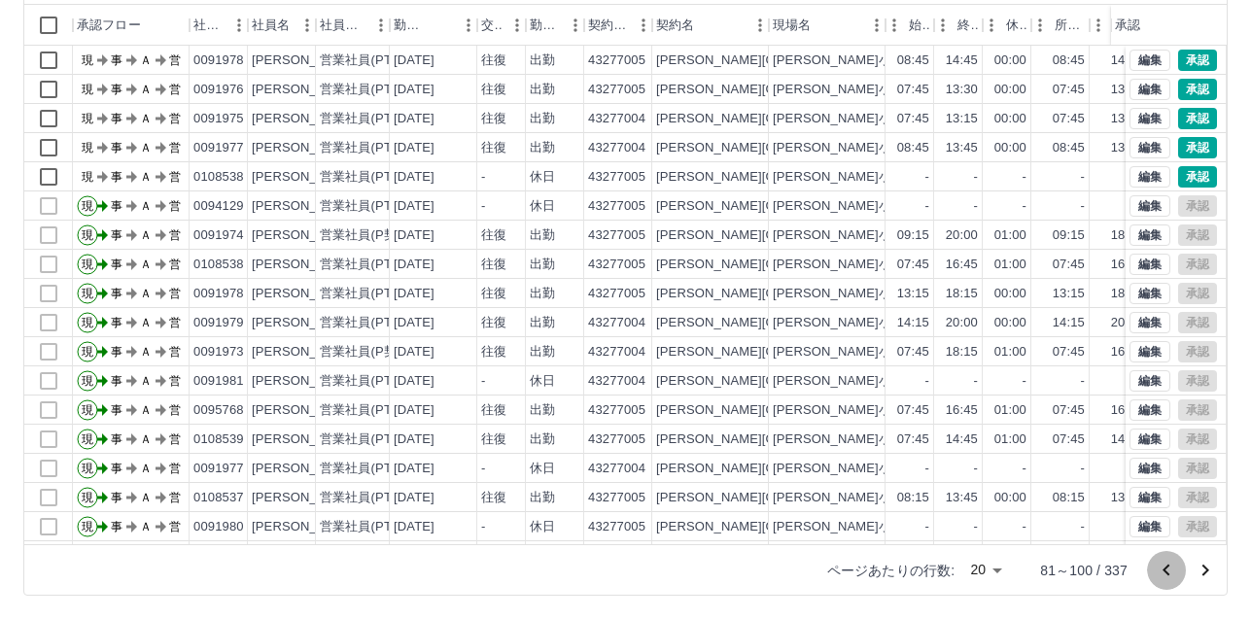
click at [1165, 575] on icon "前のページへ" at bounding box center [1165, 570] width 23 height 23
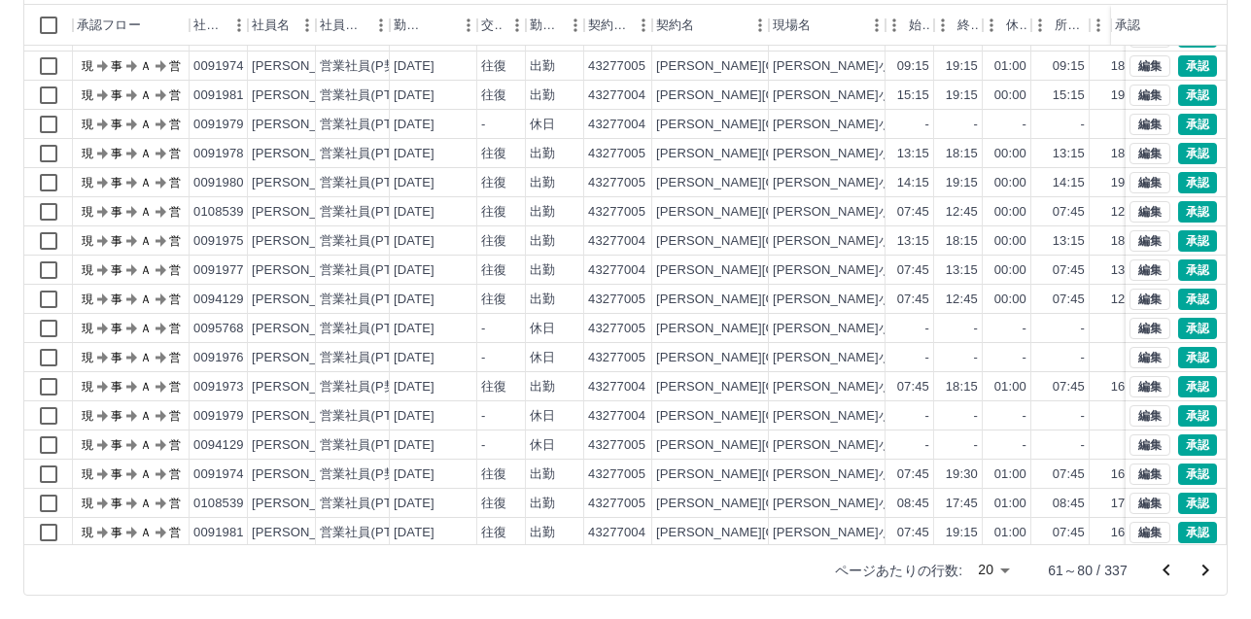
scroll to position [0, 0]
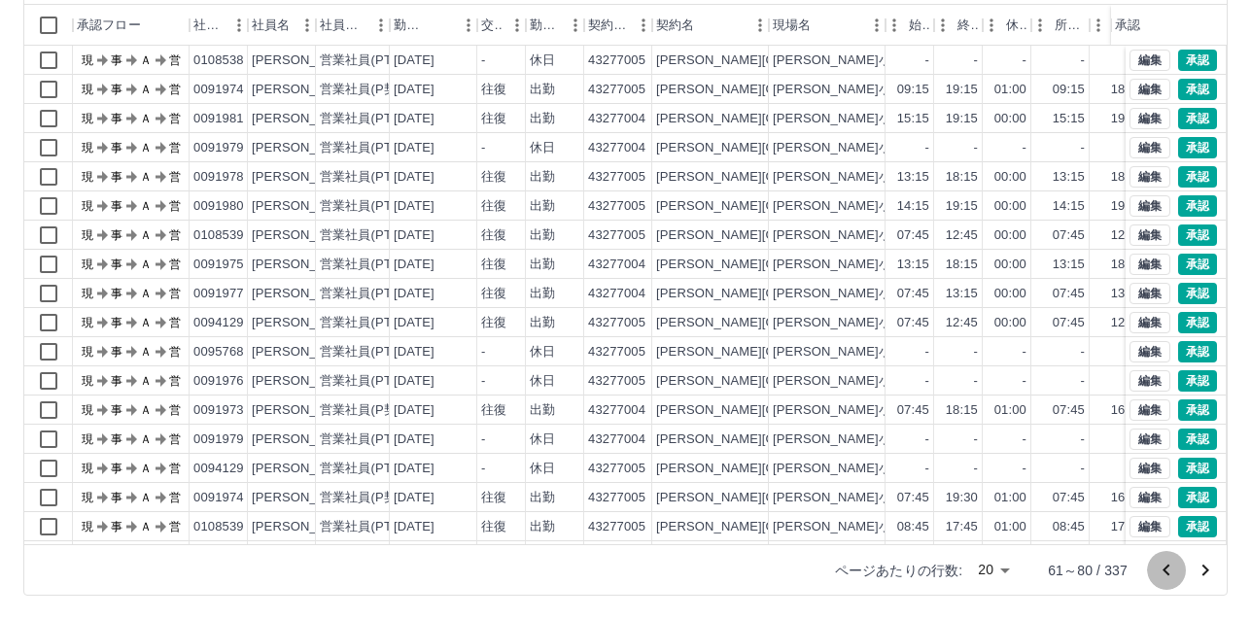
click at [1163, 578] on icon "前のページへ" at bounding box center [1165, 570] width 23 height 23
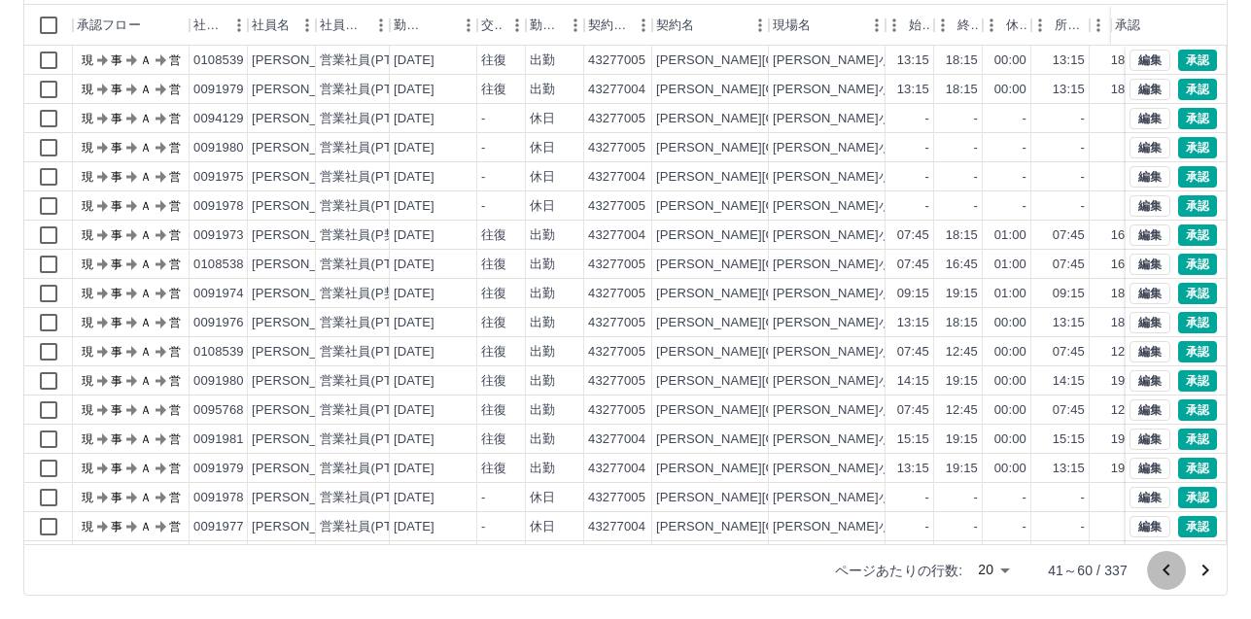
click at [1161, 577] on icon "前のページへ" at bounding box center [1165, 570] width 23 height 23
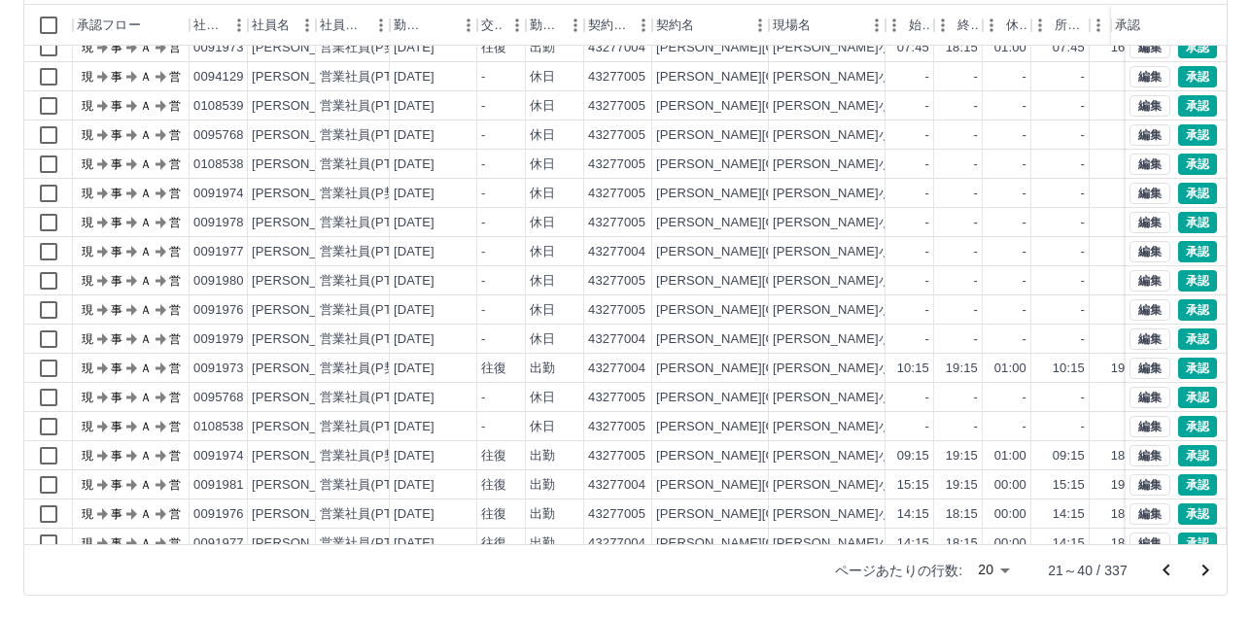
scroll to position [99, 0]
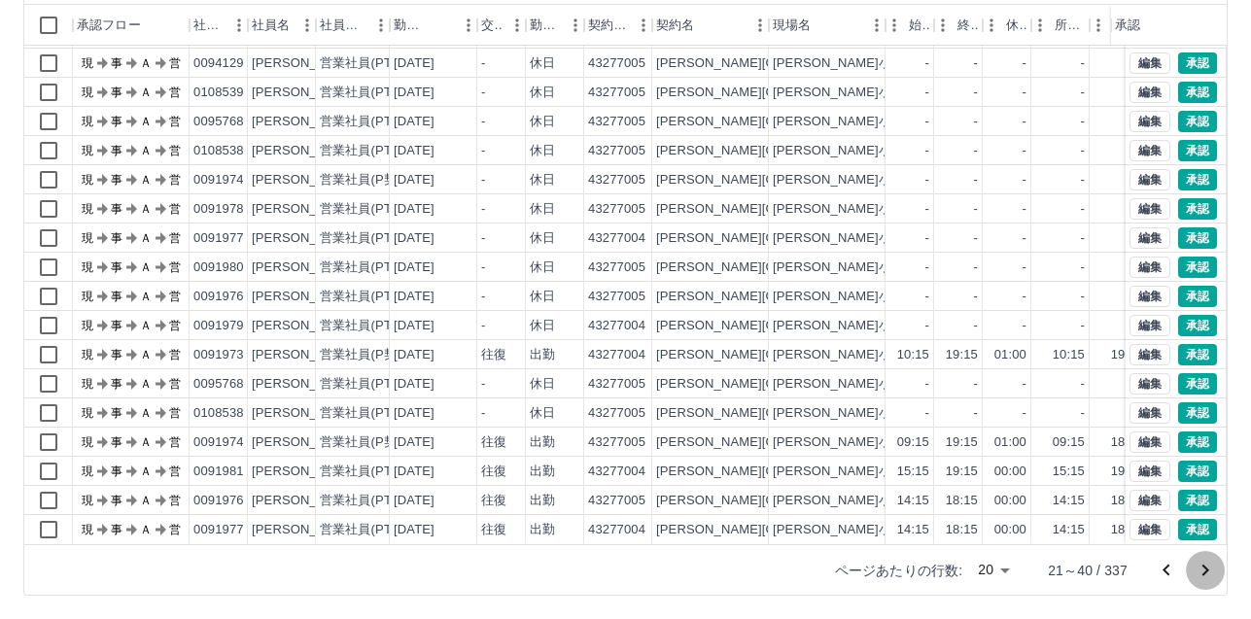
click at [1206, 568] on icon "次のページへ" at bounding box center [1205, 571] width 7 height 12
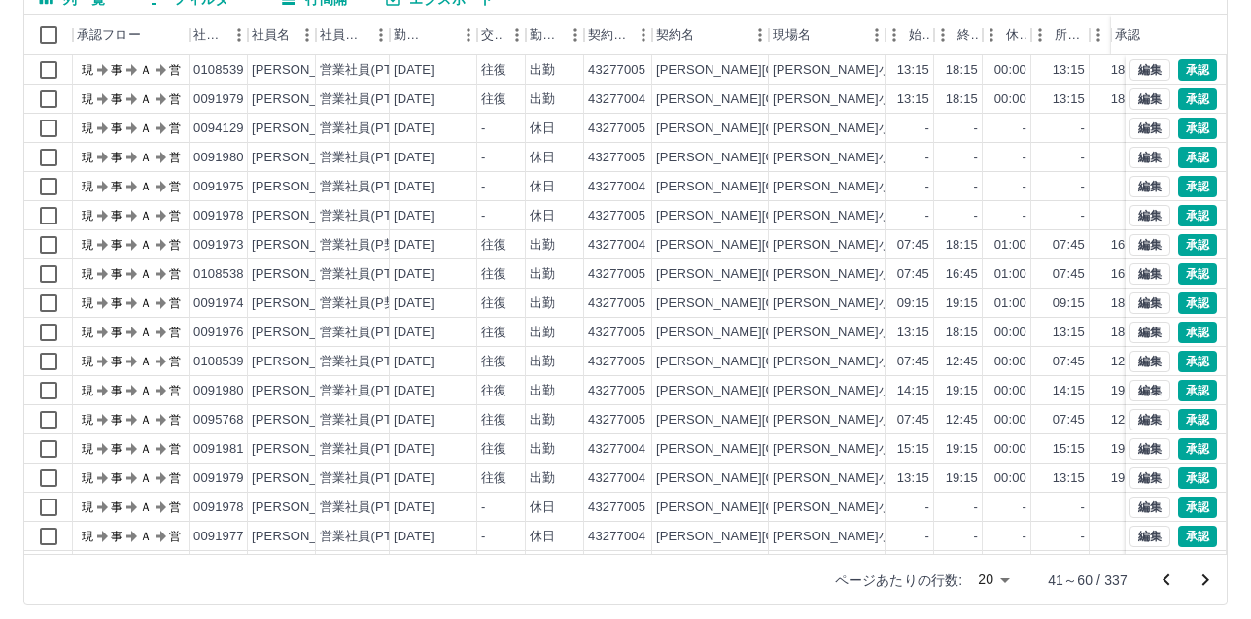
scroll to position [202, 0]
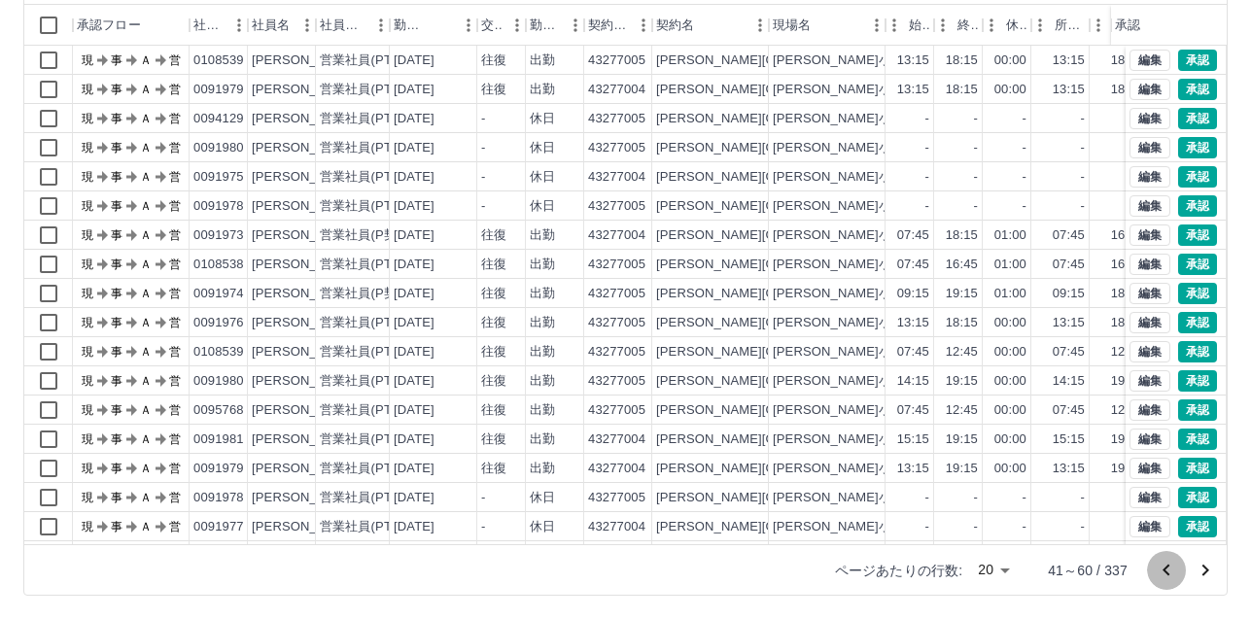
click at [1176, 575] on icon "前のページへ" at bounding box center [1165, 570] width 23 height 23
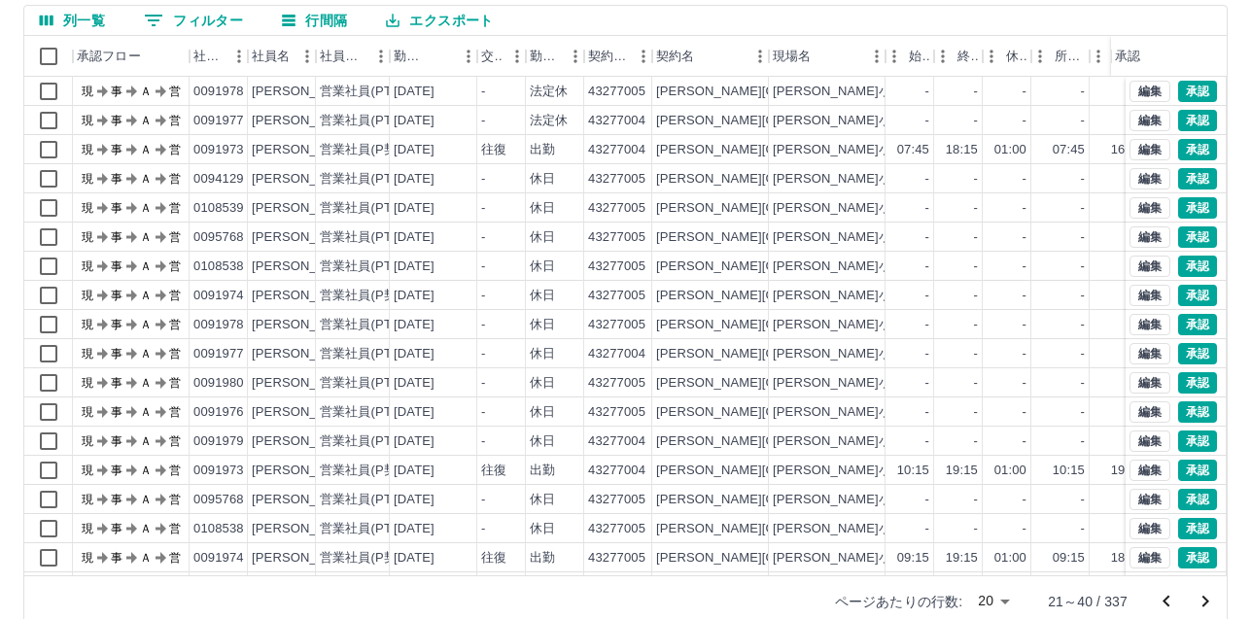
scroll to position [184, 0]
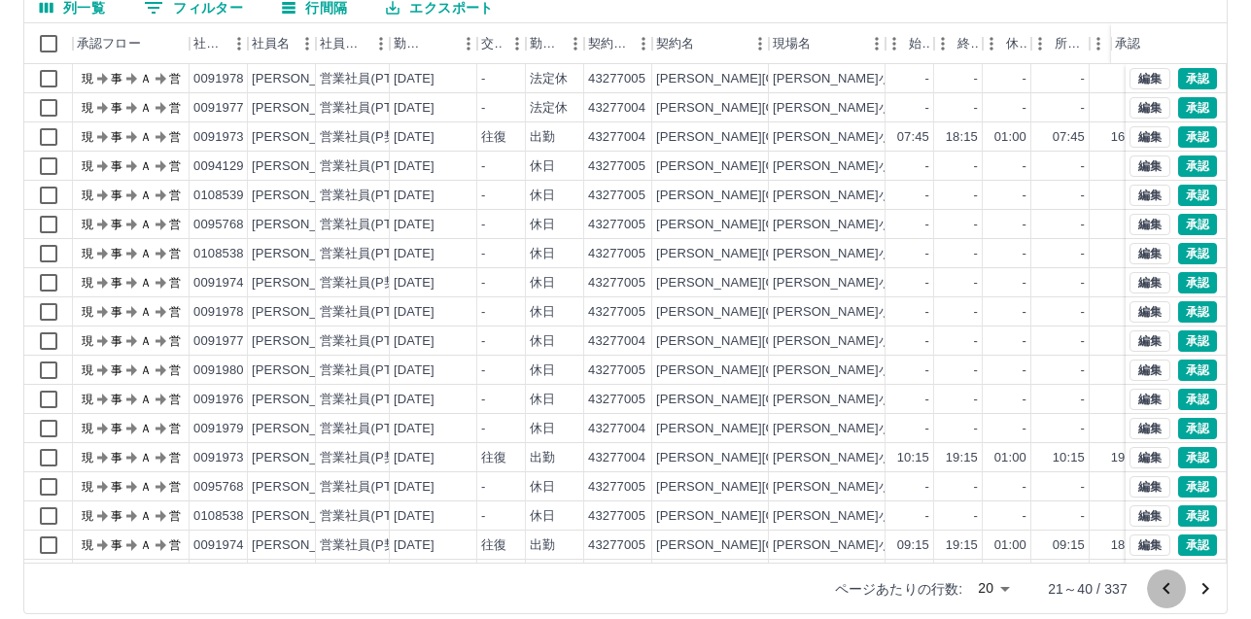
click at [1179, 593] on button "前のページへ" at bounding box center [1166, 588] width 39 height 39
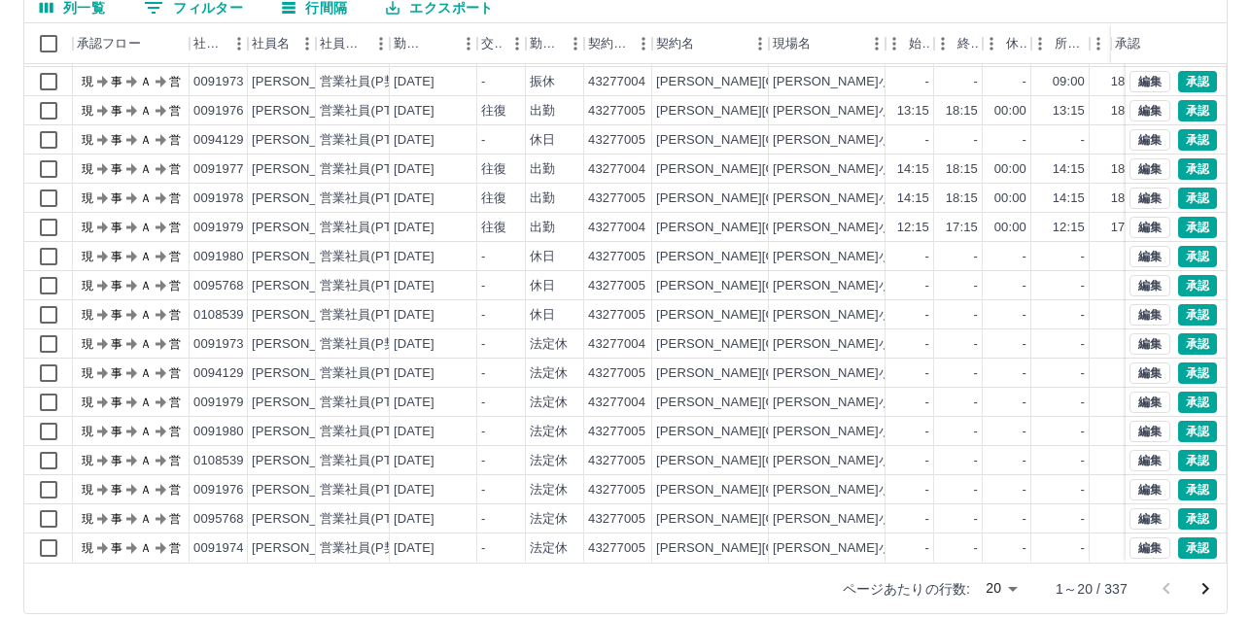
scroll to position [99, 0]
click at [1206, 589] on icon "次のページへ" at bounding box center [1205, 589] width 7 height 12
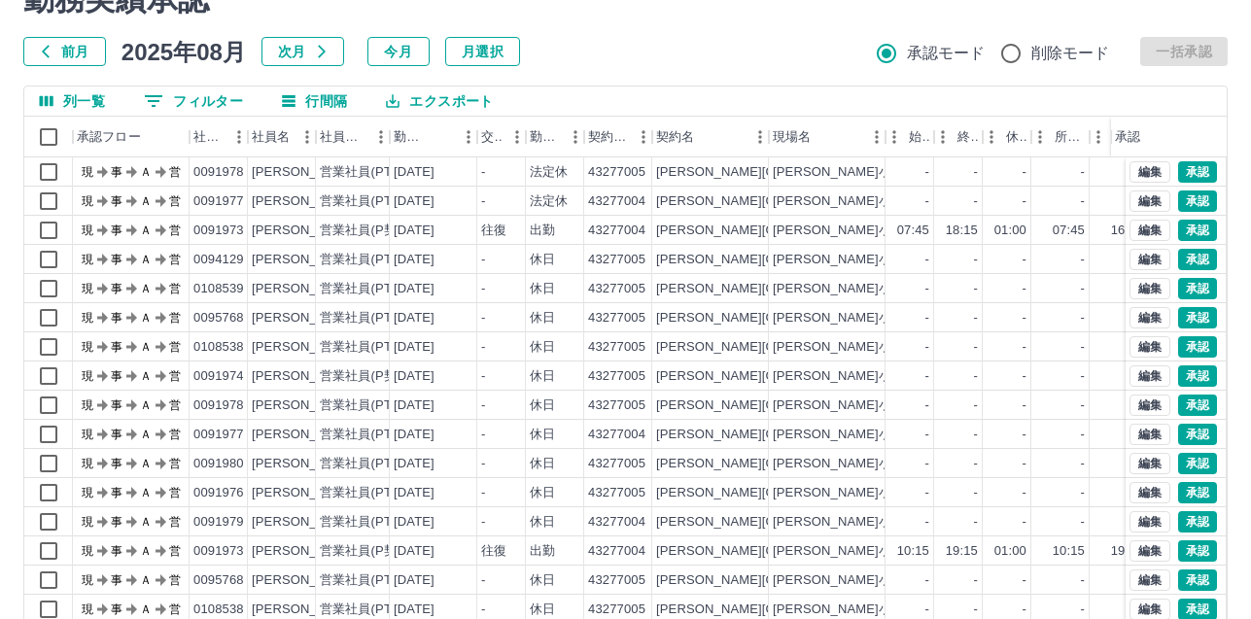
scroll to position [202, 0]
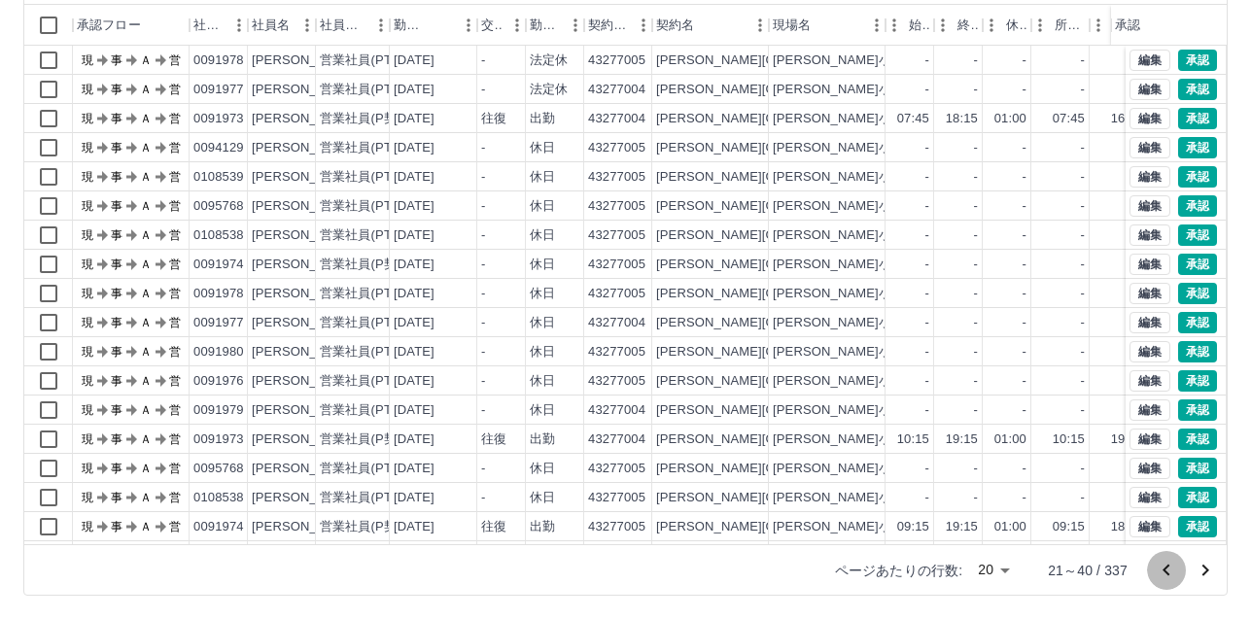
click at [1175, 577] on icon "前のページへ" at bounding box center [1165, 570] width 23 height 23
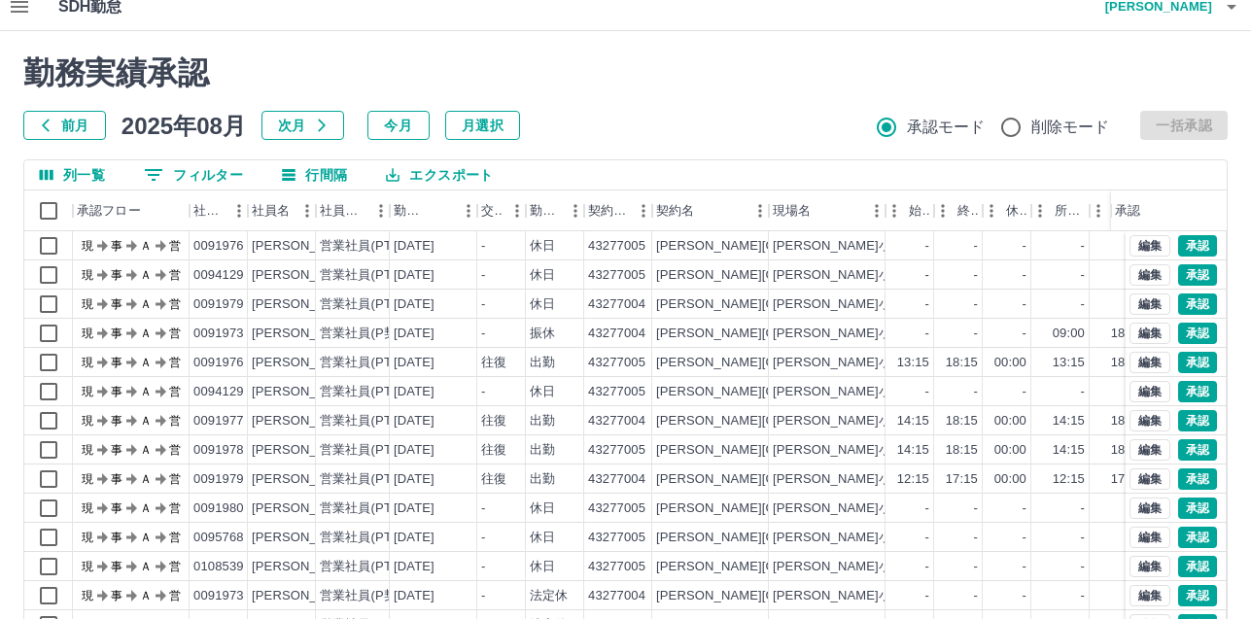
scroll to position [99, 0]
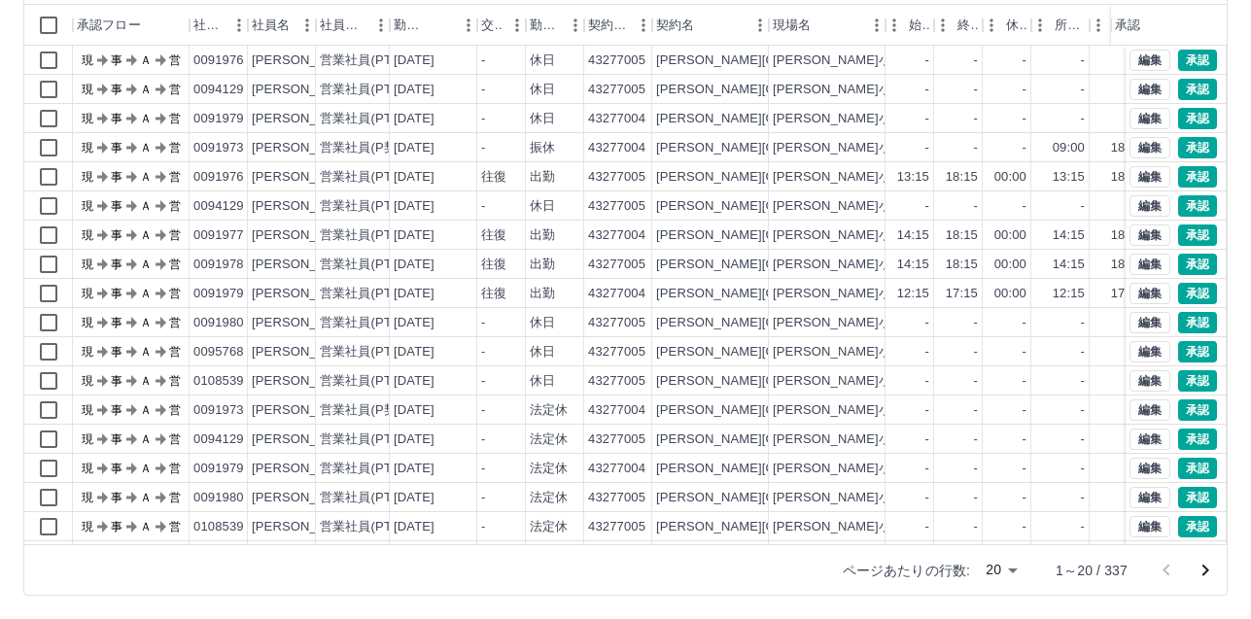
scroll to position [99, 0]
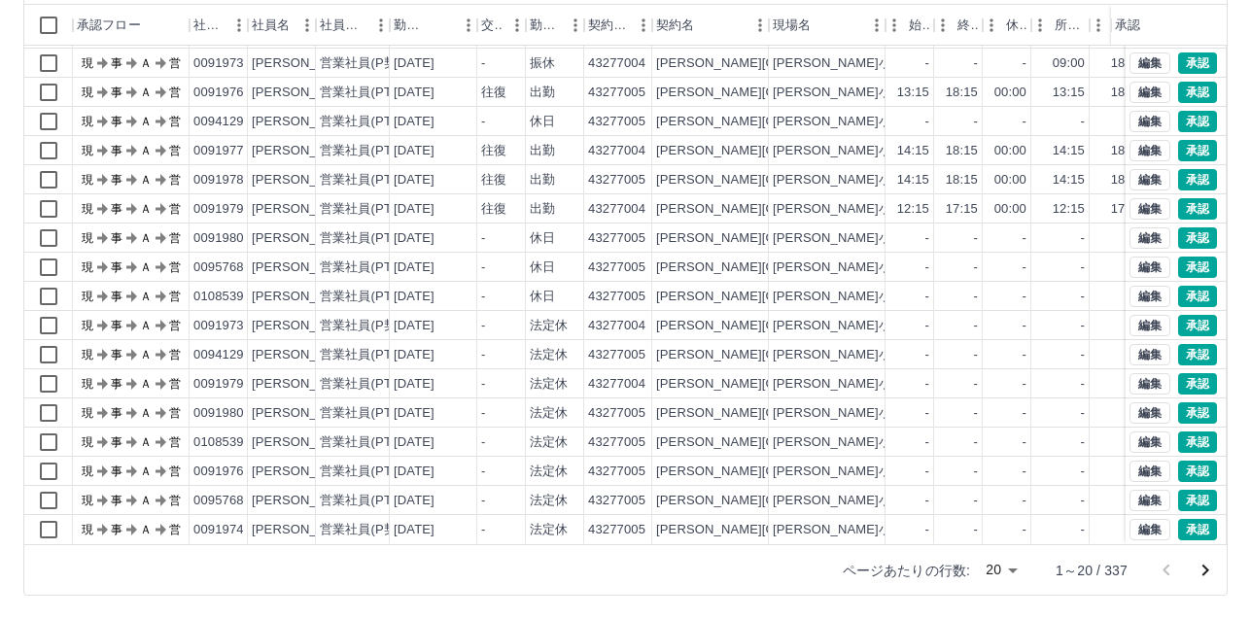
click at [1201, 565] on icon "次のページへ" at bounding box center [1204, 570] width 23 height 23
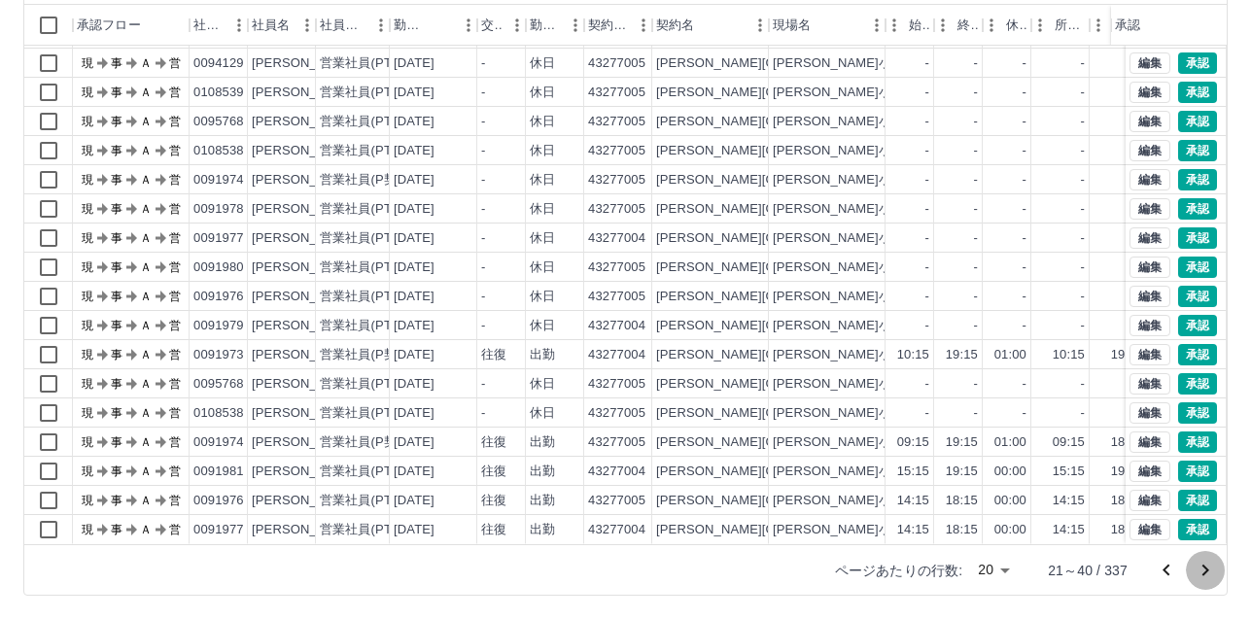
click at [1203, 568] on icon "次のページへ" at bounding box center [1204, 570] width 23 height 23
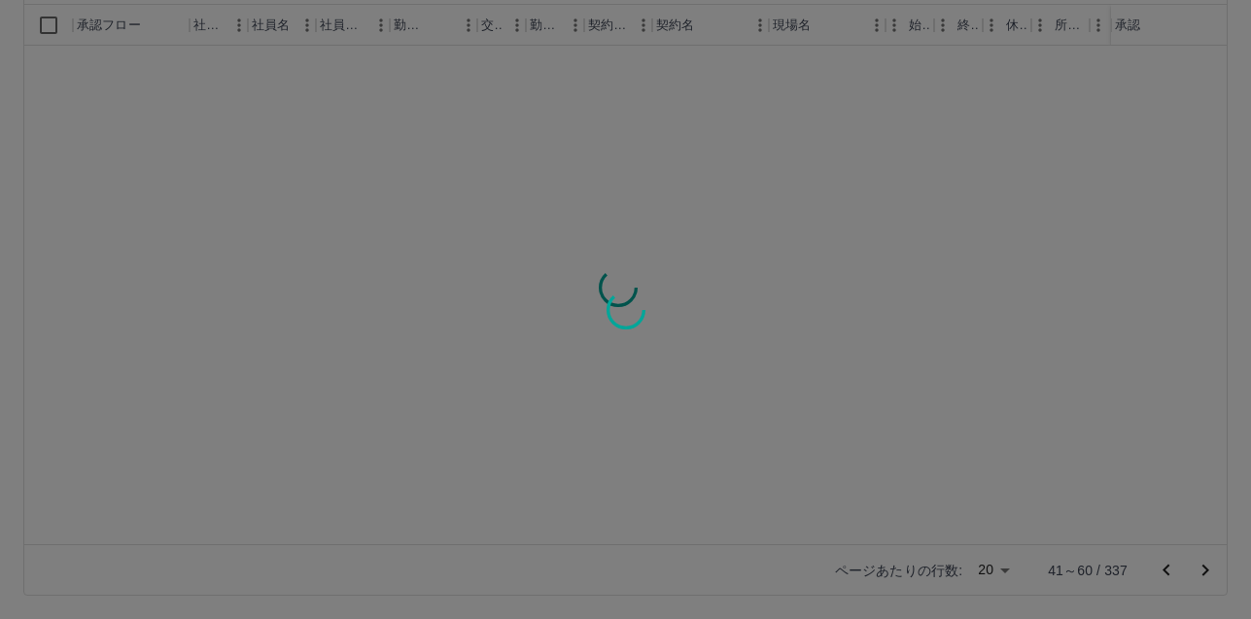
scroll to position [0, 0]
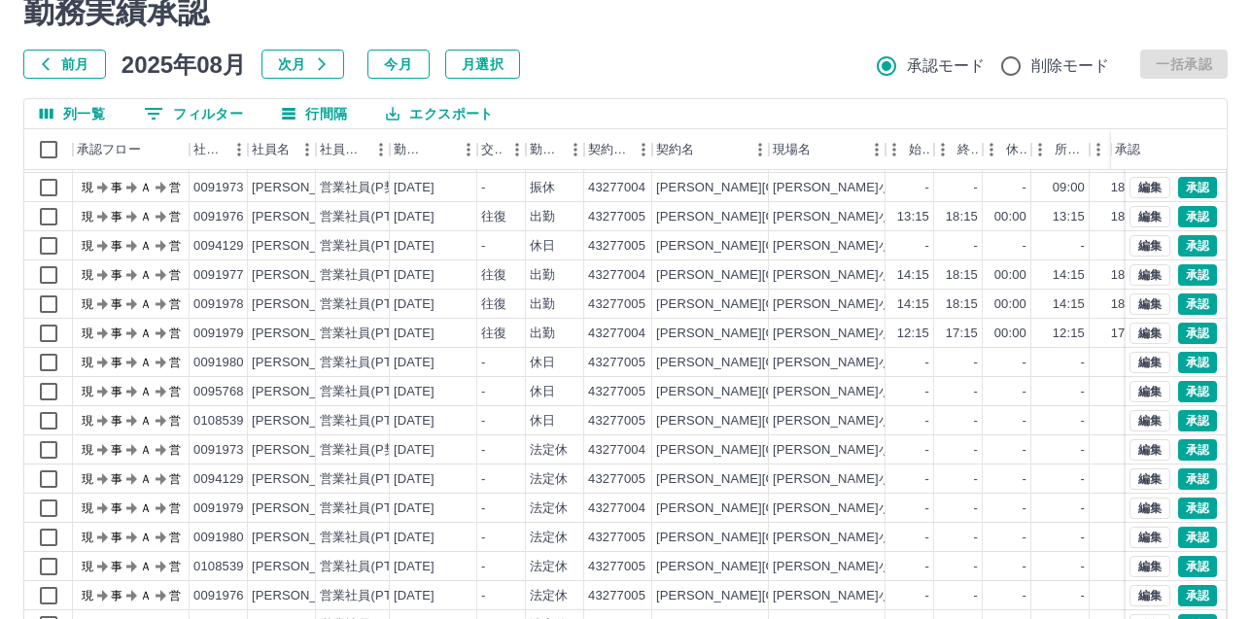
scroll to position [202, 0]
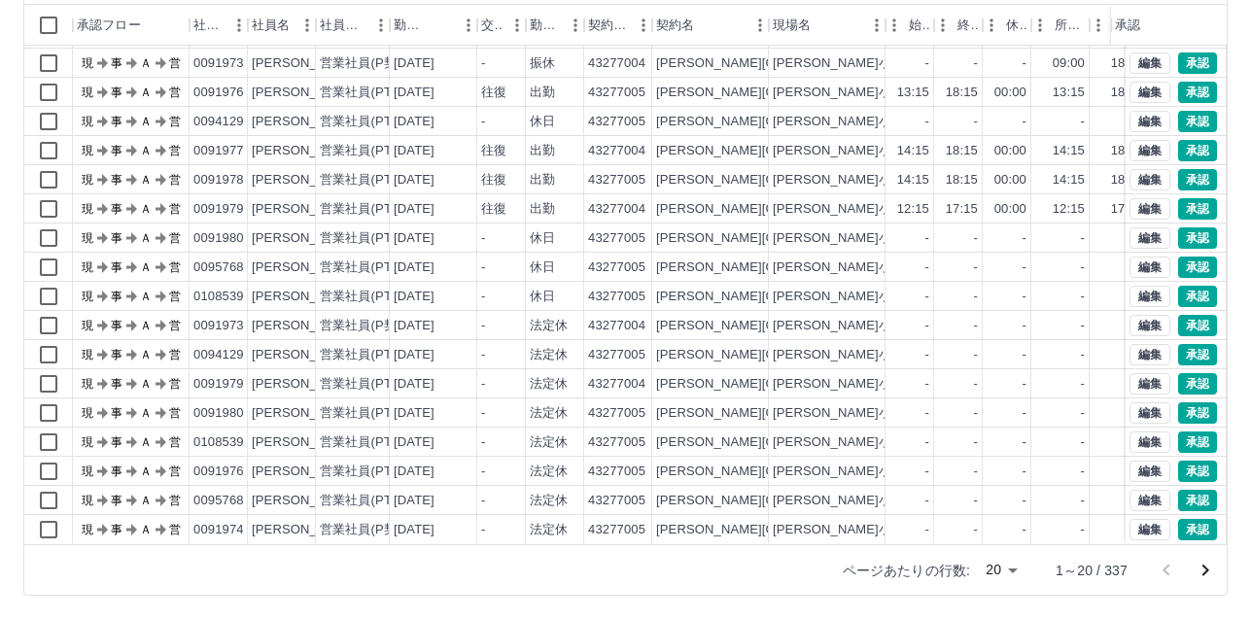
click at [1202, 573] on icon "次のページへ" at bounding box center [1204, 570] width 23 height 23
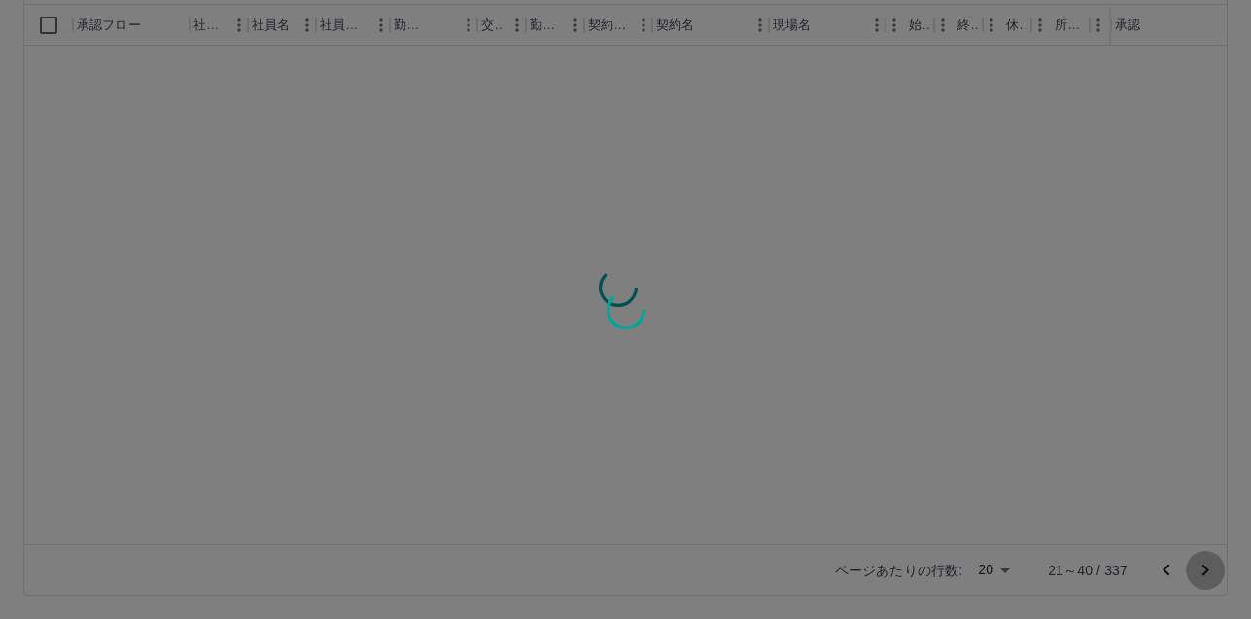
click at [1202, 573] on div "勤務実績承認 前月 [DATE] 次月 今月 月選択 承認モード 削除モード 一括承認 列一覧 0 フィルター 行間隔 エクスポート 承認フロー 社員番号 社…" at bounding box center [625, 232] width 1251 height 774
click at [1202, 573] on div at bounding box center [625, 309] width 1251 height 619
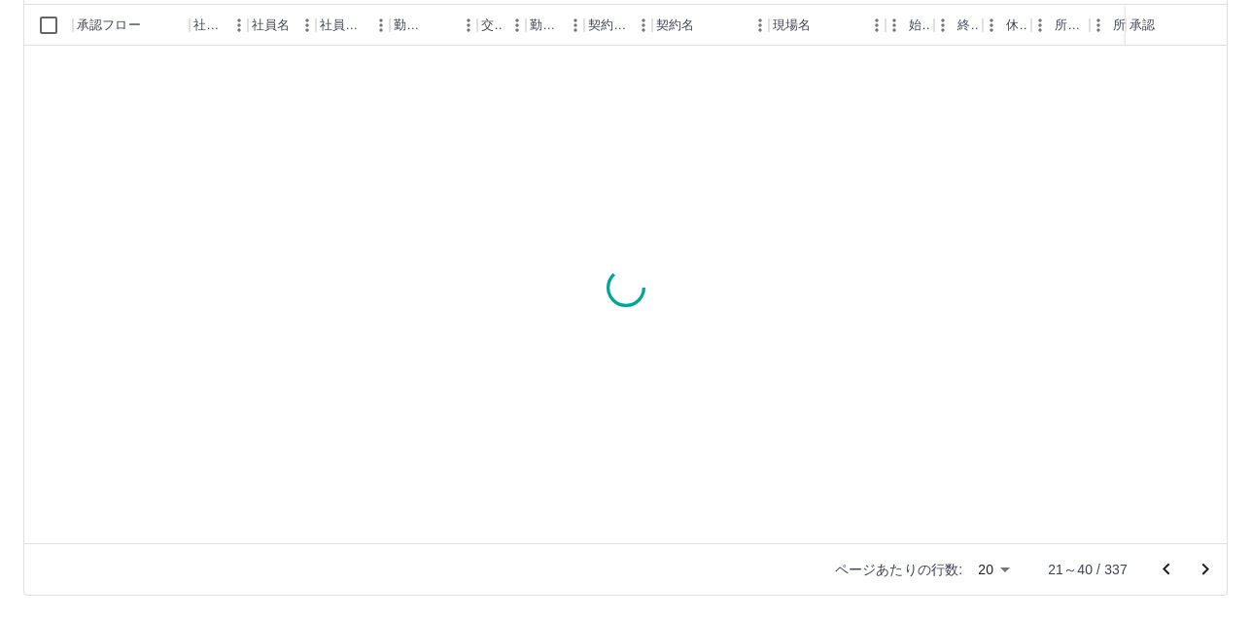
click at [1202, 573] on div "勤務実績承認 前月 [DATE] 次月 今月 月選択 承認モード 削除モード 一括承認 列一覧 0 フィルター 行間隔 エクスポート 承認フロー 社員番号 社…" at bounding box center [625, 232] width 1251 height 774
click at [1202, 573] on icon "次のページへ" at bounding box center [1204, 569] width 23 height 23
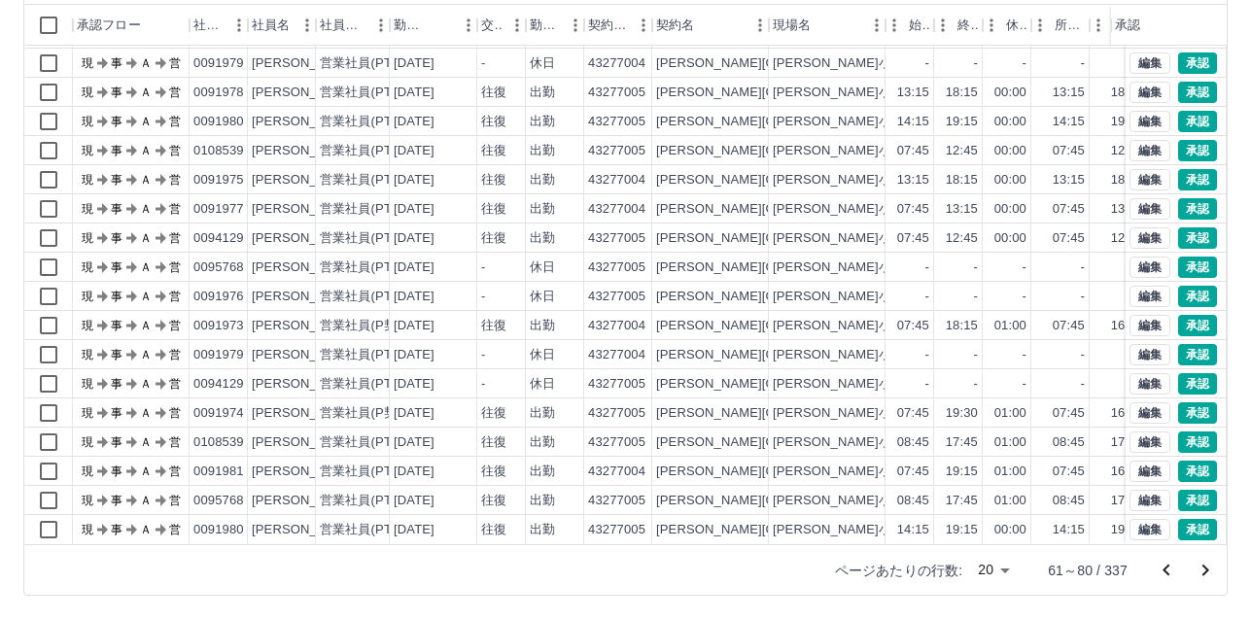
scroll to position [99, 0]
